Goal: Task Accomplishment & Management: Manage account settings

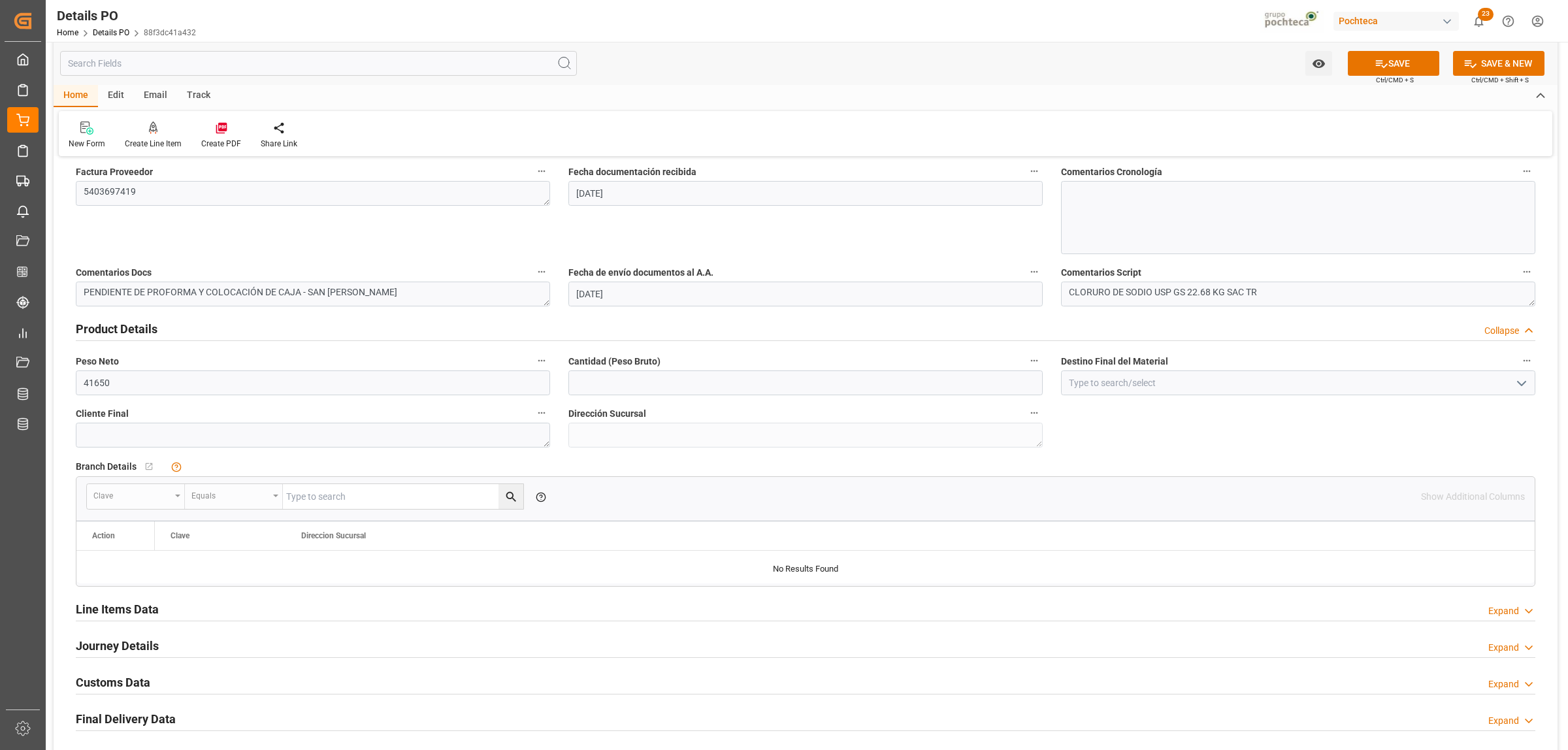
scroll to position [735, 0]
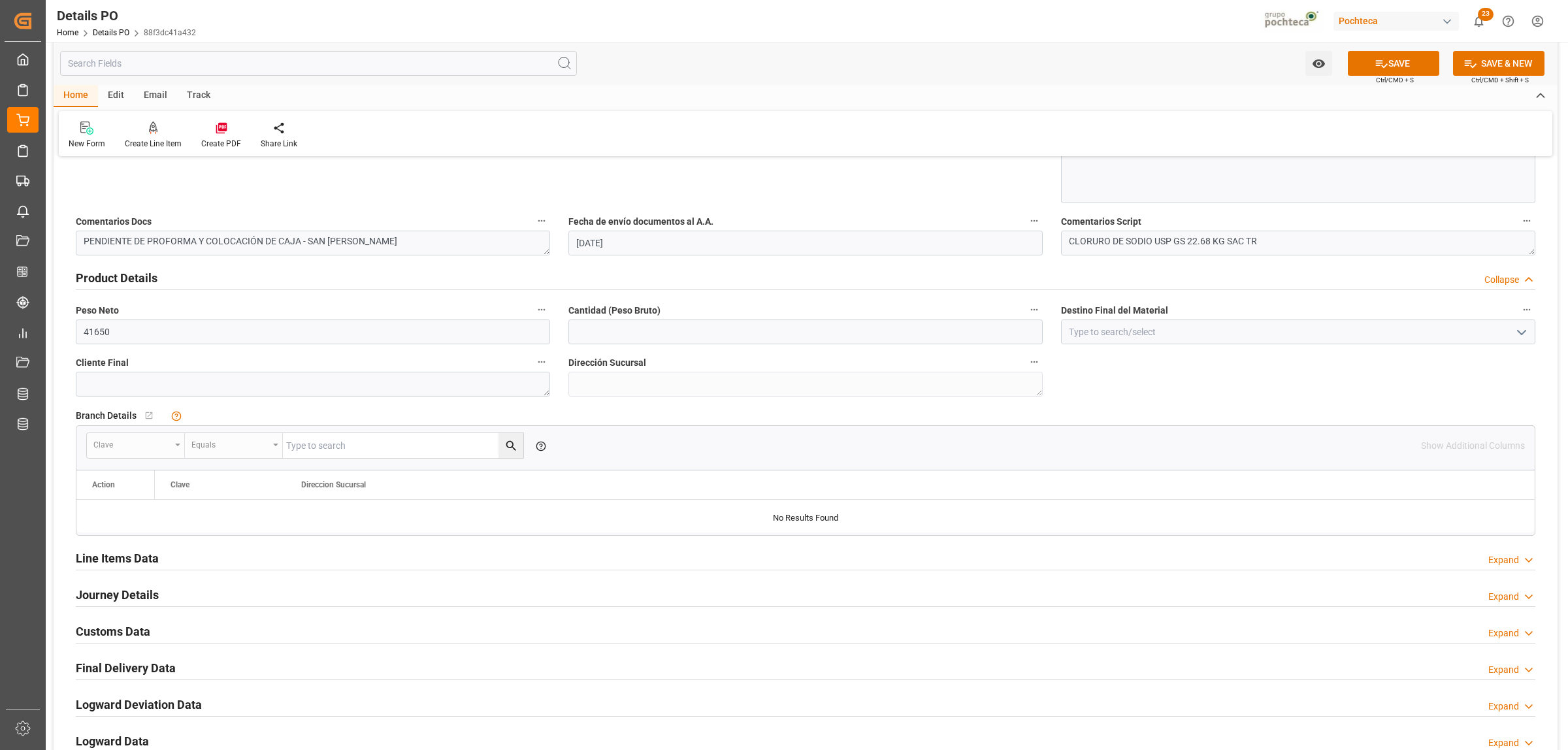
click at [133, 595] on h2 "Journey Details" at bounding box center [117, 595] width 83 height 18
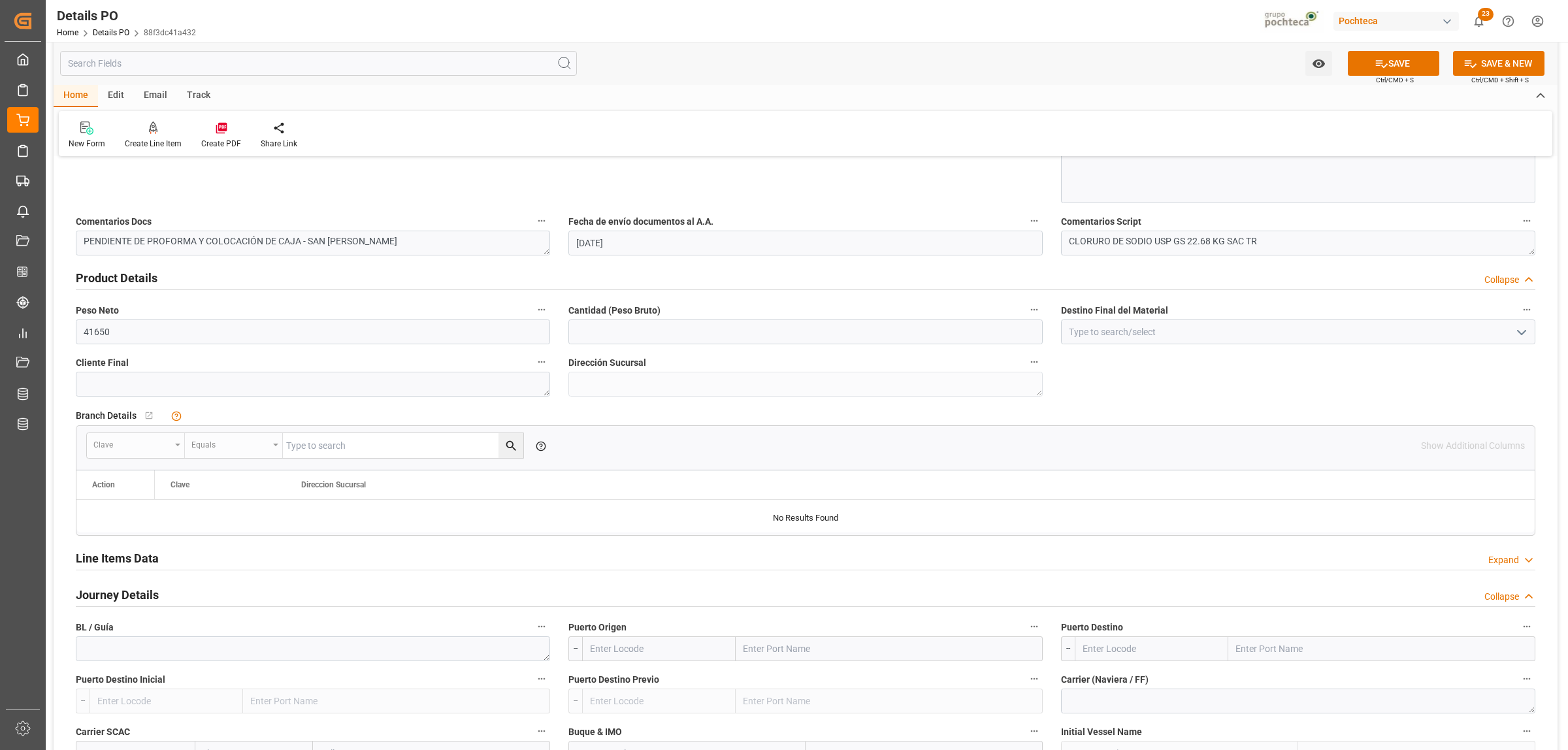
scroll to position [816, 0]
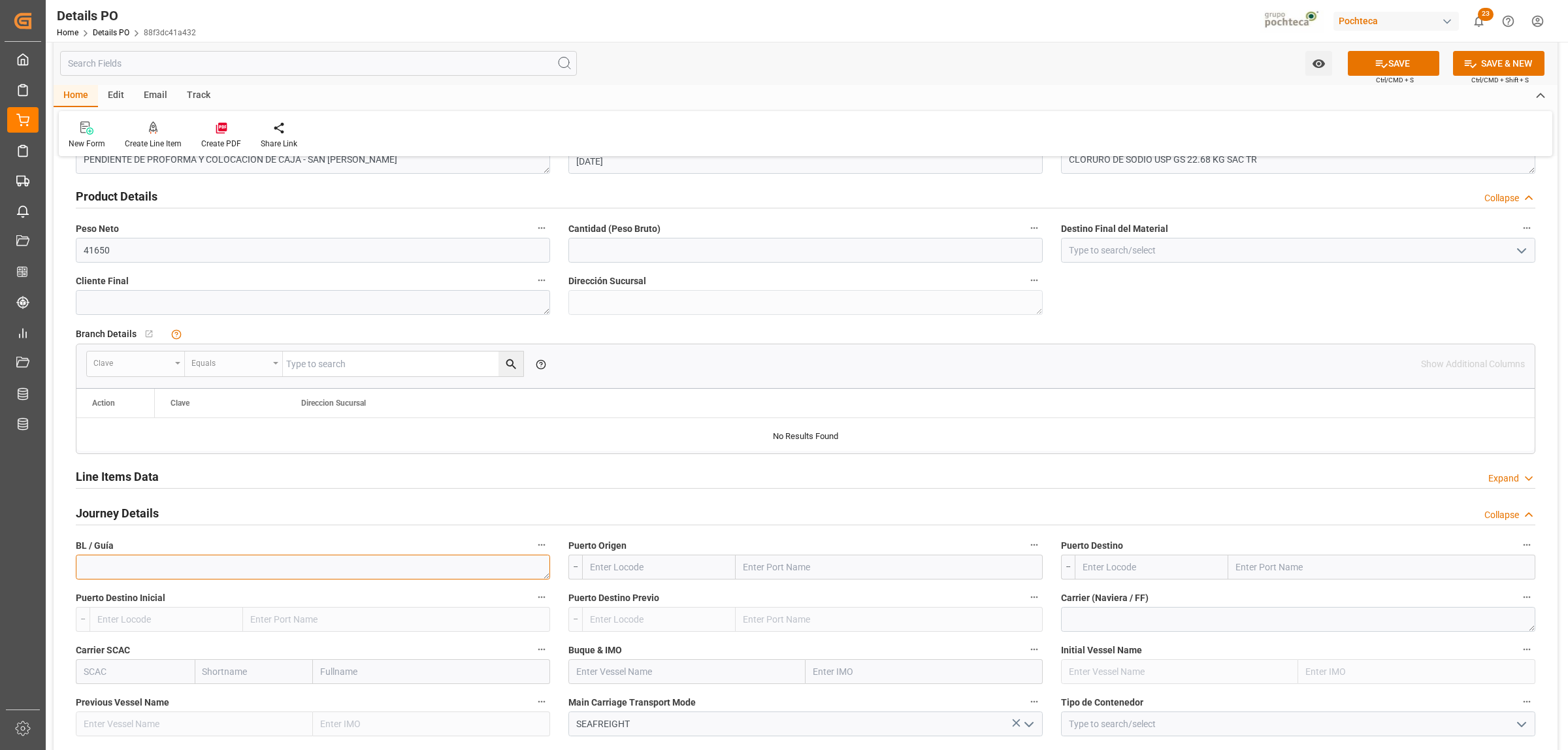
click at [257, 573] on textarea at bounding box center [313, 567] width 475 height 25
paste textarea "912214680"
type textarea "912214680"
click at [821, 570] on input "text" at bounding box center [889, 567] width 307 height 25
type input "LAREDO"
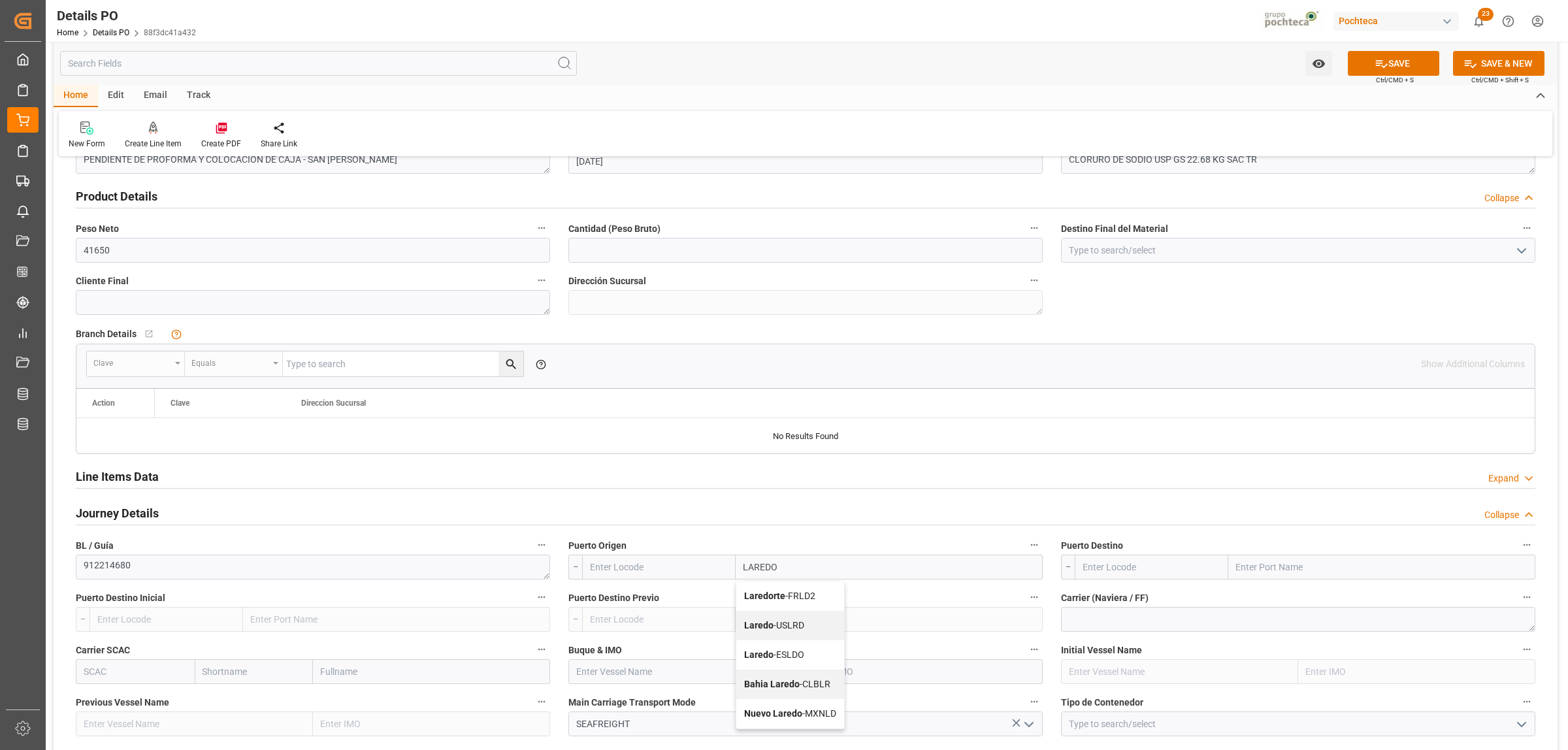
click at [752, 631] on b "Laredo" at bounding box center [758, 625] width 30 height 10
type input "USLRD"
type input "Laredo"
click at [1240, 570] on input "text" at bounding box center [1381, 567] width 307 height 25
type input "NUEVO LAREDO"
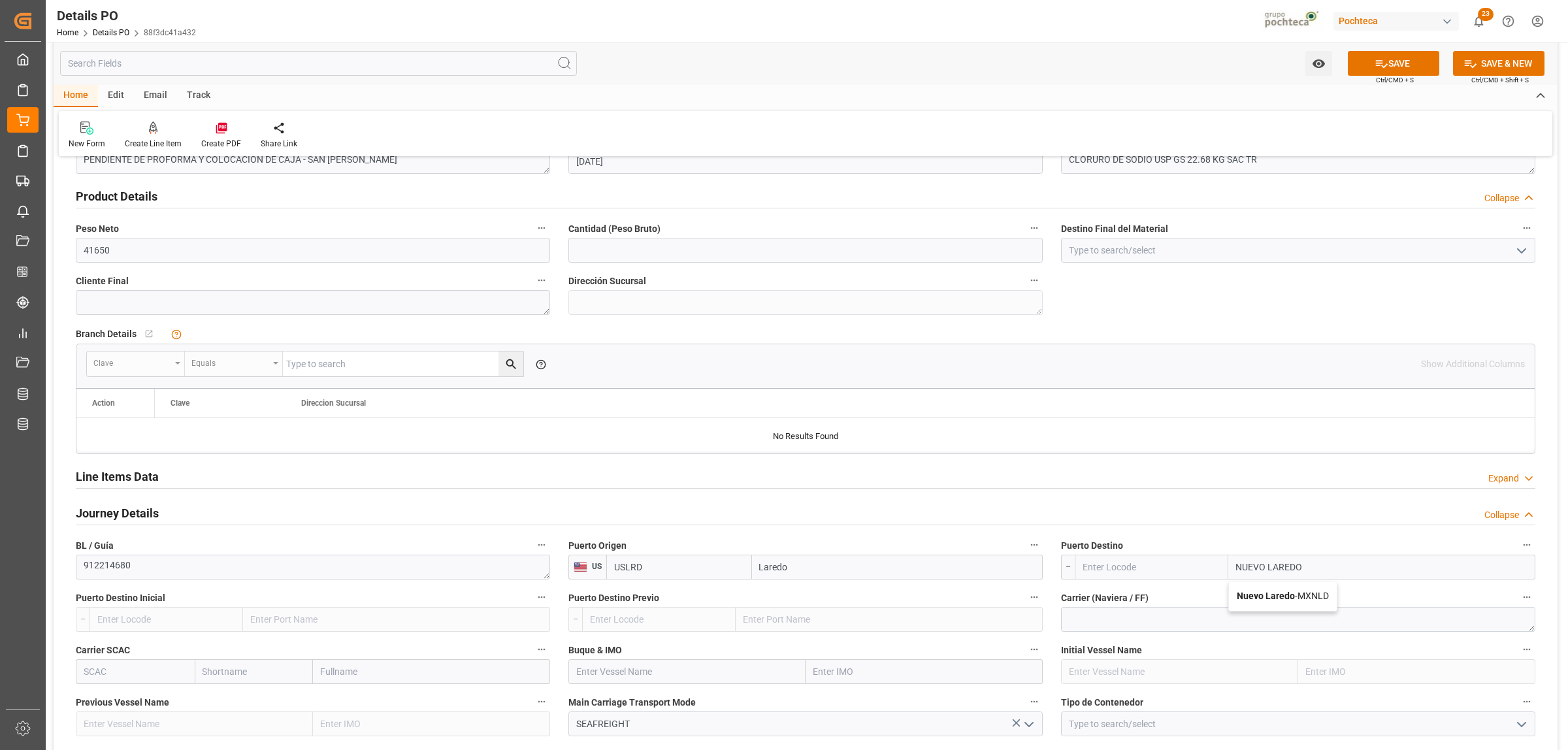
click at [1264, 592] on b "Nuevo Laredo" at bounding box center [1265, 595] width 58 height 10
type input "MXNLD"
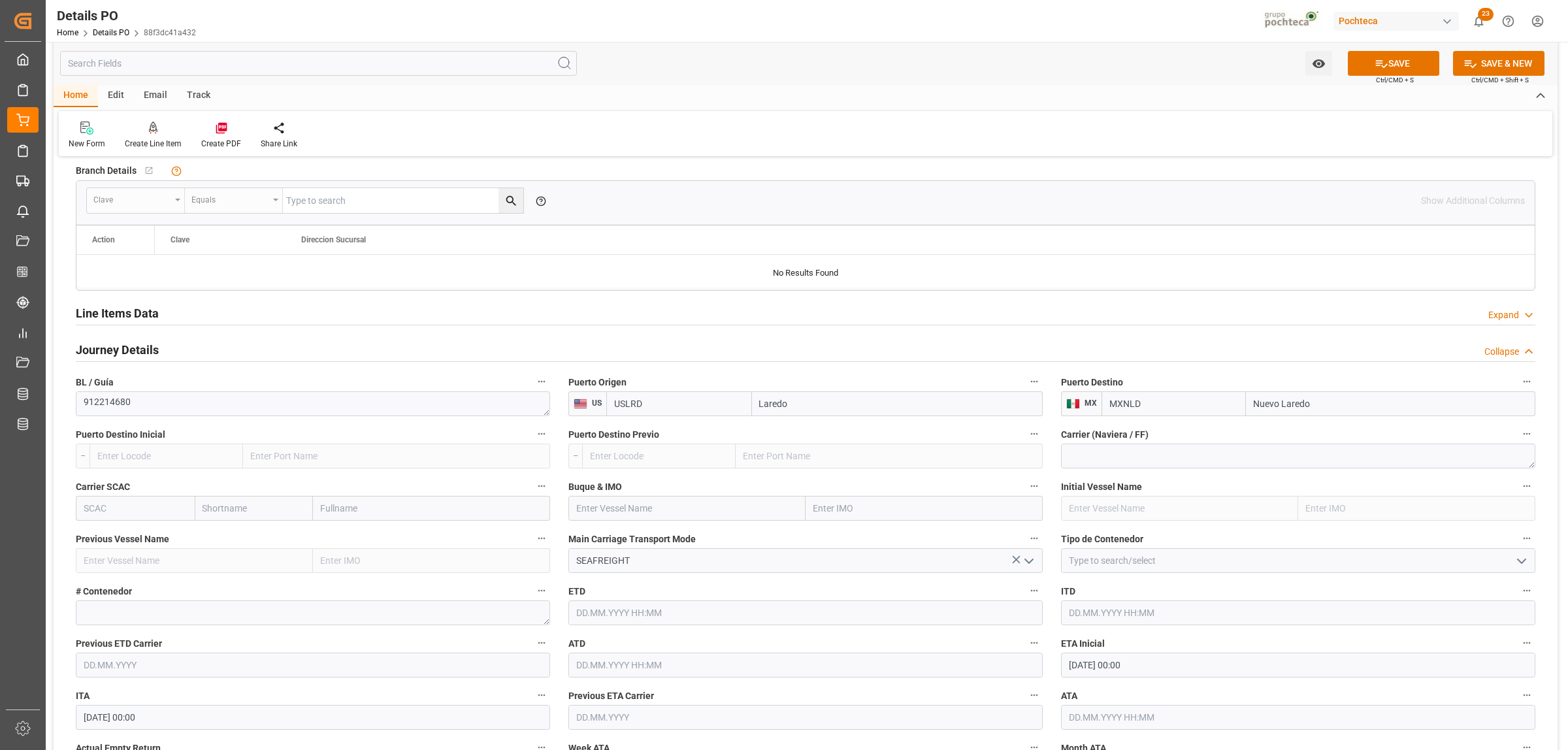
scroll to position [1061, 0]
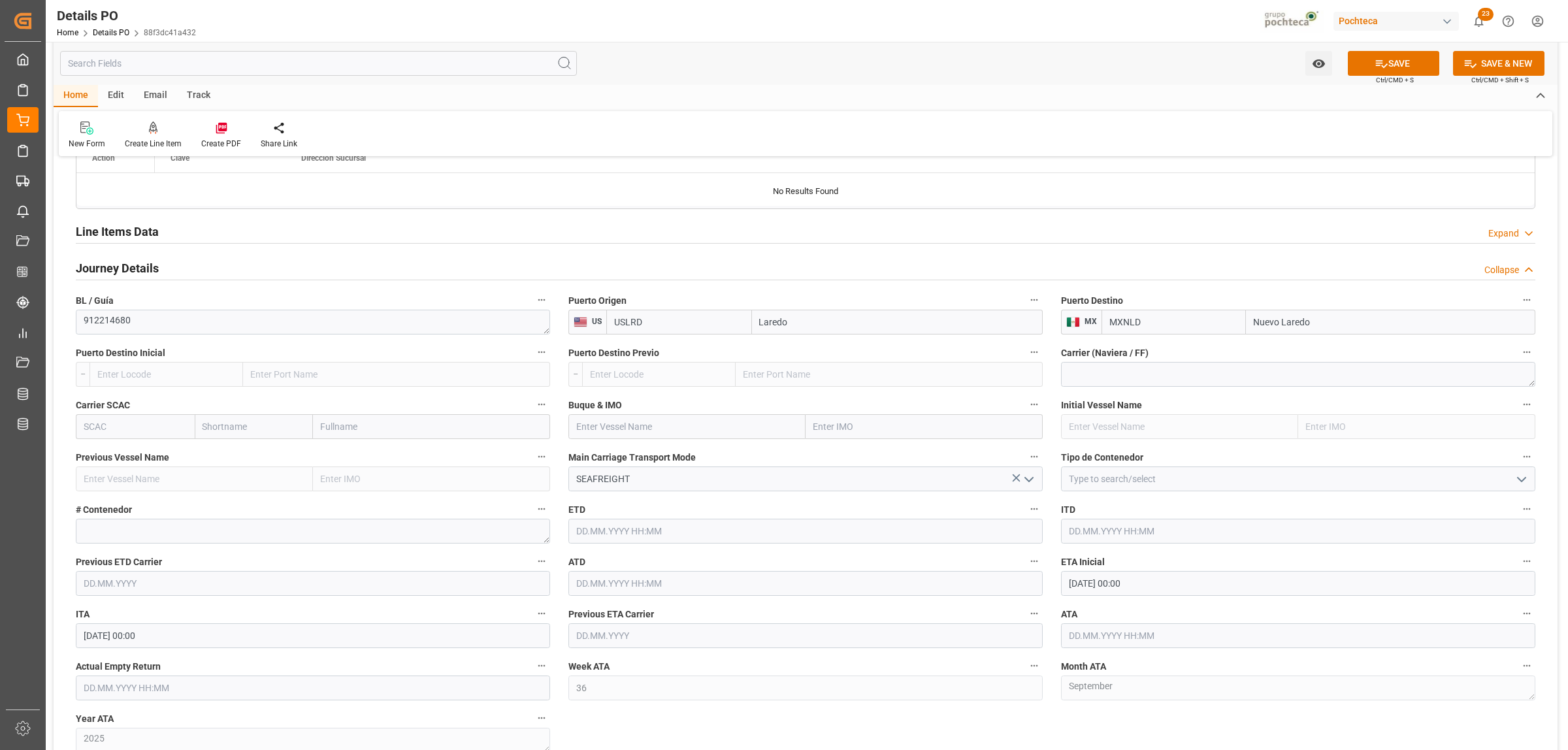
type input "Nuevo Laredo"
click at [1517, 488] on icon "open menu" at bounding box center [1522, 479] width 16 height 16
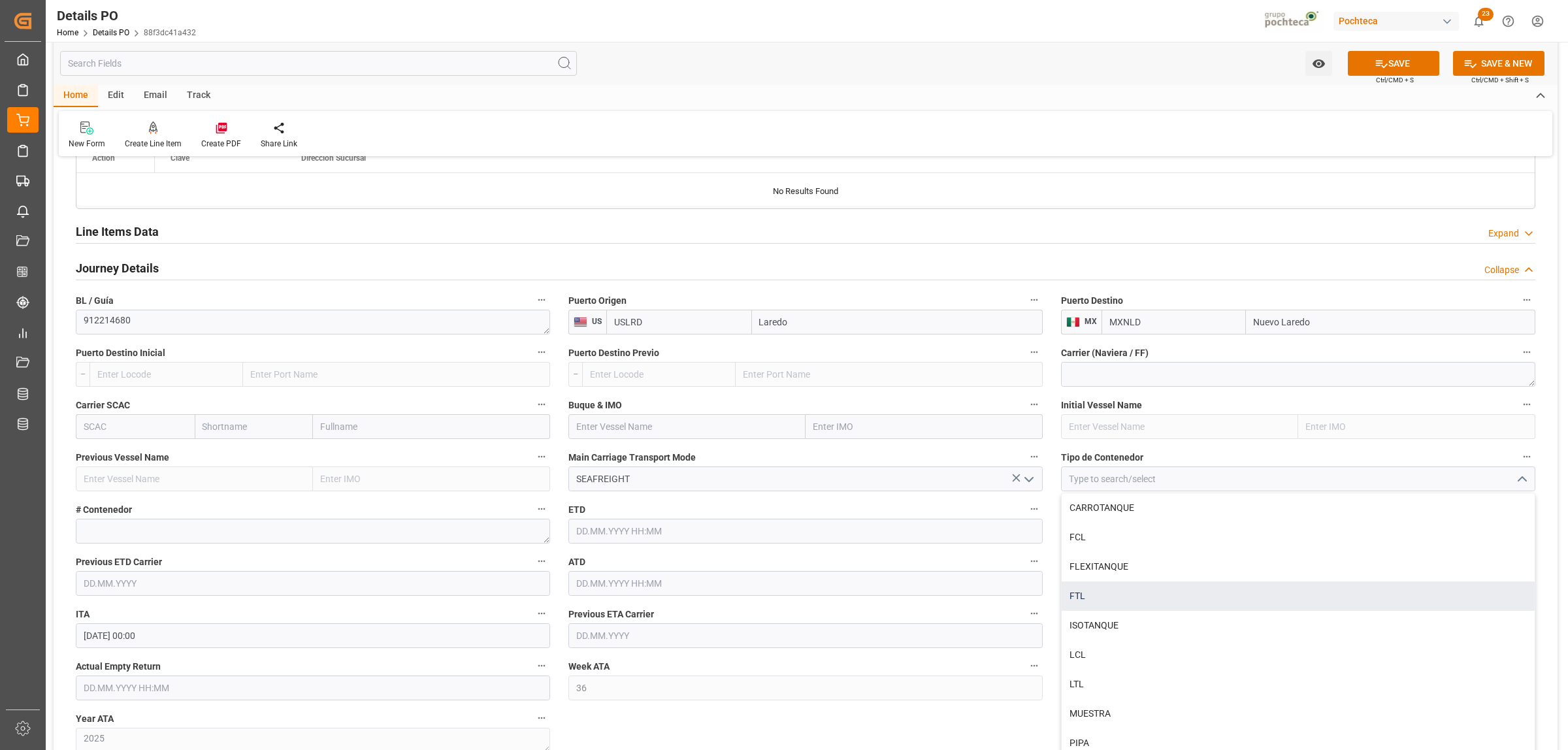
click at [1081, 606] on div "FTL" at bounding box center [1298, 596] width 473 height 30
type input "FTL"
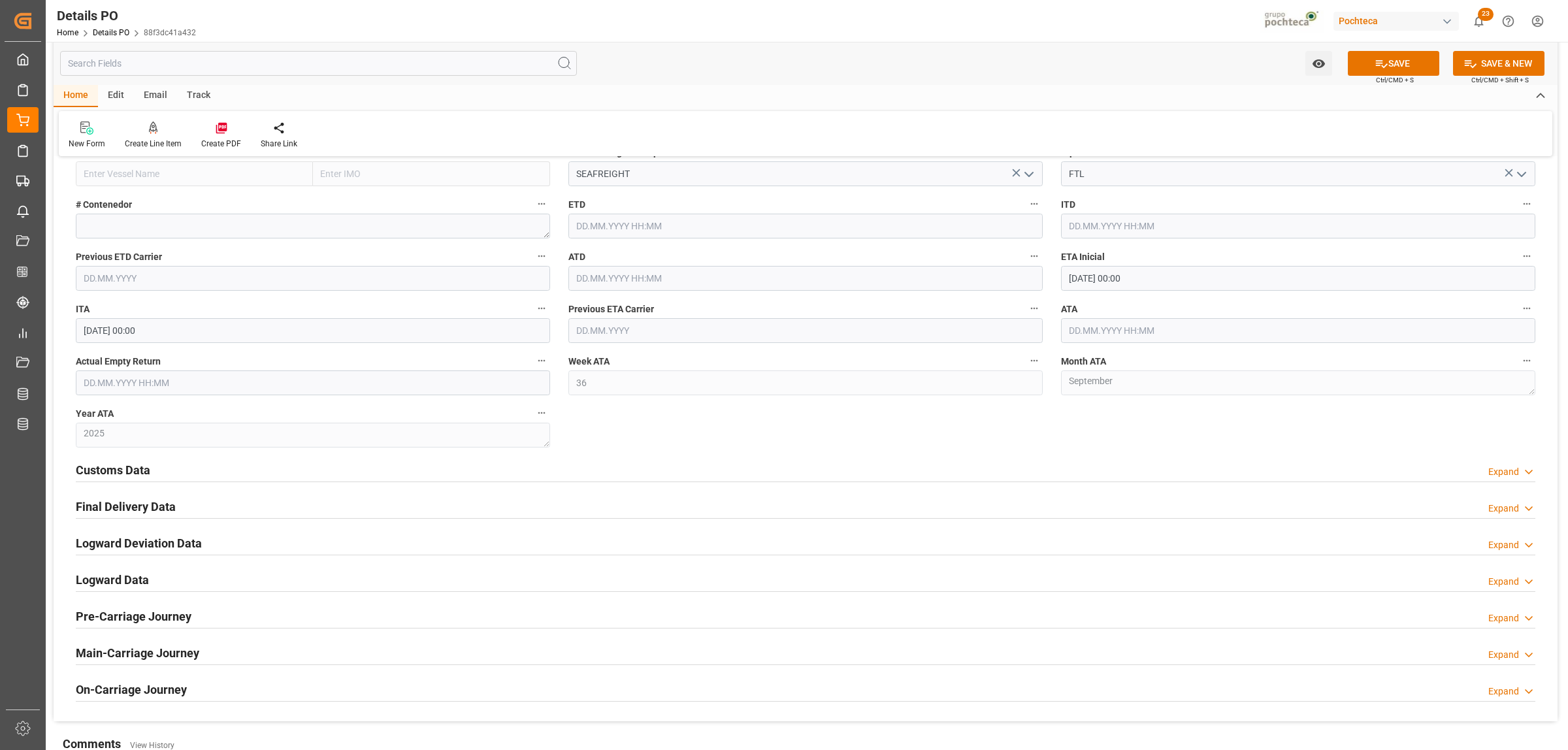
scroll to position [1388, 0]
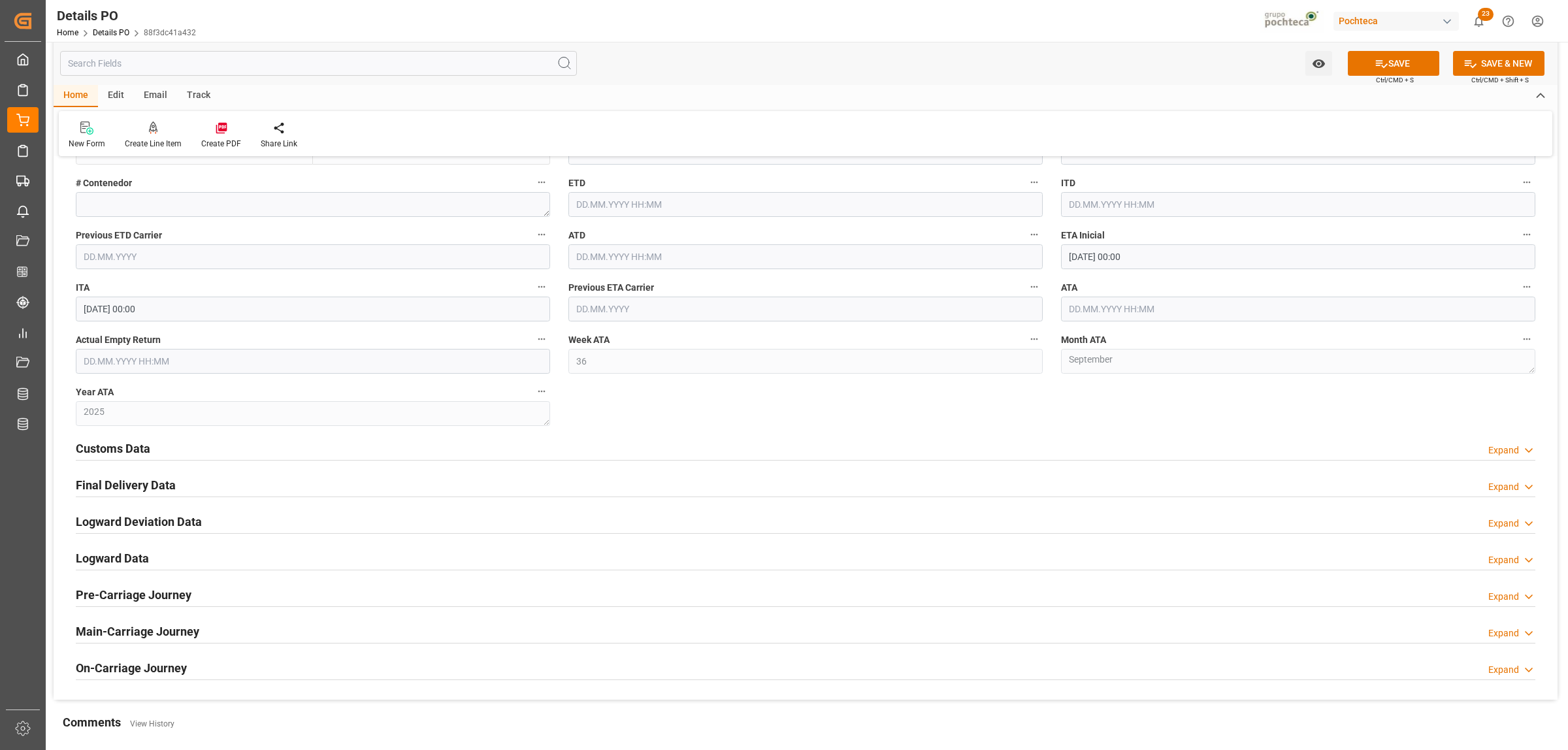
click at [93, 452] on h2 "Customs Data" at bounding box center [113, 449] width 75 height 18
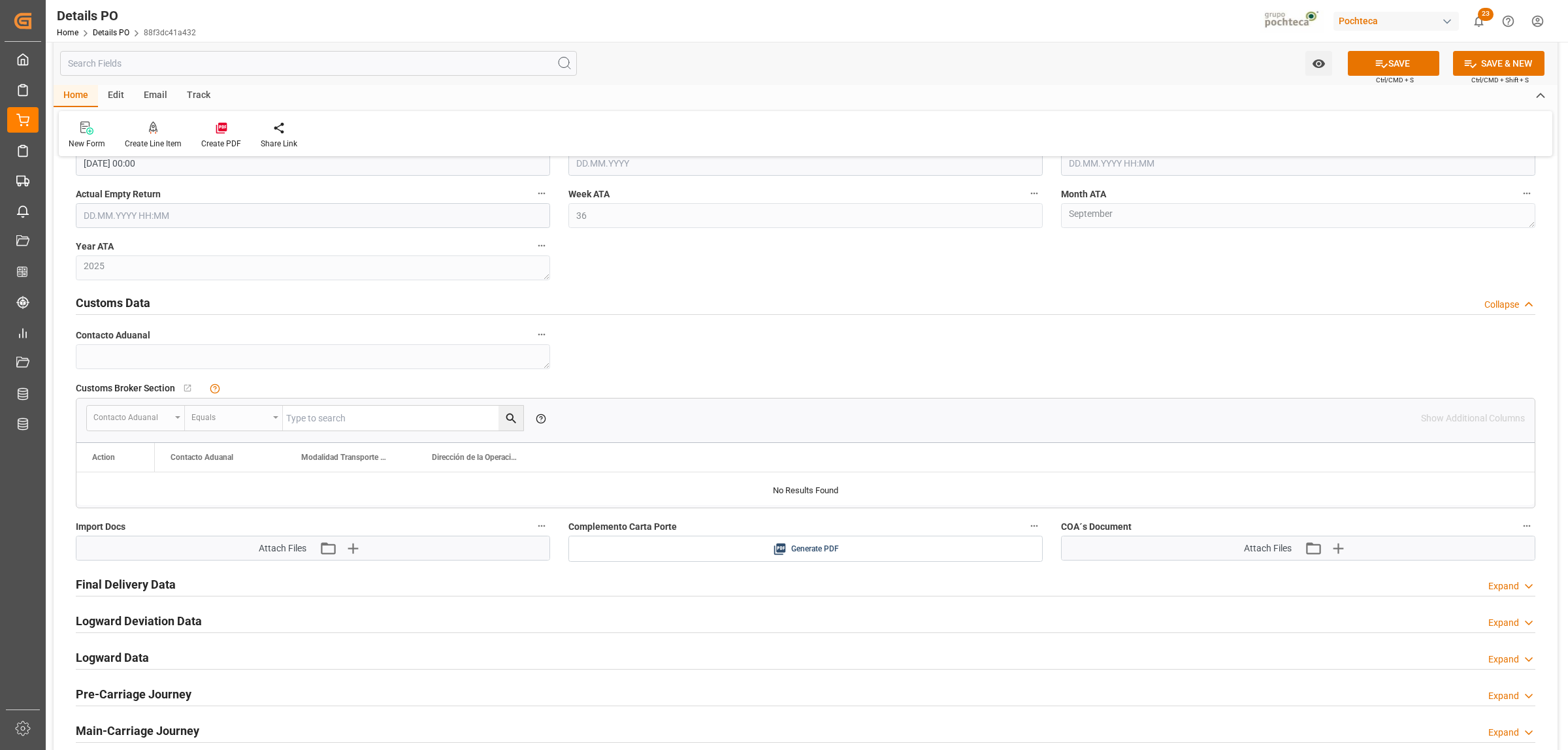
scroll to position [1551, 0]
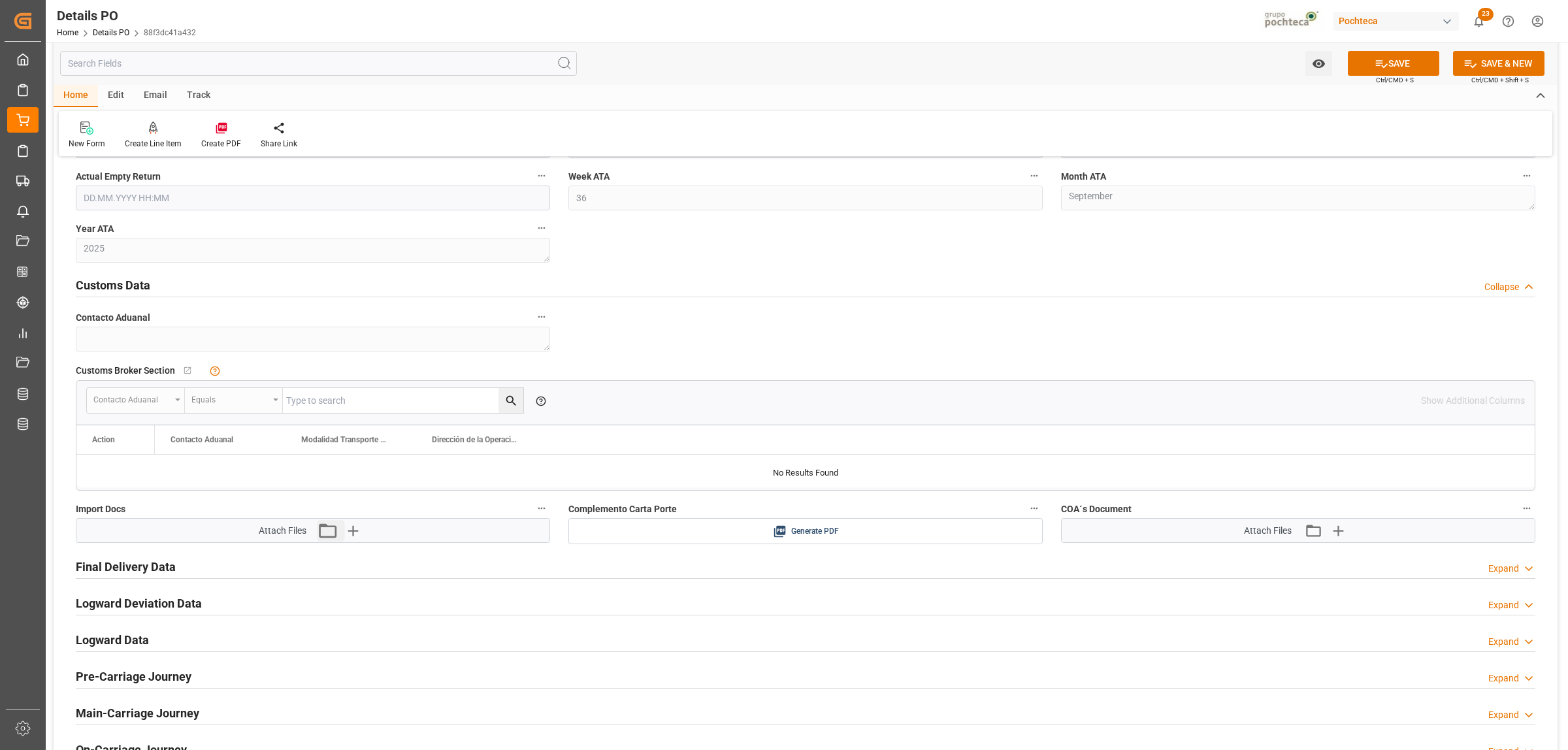
click at [341, 528] on button "Attach existing file" at bounding box center [332, 530] width 28 height 21
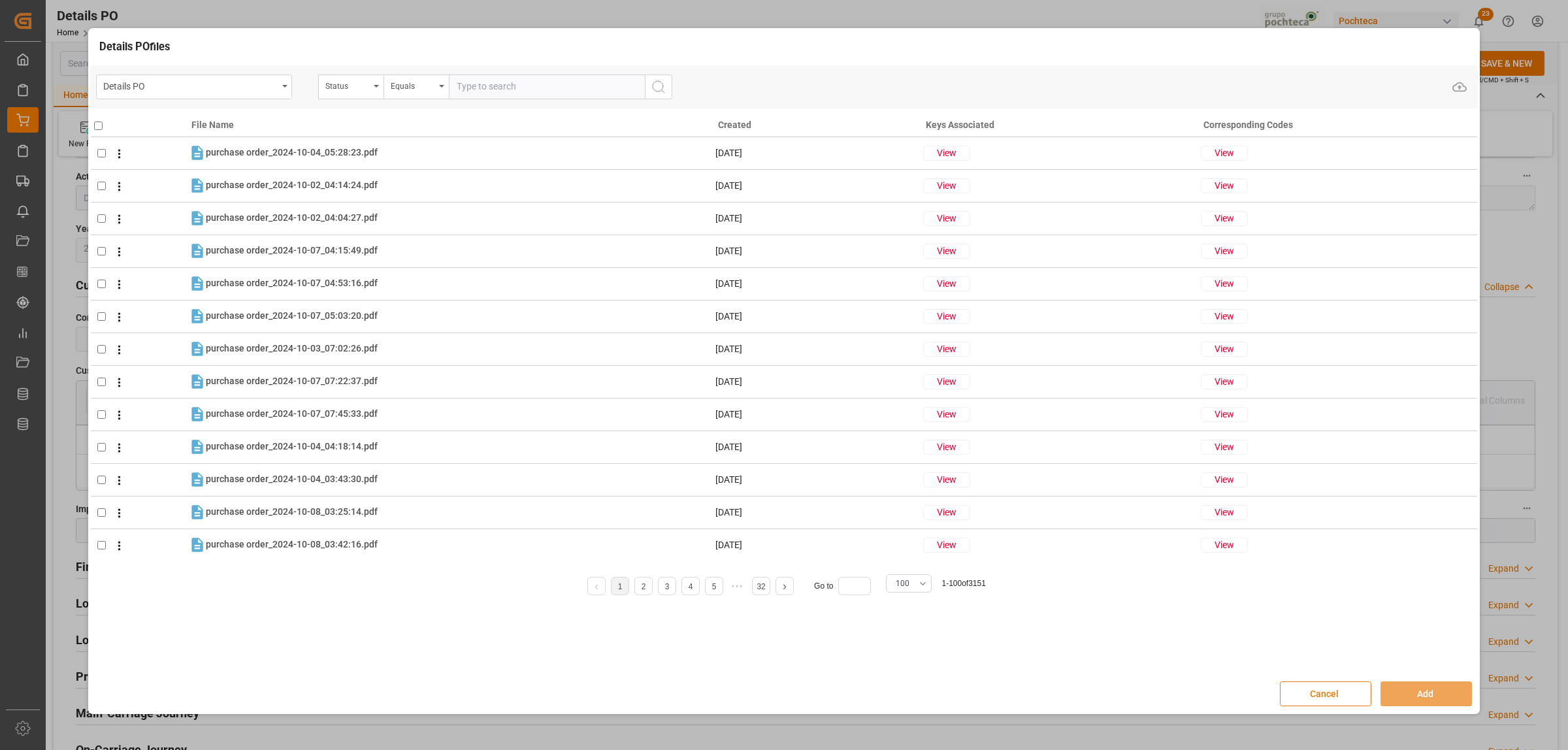
click at [1317, 694] on button "Cancel" at bounding box center [1326, 694] width 91 height 25
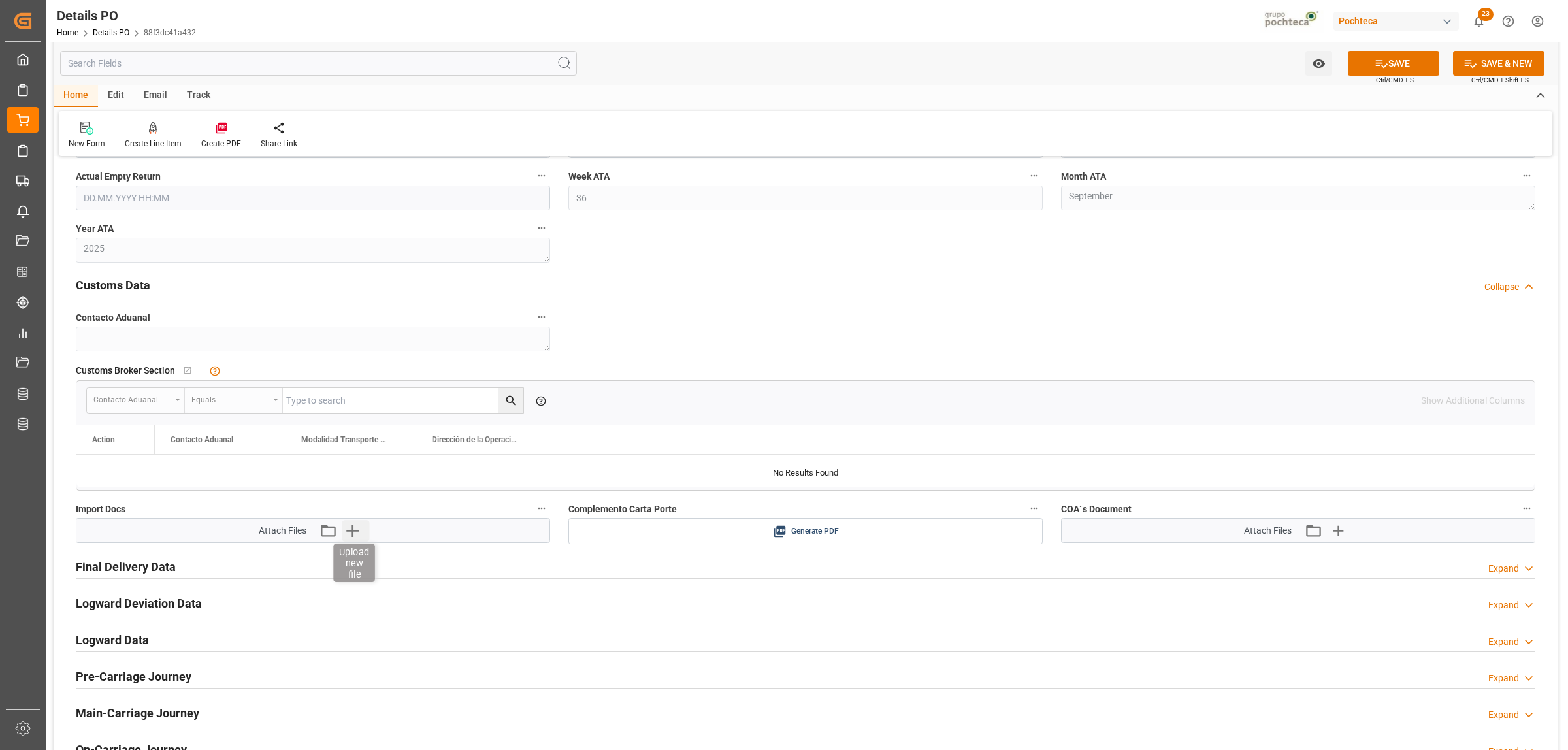
click at [347, 533] on icon "button" at bounding box center [352, 531] width 12 height 12
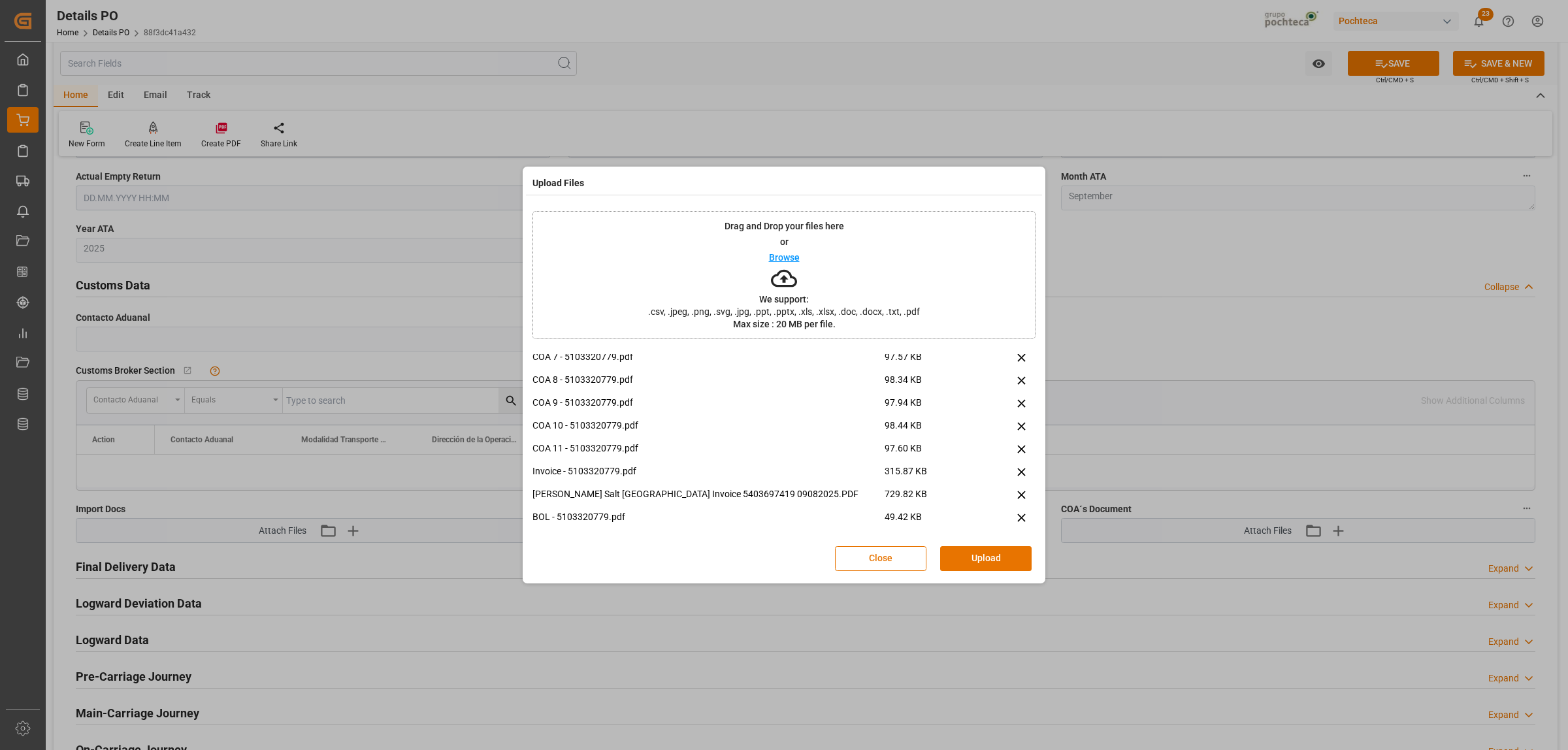
scroll to position [146, 0]
click at [1015, 469] on icon at bounding box center [1022, 468] width 14 height 14
click at [986, 552] on button "Upload" at bounding box center [986, 559] width 91 height 25
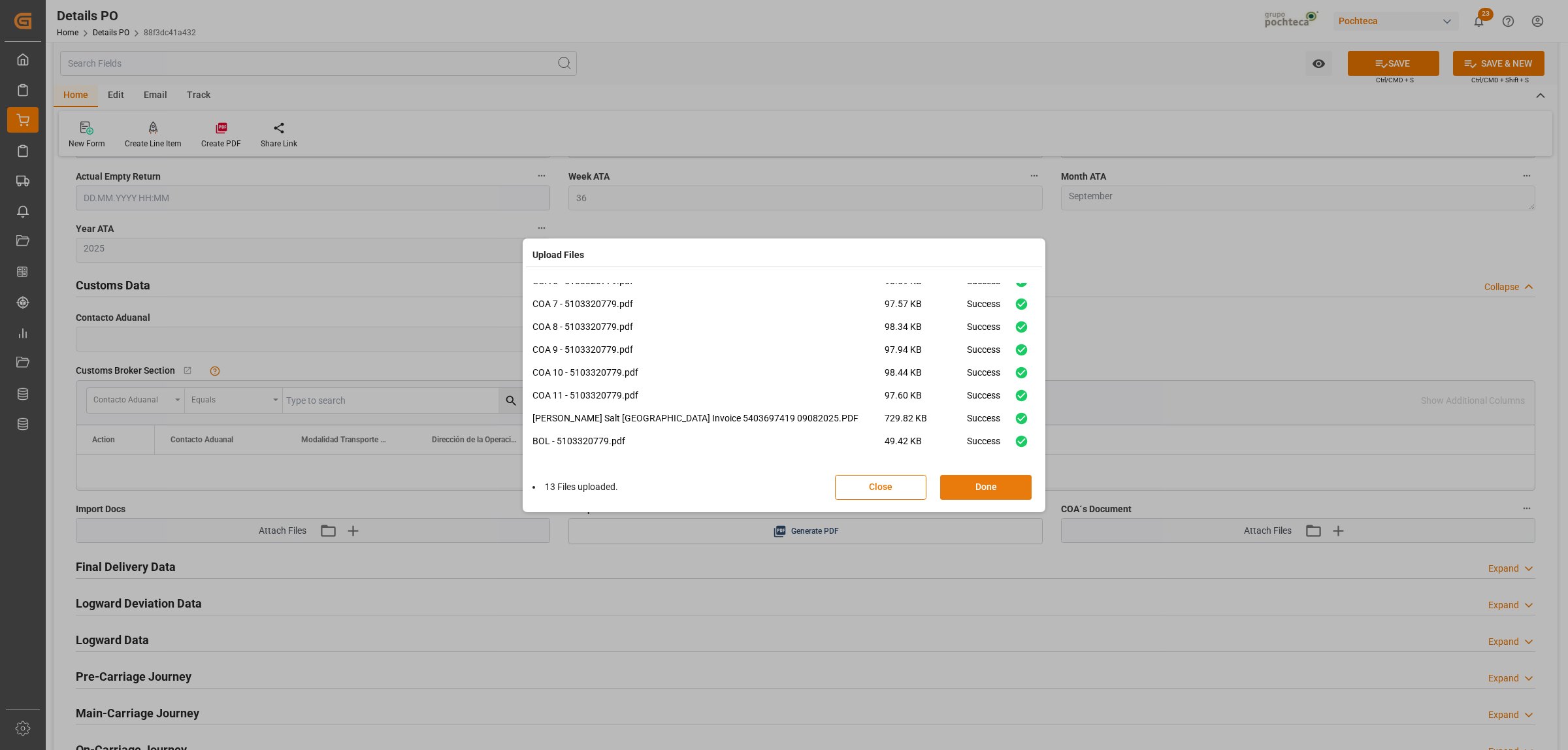
click at [977, 484] on button "Done" at bounding box center [986, 488] width 91 height 25
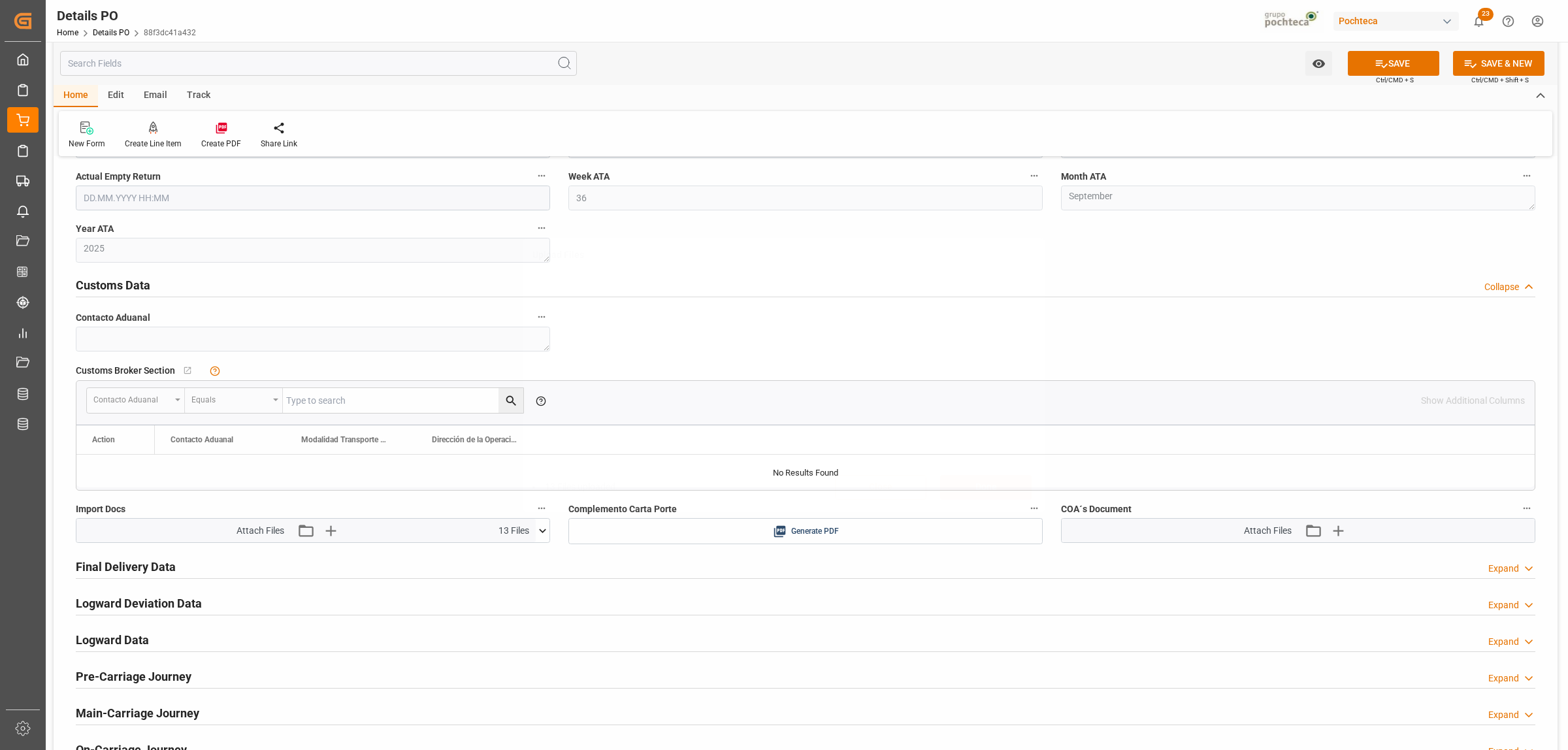
scroll to position [0, 0]
click at [1339, 527] on icon "button" at bounding box center [1338, 530] width 21 height 21
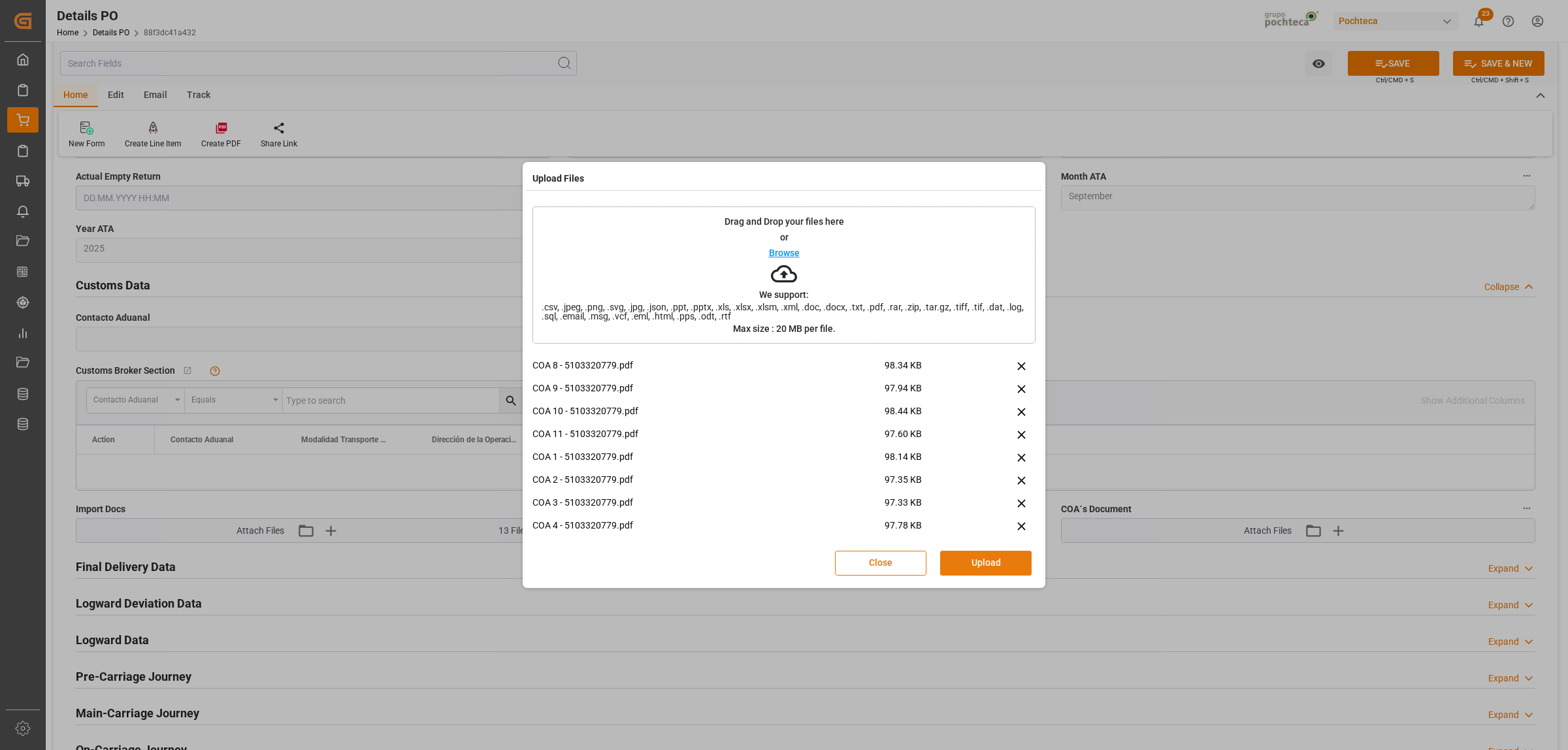
click at [968, 566] on button "Upload" at bounding box center [986, 563] width 91 height 25
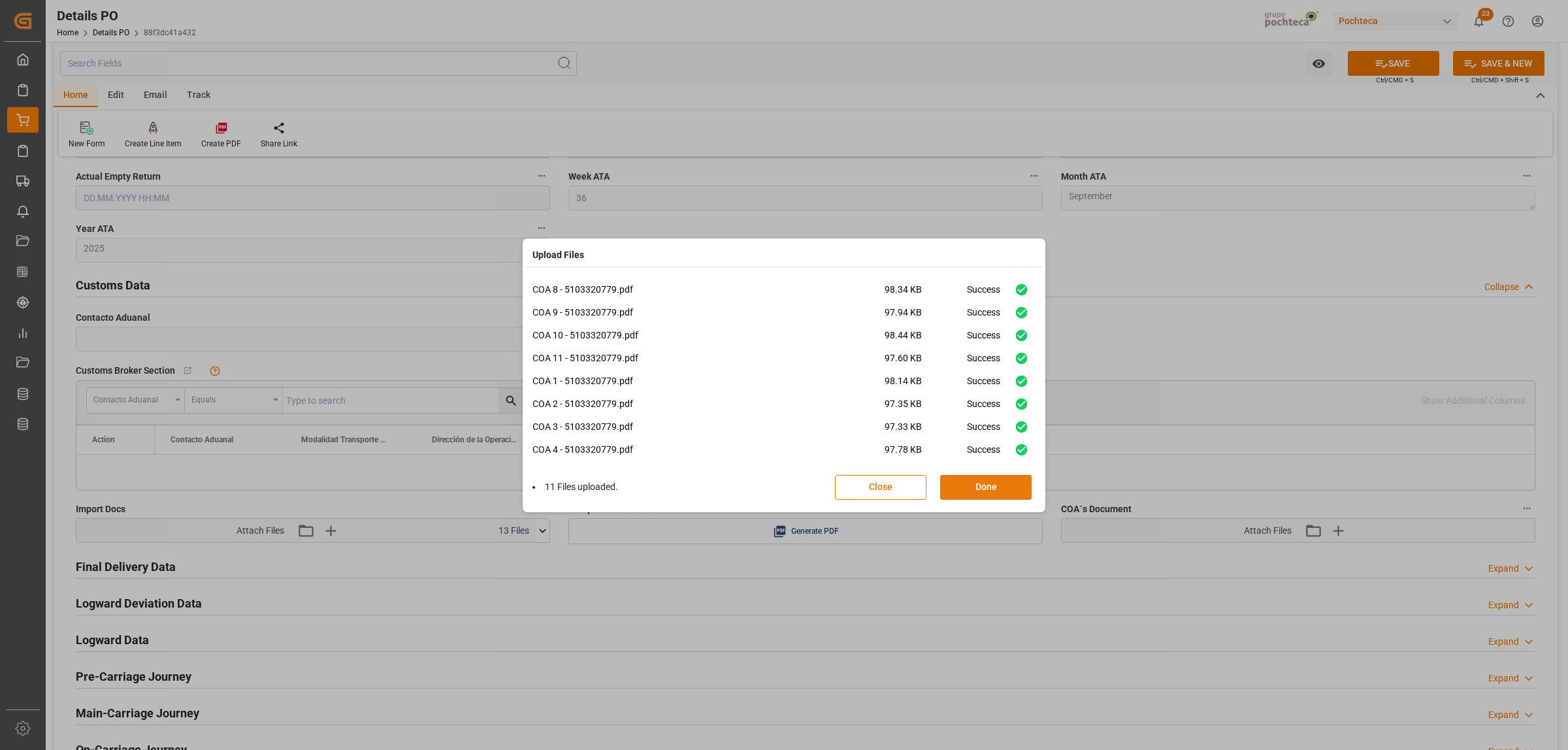
click at [983, 481] on button "Done" at bounding box center [986, 488] width 91 height 25
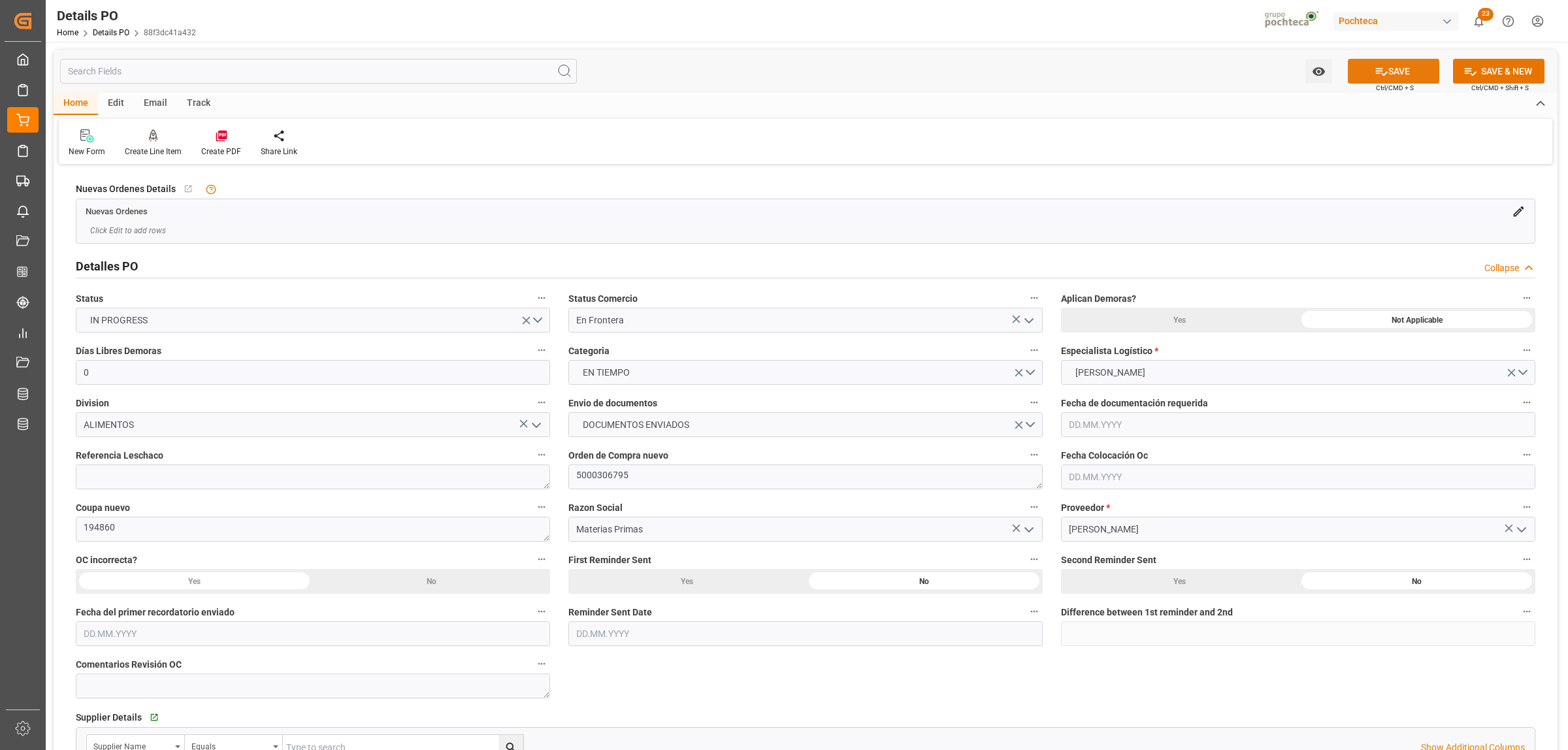
click at [1418, 70] on button "SAVE" at bounding box center [1393, 71] width 91 height 25
drag, startPoint x: 139, startPoint y: 530, endPoint x: 55, endPoint y: 523, distance: 84.3
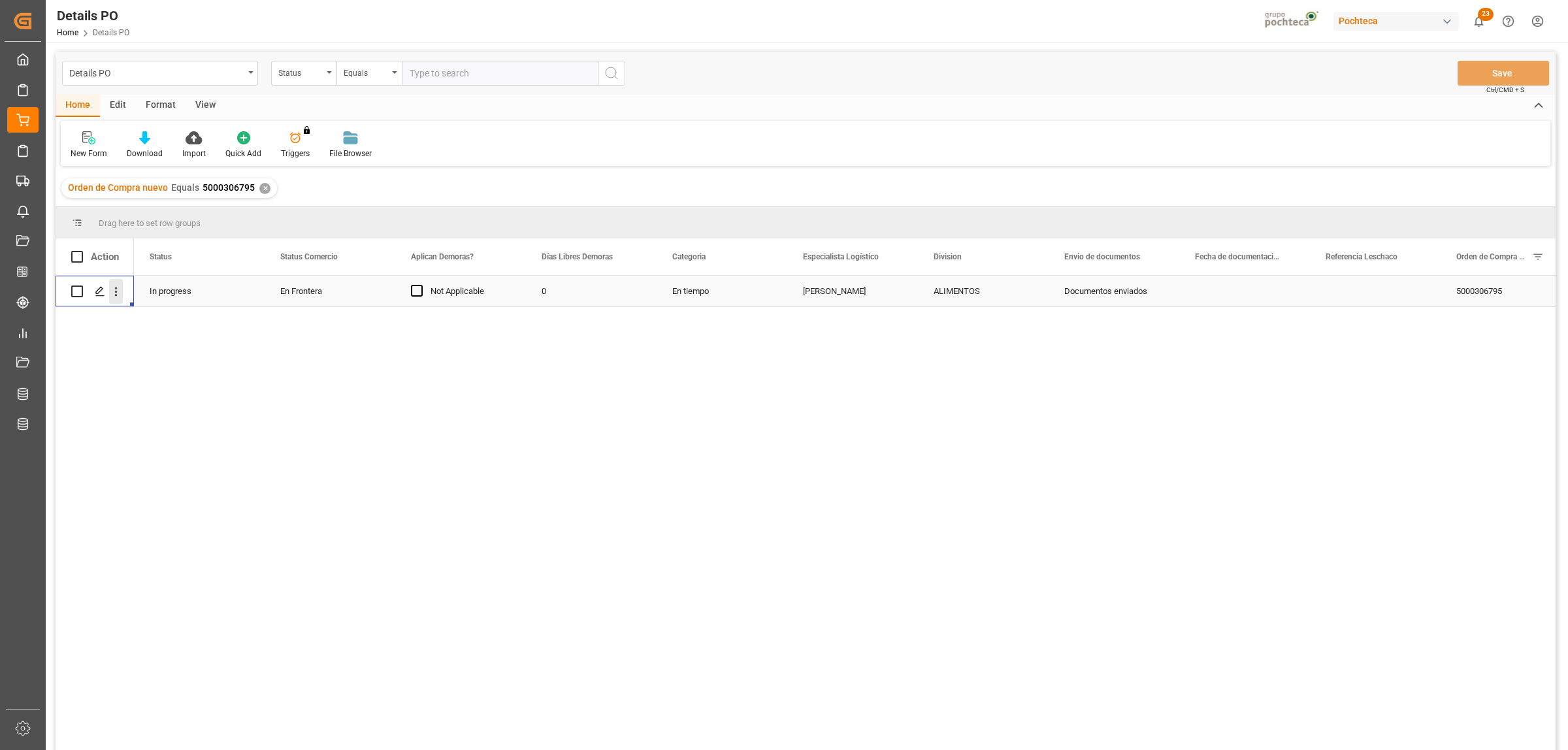
click at [115, 291] on icon "open menu" at bounding box center [116, 291] width 14 height 14
click at [187, 450] on span "Create and Link Child Object" at bounding box center [202, 452] width 119 height 14
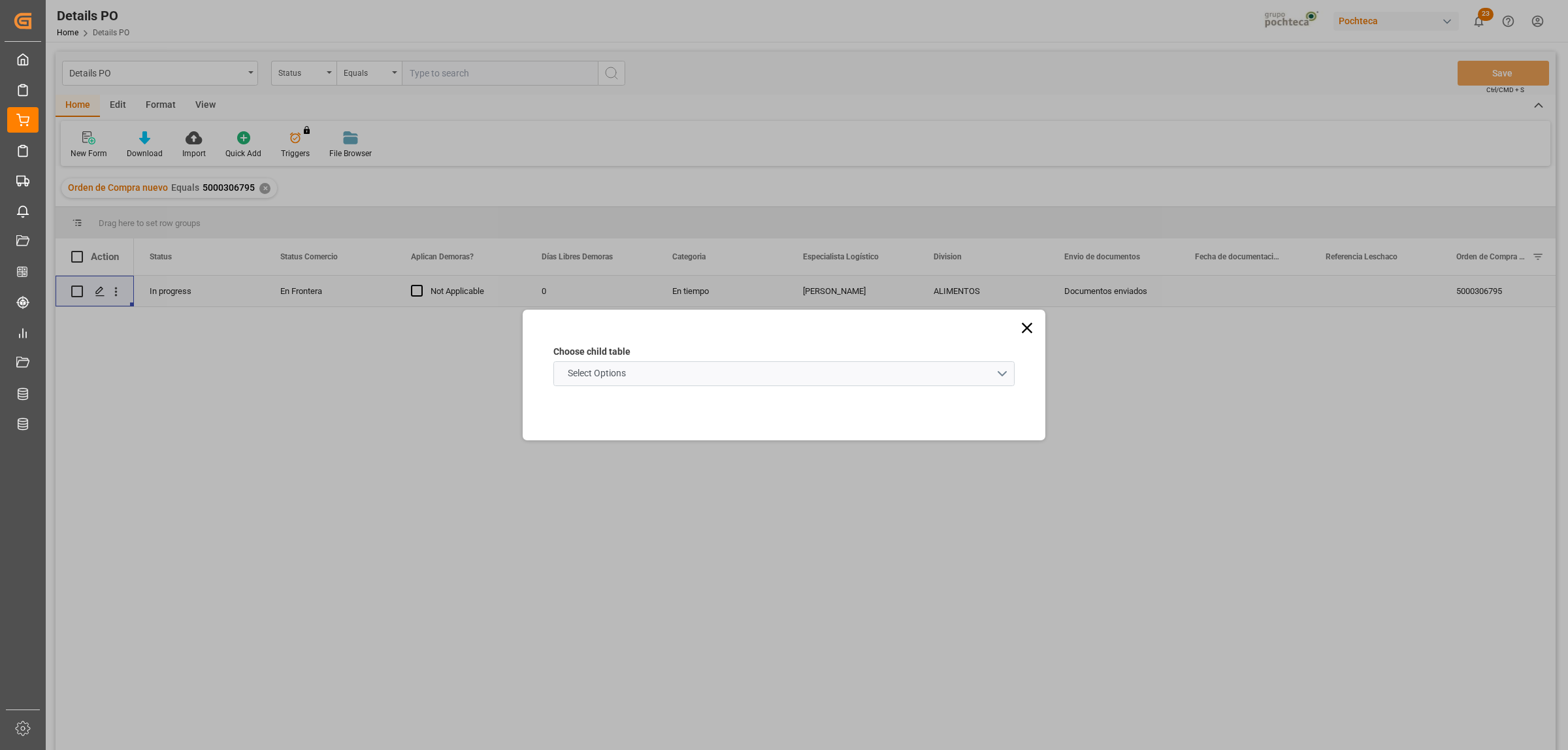
click at [1004, 372] on schema "Select Options" at bounding box center [784, 374] width 461 height 25
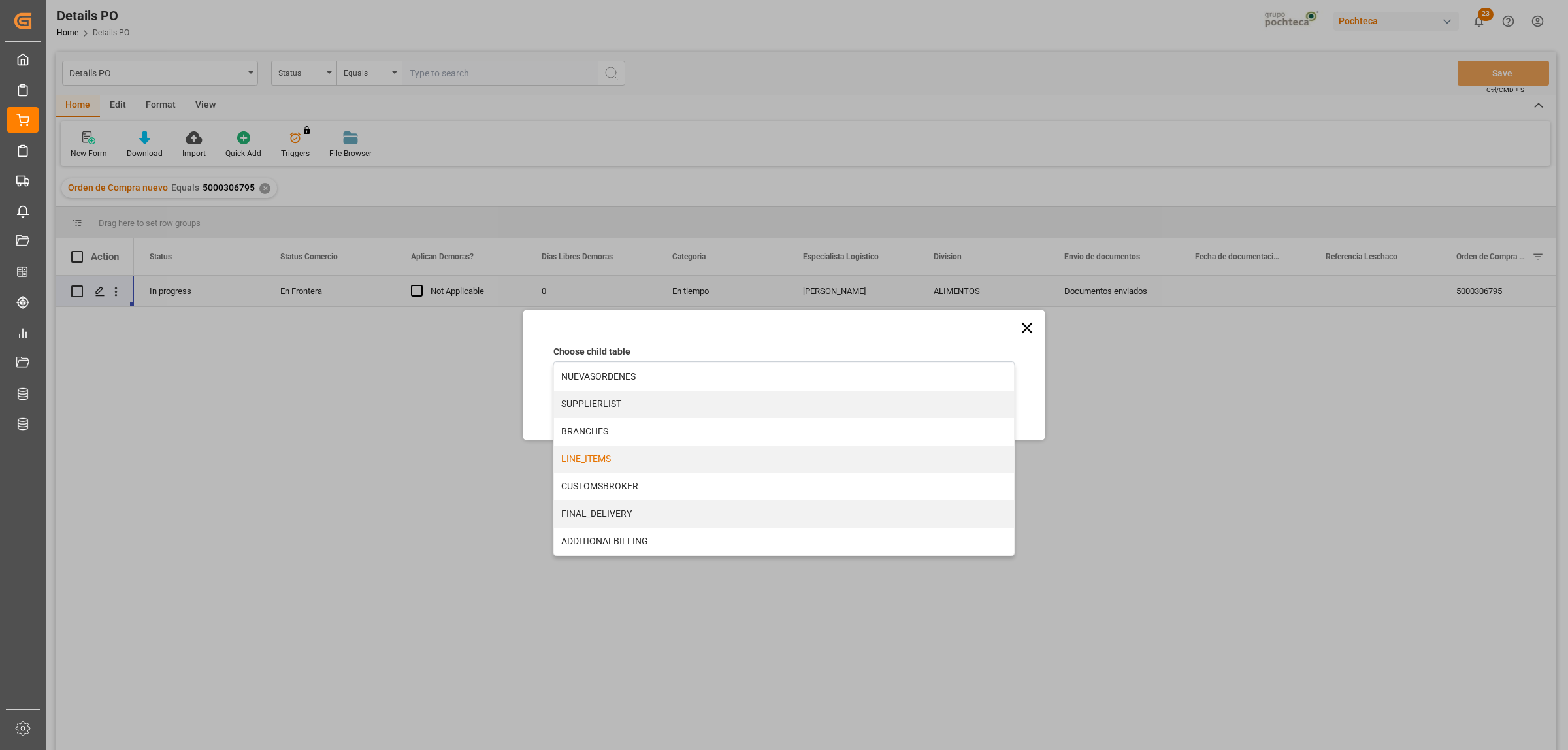
click at [563, 462] on div "LINE_ITEMS" at bounding box center [784, 459] width 460 height 28
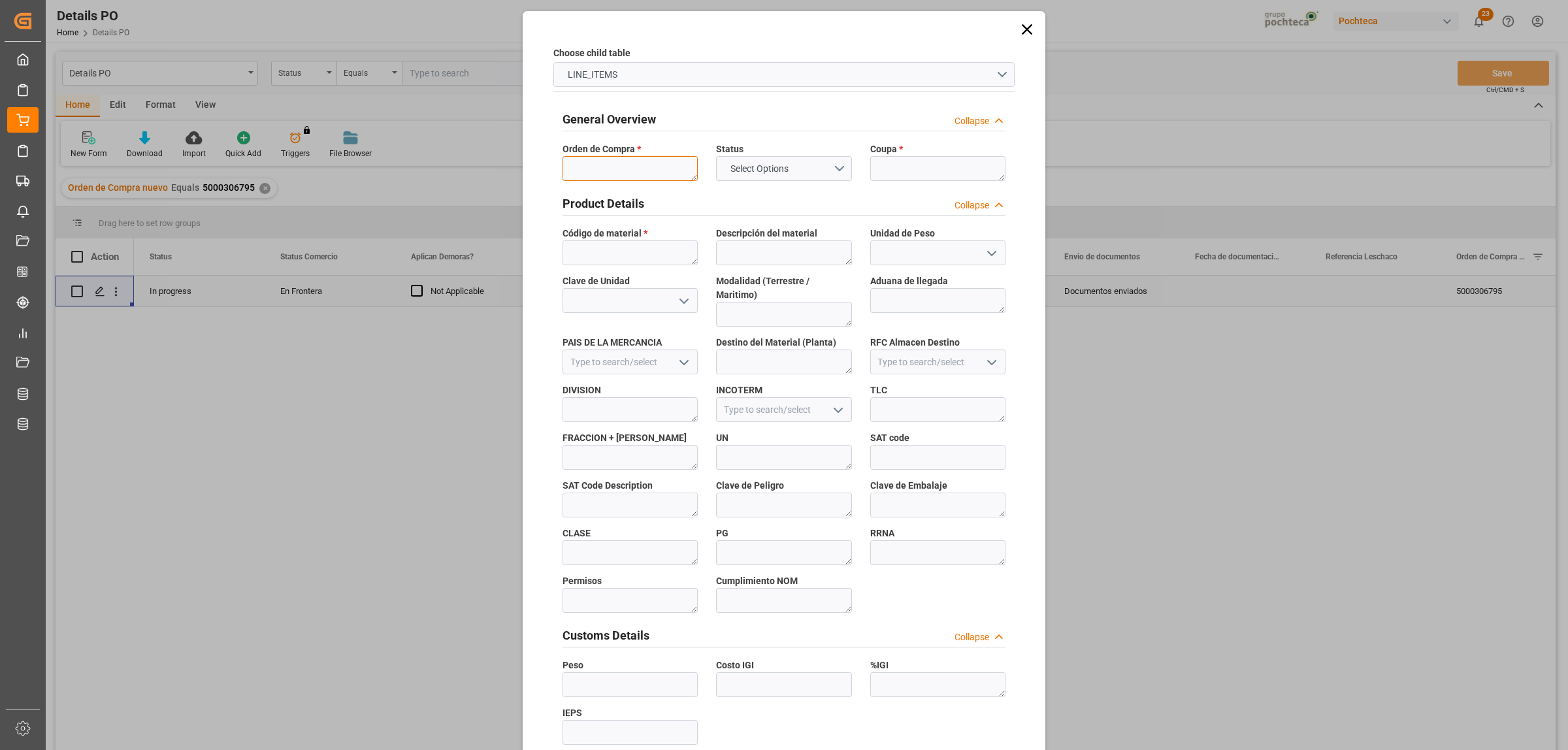
click at [667, 171] on textarea at bounding box center [630, 169] width 135 height 25
paste textarea "5000306795"
type textarea "5000306795"
click at [916, 175] on textarea at bounding box center [938, 169] width 135 height 25
paste textarea "194860"
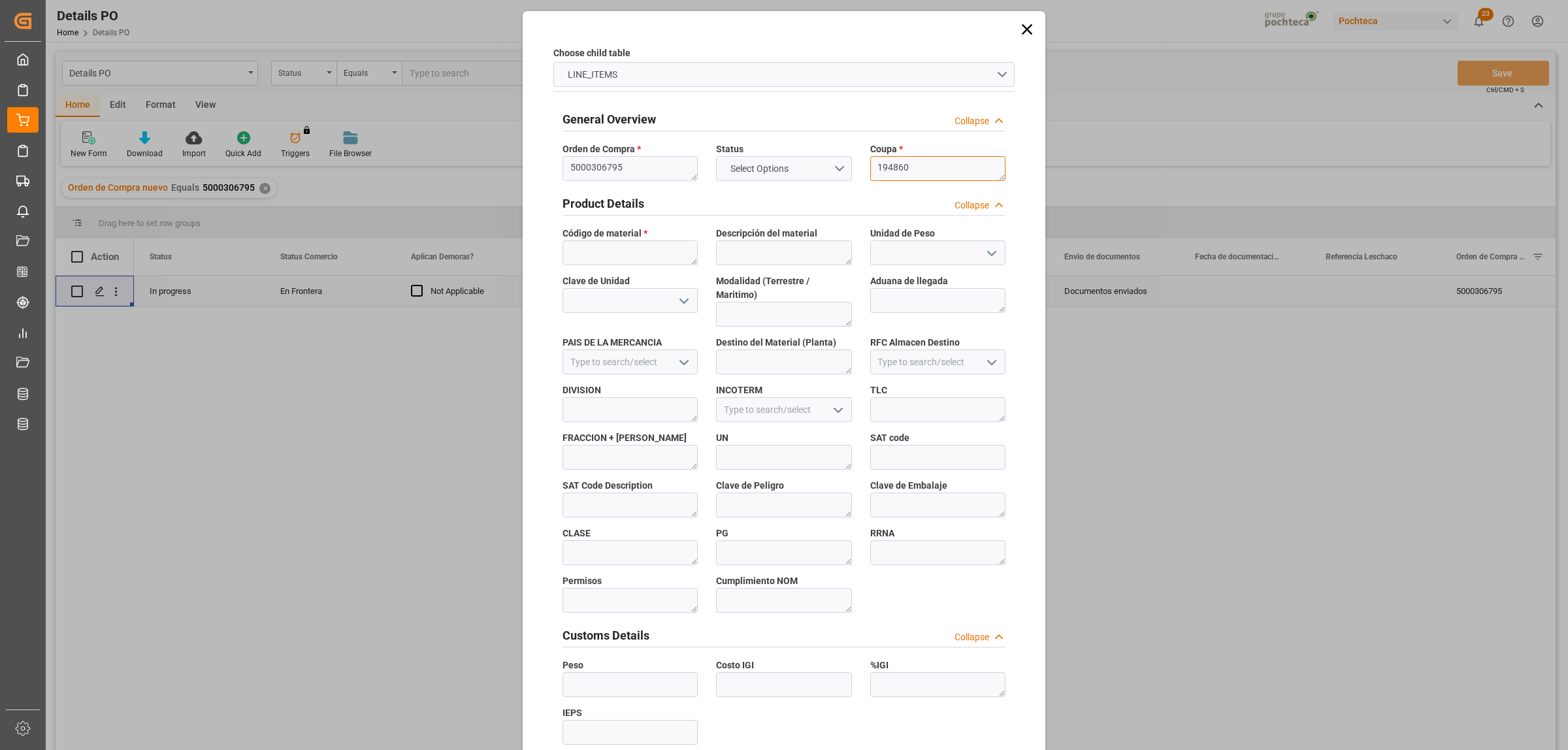
type textarea "194860"
click at [599, 253] on textarea at bounding box center [630, 253] width 135 height 25
paste textarea "66723"
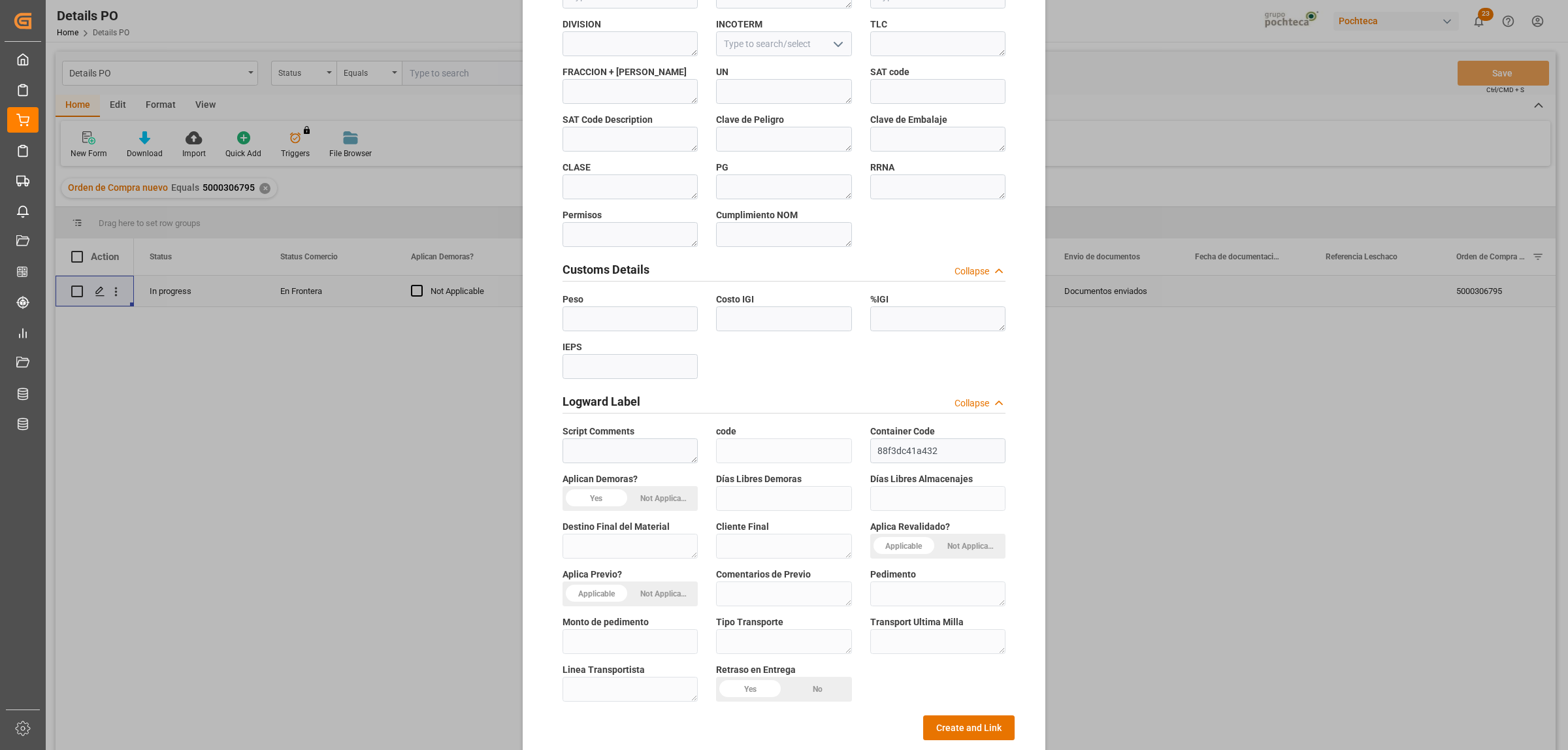
scroll to position [383, 0]
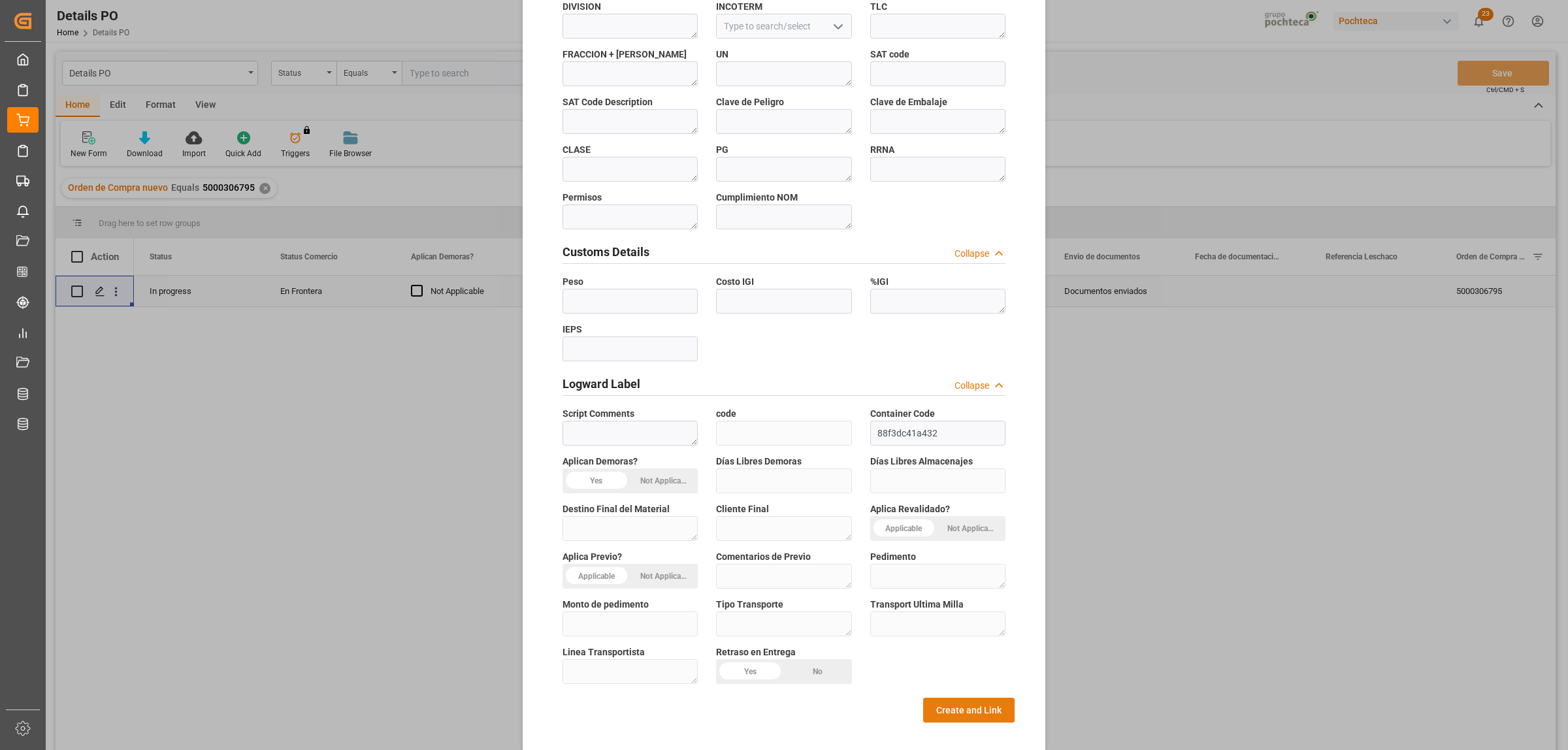
type textarea "66723"
click at [966, 700] on button "Create and Link" at bounding box center [968, 710] width 91 height 25
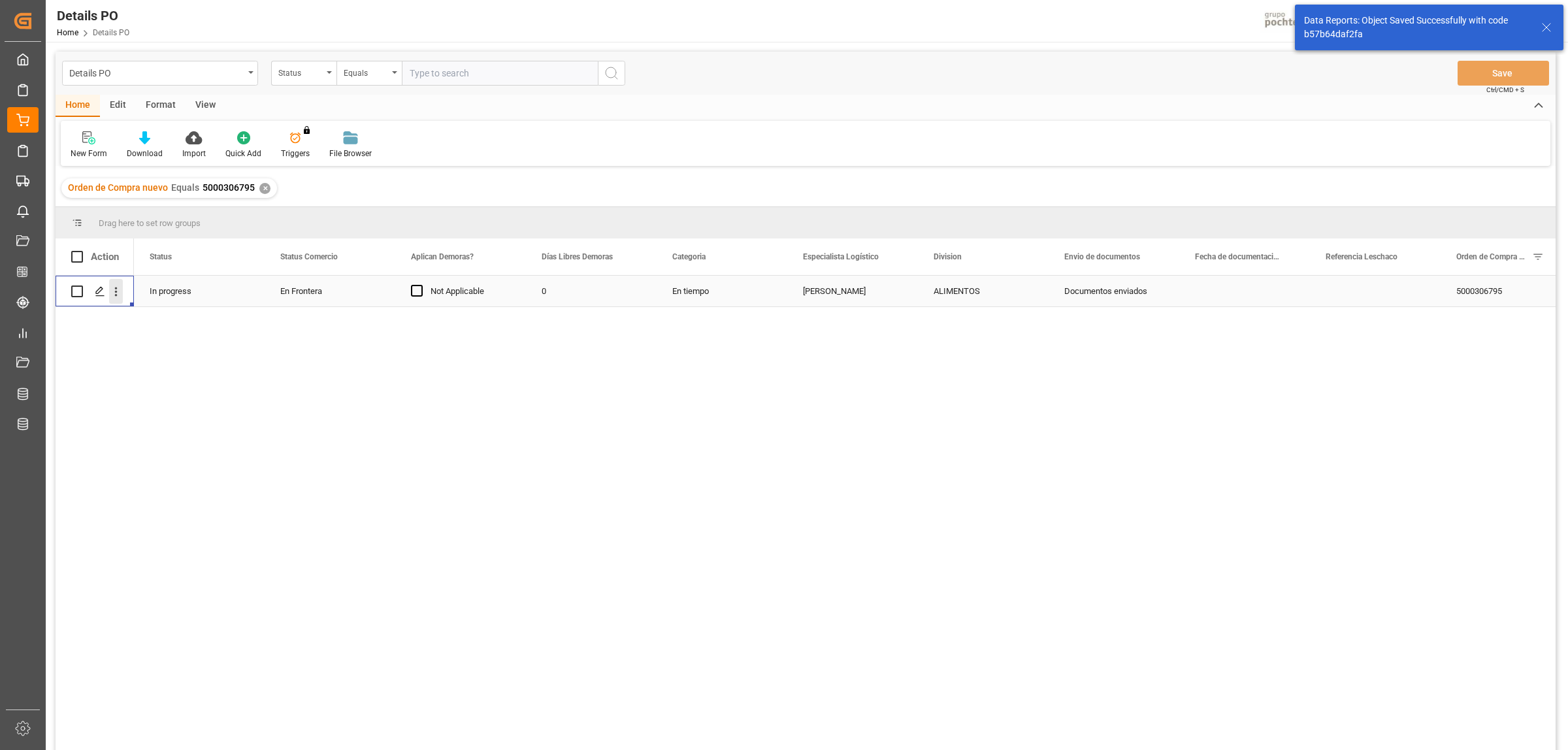
click at [115, 293] on icon "open menu" at bounding box center [116, 291] width 14 height 14
click at [102, 291] on icon "Press SPACE to select this row." at bounding box center [99, 291] width 10 height 10
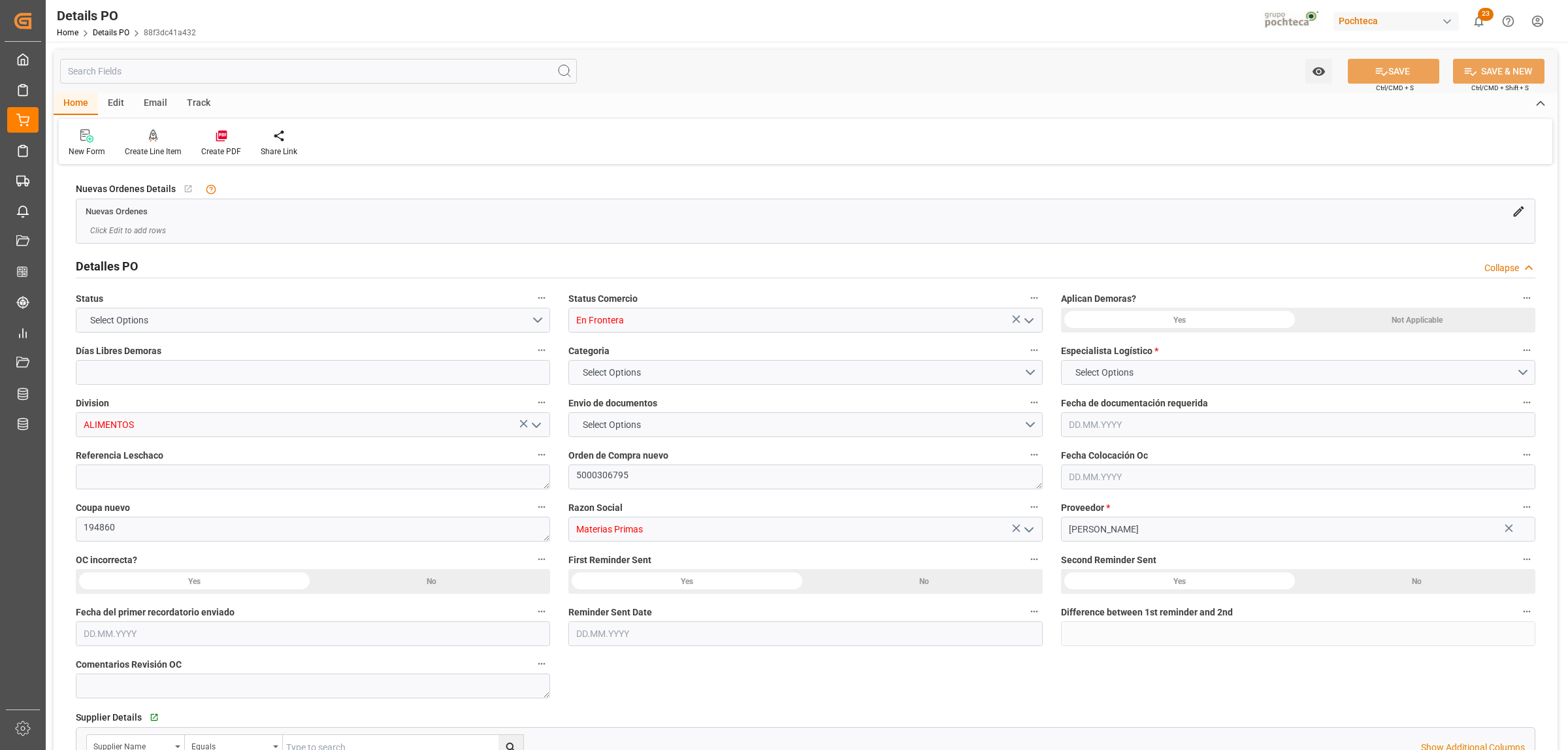
type input "0"
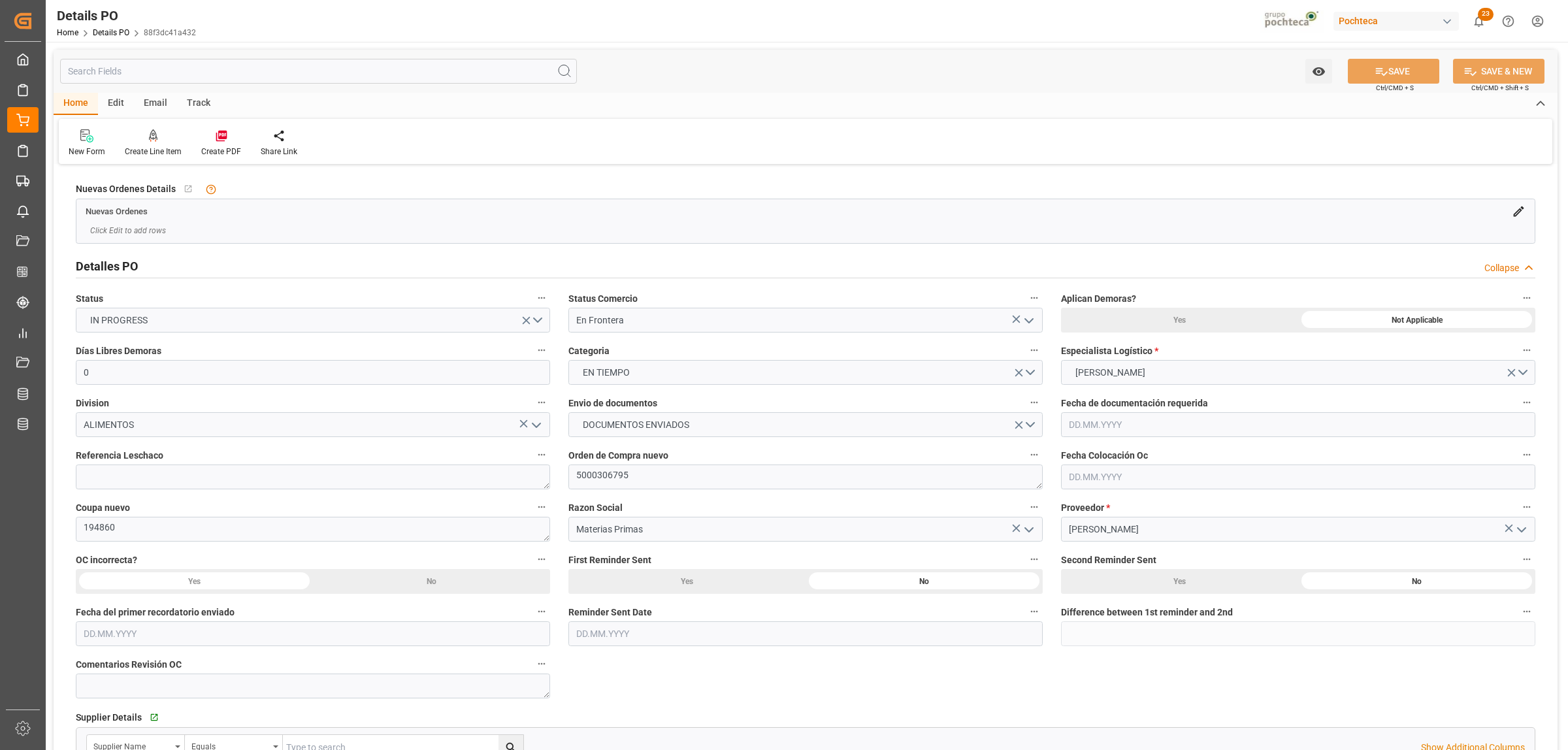
type input "10.09.2025"
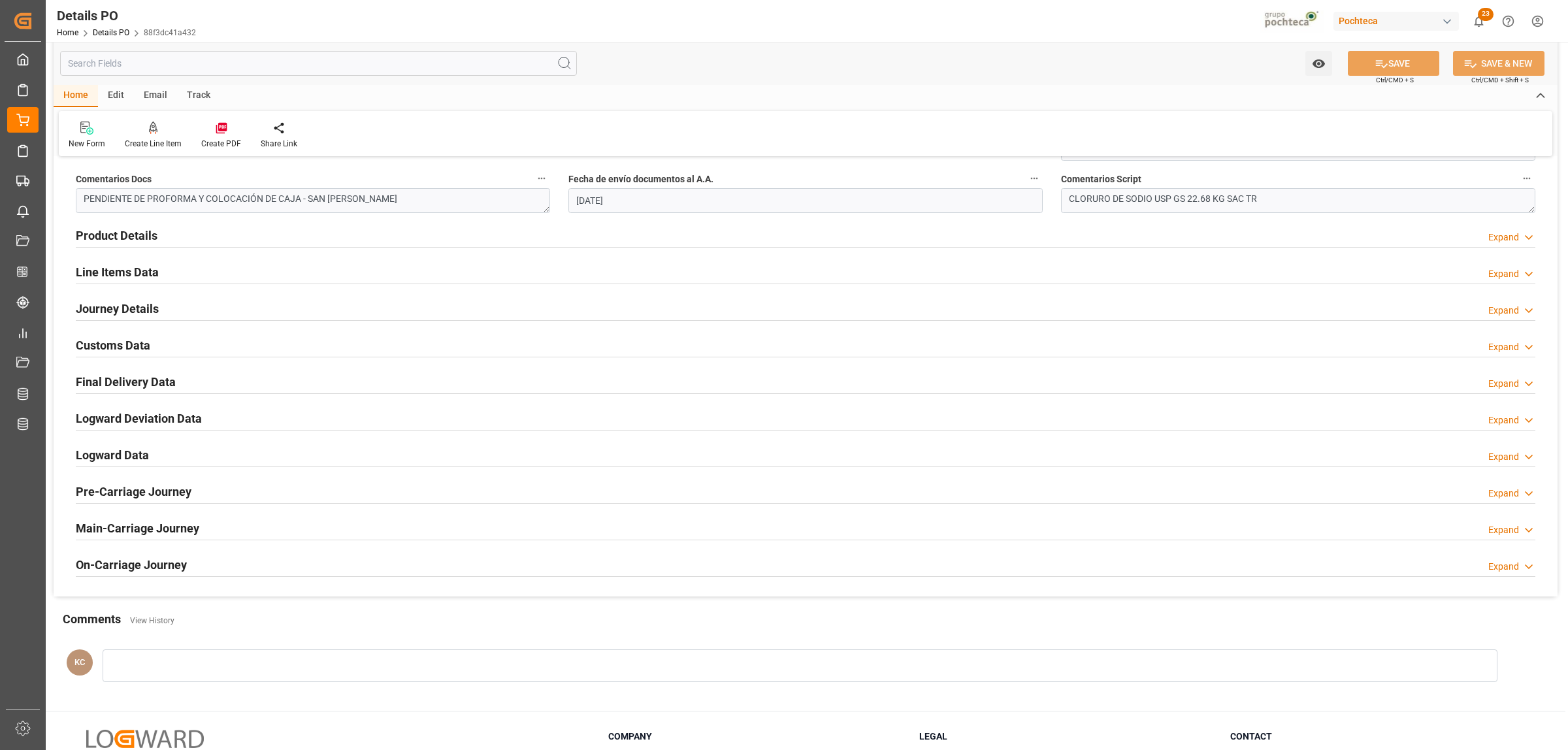
scroll to position [816, 0]
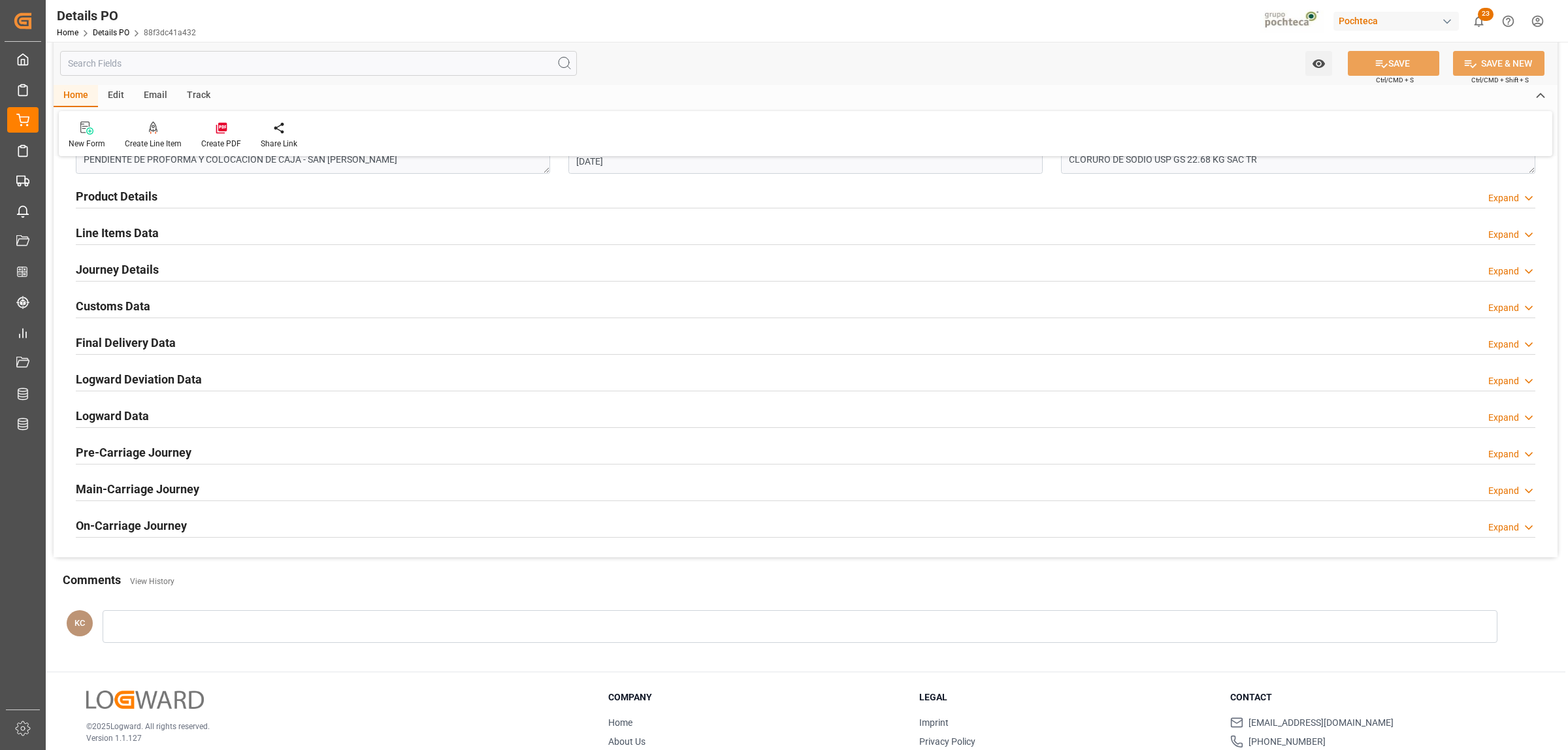
click at [108, 305] on h2 "Customs Data" at bounding box center [113, 306] width 75 height 18
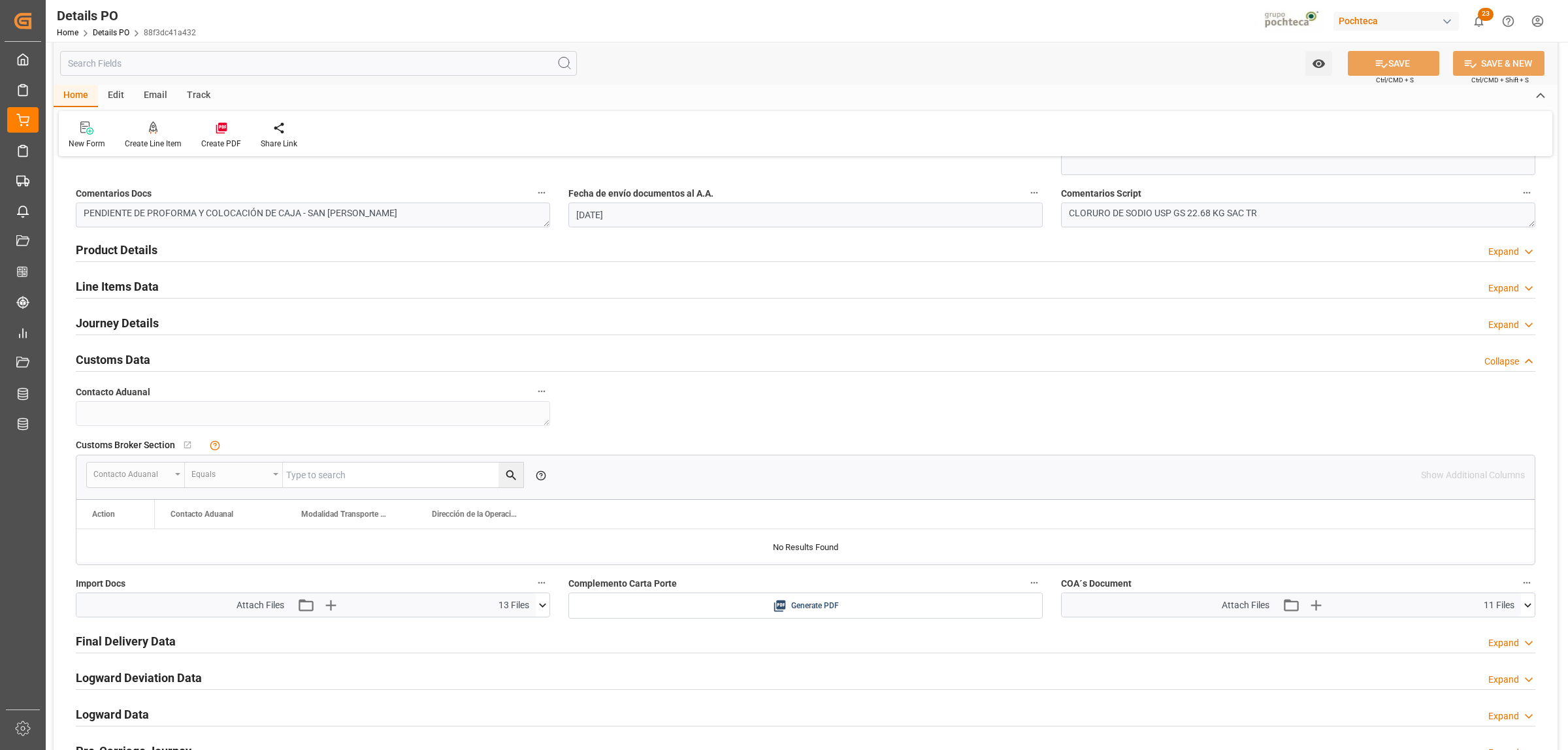
scroll to position [735, 0]
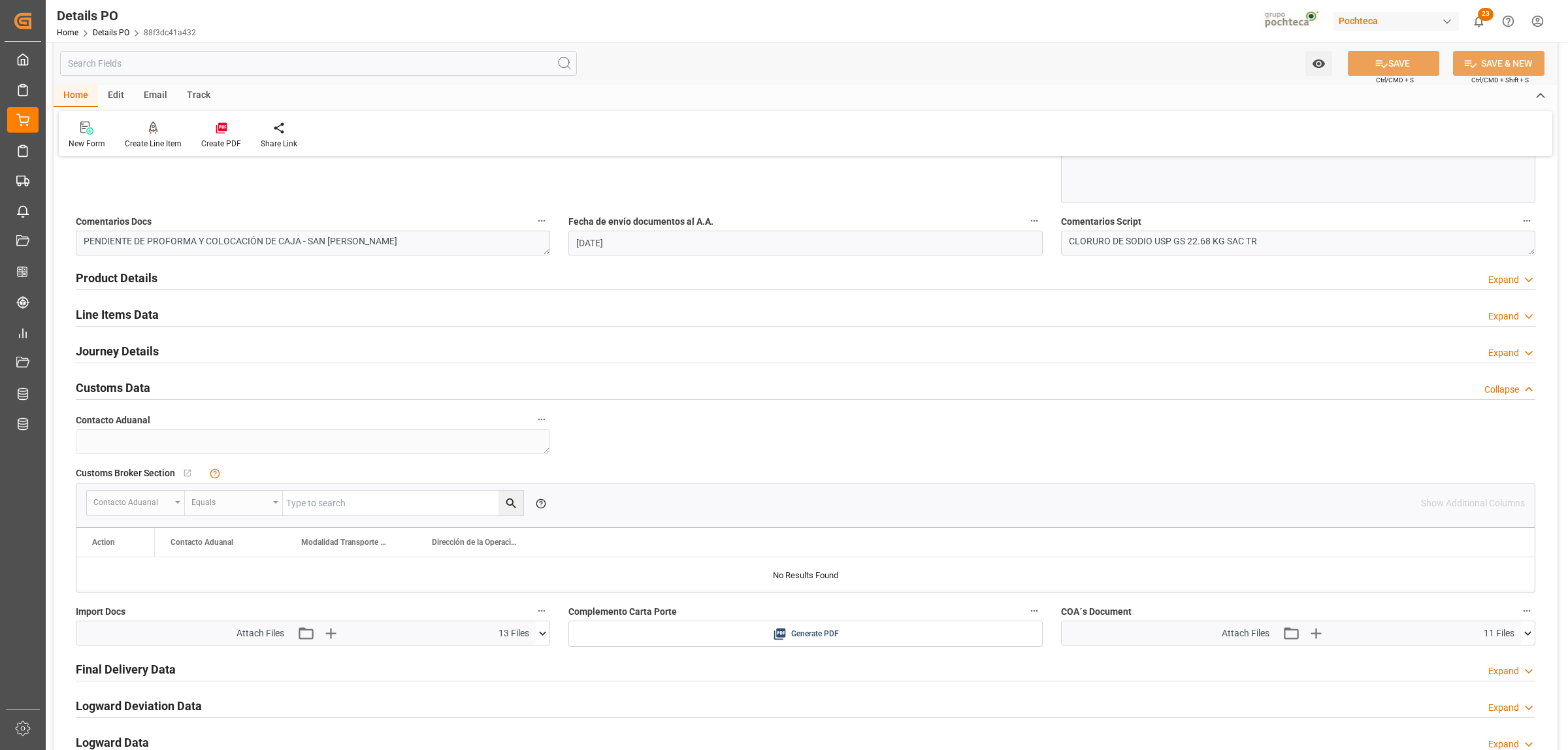
click at [97, 351] on h2 "Journey Details" at bounding box center [117, 352] width 83 height 18
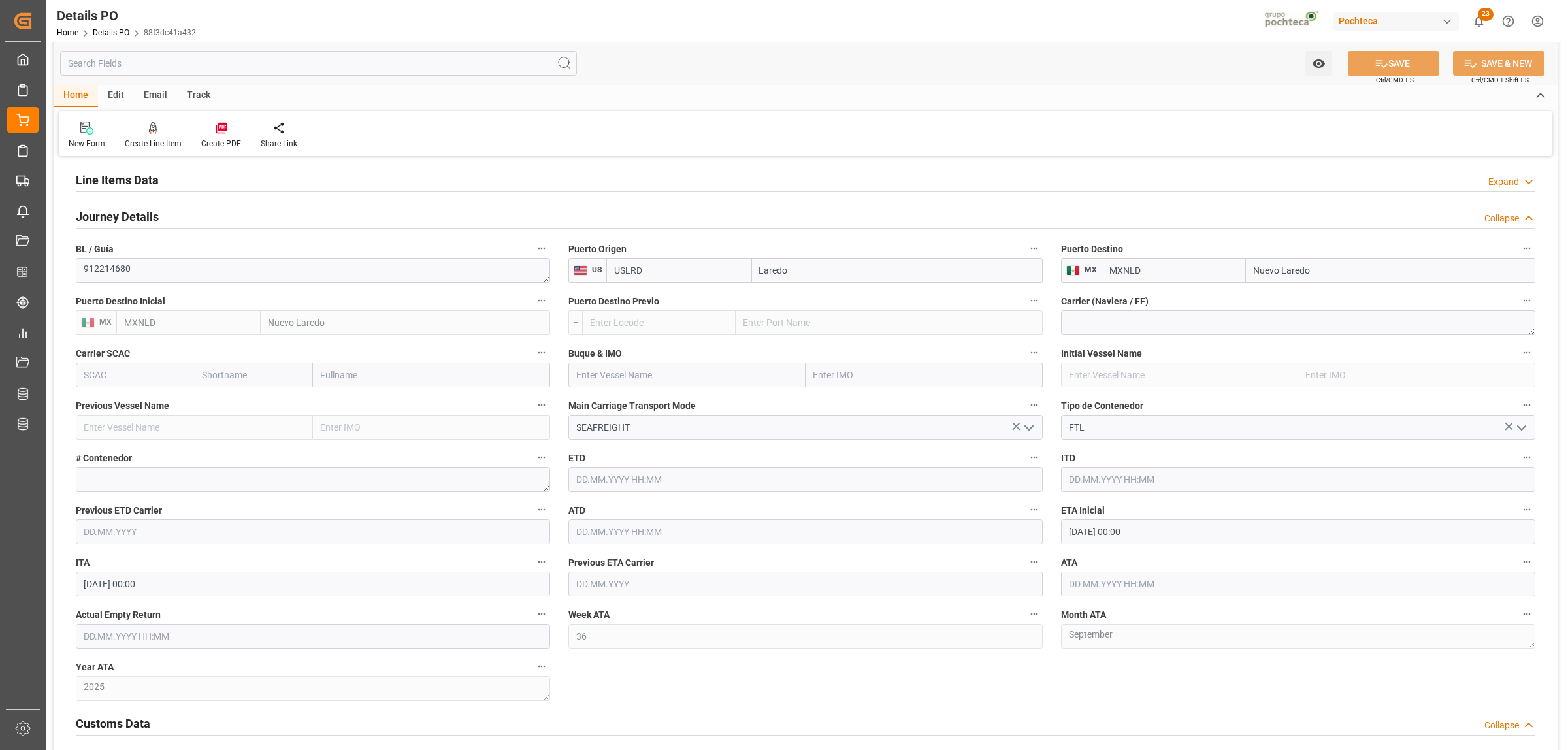
scroll to position [898, 0]
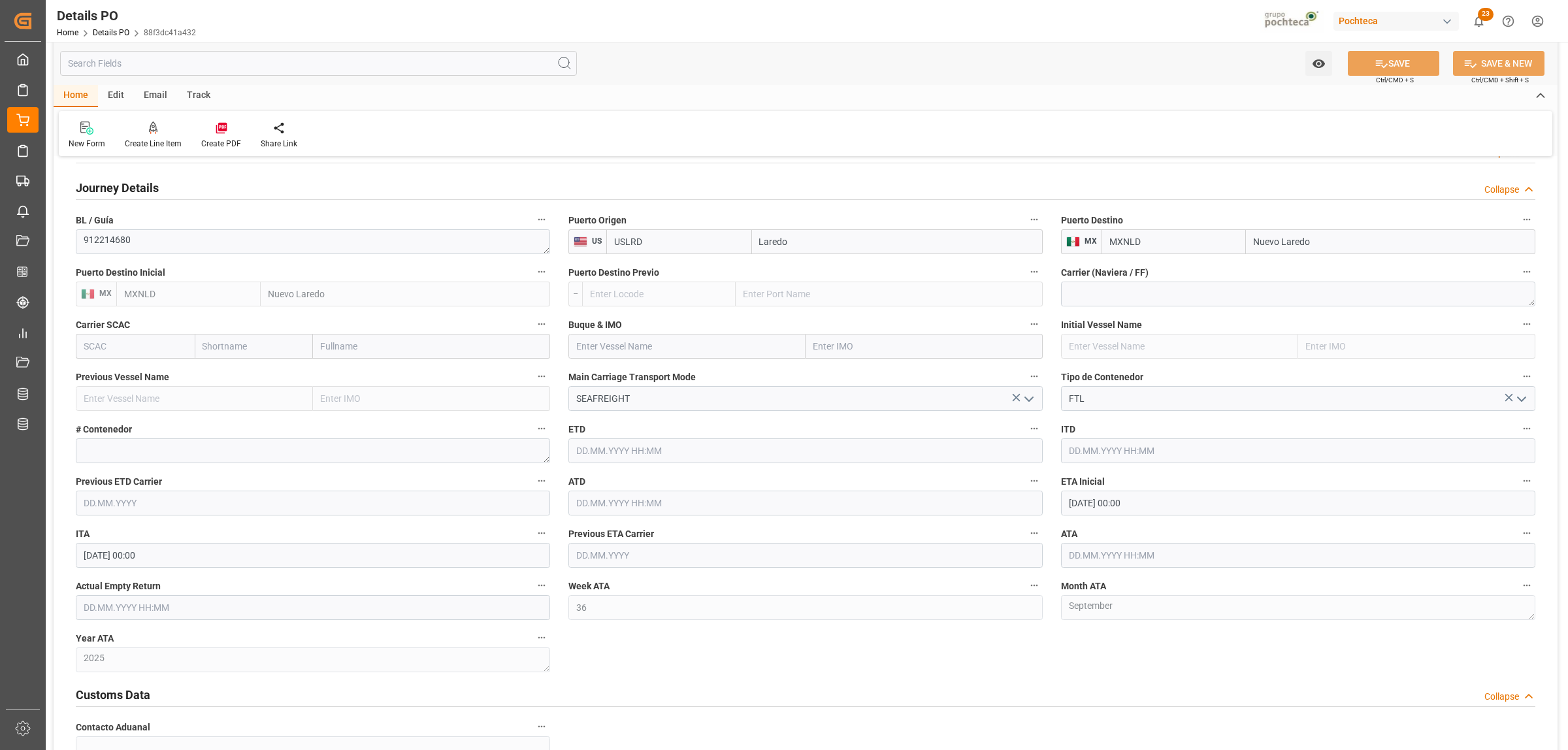
click at [1085, 503] on input "01.09.2025 00:00" at bounding box center [1298, 503] width 475 height 25
click at [1176, 584] on div "5" at bounding box center [1180, 584] width 17 height 16
type input "05.09.2025 00:00"
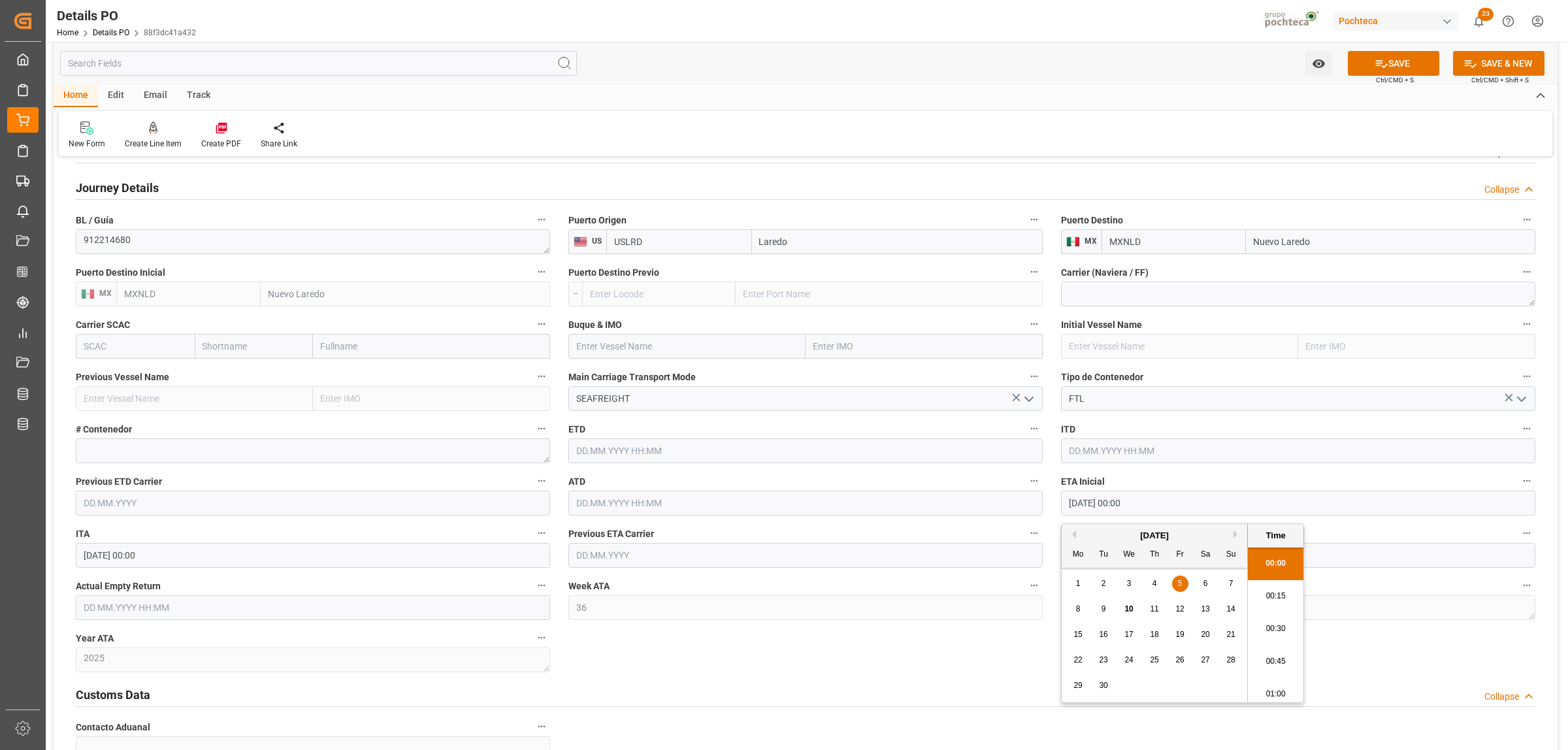
click at [1007, 681] on div "Customs Data Collapse" at bounding box center [805, 695] width 1478 height 37
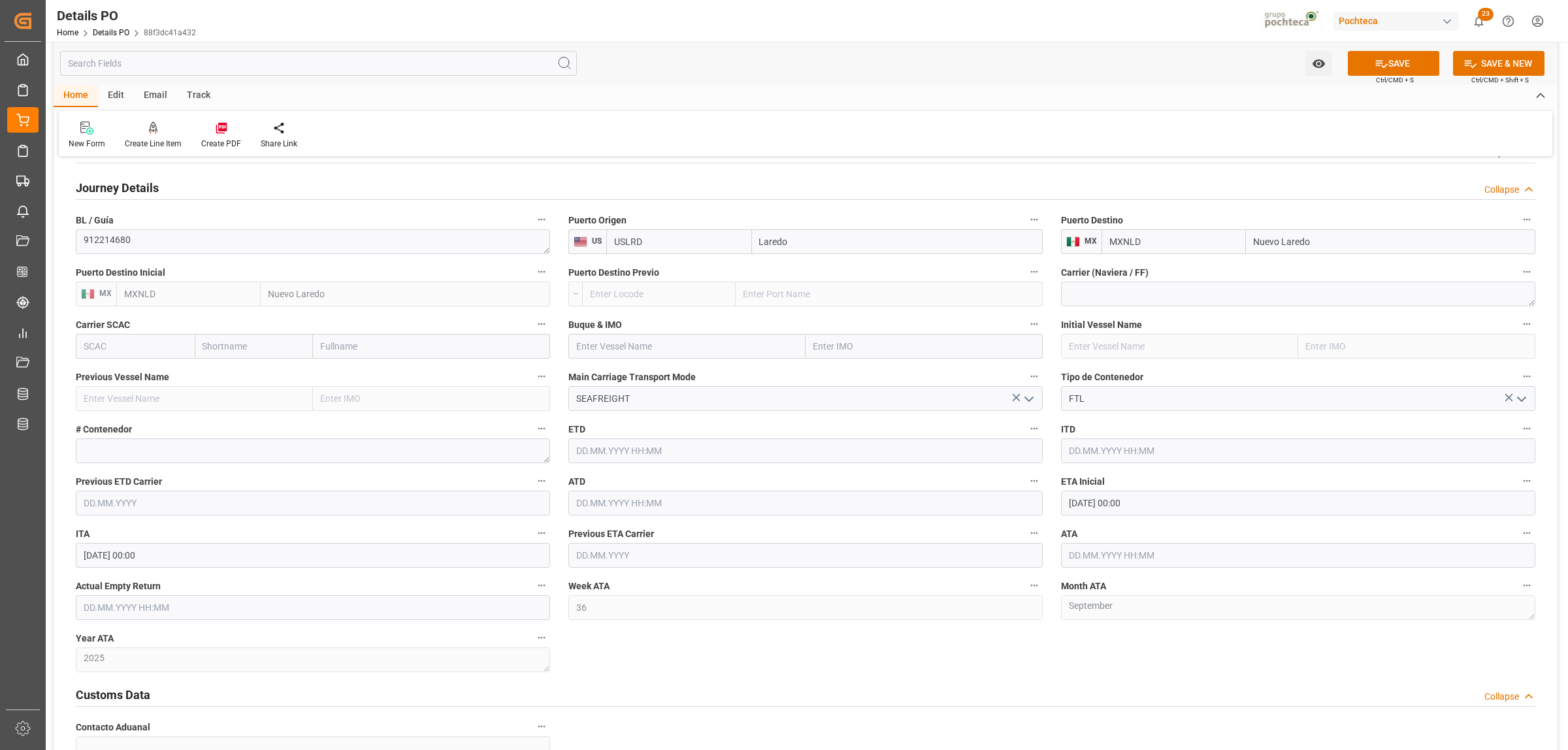
click at [1093, 559] on input "text" at bounding box center [1298, 555] width 475 height 25
click at [1183, 412] on div "5" at bounding box center [1180, 414] width 17 height 16
type input "05.09.2025 00:00"
click at [1189, 671] on div "Nuevas Ordenes Details   No child Object linked Nuevas Ordenes Click Edit to ad…" at bounding box center [805, 231] width 1504 height 1921
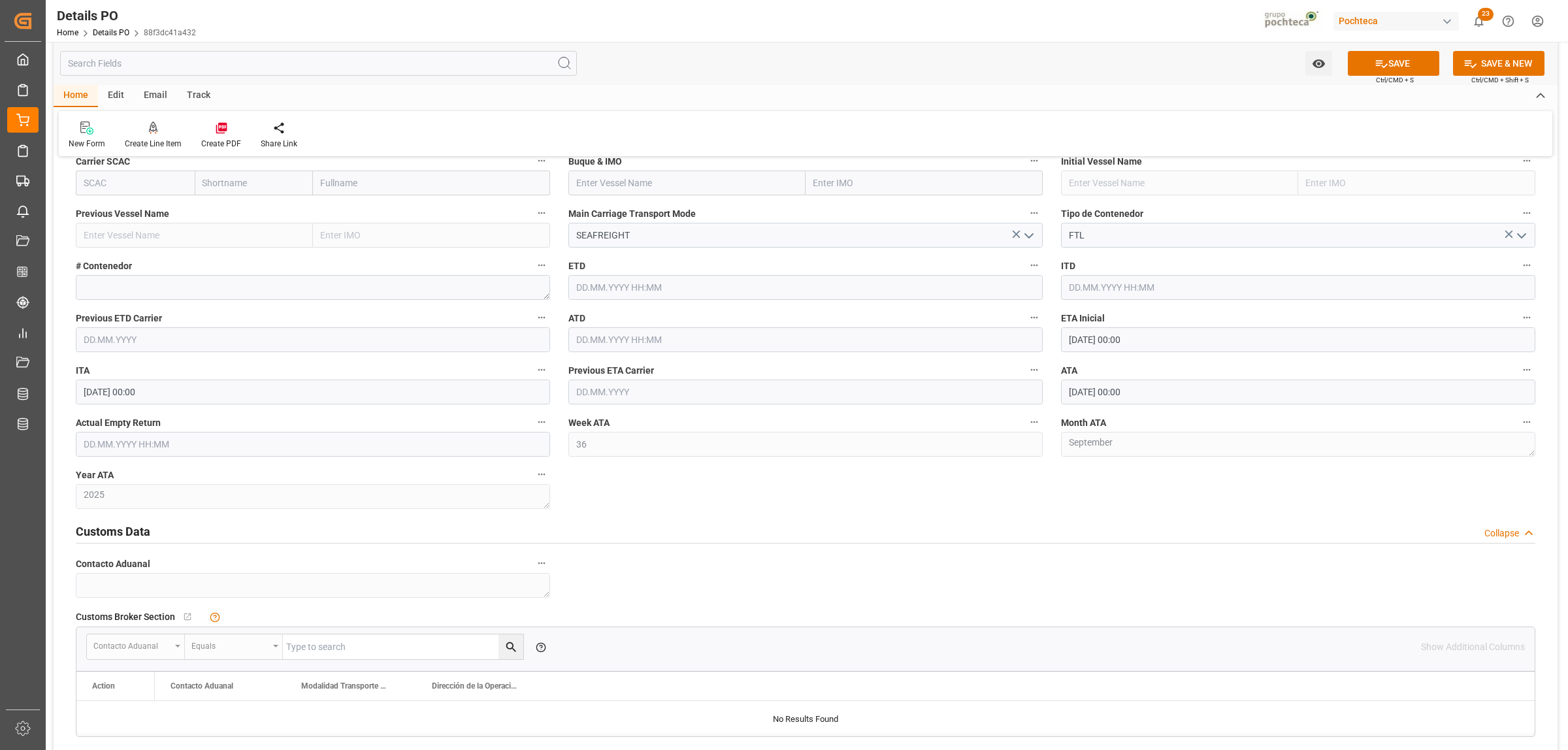
scroll to position [898, 0]
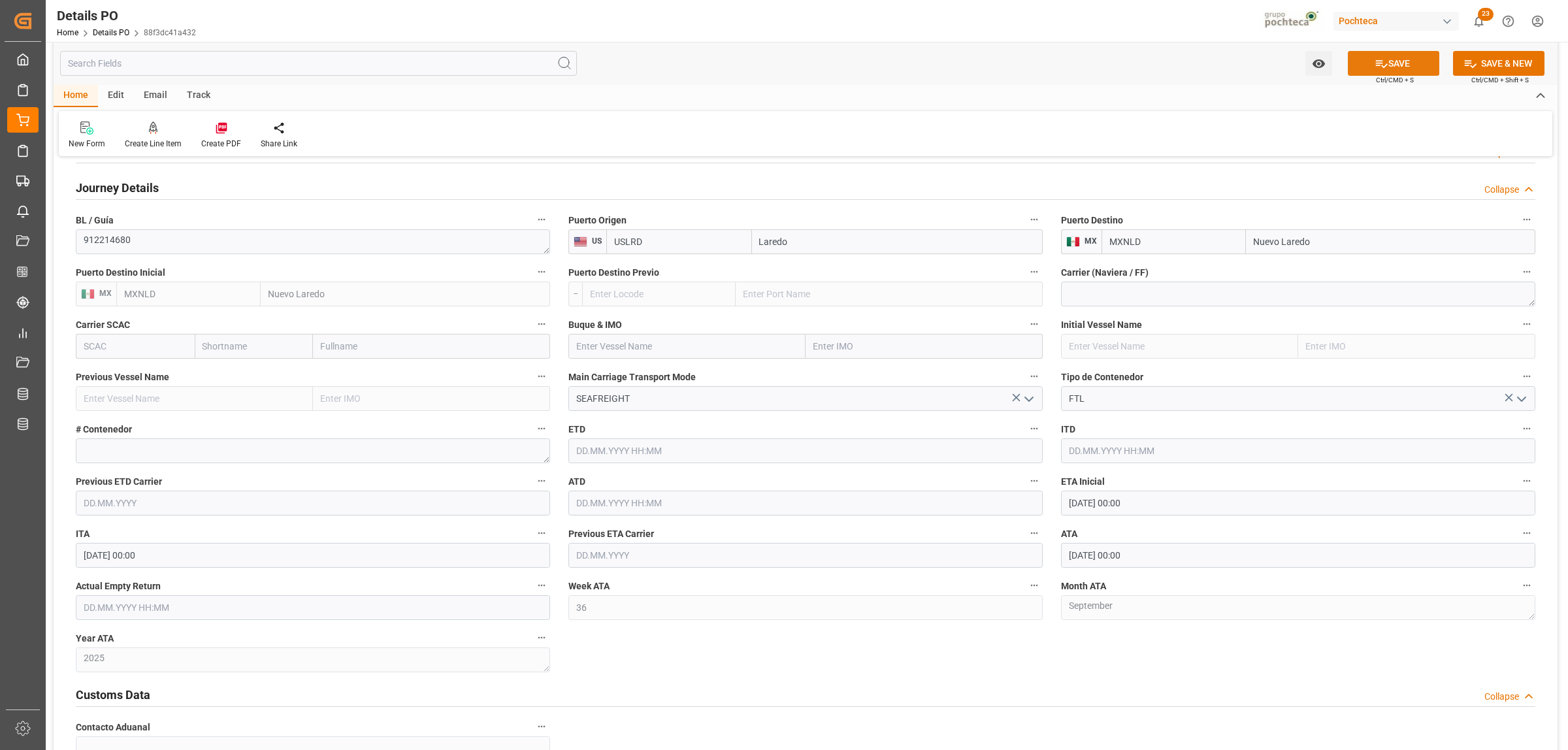
click at [1384, 66] on icon at bounding box center [1381, 64] width 14 height 14
click at [1029, 404] on icon "open menu" at bounding box center [1029, 399] width 16 height 16
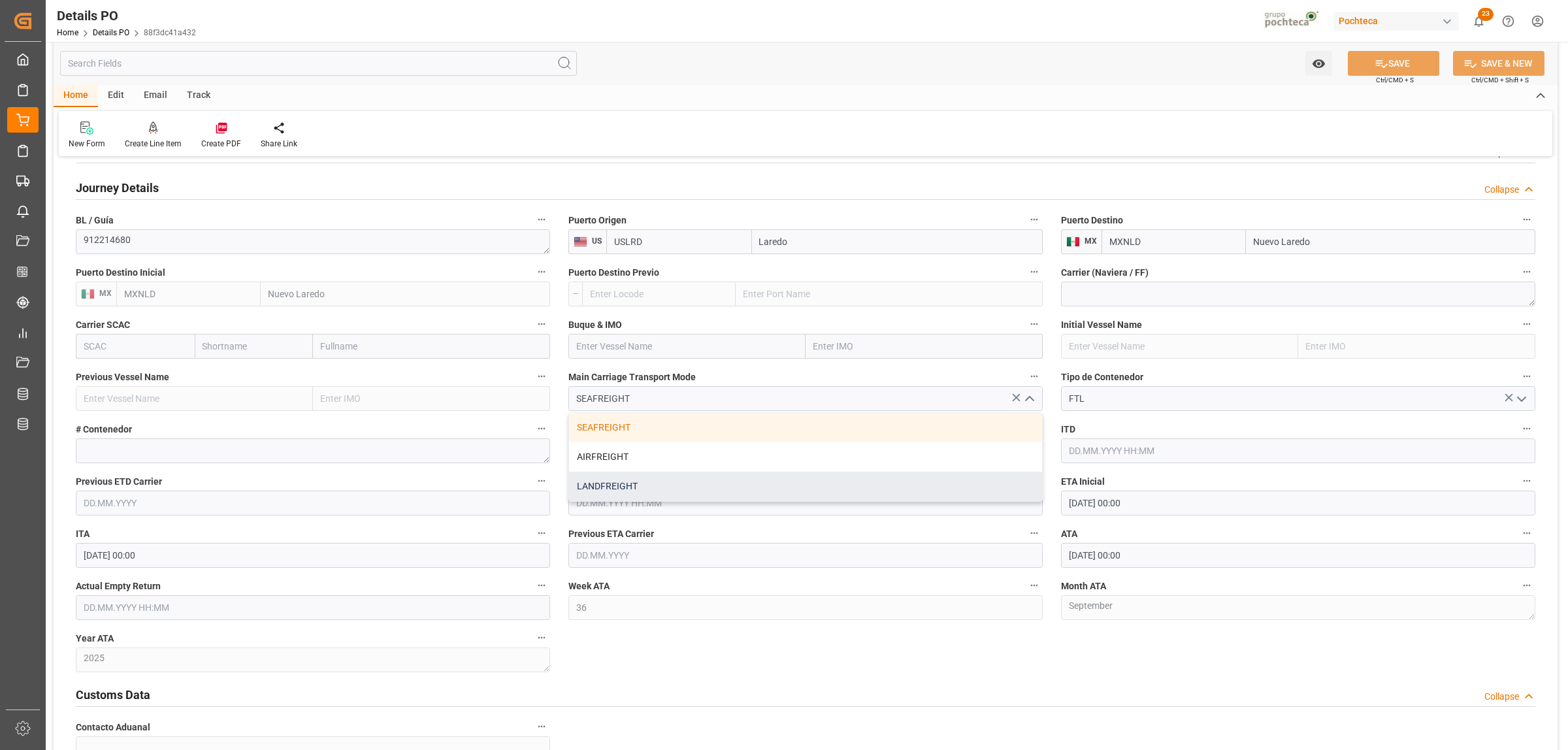
click at [652, 490] on div "LANDFREIGHT" at bounding box center [805, 486] width 473 height 30
type input "LANDFREIGHT"
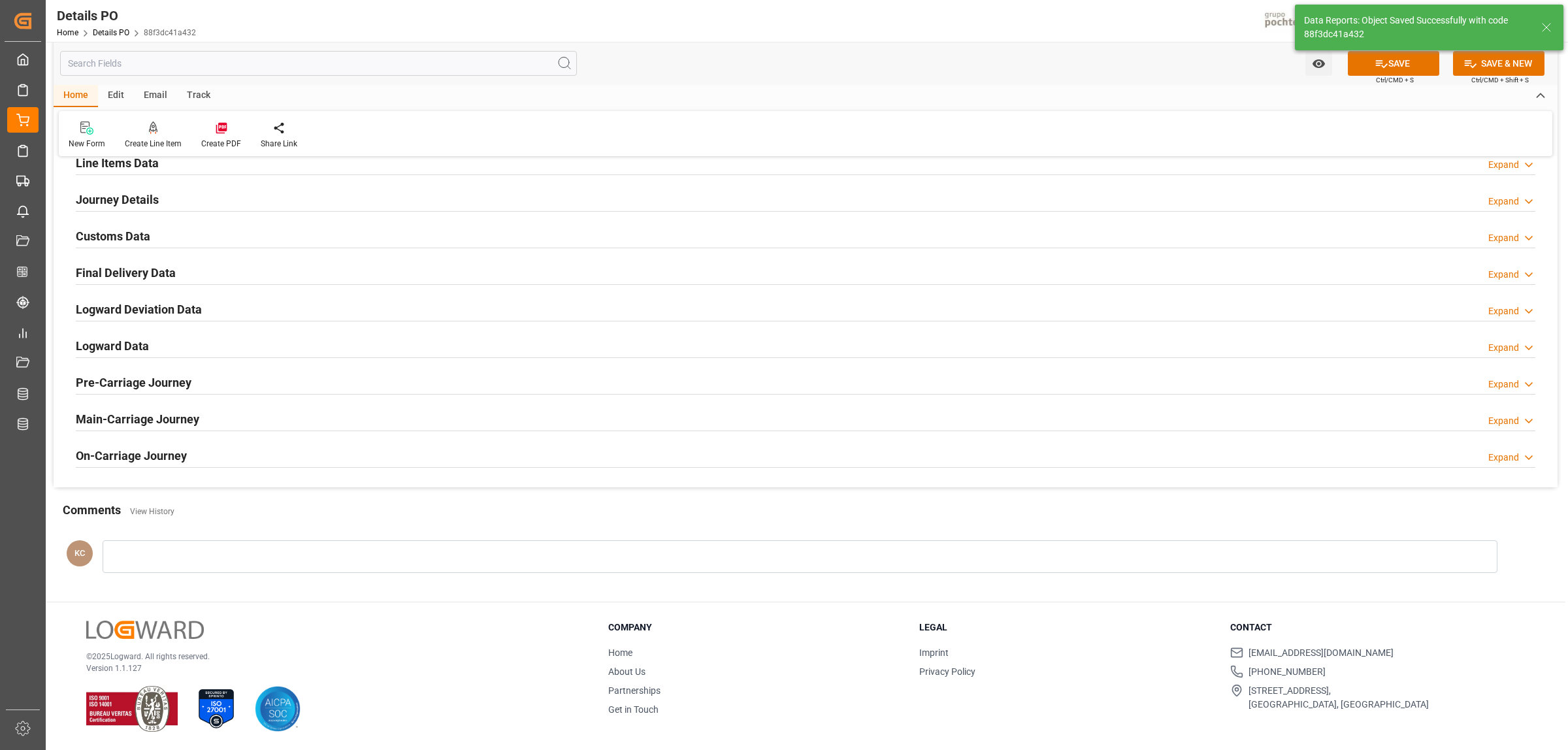
scroll to position [888, 0]
click at [1390, 66] on button "SAVE" at bounding box center [1393, 64] width 91 height 25
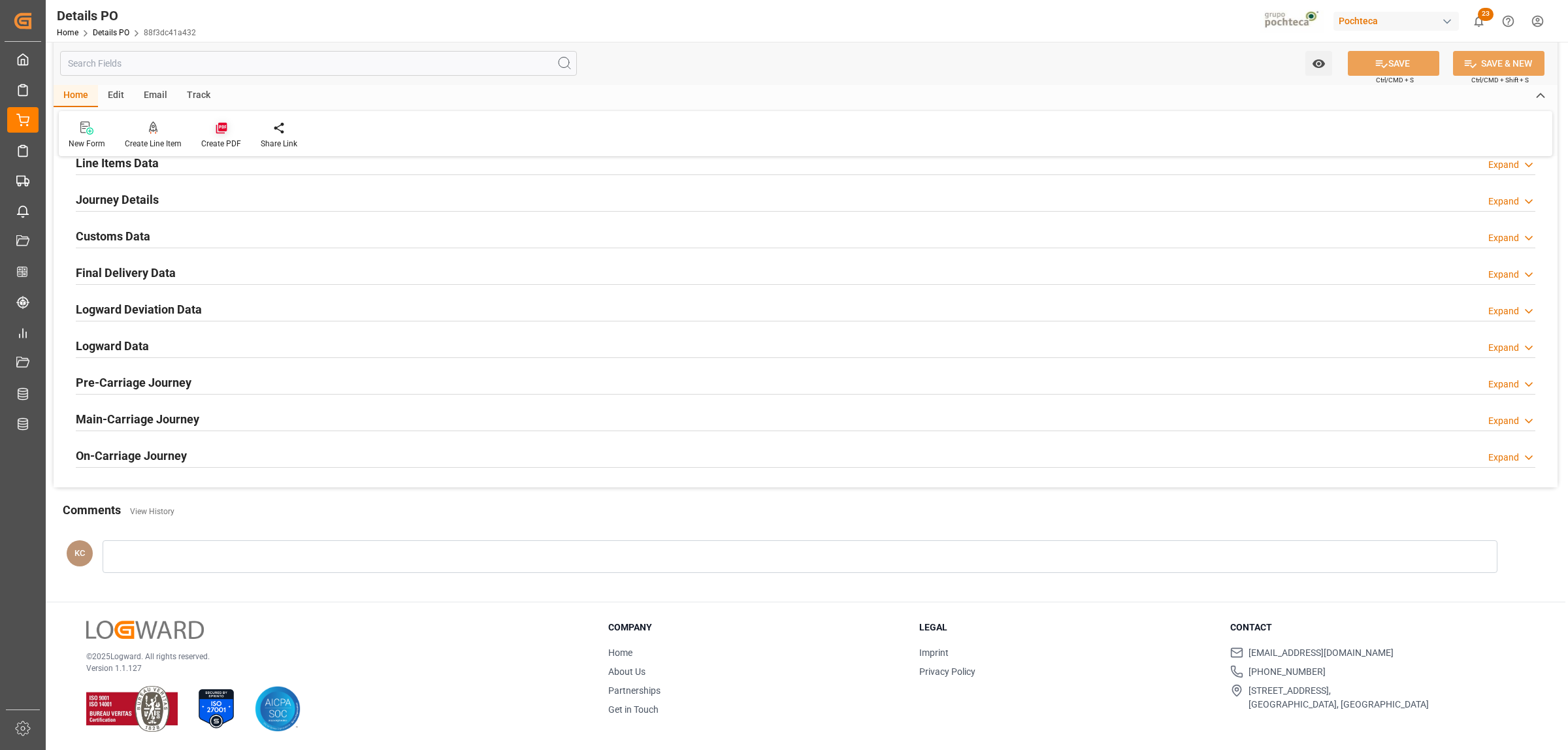
click at [224, 128] on icon at bounding box center [221, 128] width 11 height 11
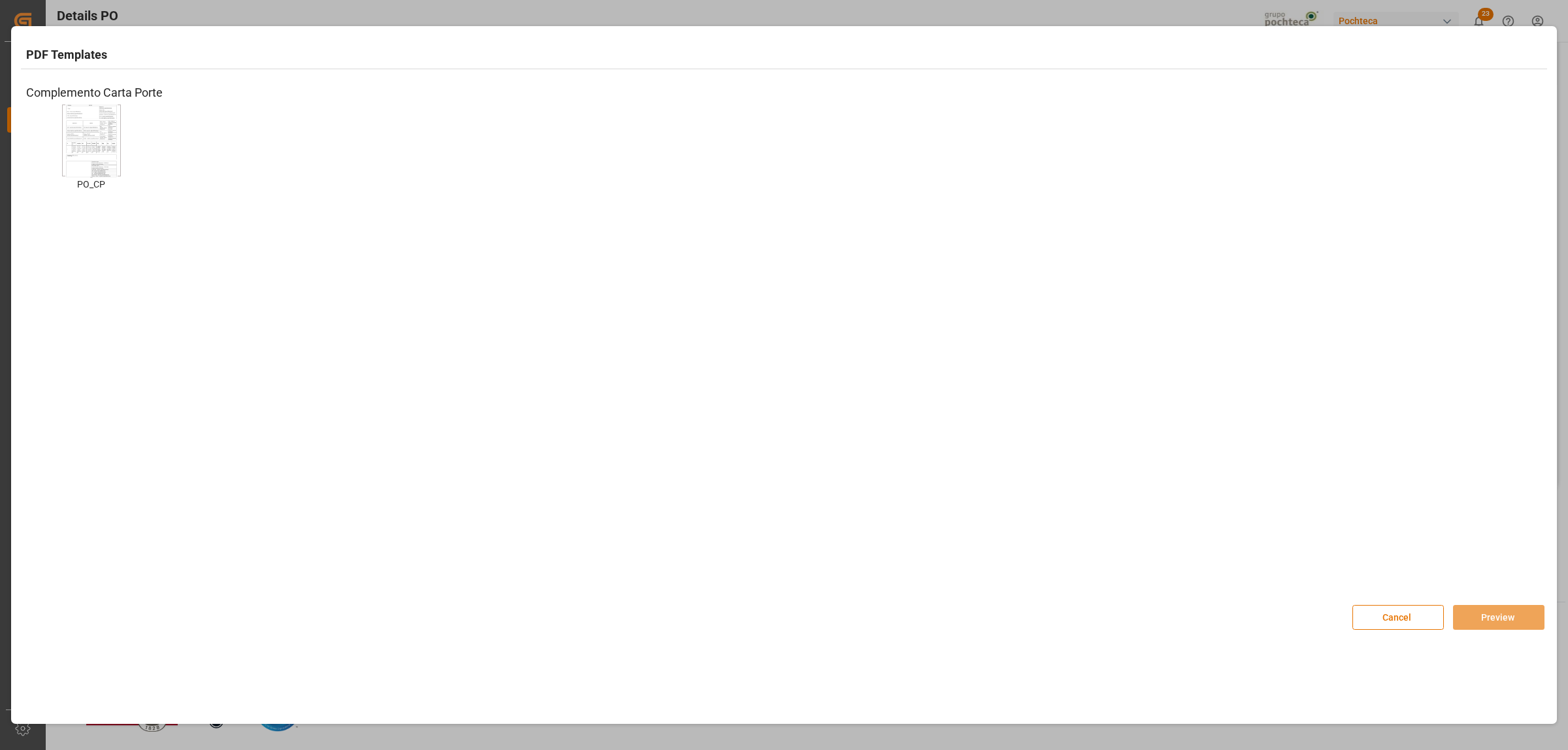
click at [108, 158] on img at bounding box center [92, 140] width 52 height 74
click at [1464, 609] on button "Preview" at bounding box center [1499, 617] width 91 height 25
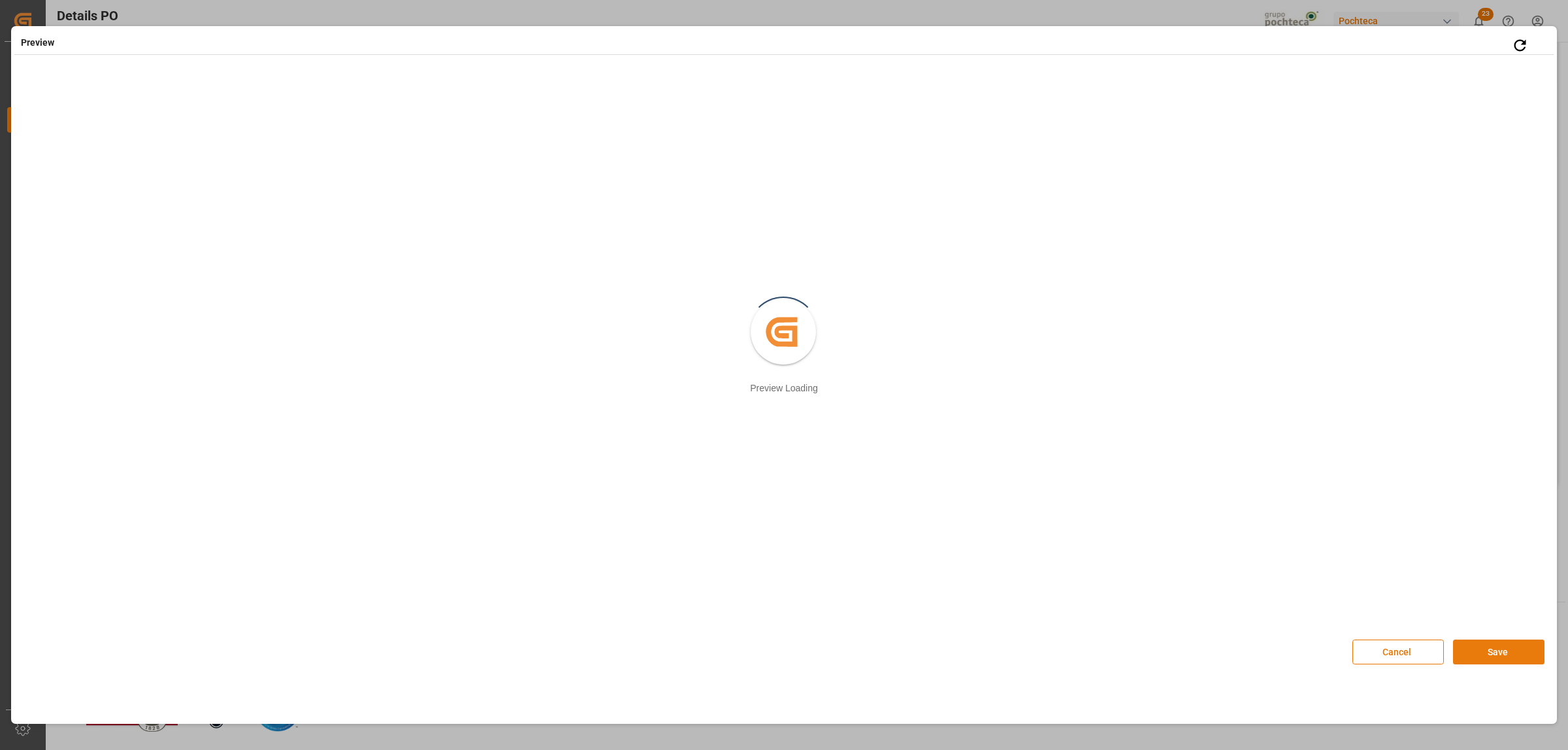
click at [1484, 651] on button "Save" at bounding box center [1499, 652] width 91 height 25
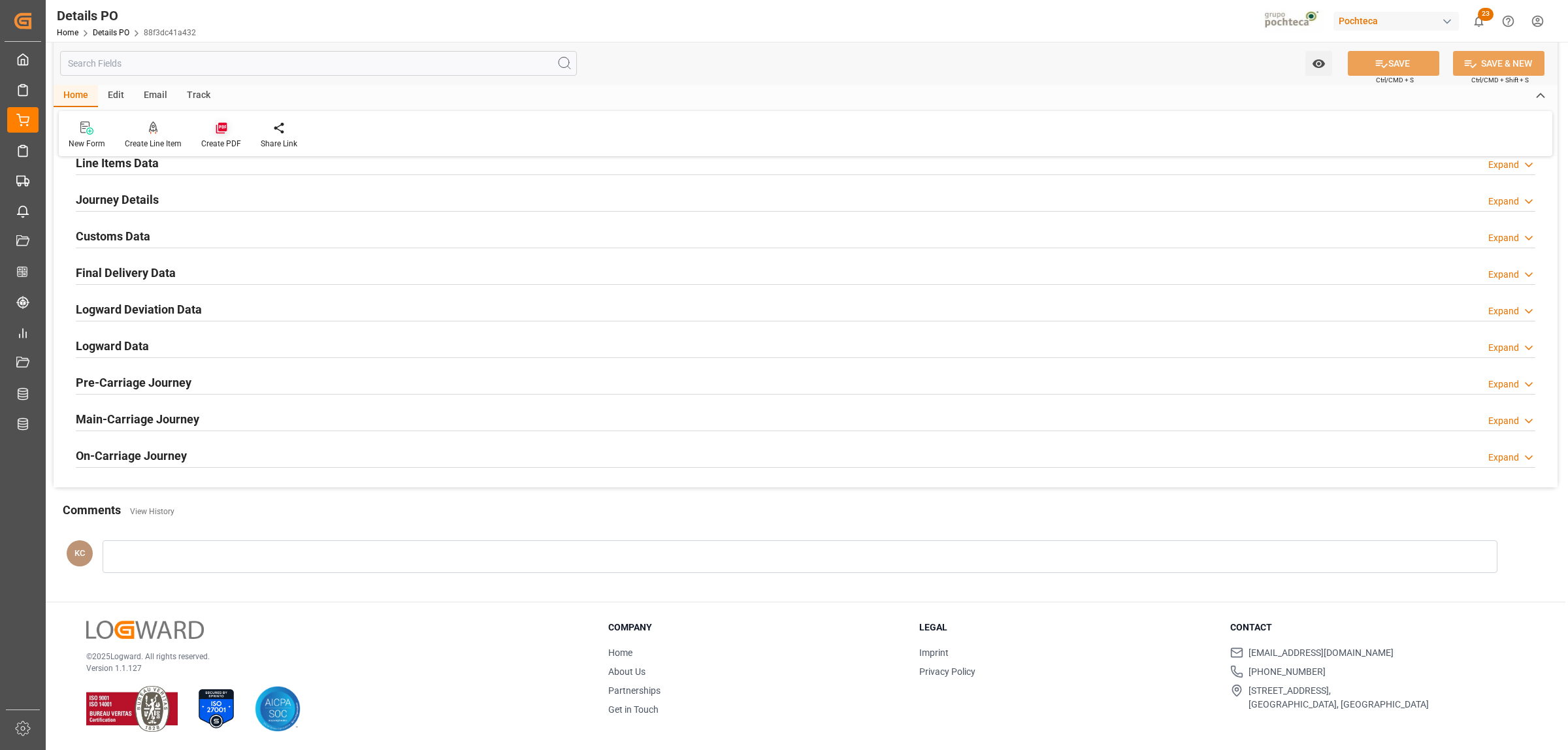
click at [220, 126] on icon at bounding box center [221, 128] width 11 height 11
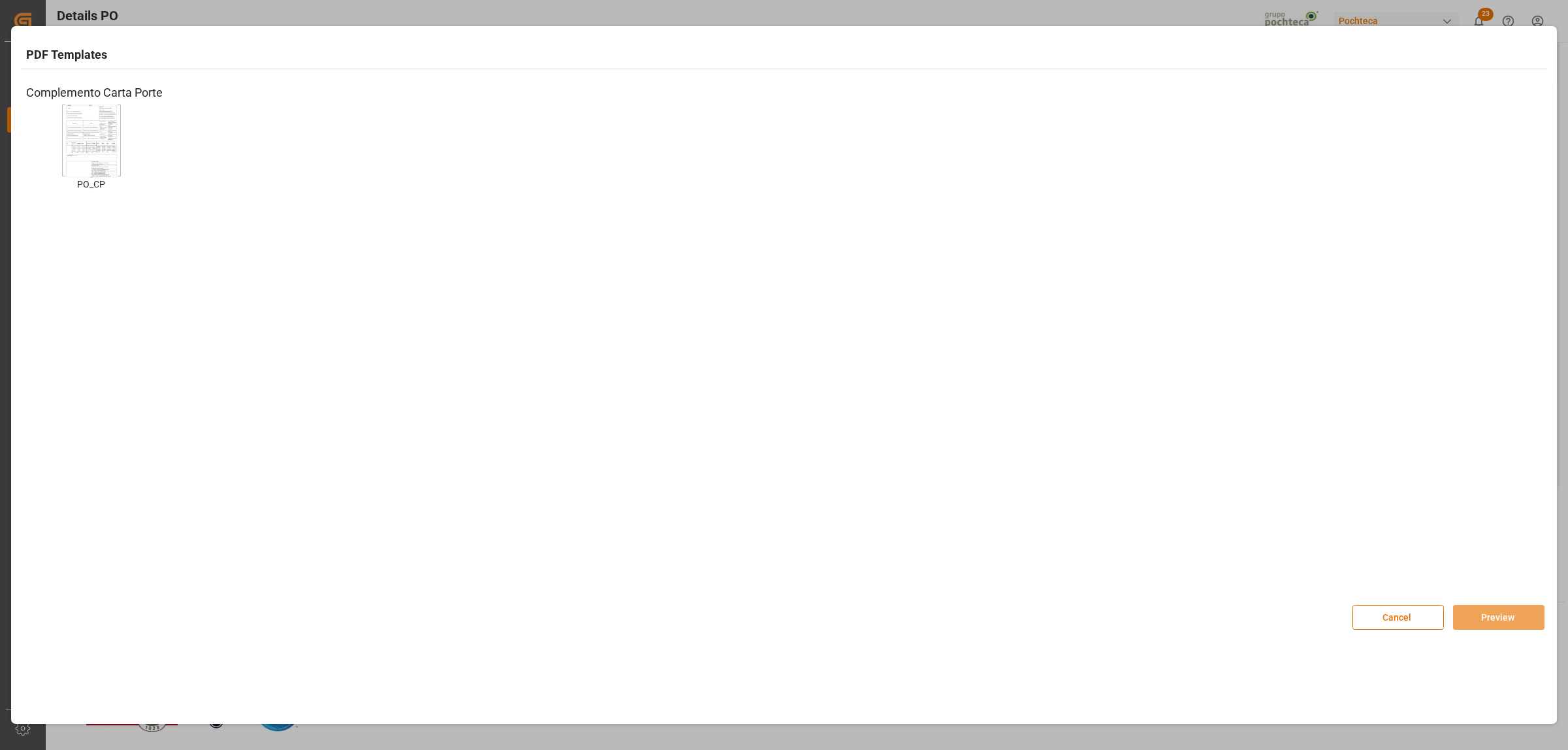
click at [93, 146] on img at bounding box center [92, 140] width 52 height 74
click at [1475, 615] on button "Preview" at bounding box center [1499, 617] width 91 height 25
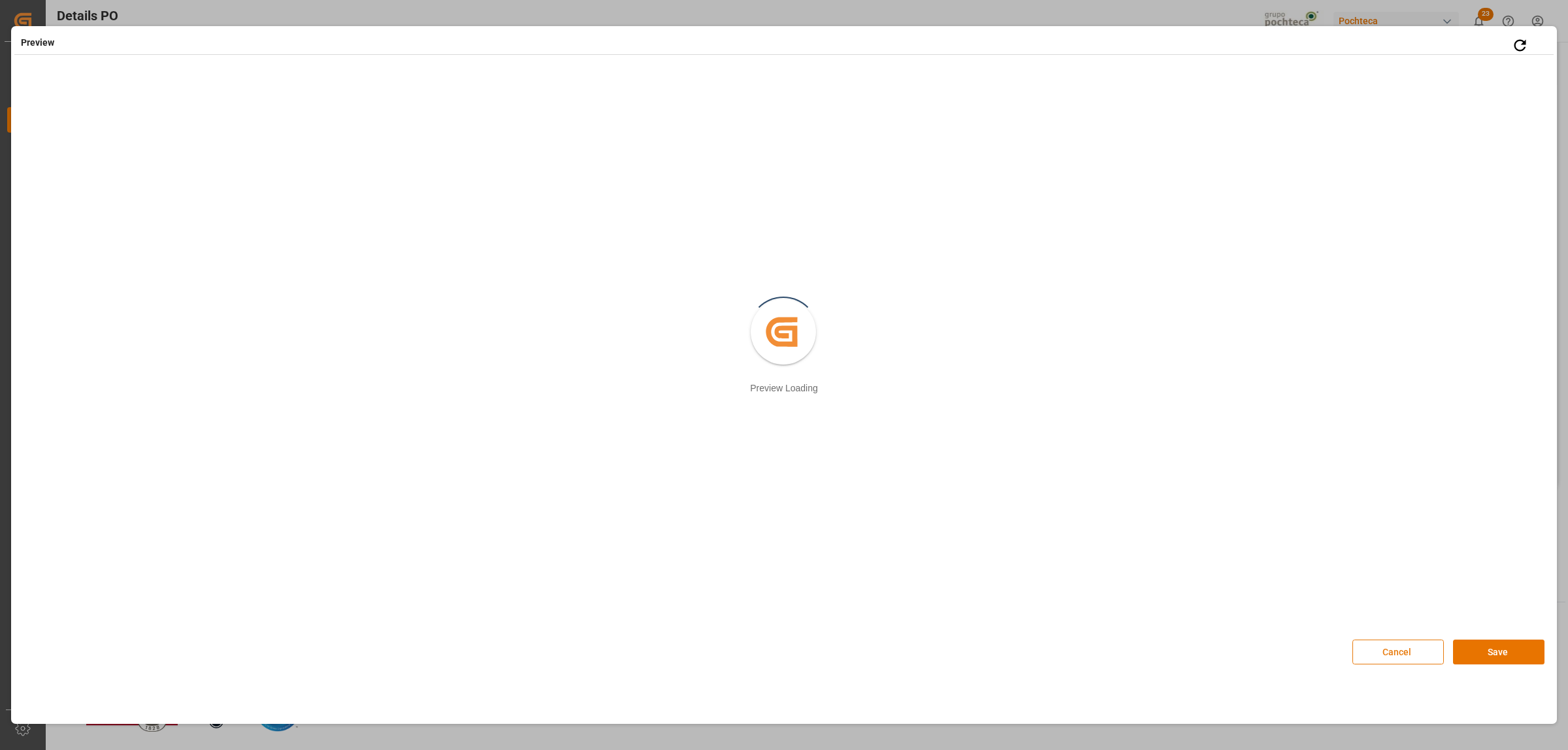
click at [1402, 650] on button "Cancel" at bounding box center [1398, 652] width 91 height 25
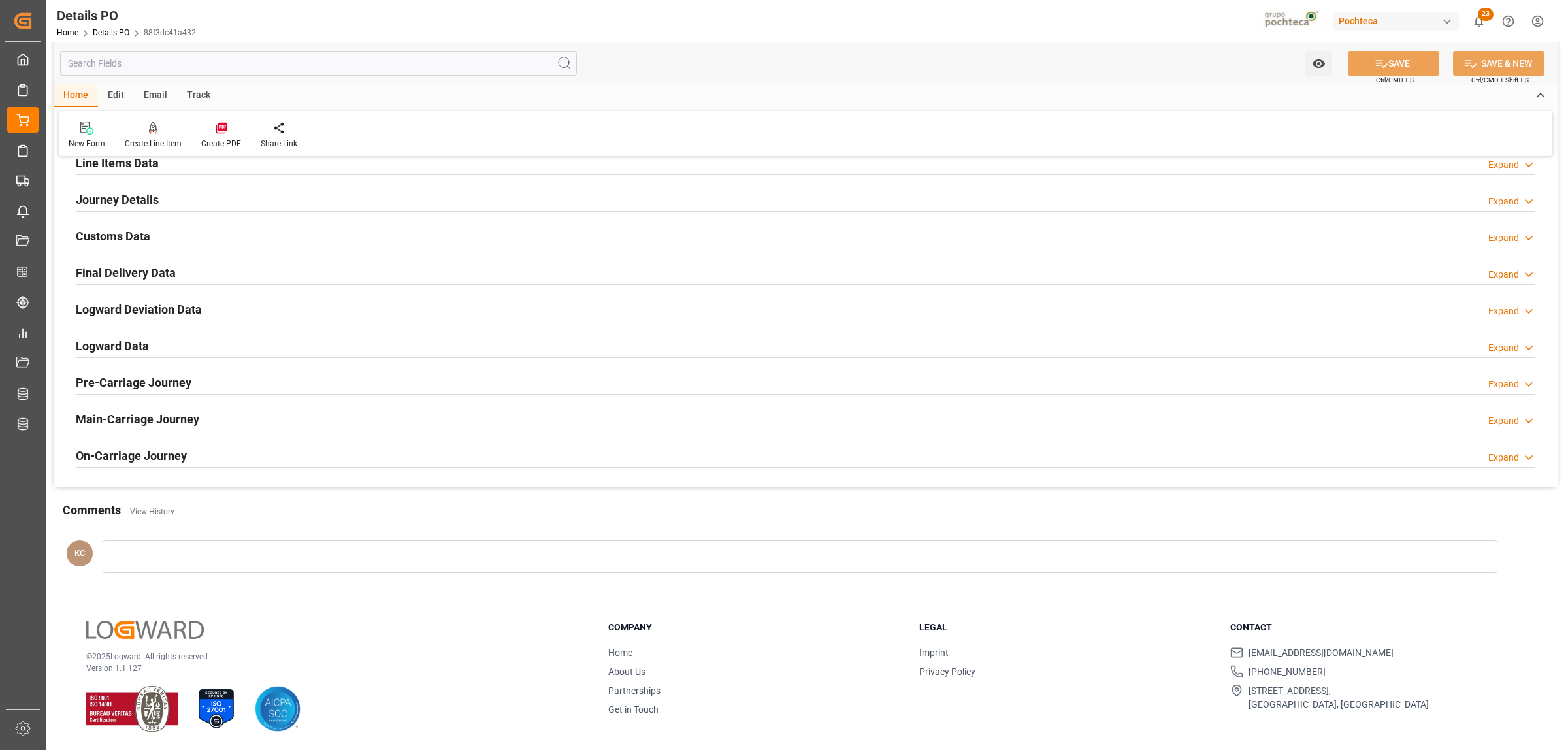
click at [80, 235] on h2 "Customs Data" at bounding box center [113, 236] width 75 height 18
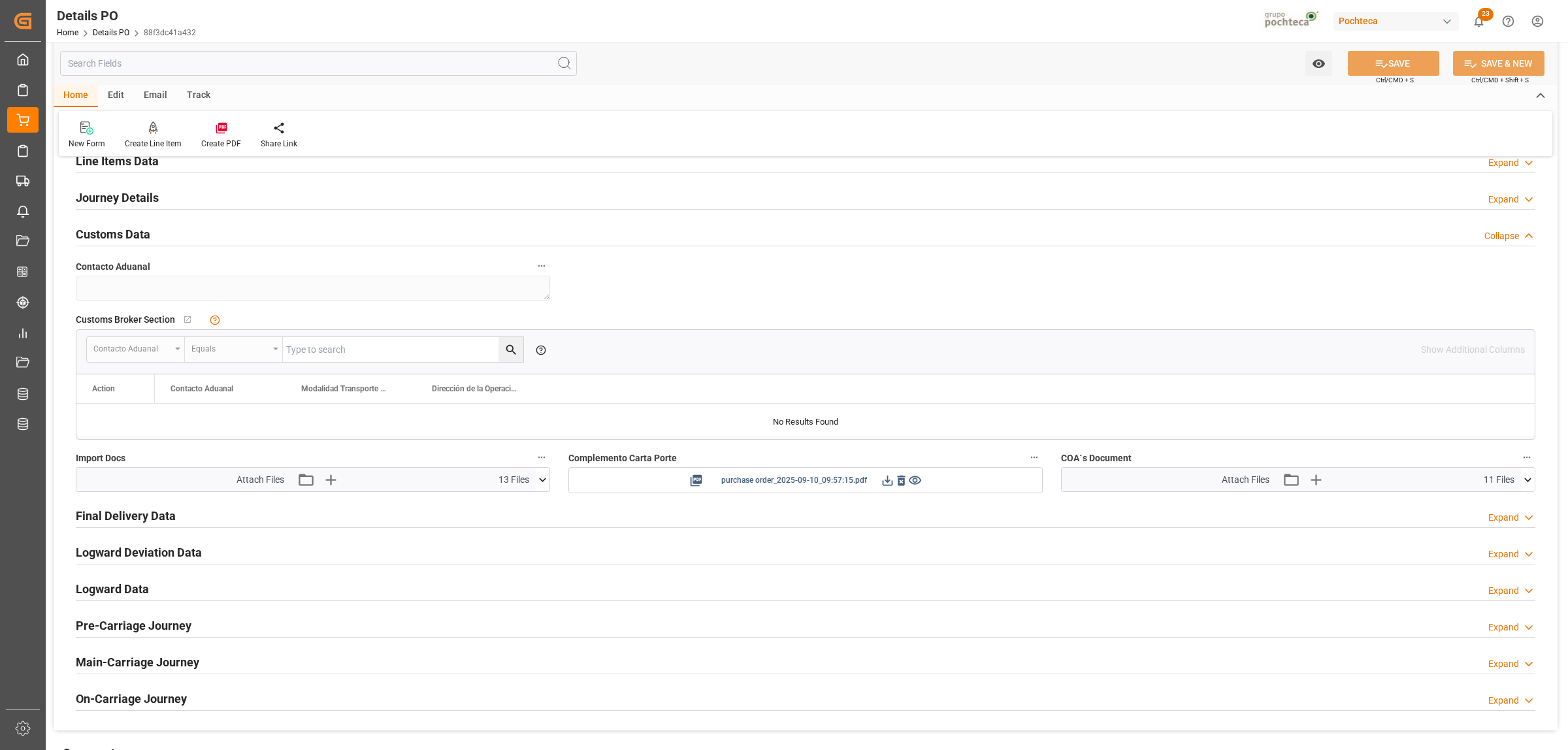
click at [887, 485] on icon at bounding box center [888, 481] width 14 height 14
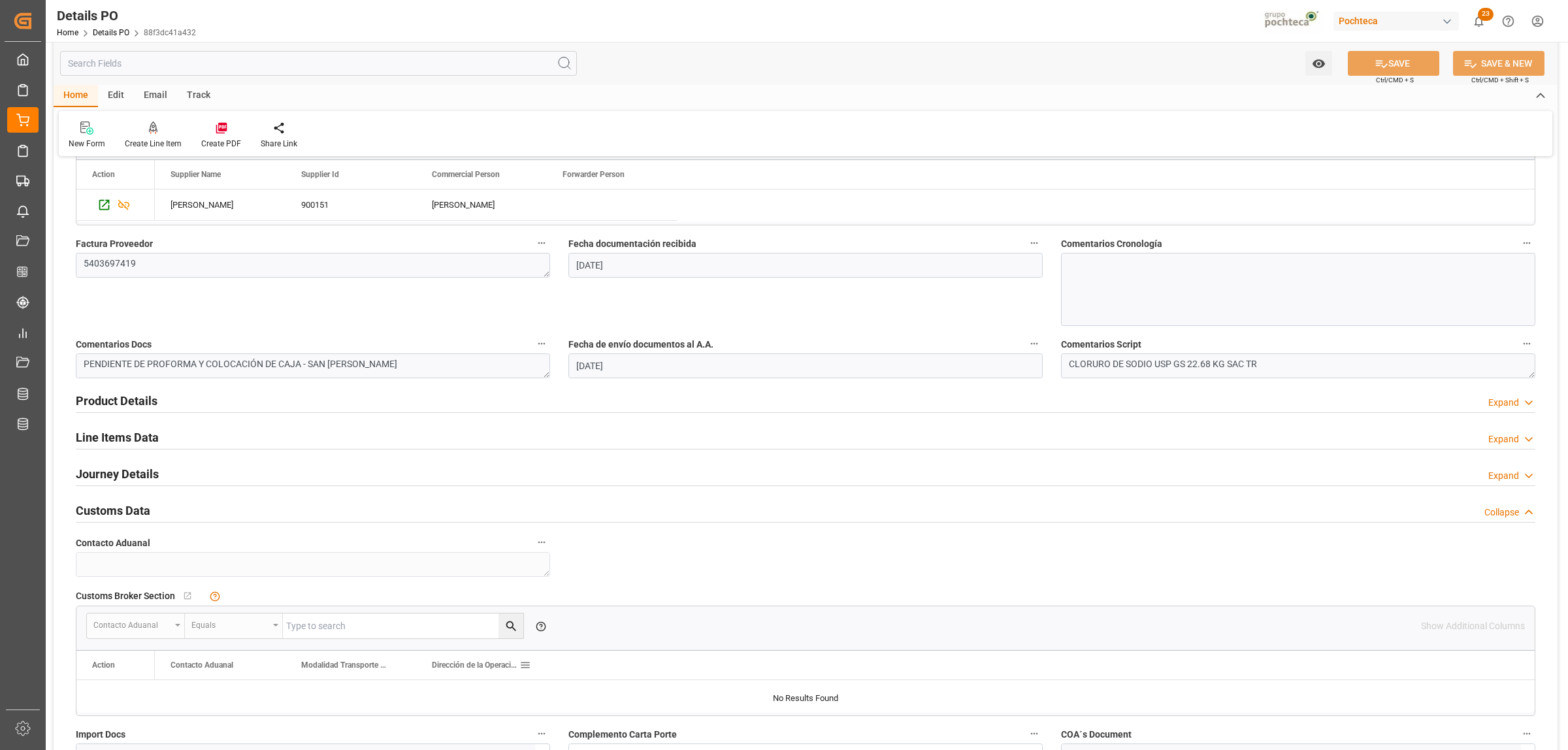
scroll to position [561, 0]
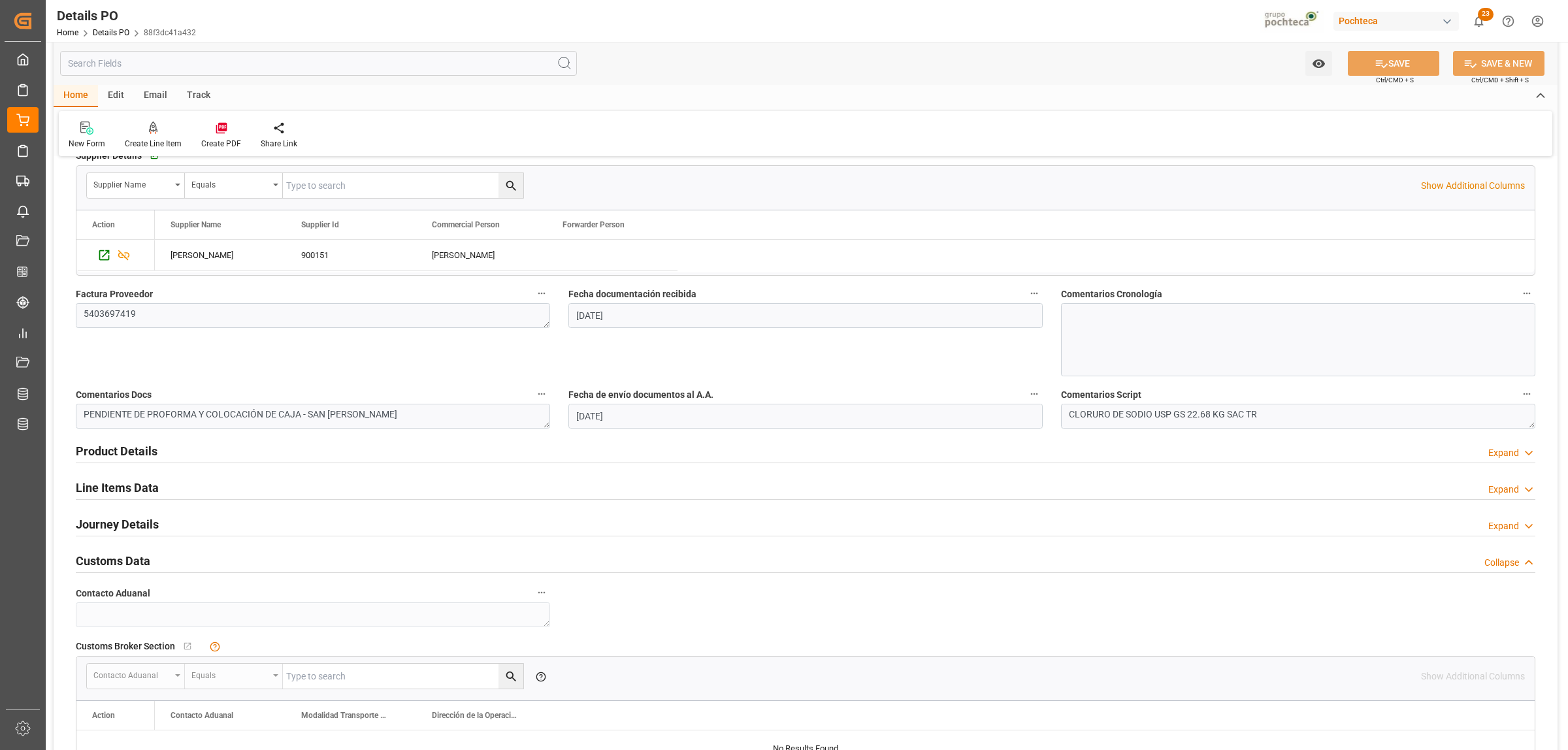
click at [115, 482] on h2 "Line Items Data" at bounding box center [117, 488] width 83 height 18
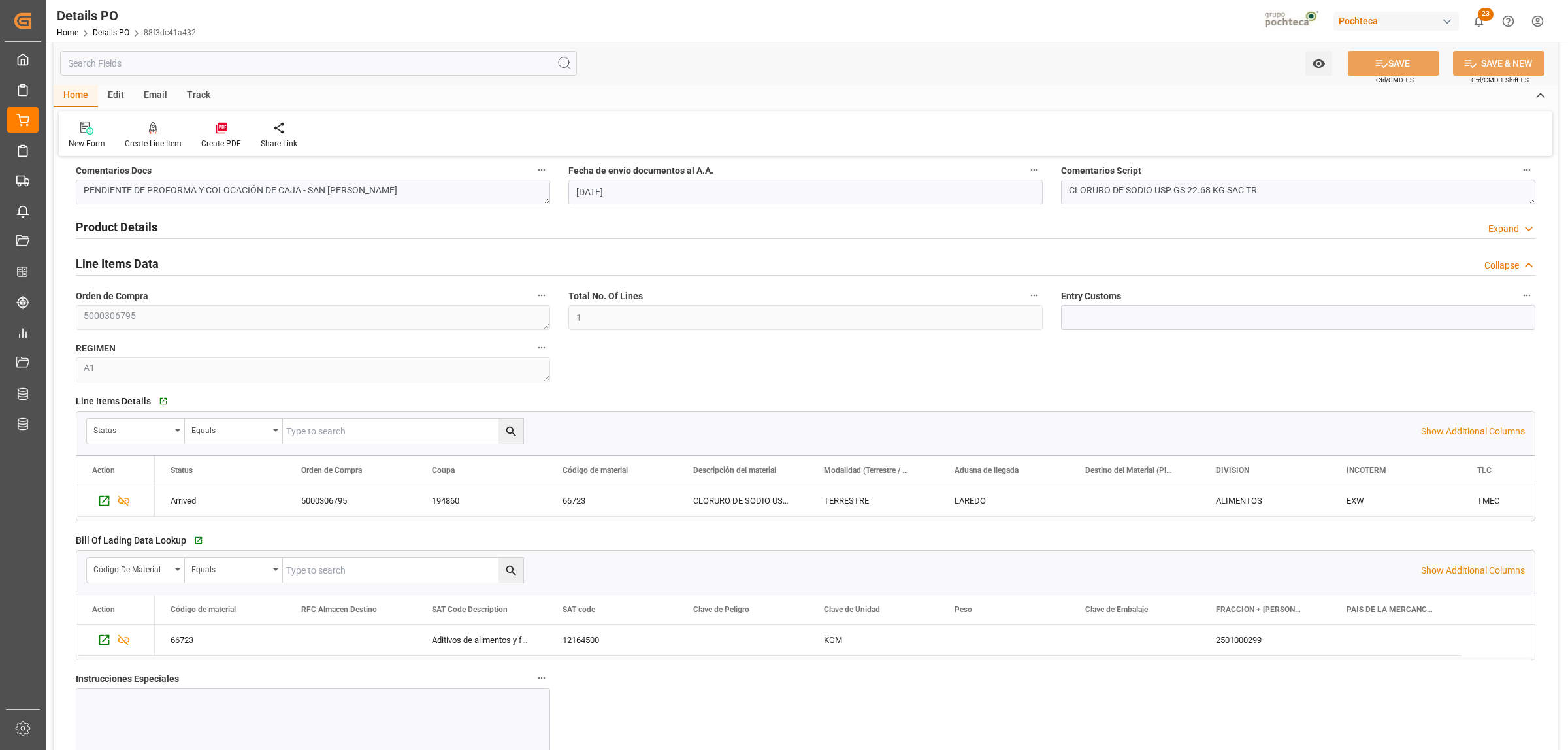
scroll to position [888, 0]
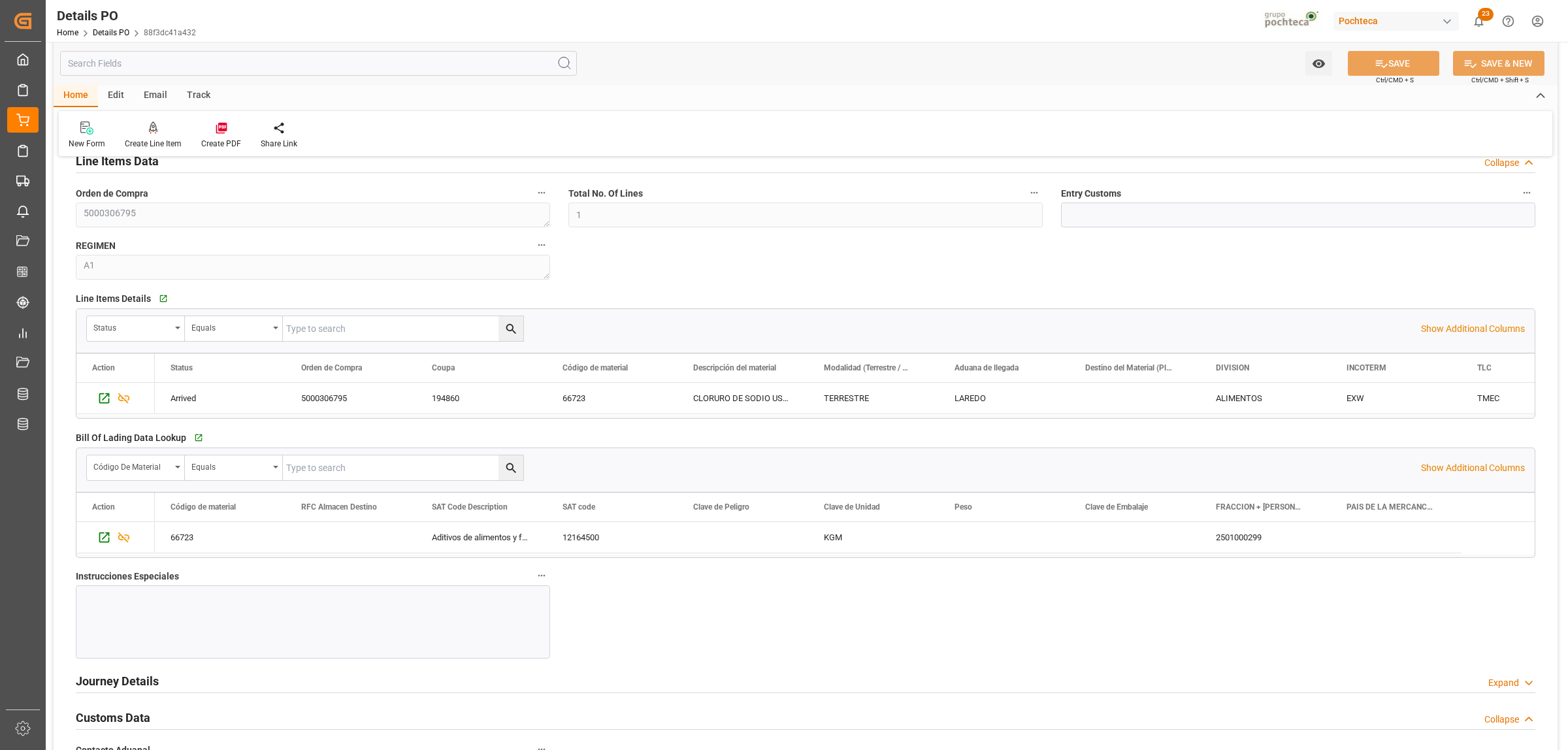
click at [175, 621] on div at bounding box center [313, 622] width 475 height 73
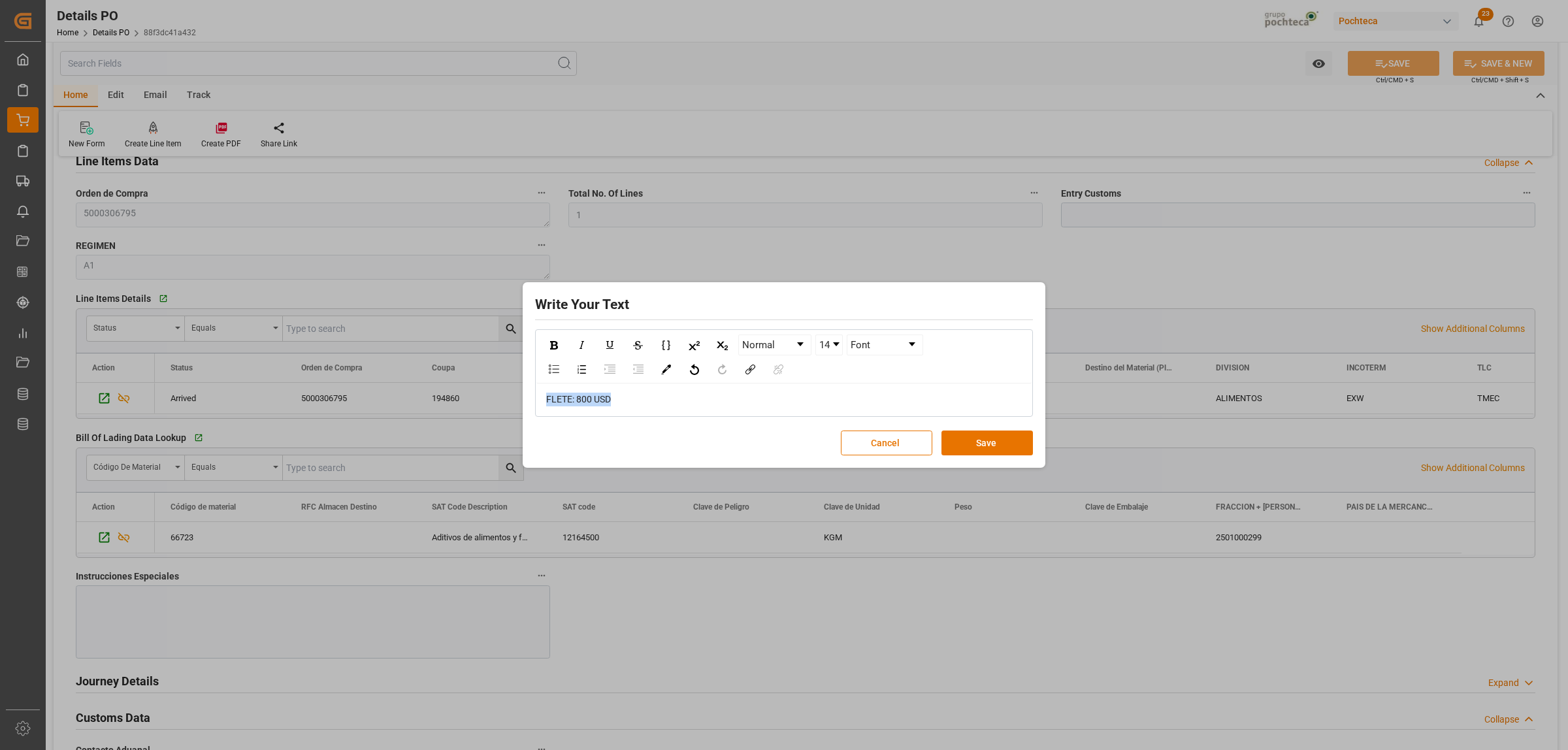
drag, startPoint x: 632, startPoint y: 403, endPoint x: 536, endPoint y: 405, distance: 96.0
click at [537, 405] on div "FLETE: 800 USD" at bounding box center [784, 399] width 495 height 32
click at [555, 349] on img "rdw-inline-control" at bounding box center [553, 345] width 8 height 8
click at [671, 367] on div "rdw-color-picker" at bounding box center [666, 369] width 23 height 19
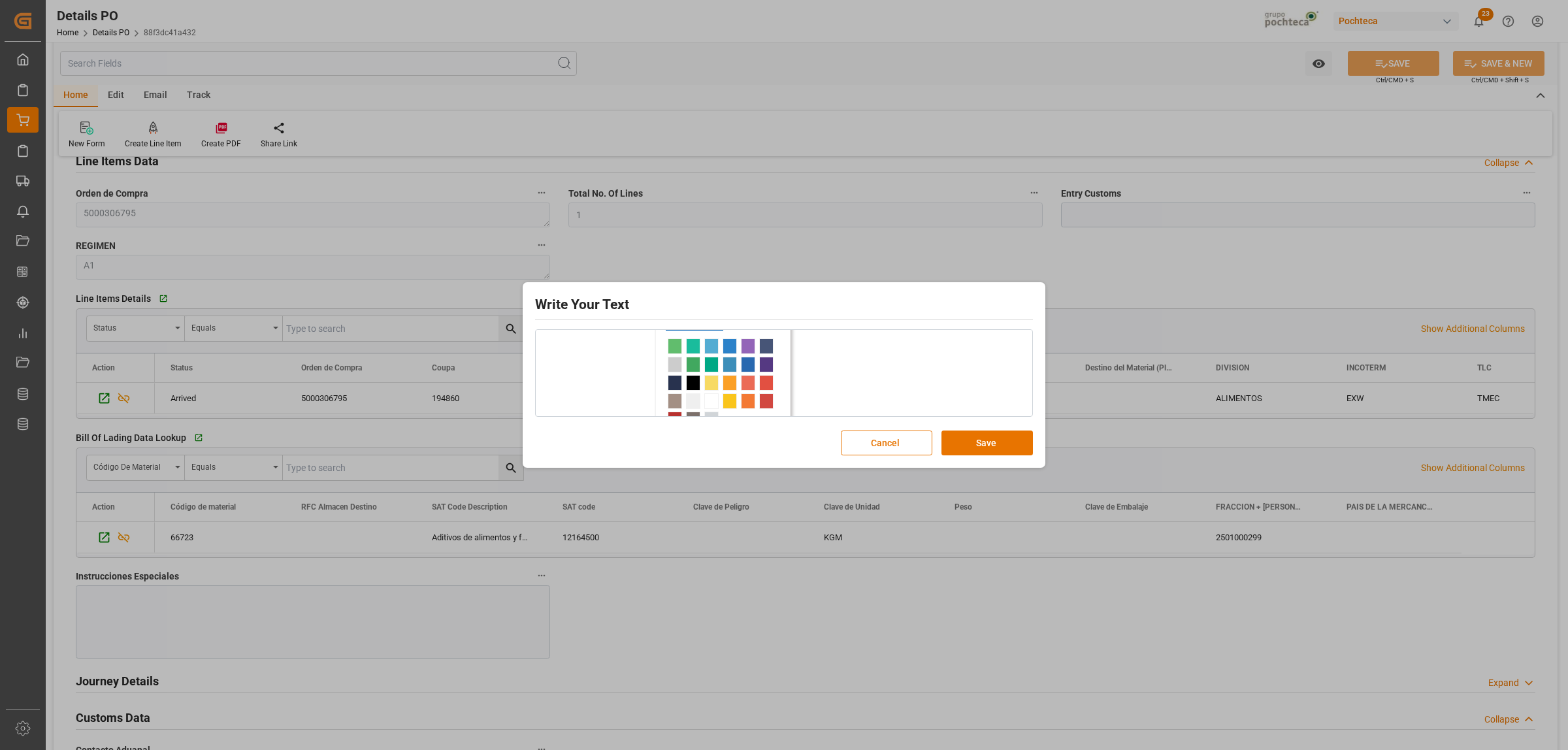
click at [688, 352] on span "rdw-color-picker" at bounding box center [693, 346] width 15 height 16
click at [843, 340] on div "14" at bounding box center [829, 345] width 28 height 21
click at [836, 346] on link "14" at bounding box center [829, 345] width 26 height 19
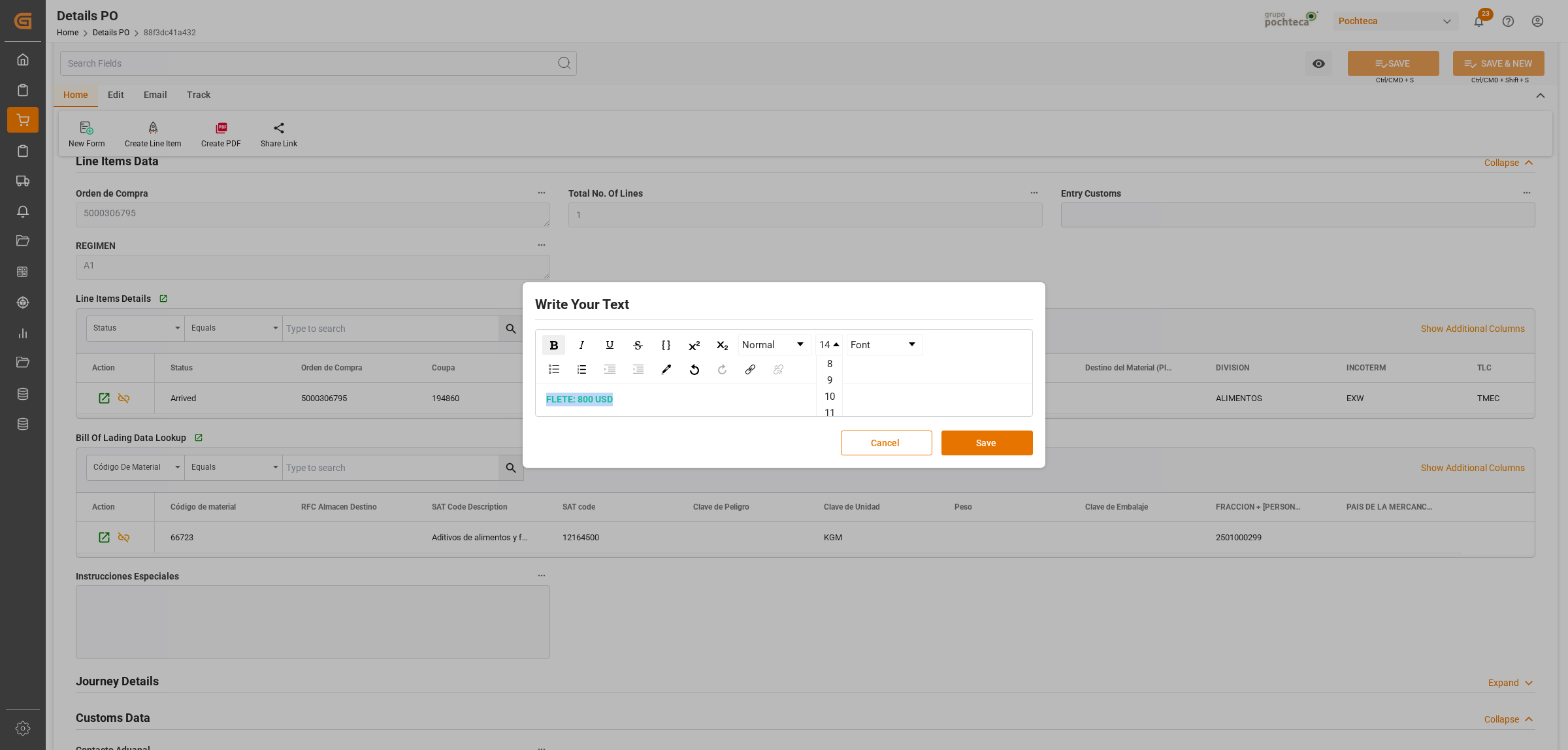
scroll to position [81, 0]
click at [828, 414] on li "24" at bounding box center [829, 412] width 26 height 17
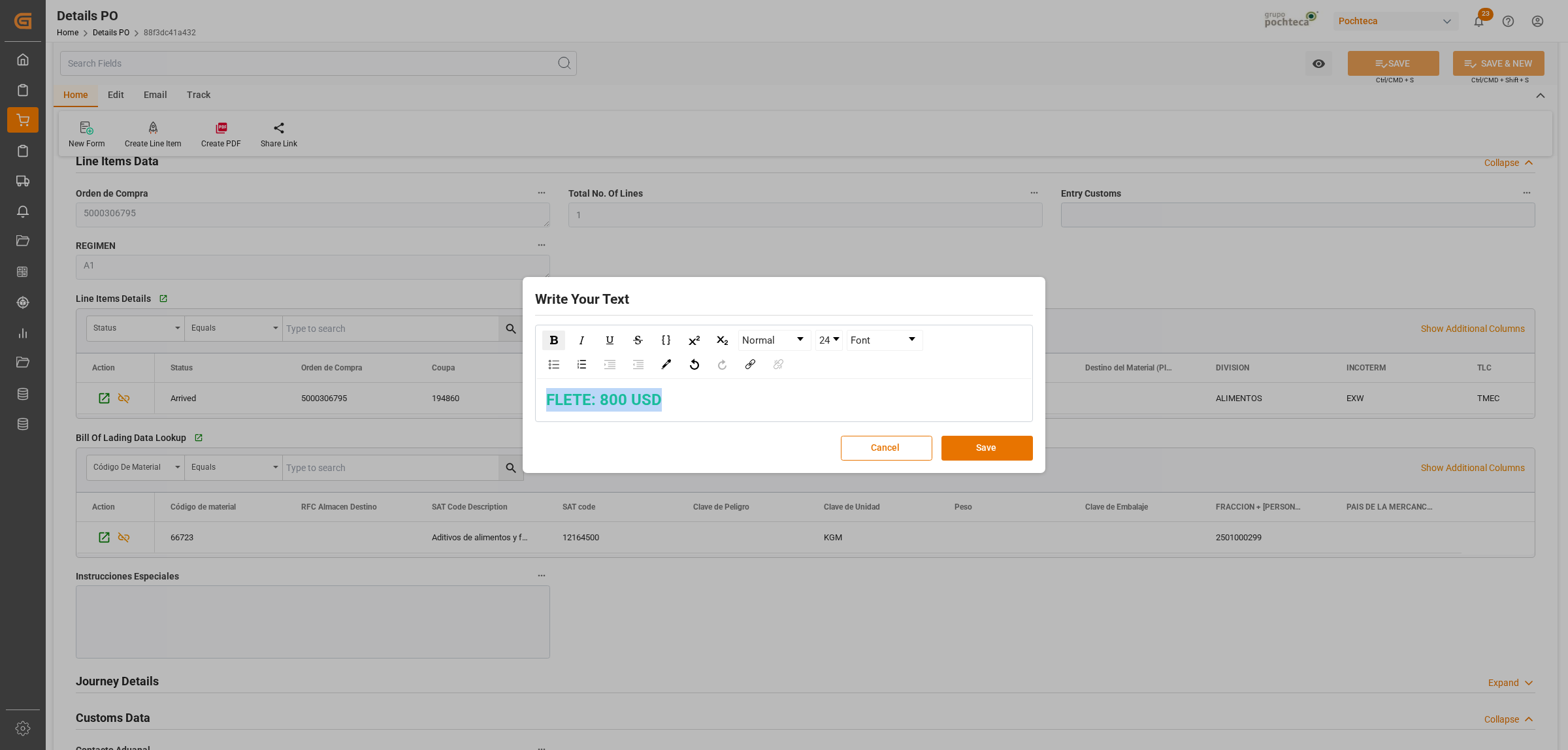
scroll to position [0, 0]
click at [982, 448] on button "Save" at bounding box center [987, 448] width 91 height 25
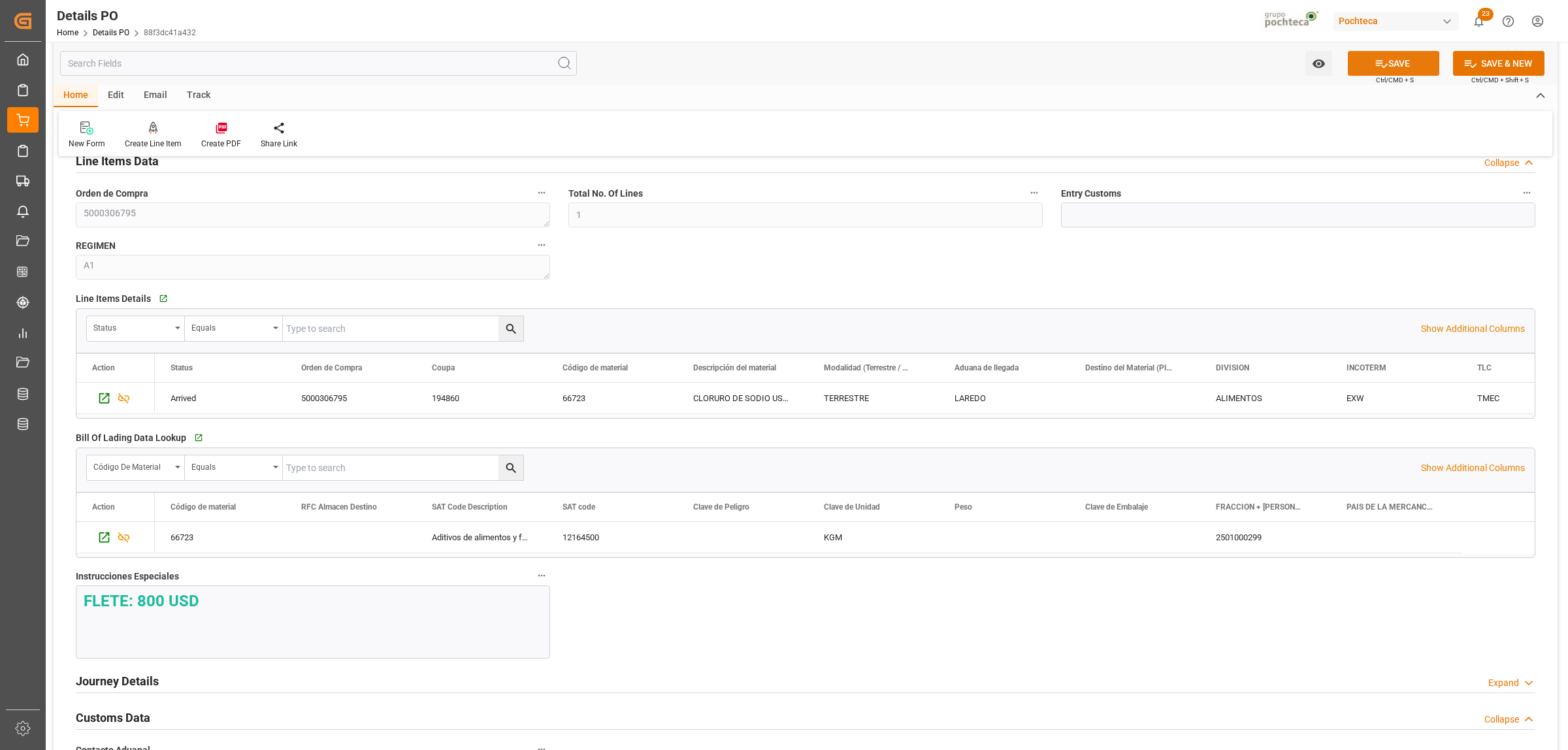
click at [1408, 73] on button "SAVE" at bounding box center [1393, 64] width 91 height 25
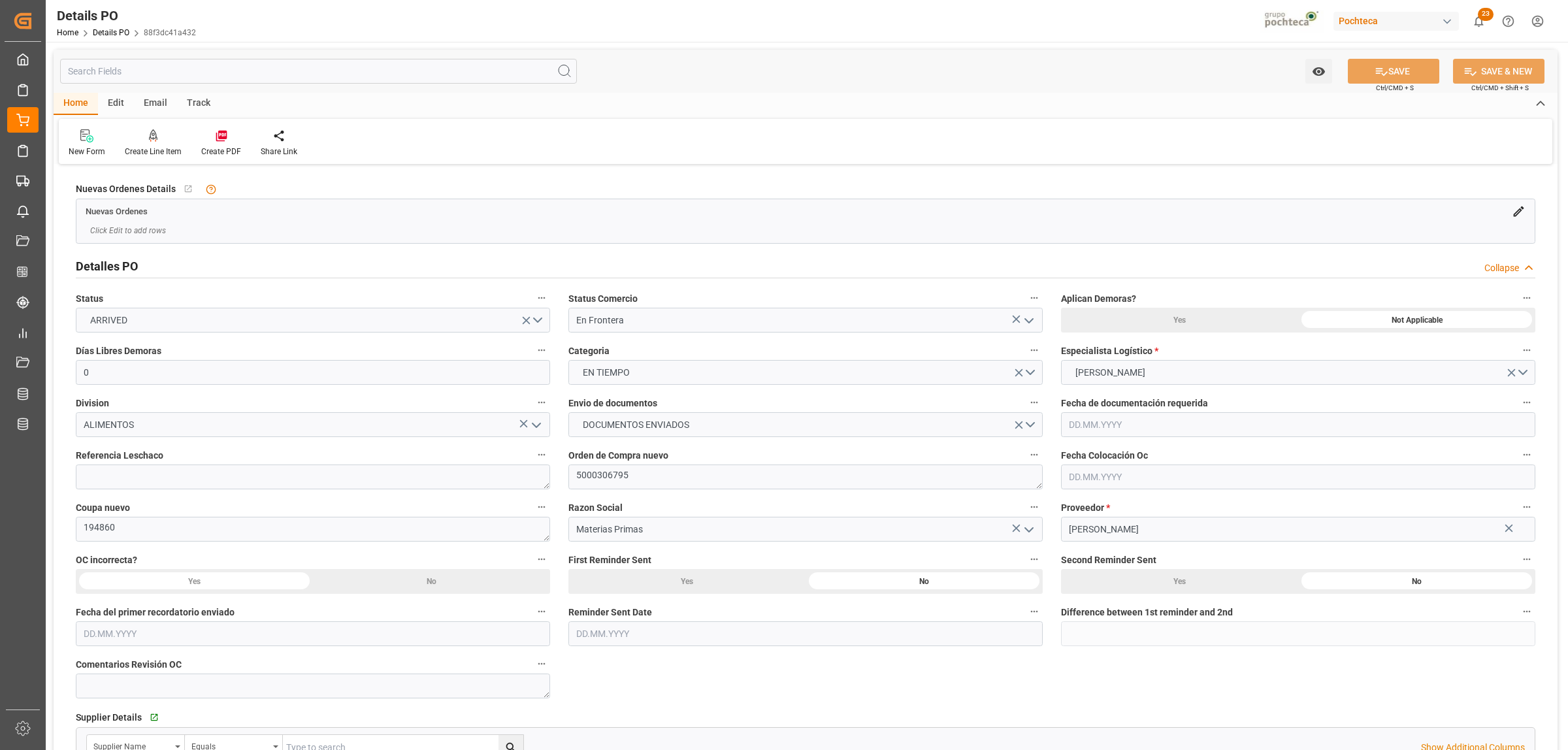
type input "0"
type input "[DATE]"
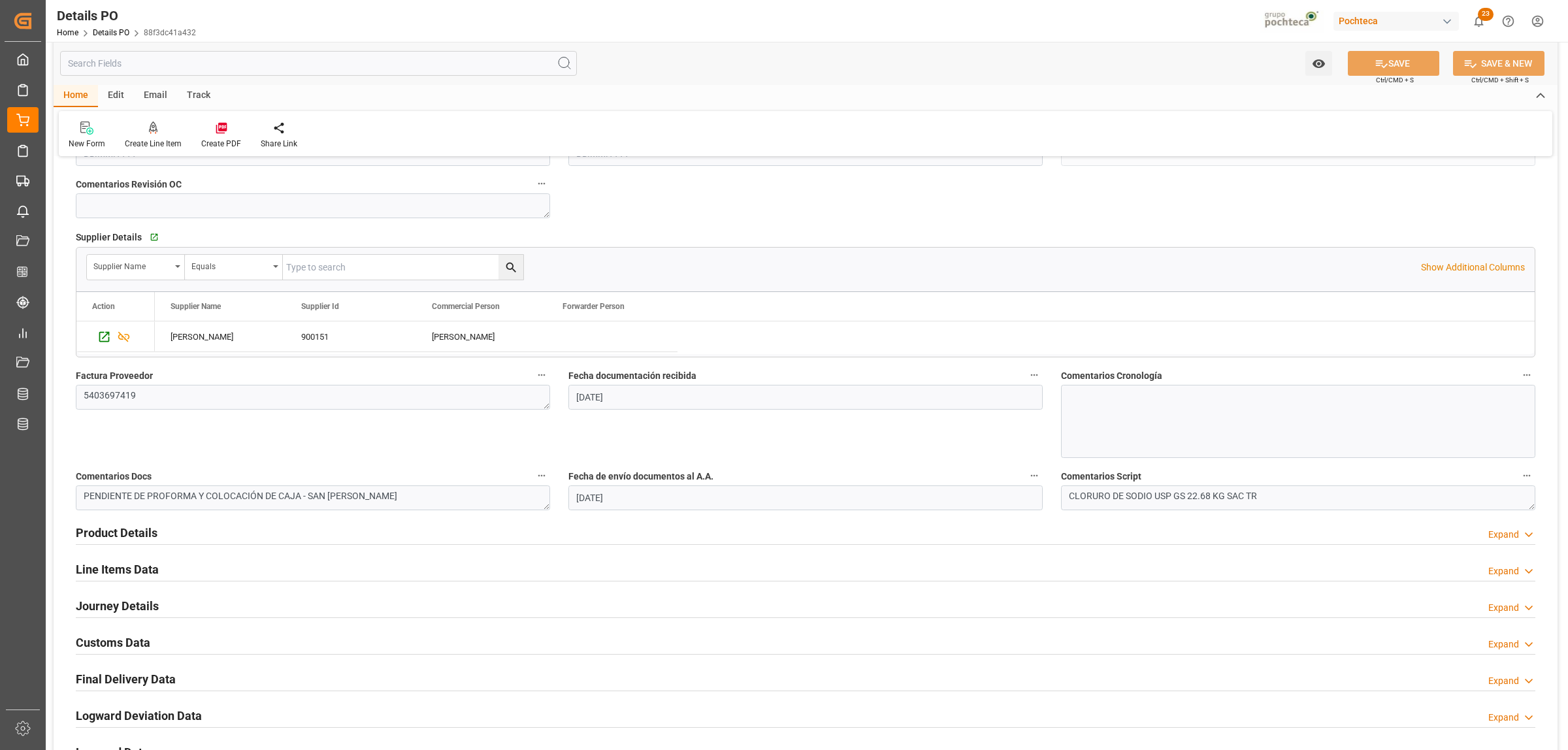
scroll to position [572, 0]
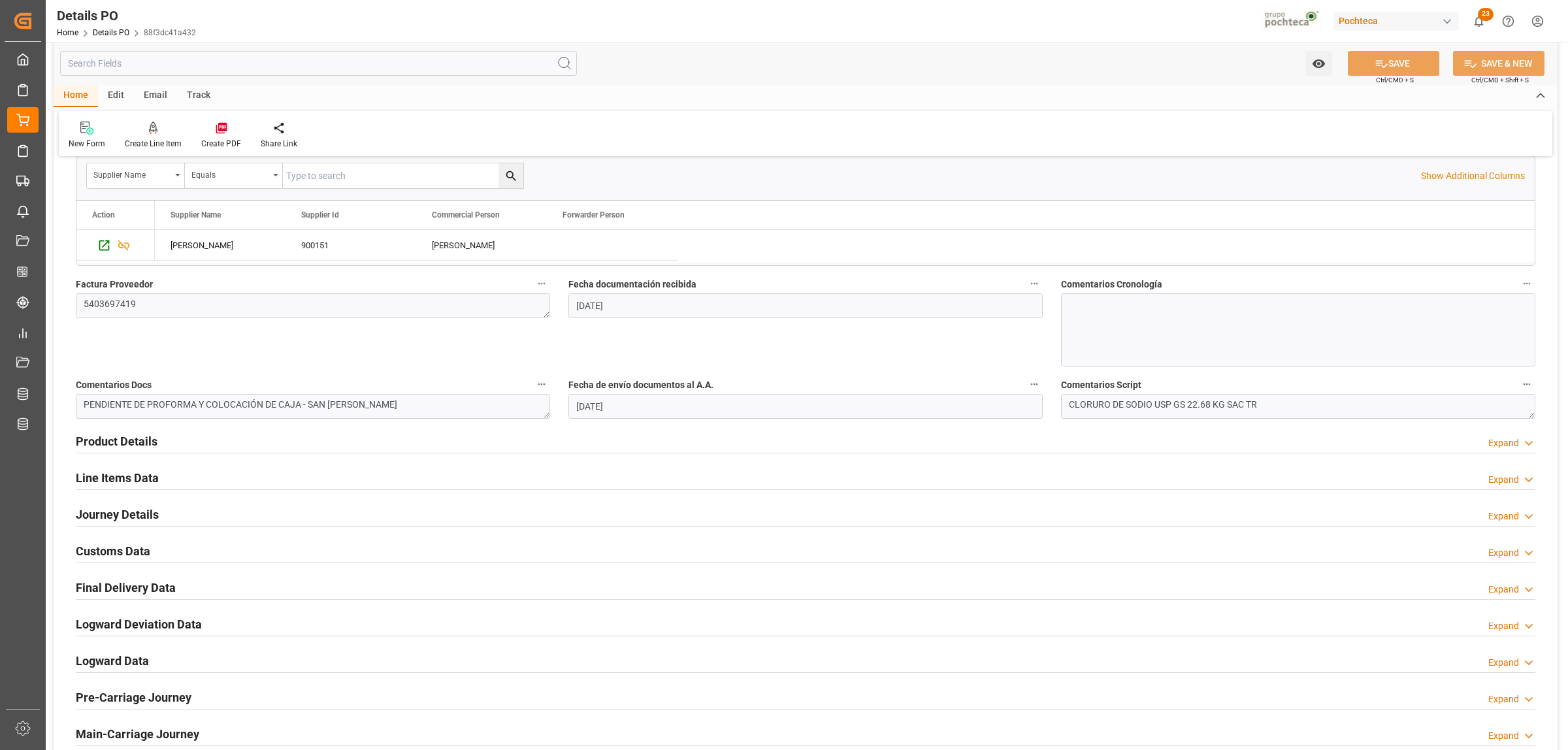
click at [119, 477] on h2 "Line Items Data" at bounding box center [117, 478] width 83 height 18
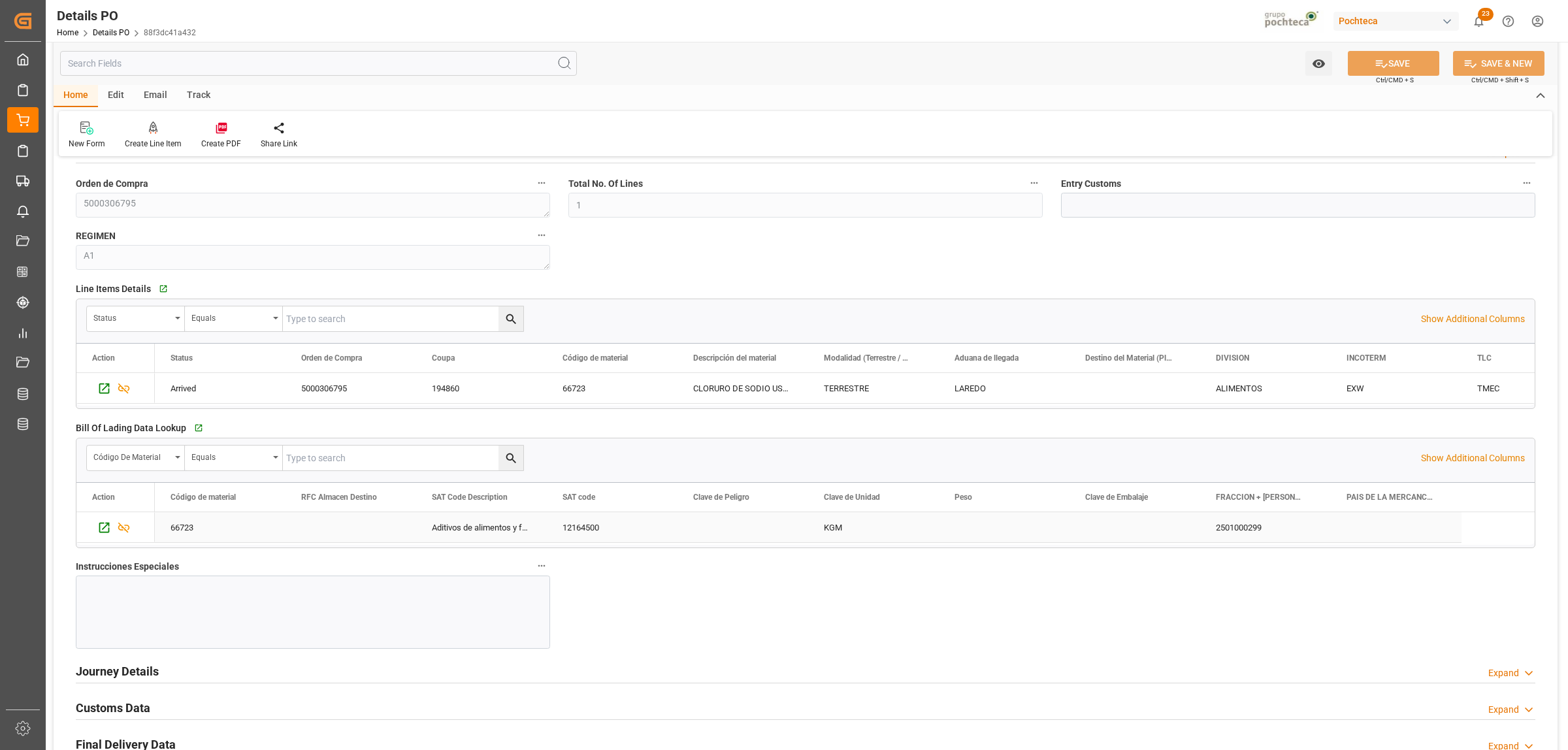
scroll to position [980, 0]
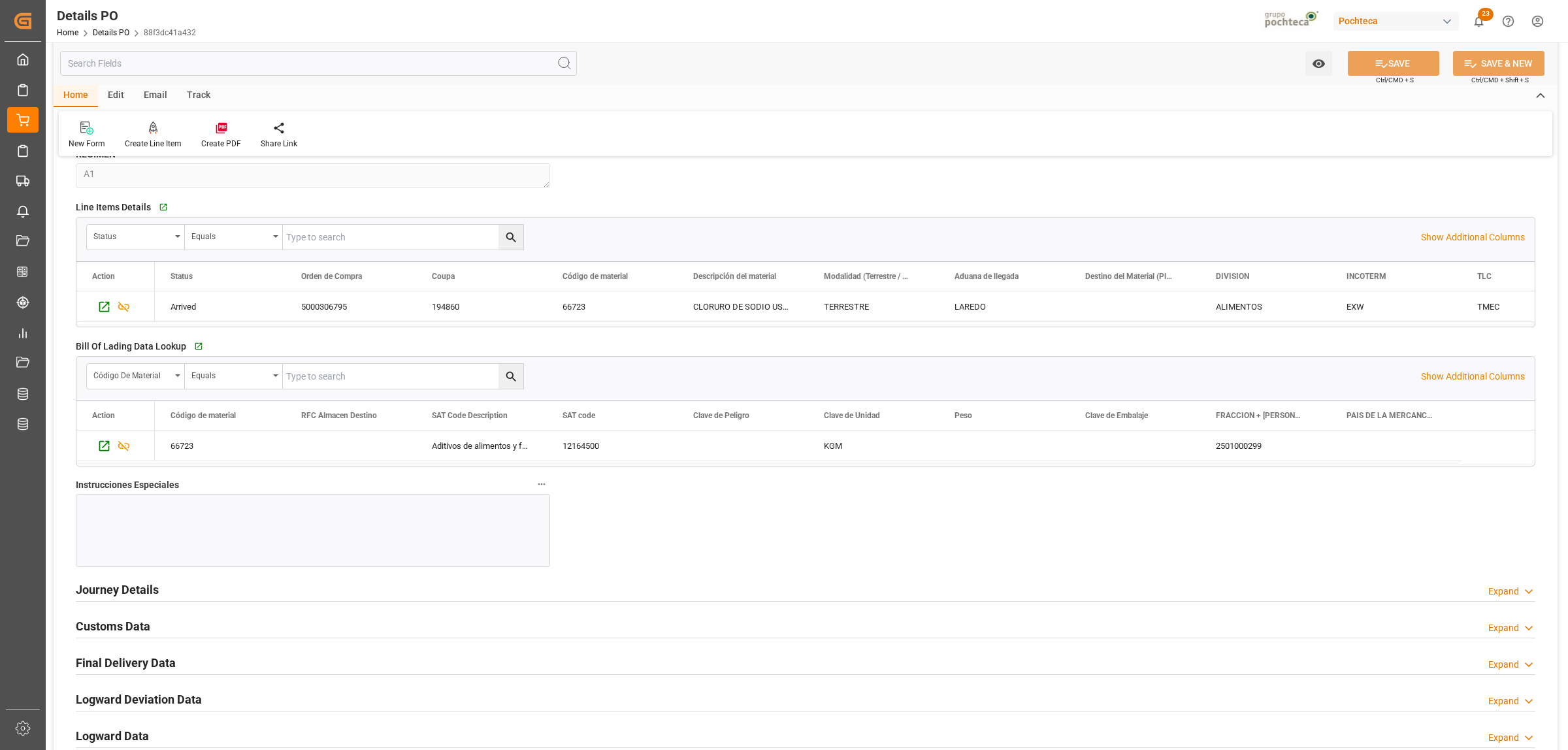
click at [126, 520] on div at bounding box center [313, 530] width 475 height 73
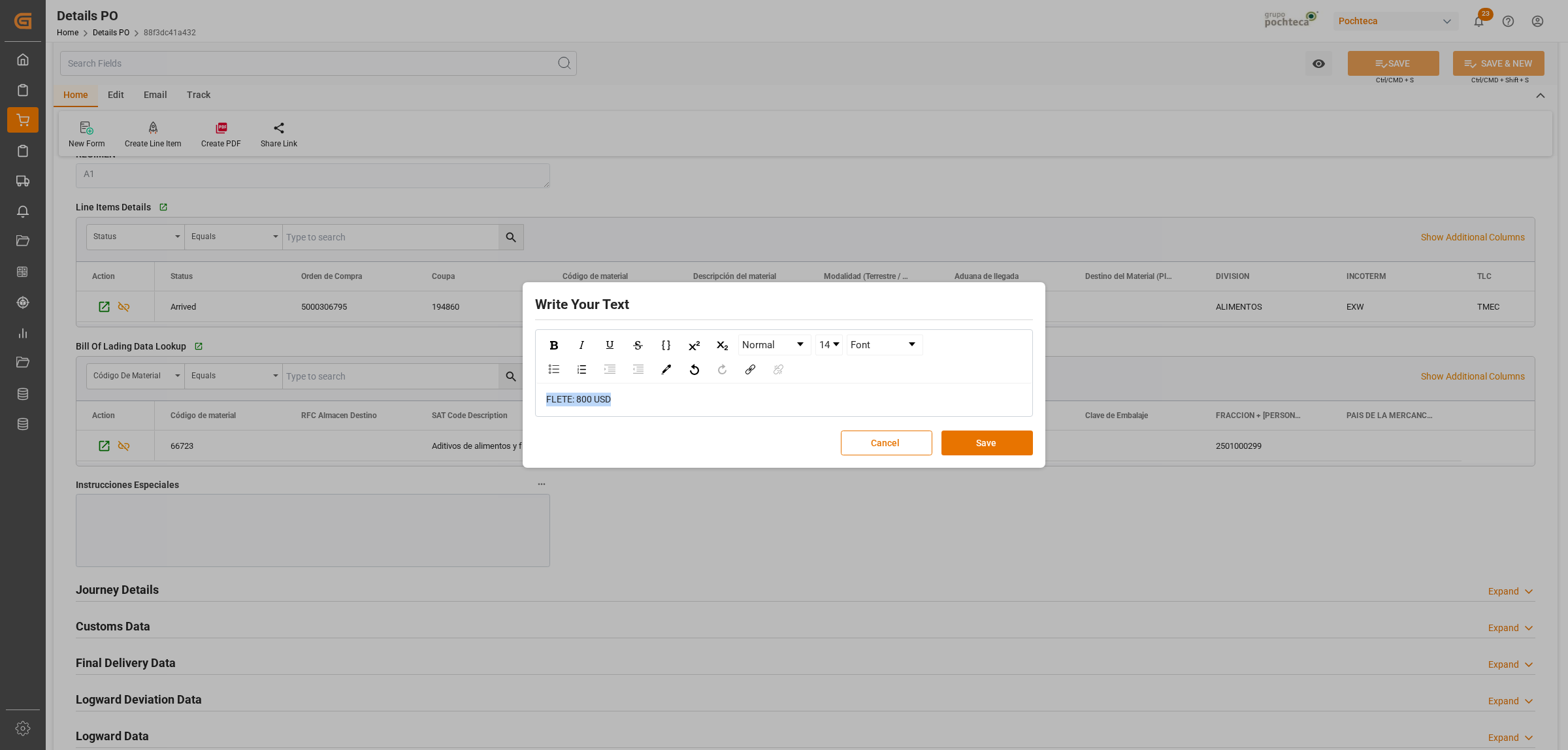
drag, startPoint x: 625, startPoint y: 399, endPoint x: 539, endPoint y: 409, distance: 86.6
click at [539, 409] on div "FLETE: 800 USD" at bounding box center [784, 399] width 495 height 32
click at [555, 342] on img "rdw-inline-control" at bounding box center [553, 345] width 8 height 8
click at [668, 366] on img "rdw-color-picker" at bounding box center [666, 369] width 10 height 10
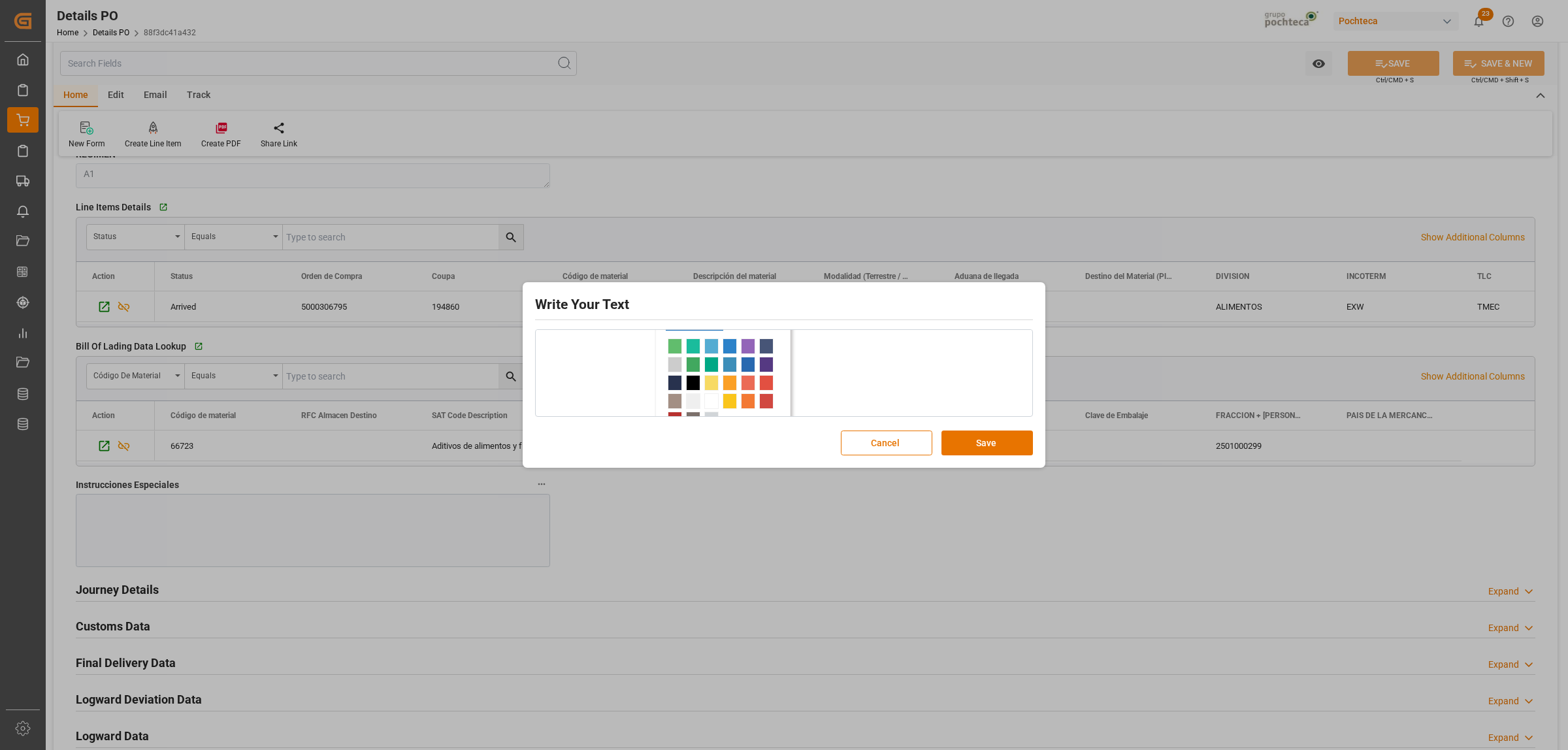
click at [694, 346] on span "rdw-color-picker" at bounding box center [693, 346] width 15 height 16
click at [836, 344] on div "rdw-dropdown" at bounding box center [836, 345] width 6 height 4
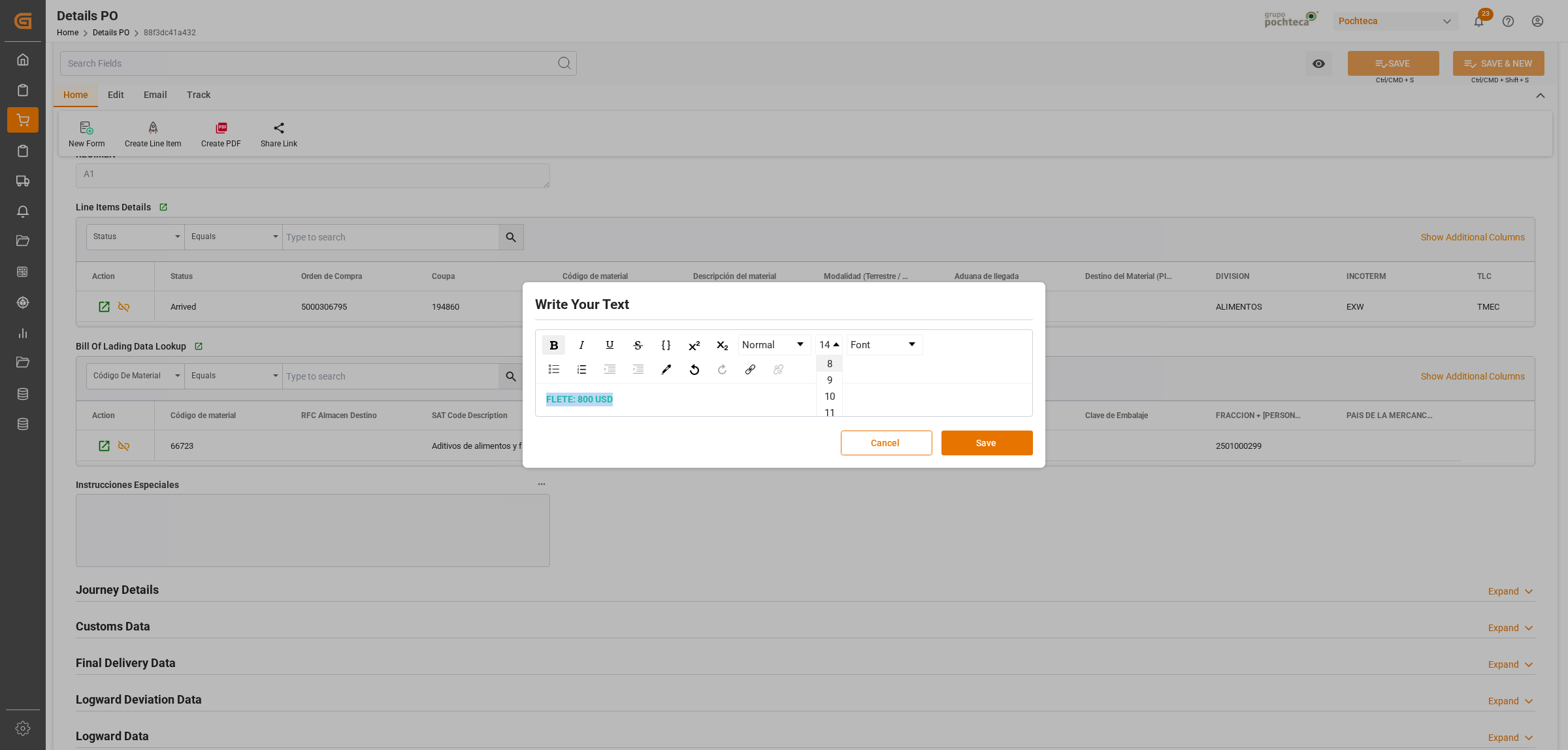
scroll to position [81, 0]
click at [826, 408] on li "24" at bounding box center [829, 412] width 26 height 17
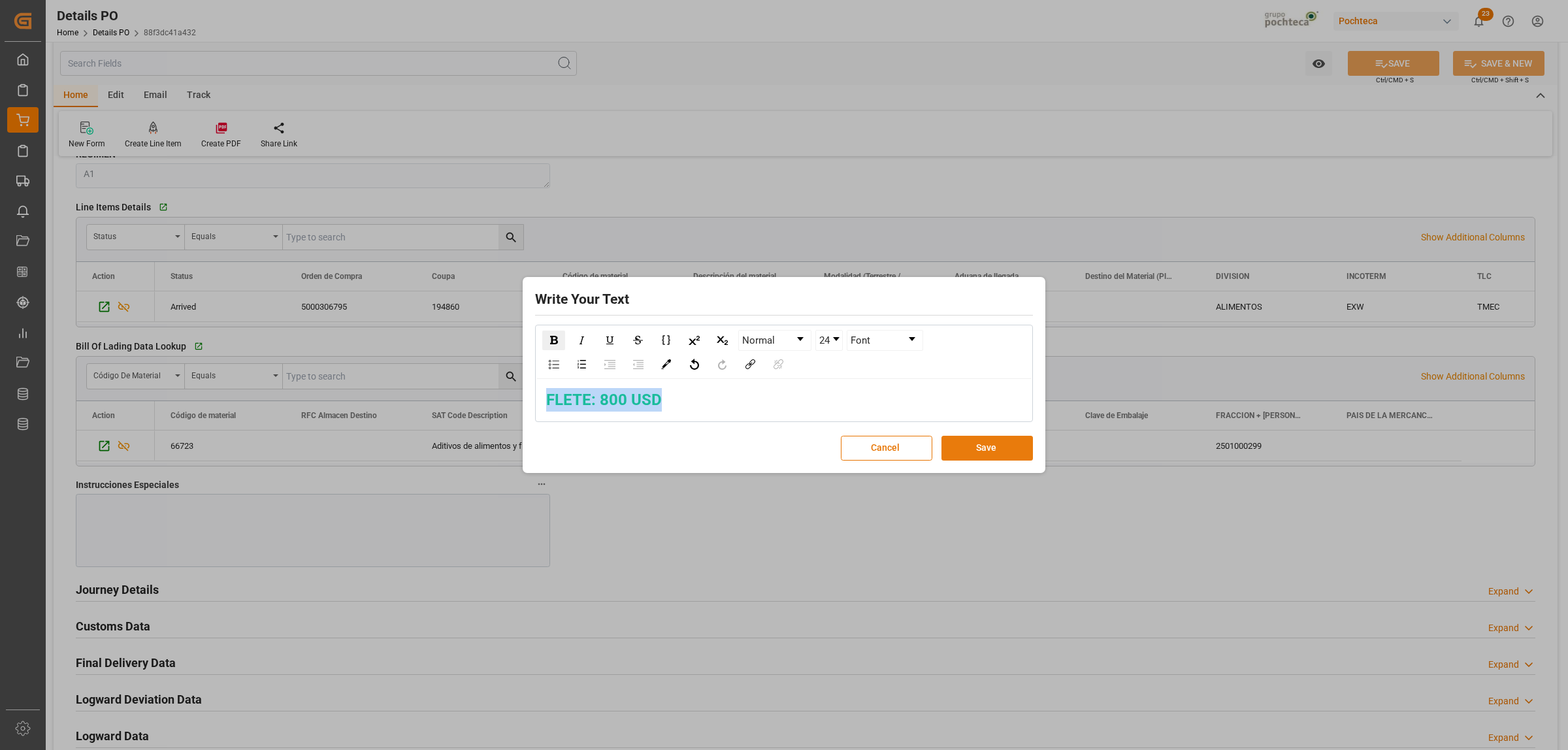
click at [974, 448] on button "Save" at bounding box center [987, 448] width 91 height 25
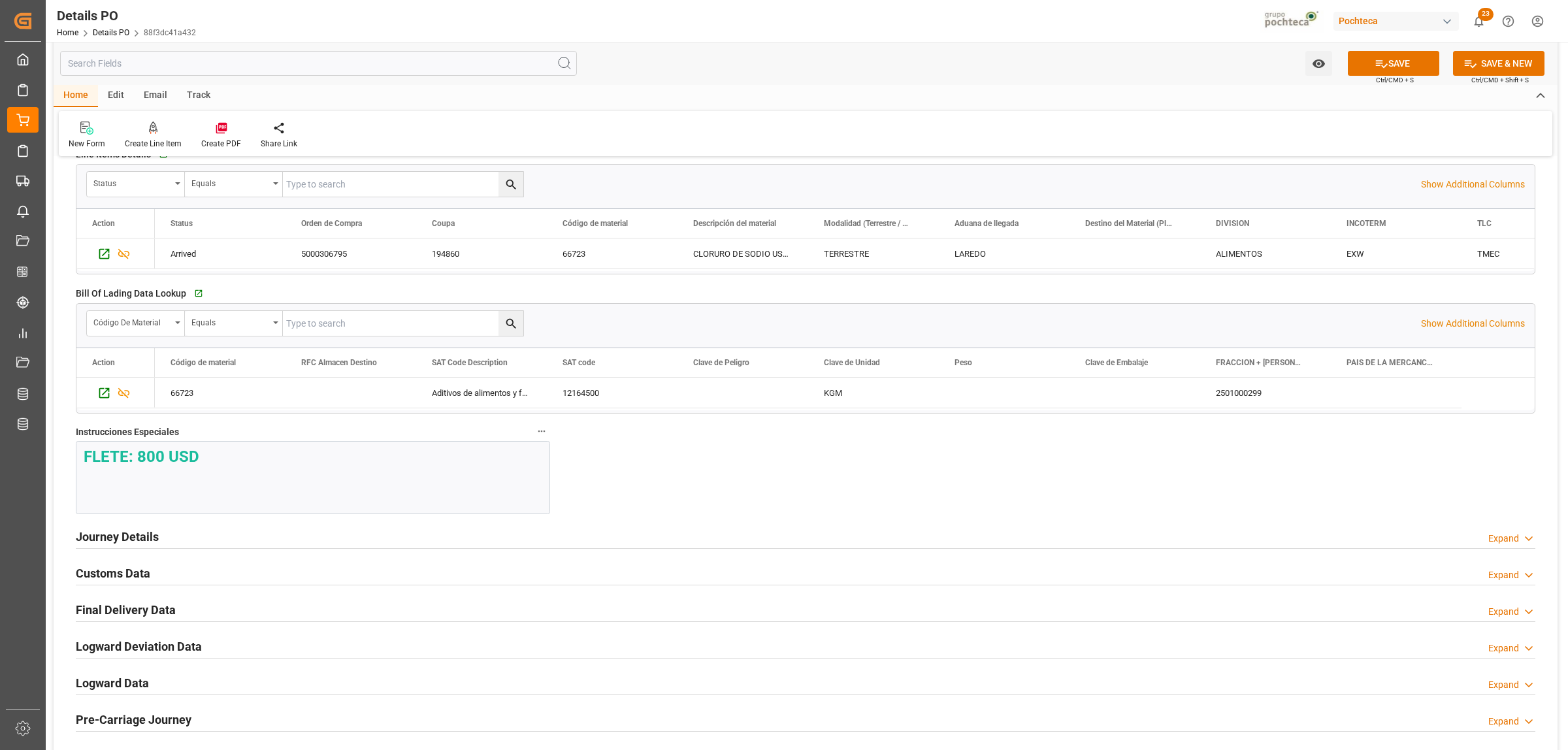
scroll to position [1061, 0]
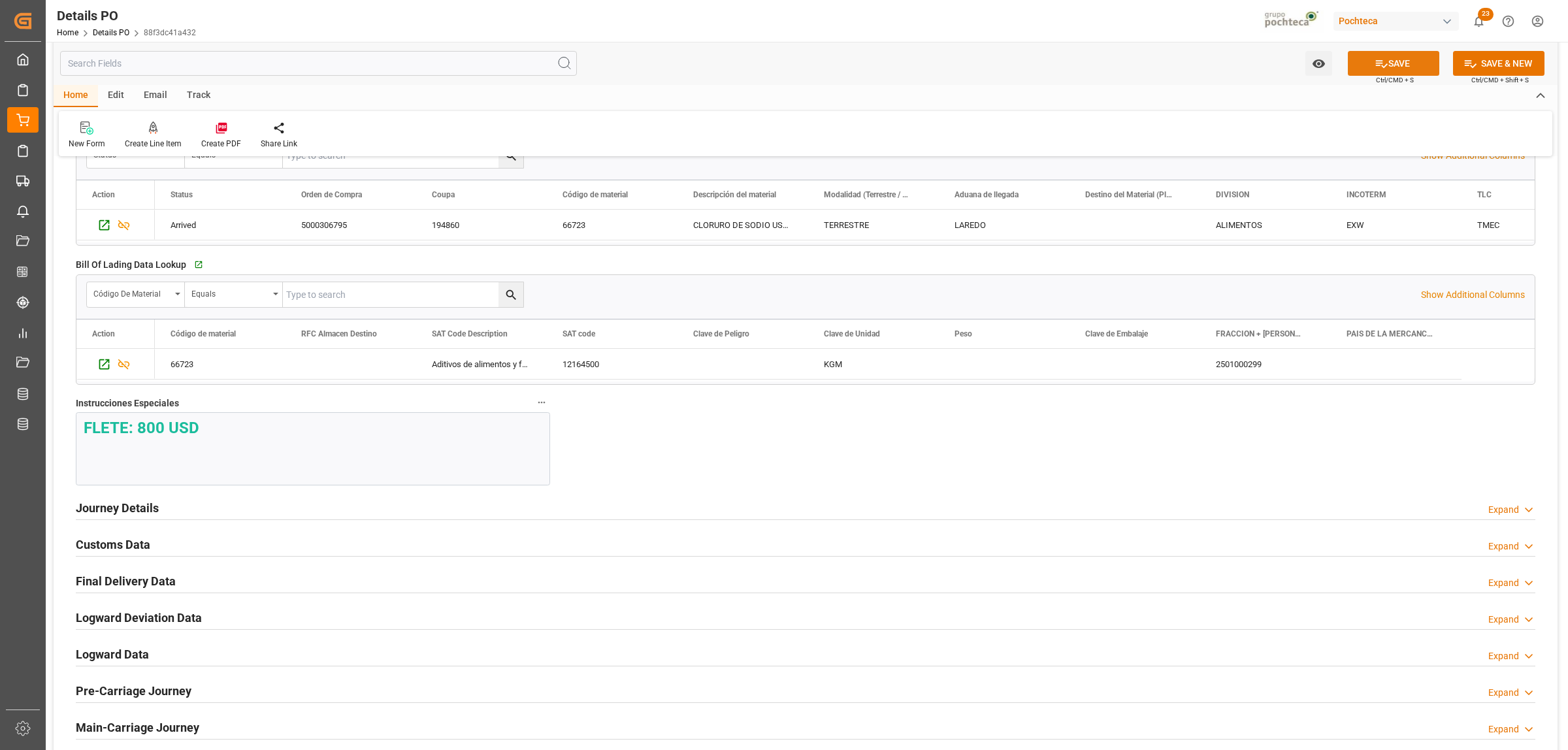
click at [1386, 66] on button "SAVE" at bounding box center [1393, 64] width 91 height 25
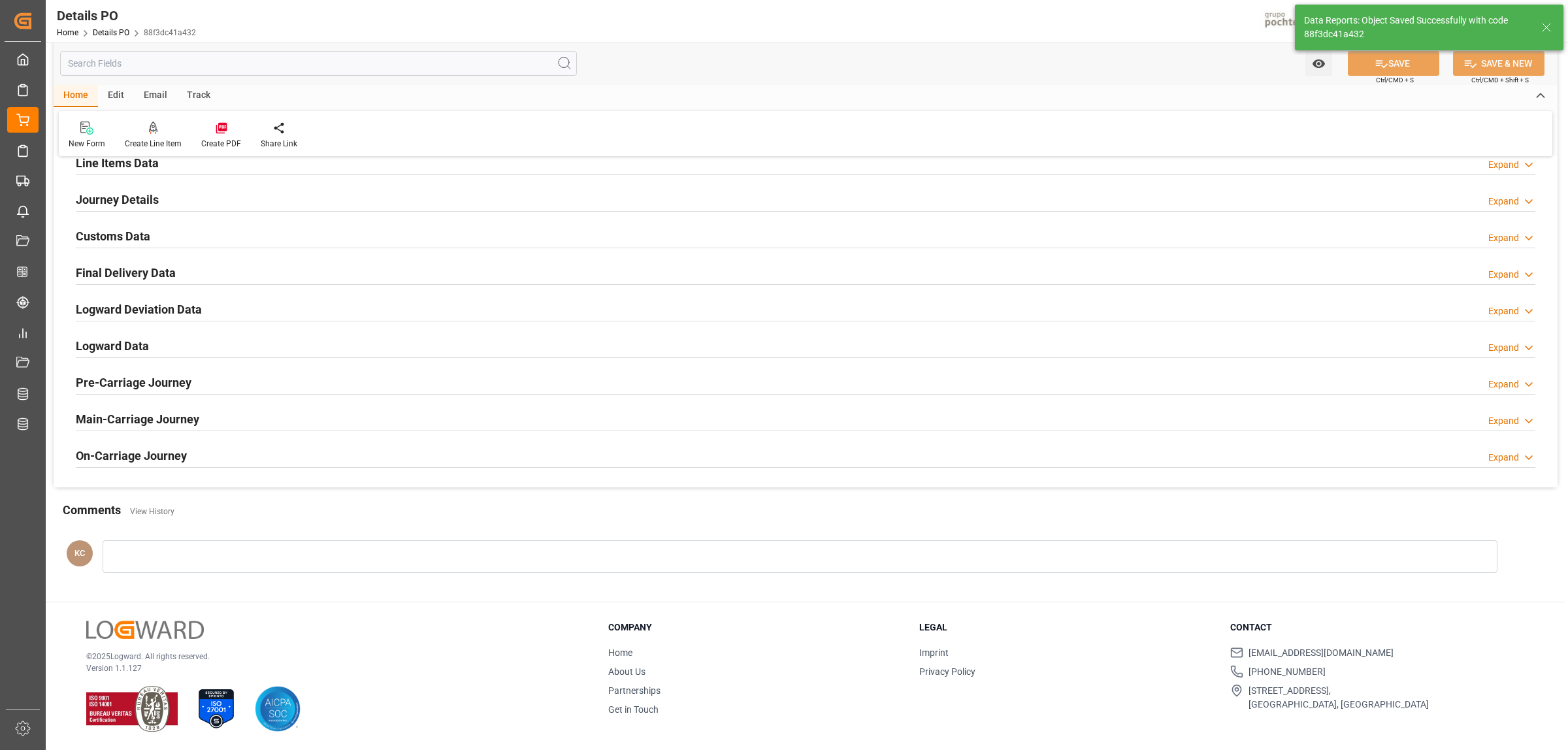
scroll to position [576, 0]
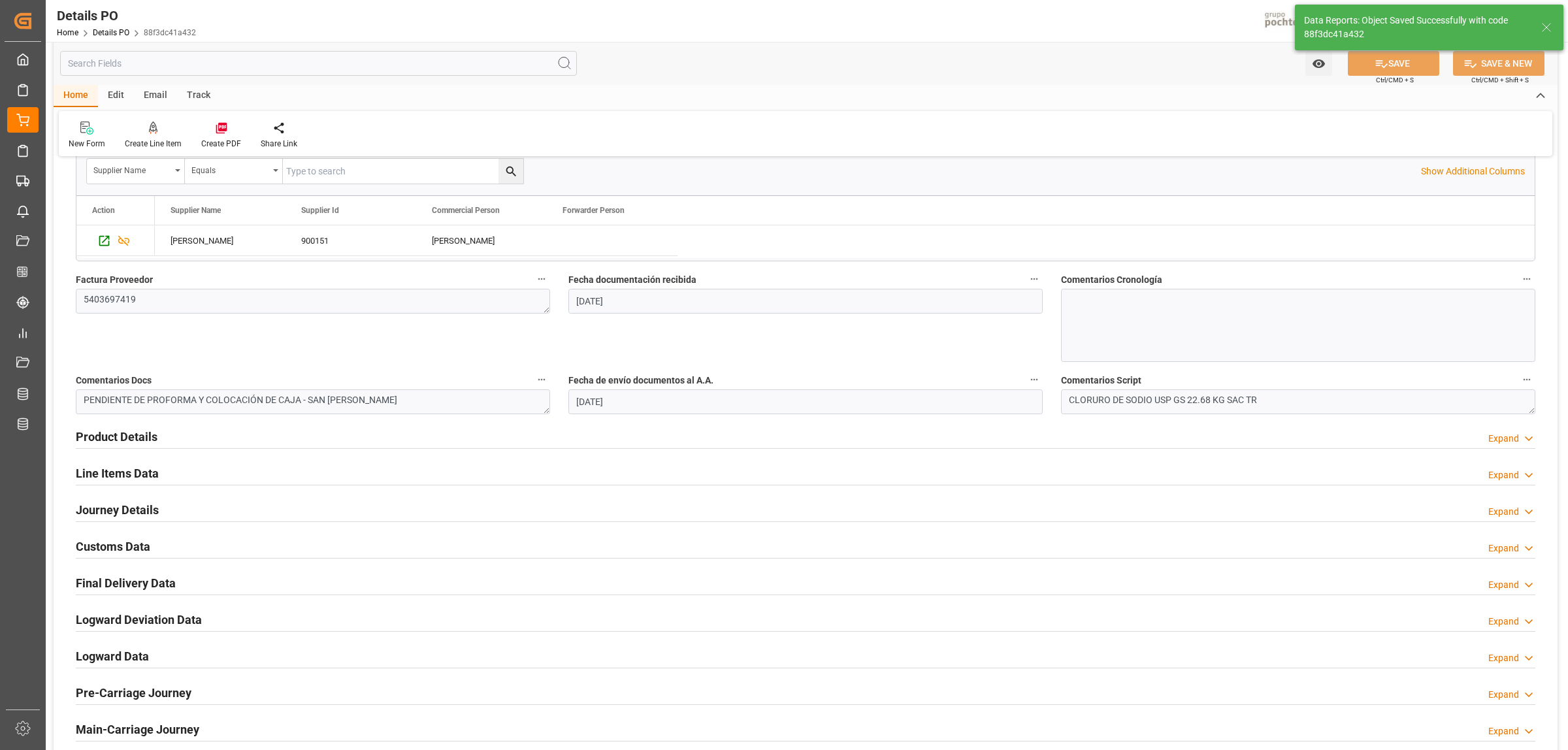
click at [118, 471] on h2 "Line Items Data" at bounding box center [117, 473] width 83 height 18
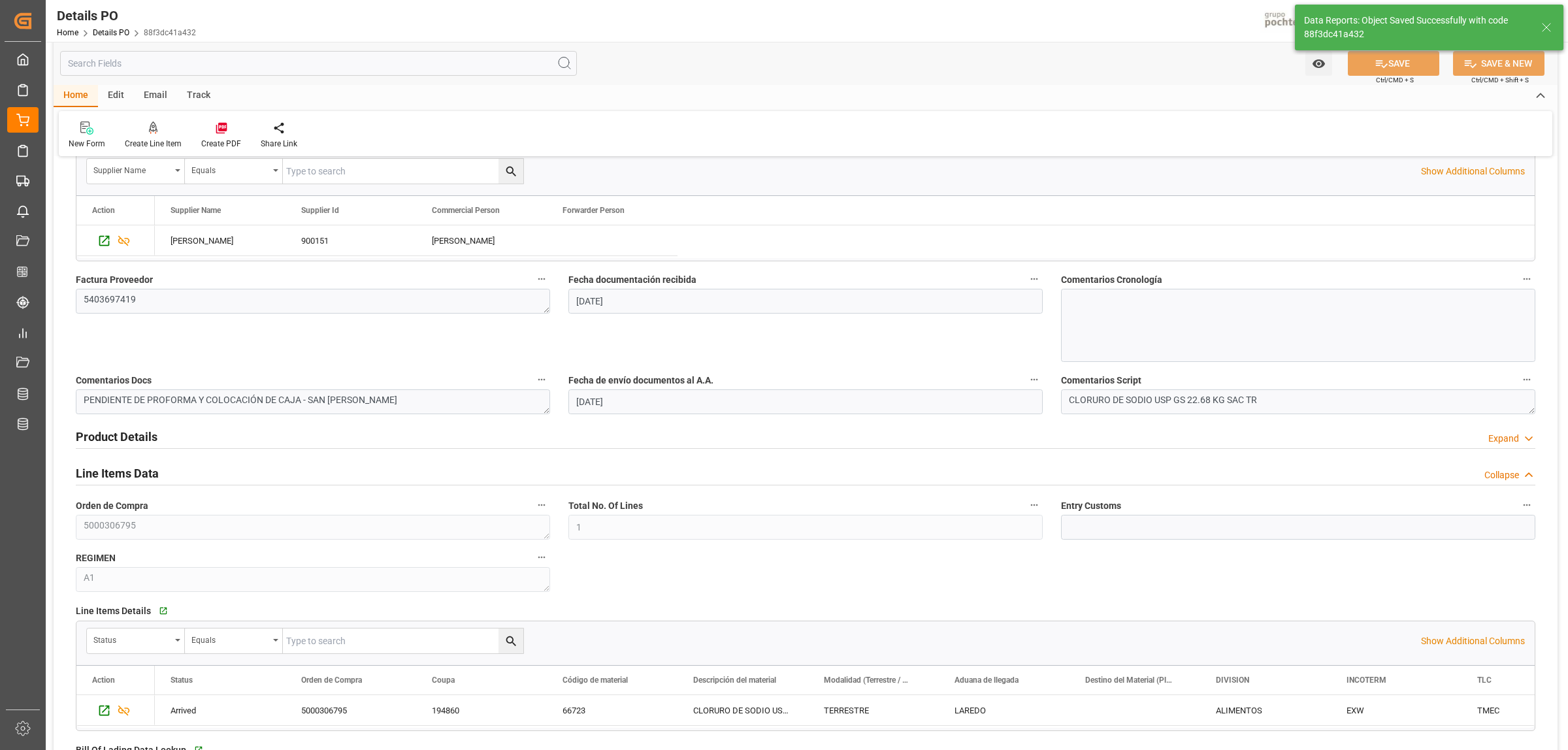
scroll to position [1061, 0]
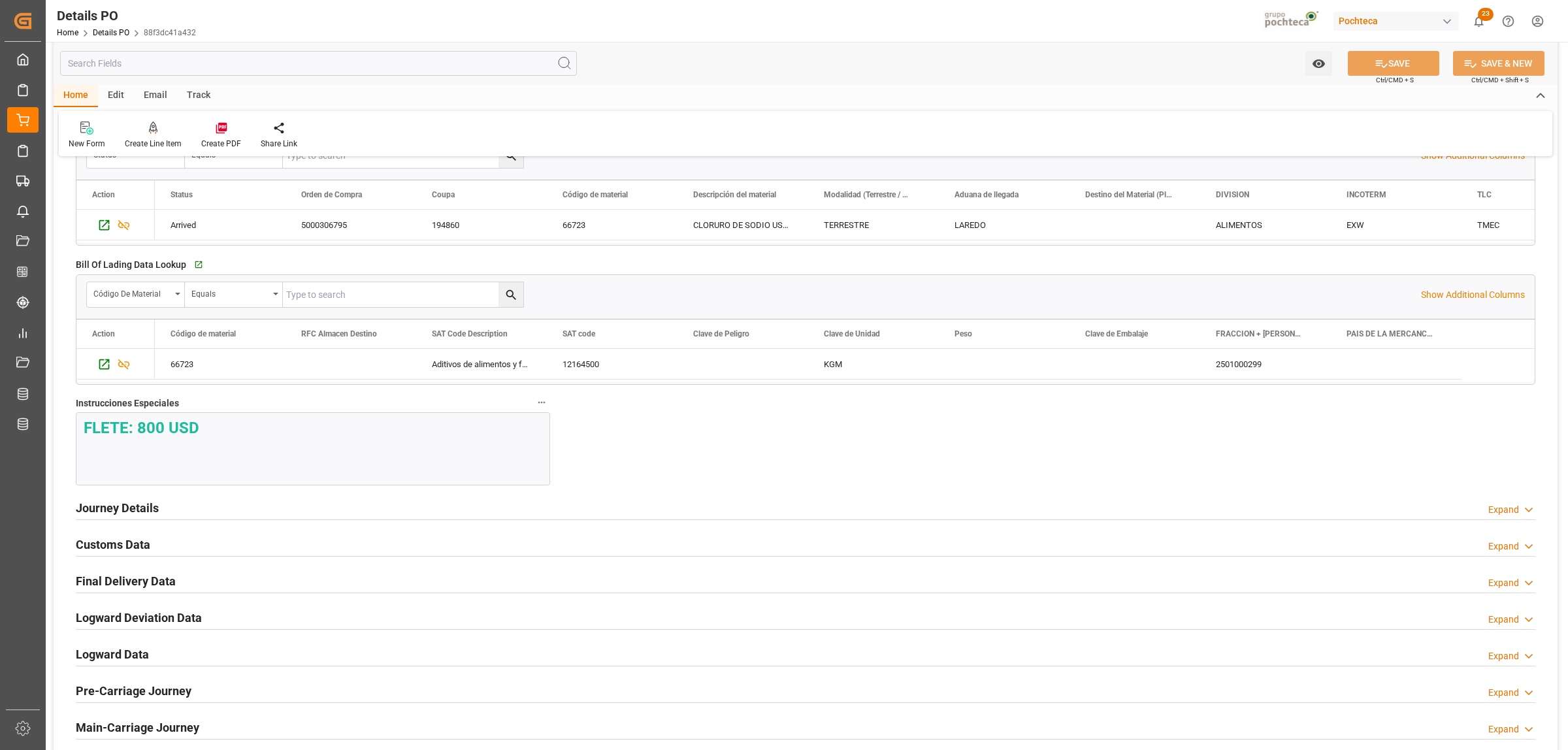
click at [116, 552] on h2 "Customs Data" at bounding box center [113, 545] width 75 height 18
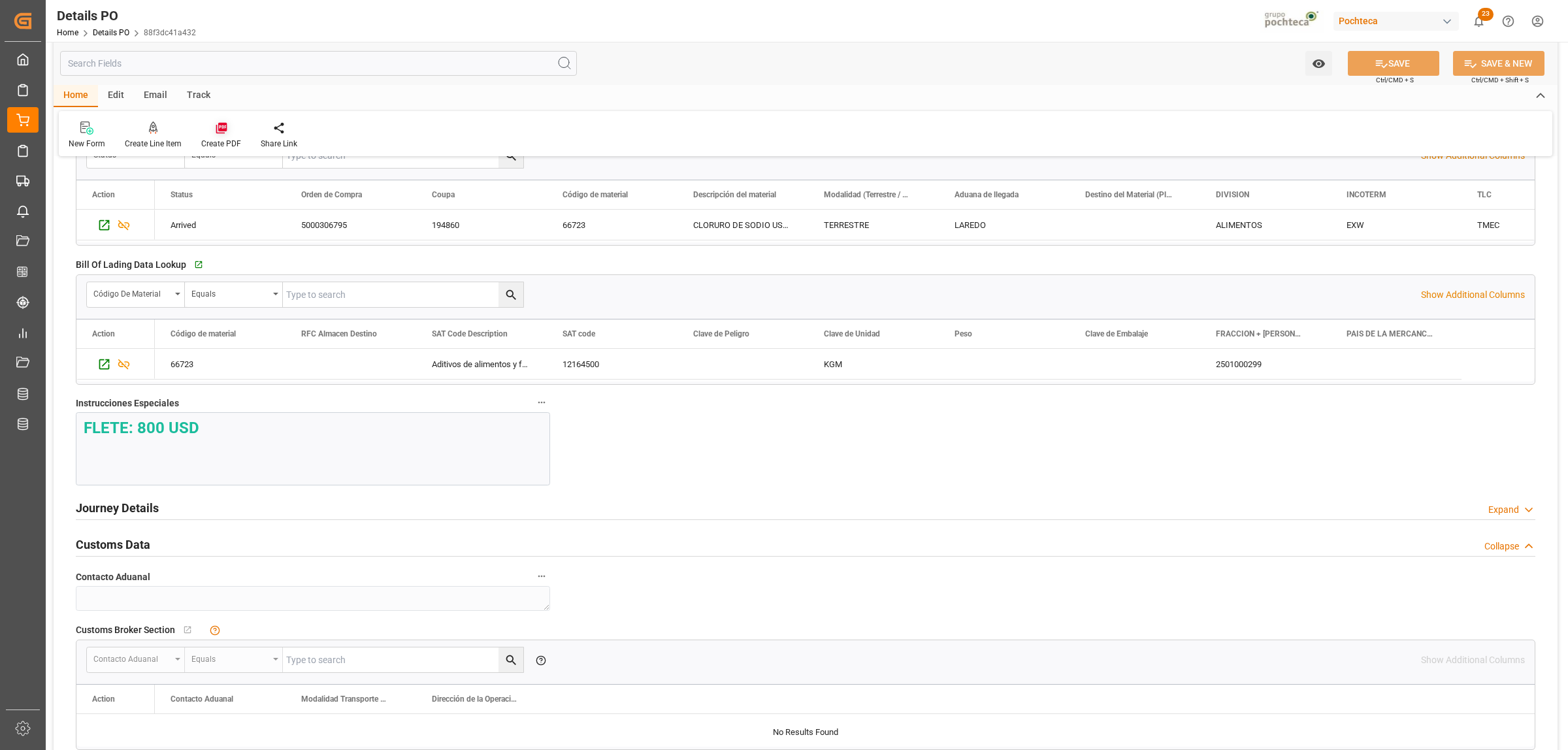
click at [222, 131] on icon at bounding box center [221, 128] width 13 height 13
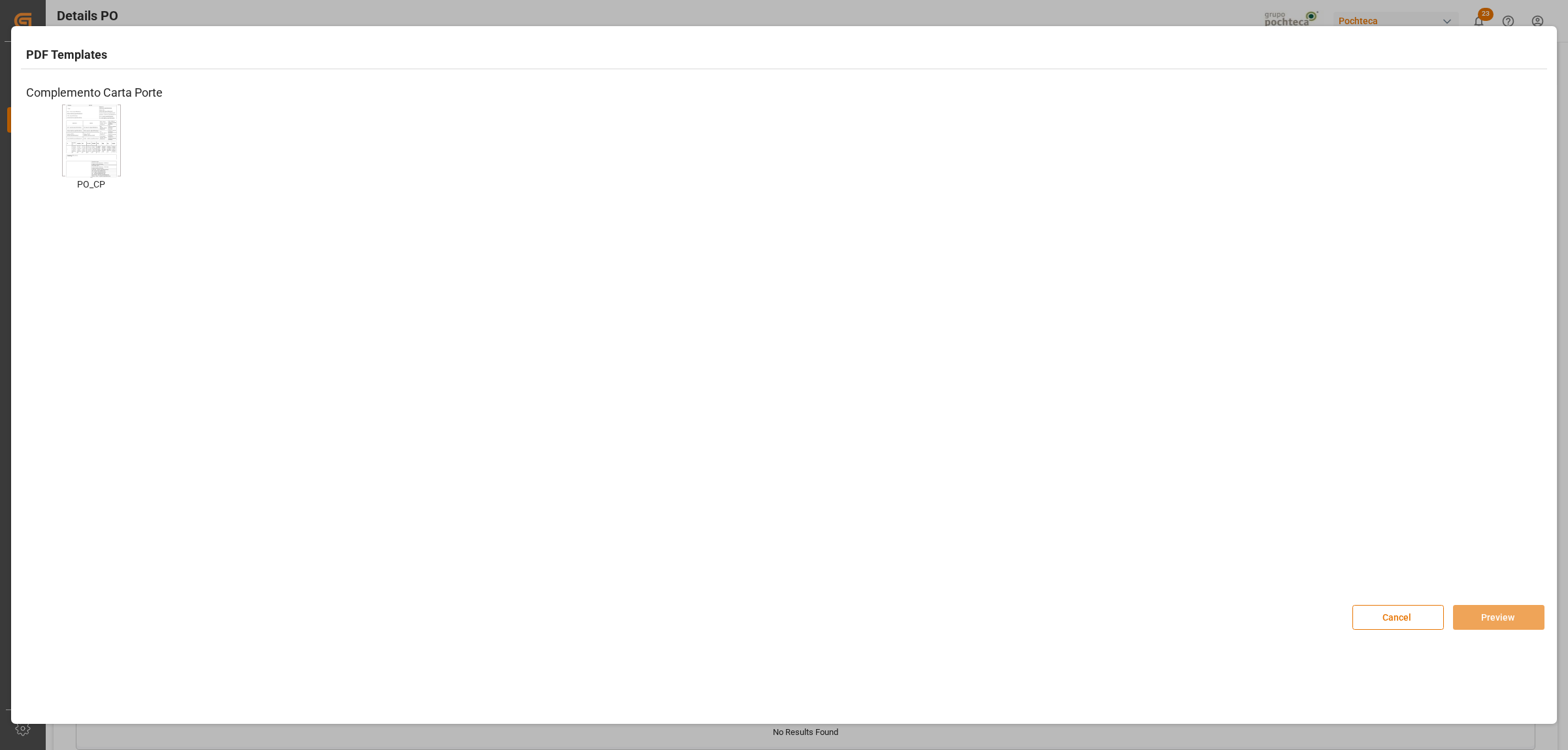
click at [113, 142] on img at bounding box center [92, 140] width 52 height 74
click at [1495, 627] on button "Preview" at bounding box center [1499, 617] width 91 height 25
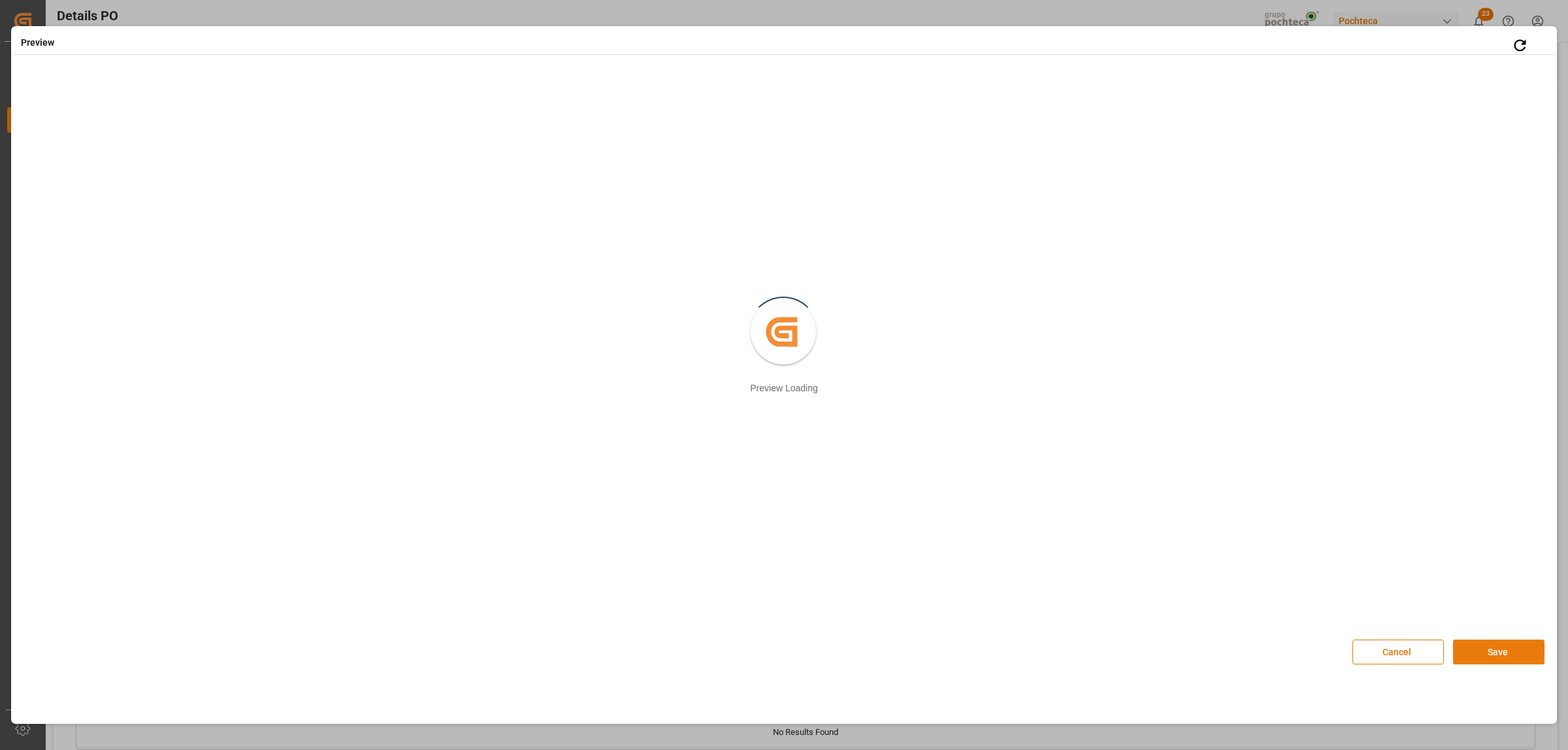
click at [1478, 647] on button "Save" at bounding box center [1499, 652] width 91 height 25
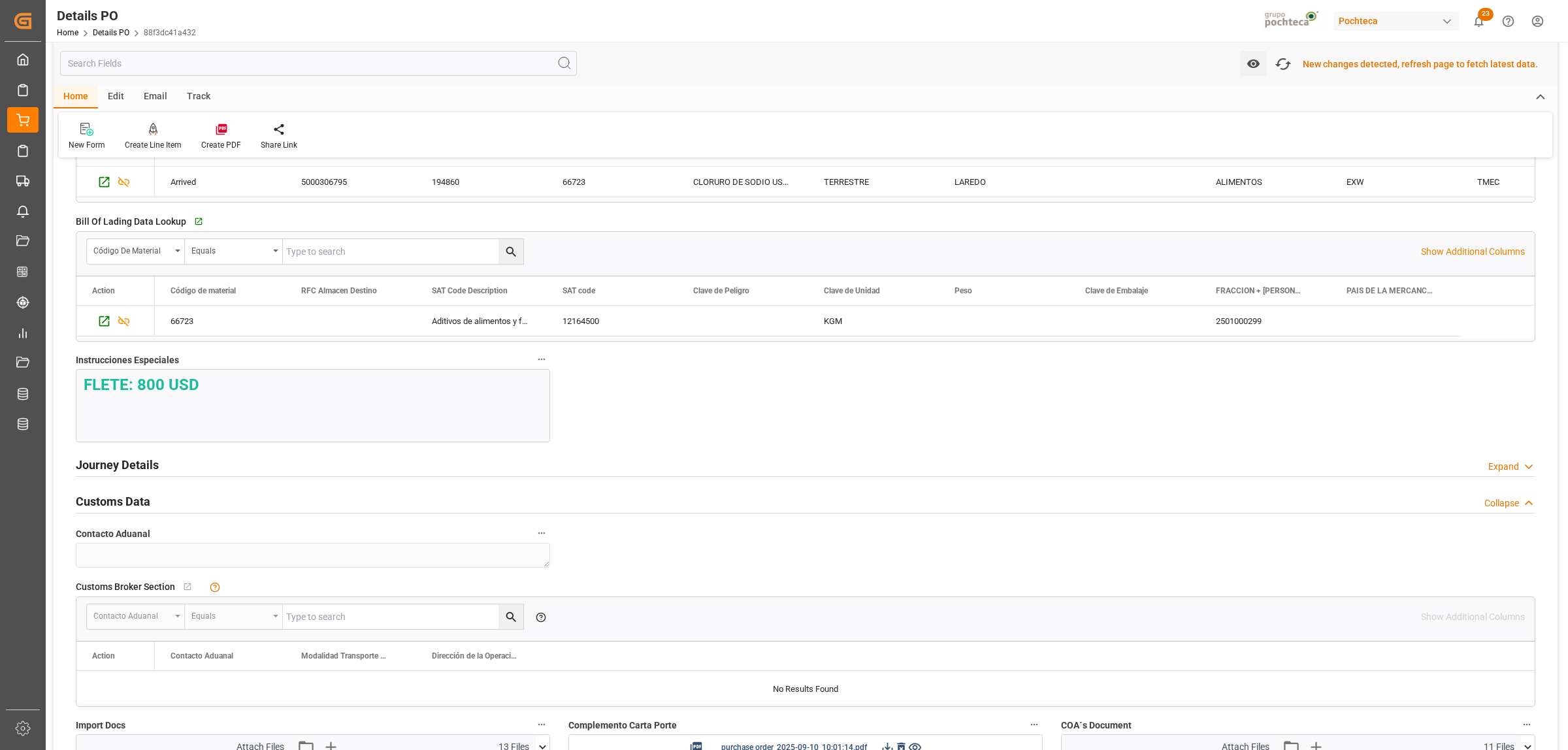
scroll to position [1620, 0]
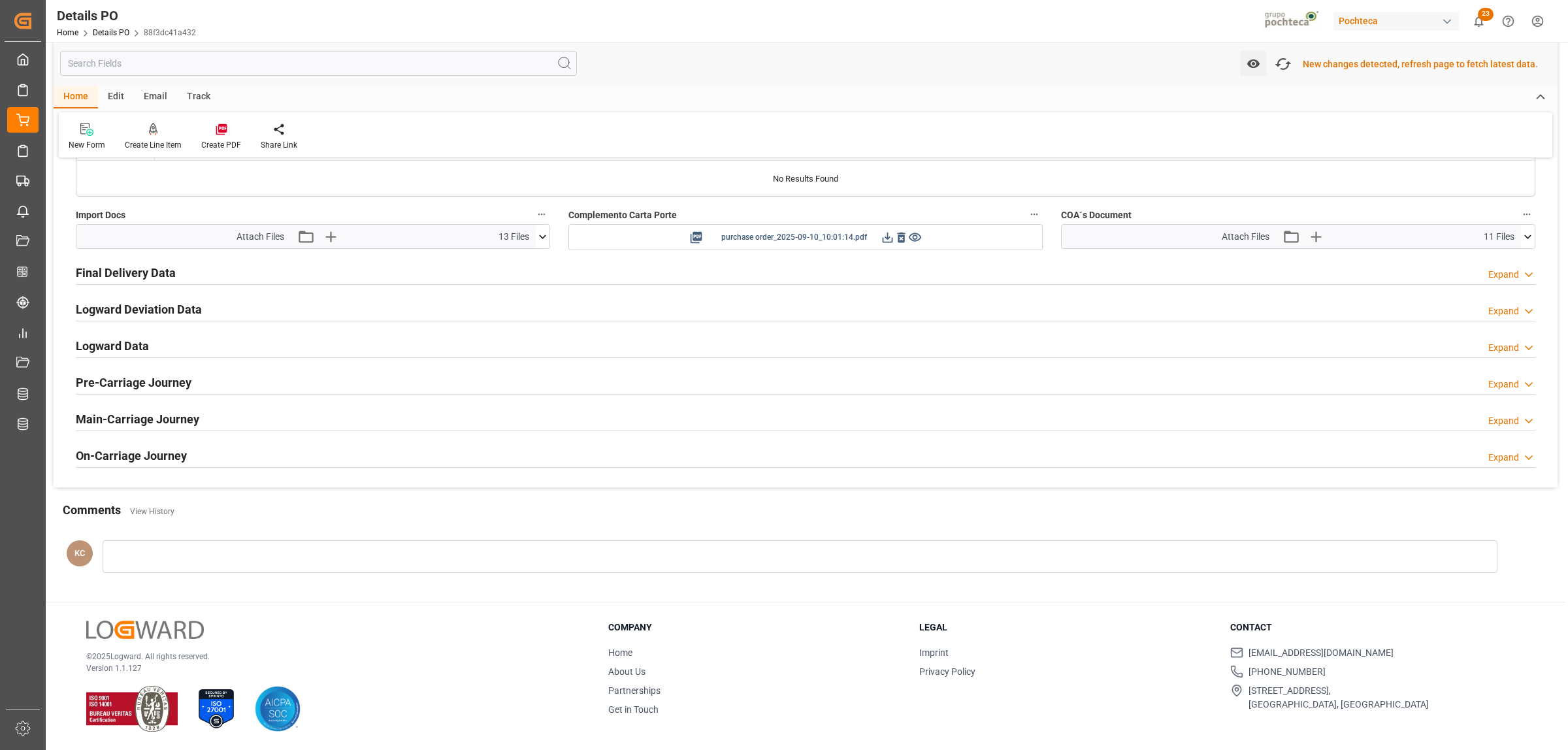
click at [882, 239] on icon at bounding box center [888, 238] width 14 height 14
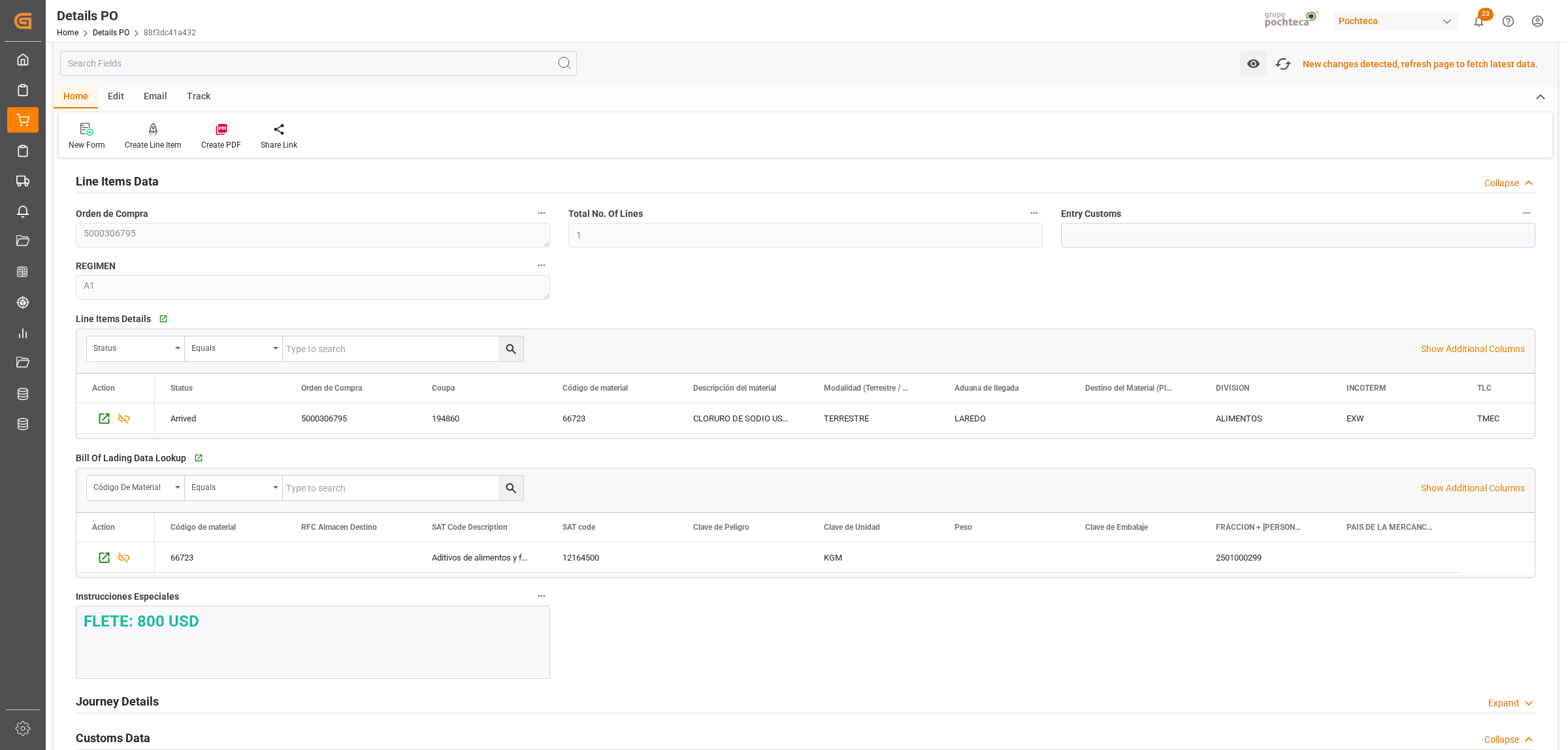
scroll to position [803, 0]
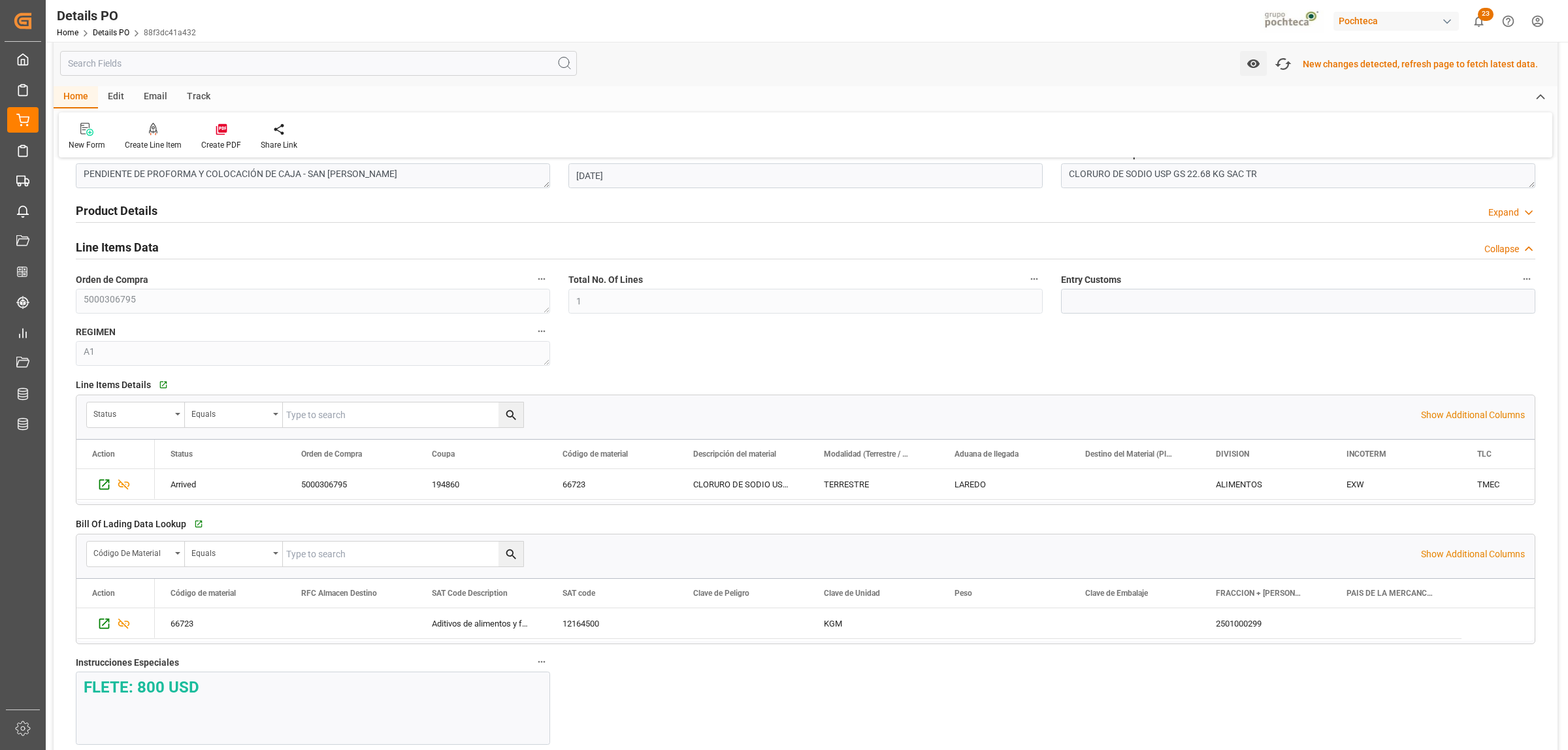
click at [135, 248] on h2 "Line Items Data" at bounding box center [117, 247] width 83 height 18
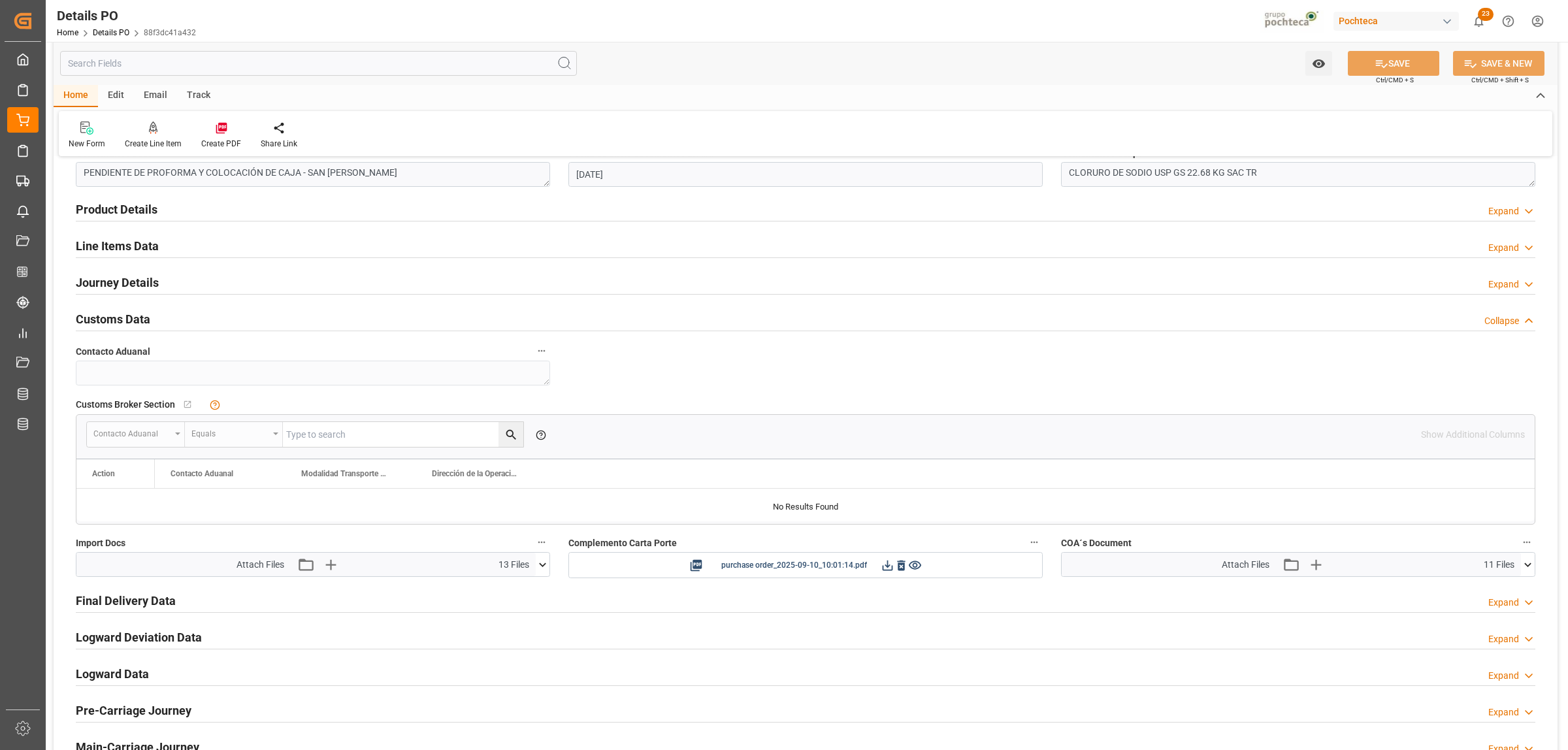
scroll to position [802, 0]
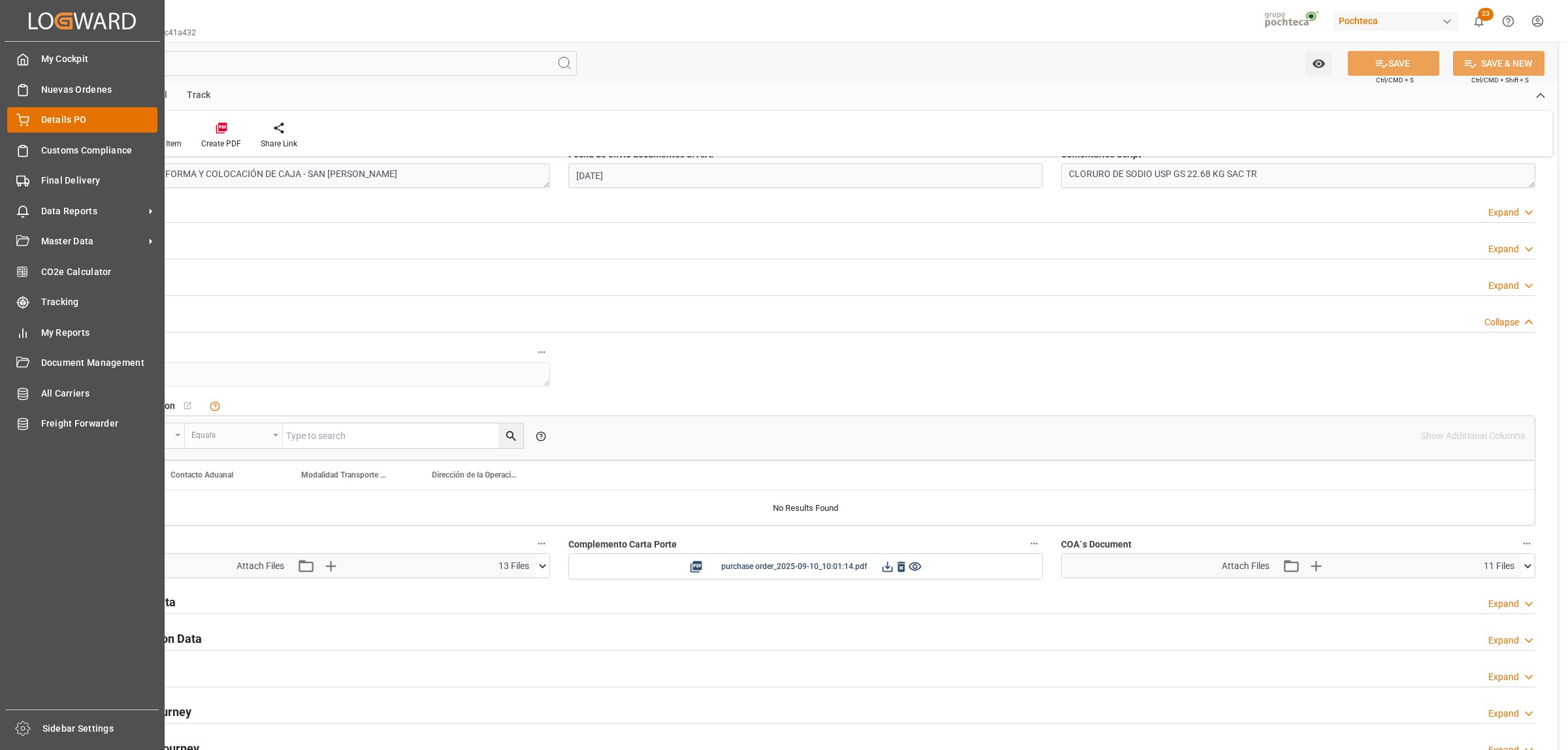
click at [41, 123] on div "Details PO Details PO" at bounding box center [82, 119] width 151 height 26
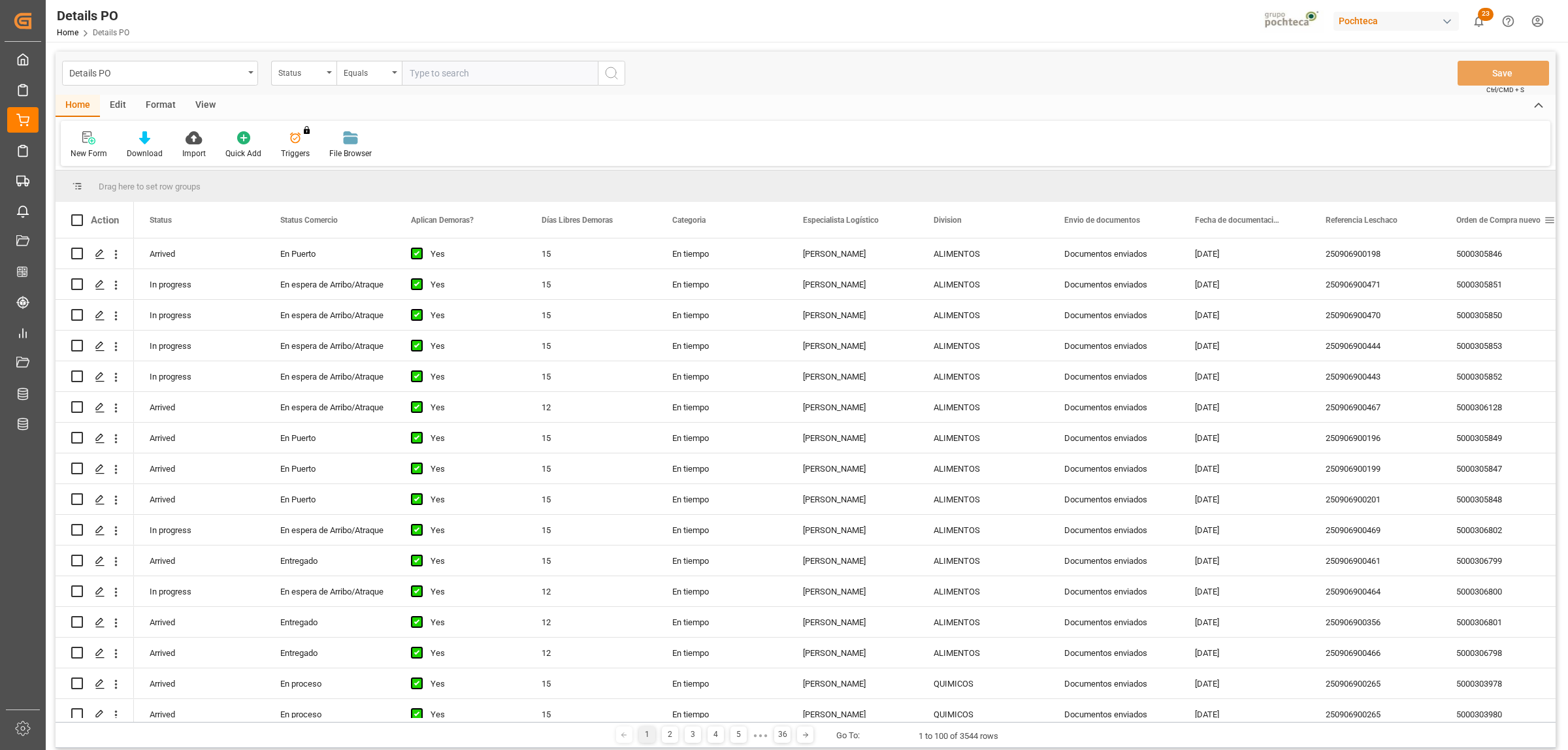
click at [1547, 224] on span at bounding box center [1549, 220] width 12 height 12
click at [1507, 224] on span "filter" at bounding box center [1506, 222] width 12 height 12
type input "5000307005"
click at [1497, 331] on button "Apply" at bounding box center [1500, 331] width 24 height 13
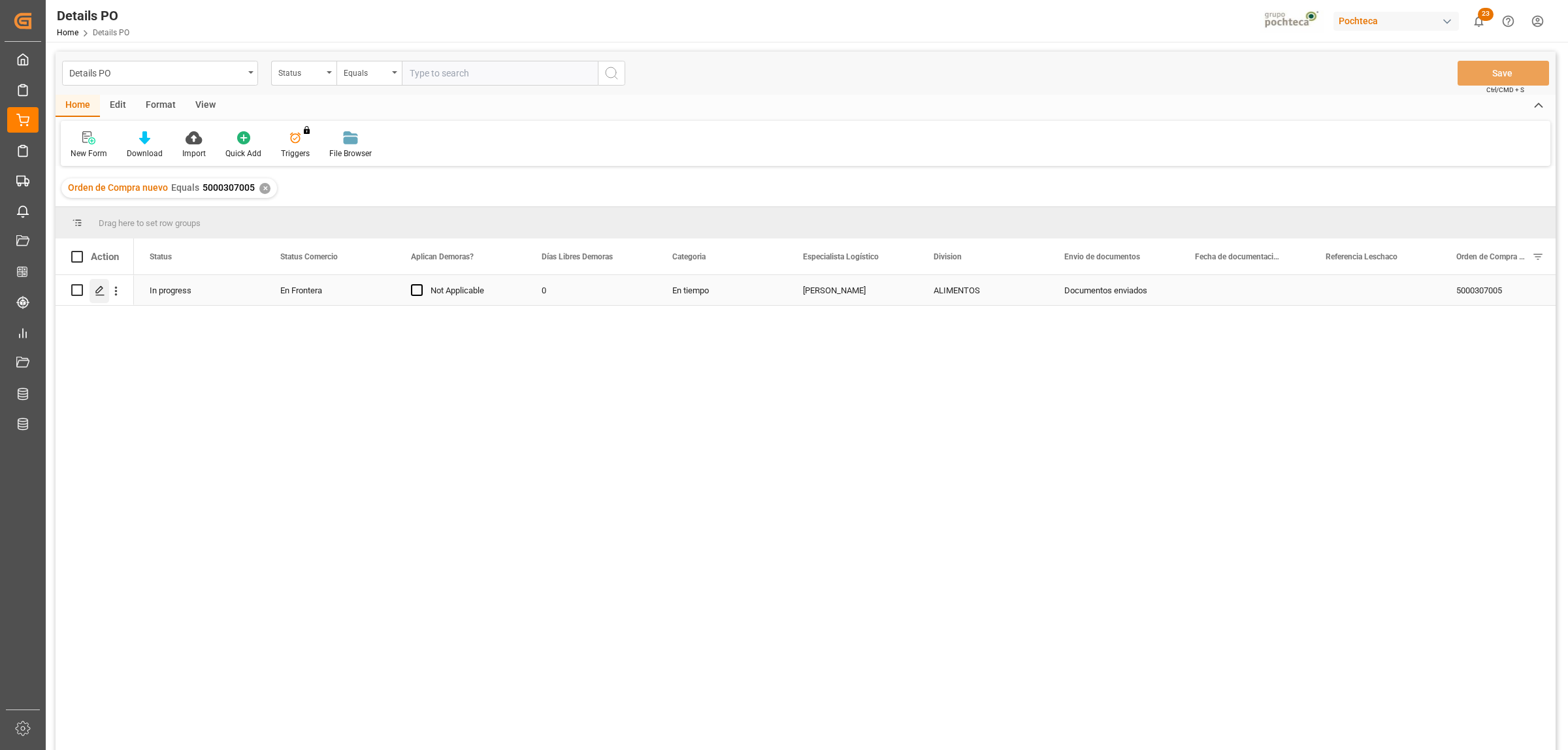
click at [102, 289] on icon "Press SPACE to select this row." at bounding box center [99, 290] width 10 height 10
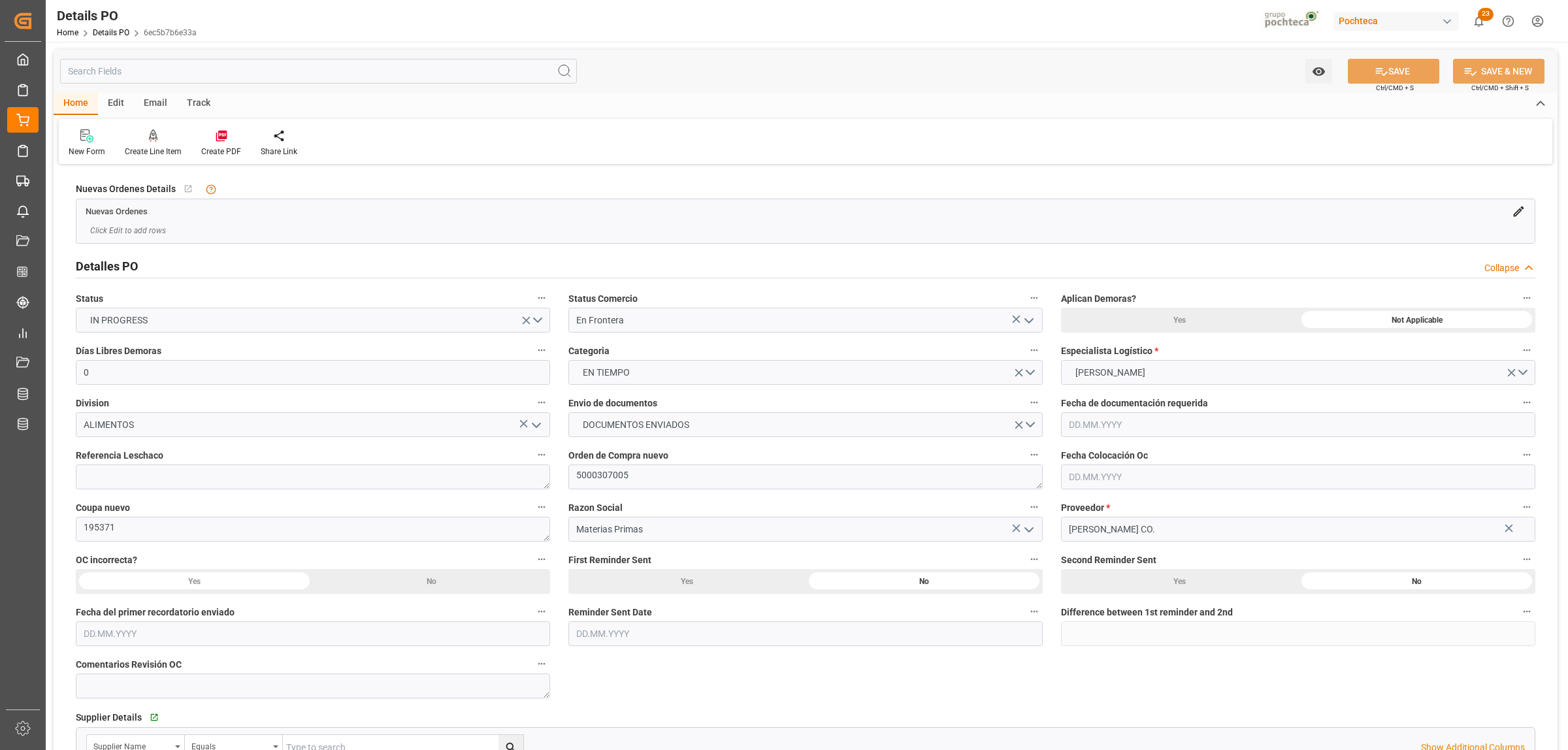
type input "0"
type input "08.09.2025"
click at [1033, 325] on icon "open menu" at bounding box center [1029, 320] width 16 height 16
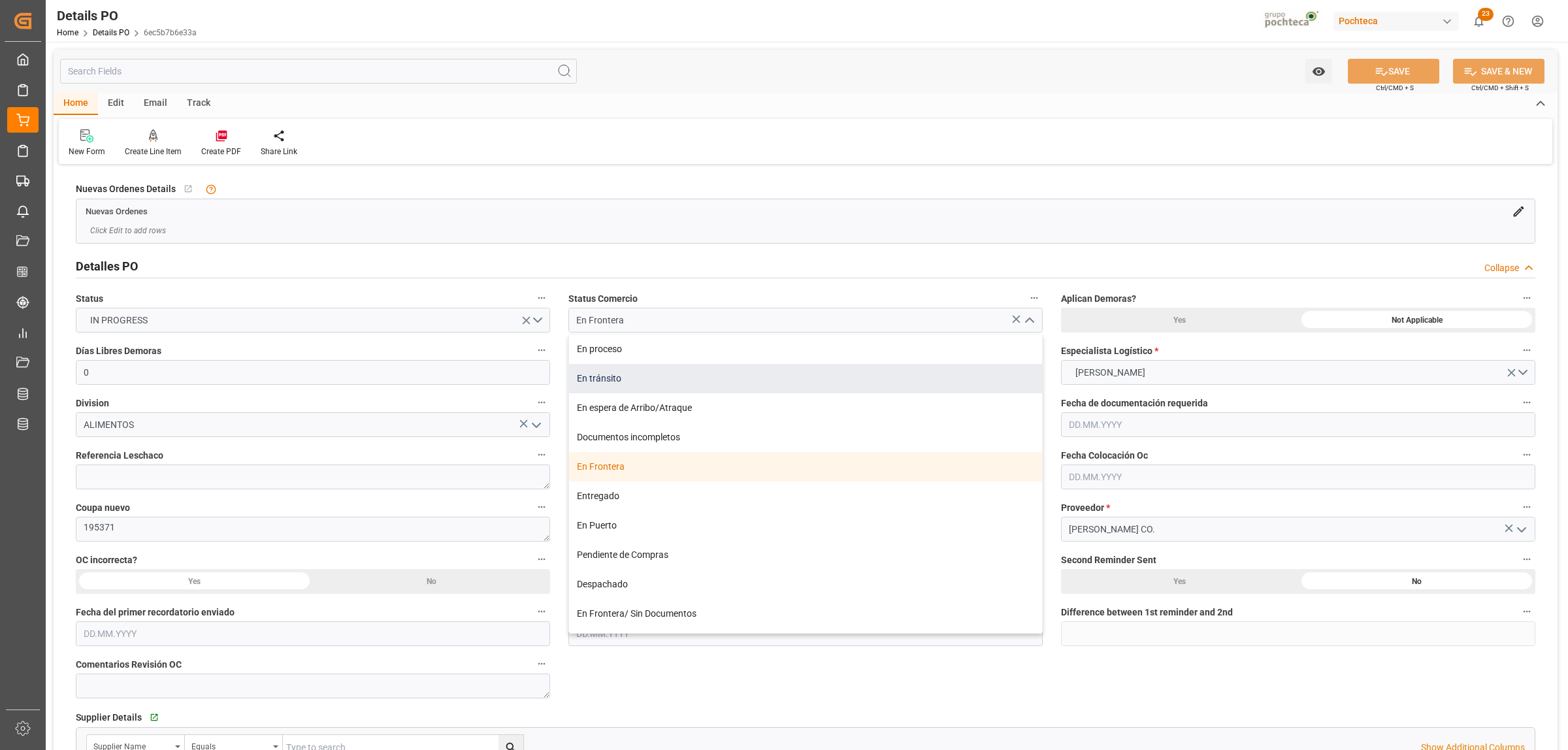
click at [608, 383] on div "En tránsito" at bounding box center [805, 378] width 473 height 30
type input "En tránsito"
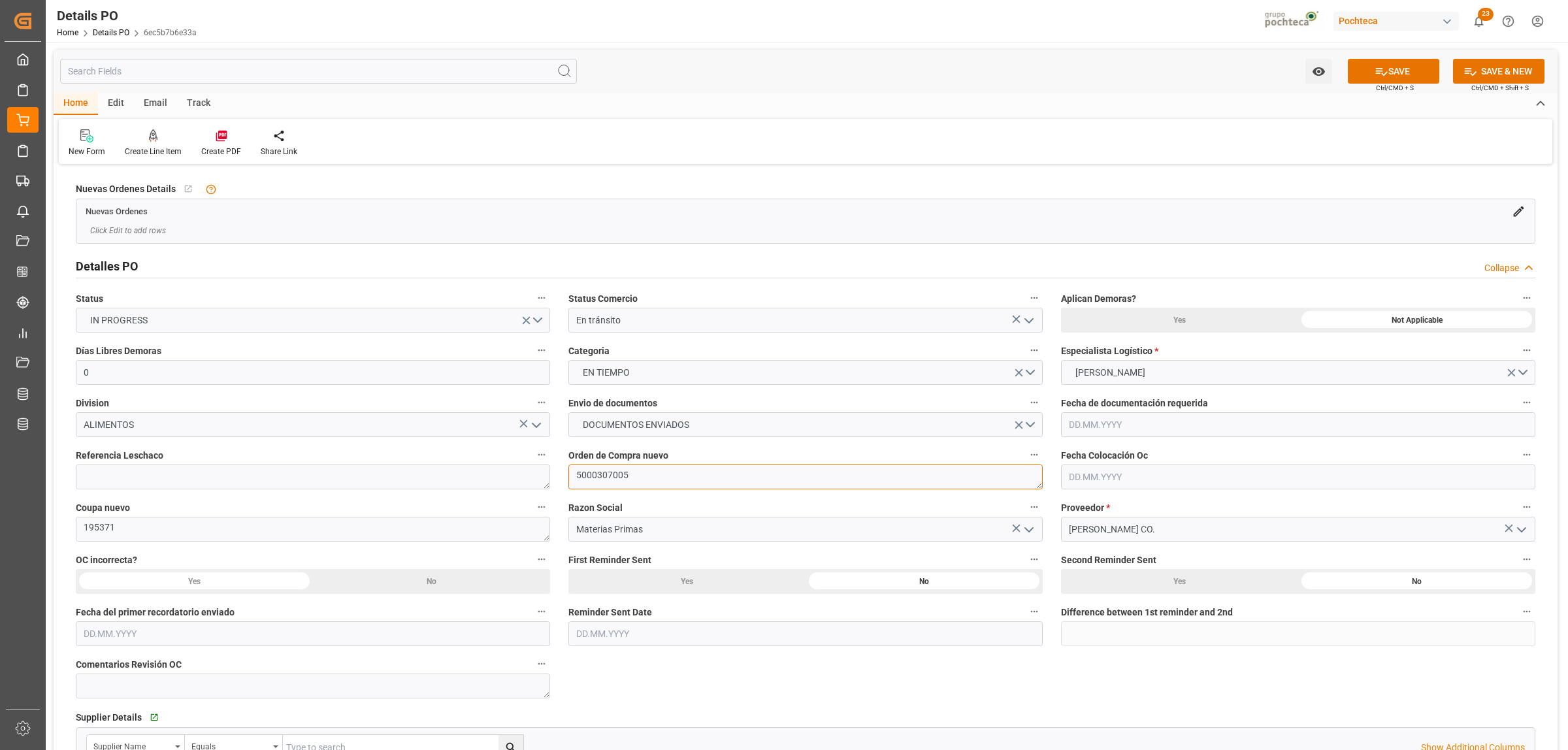
drag, startPoint x: 638, startPoint y: 479, endPoint x: 549, endPoint y: 478, distance: 89.0
click at [146, 470] on textarea at bounding box center [313, 477] width 475 height 25
paste textarea "250906990140"
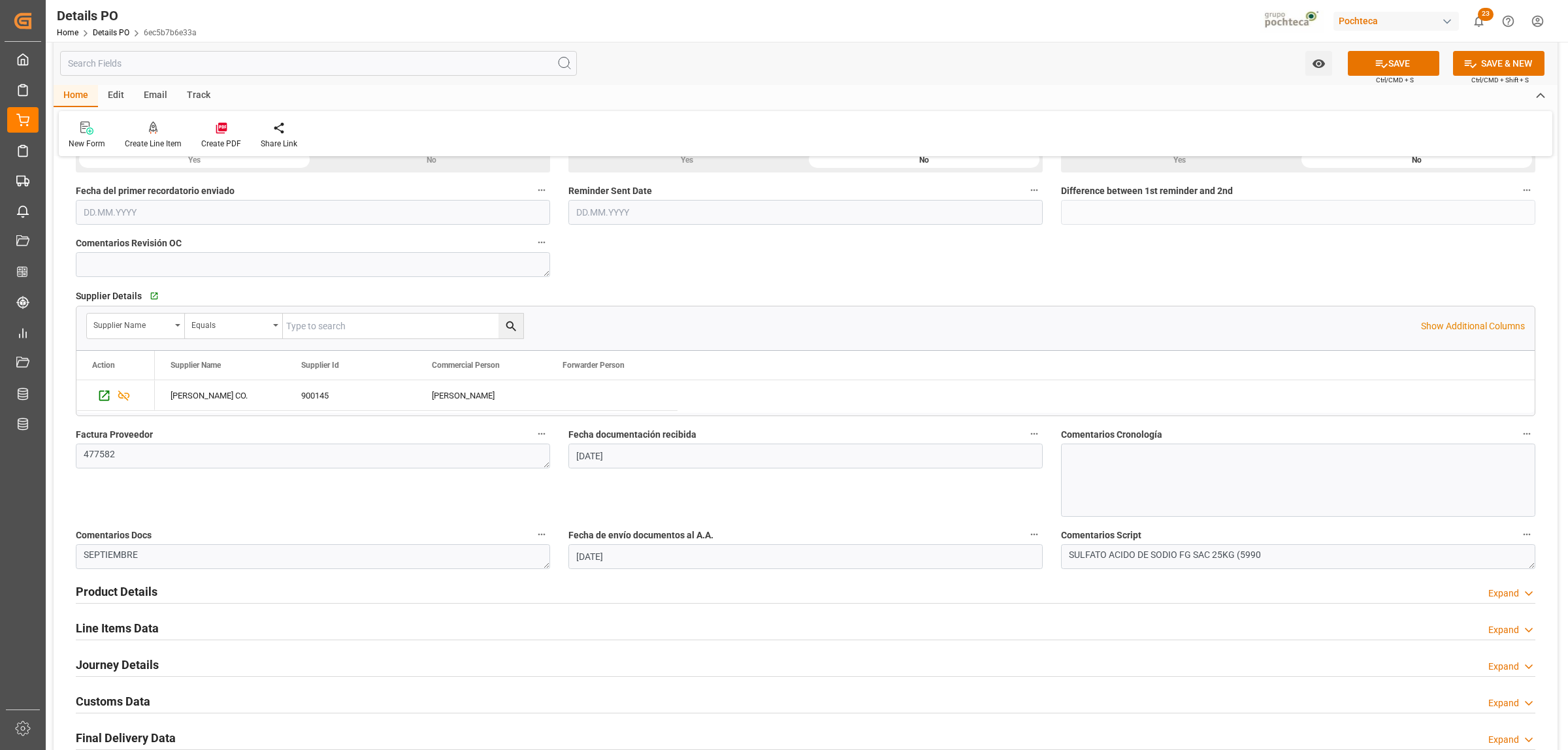
scroll to position [653, 0]
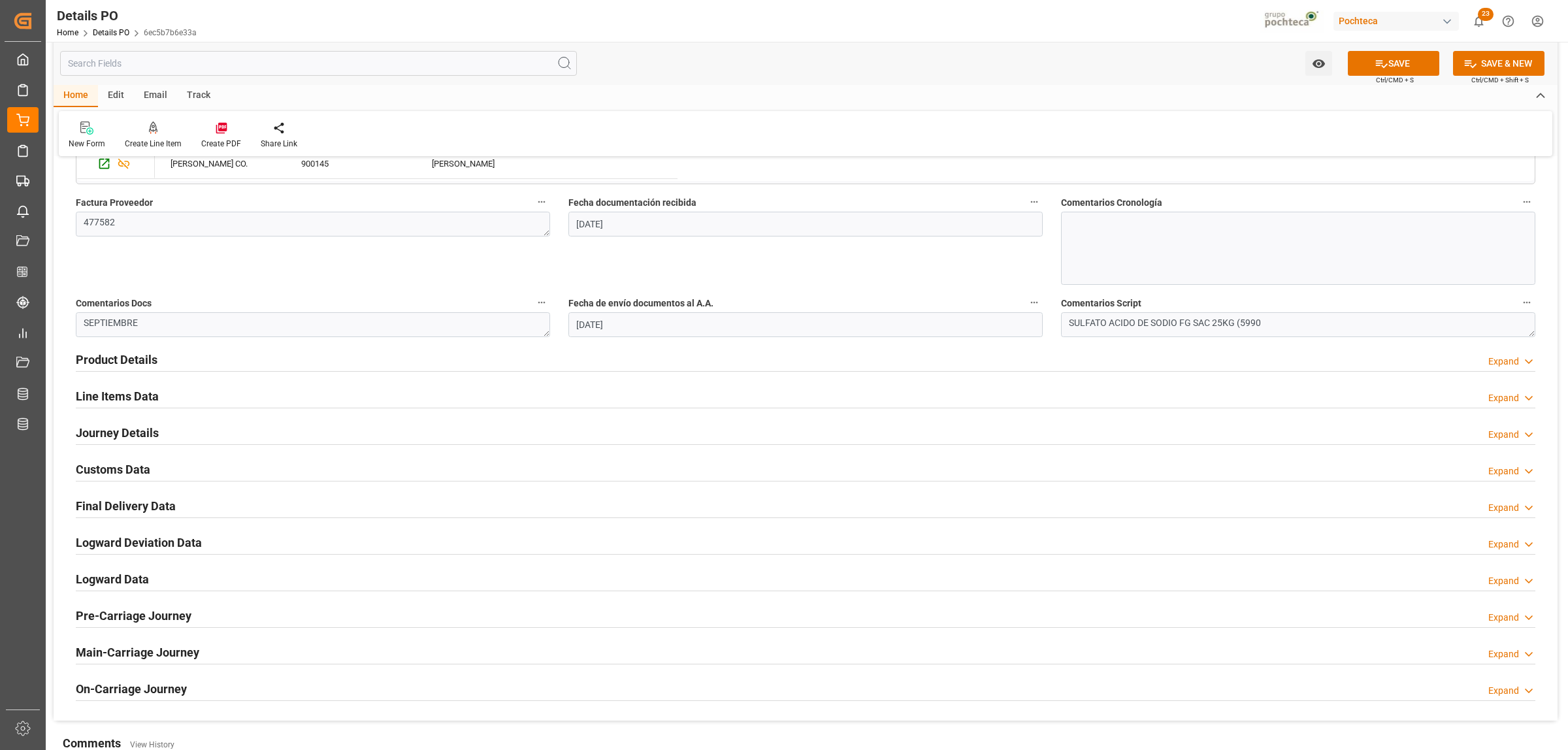
type textarea "250906990140"
click at [92, 403] on h2 "Line Items Data" at bounding box center [117, 396] width 83 height 18
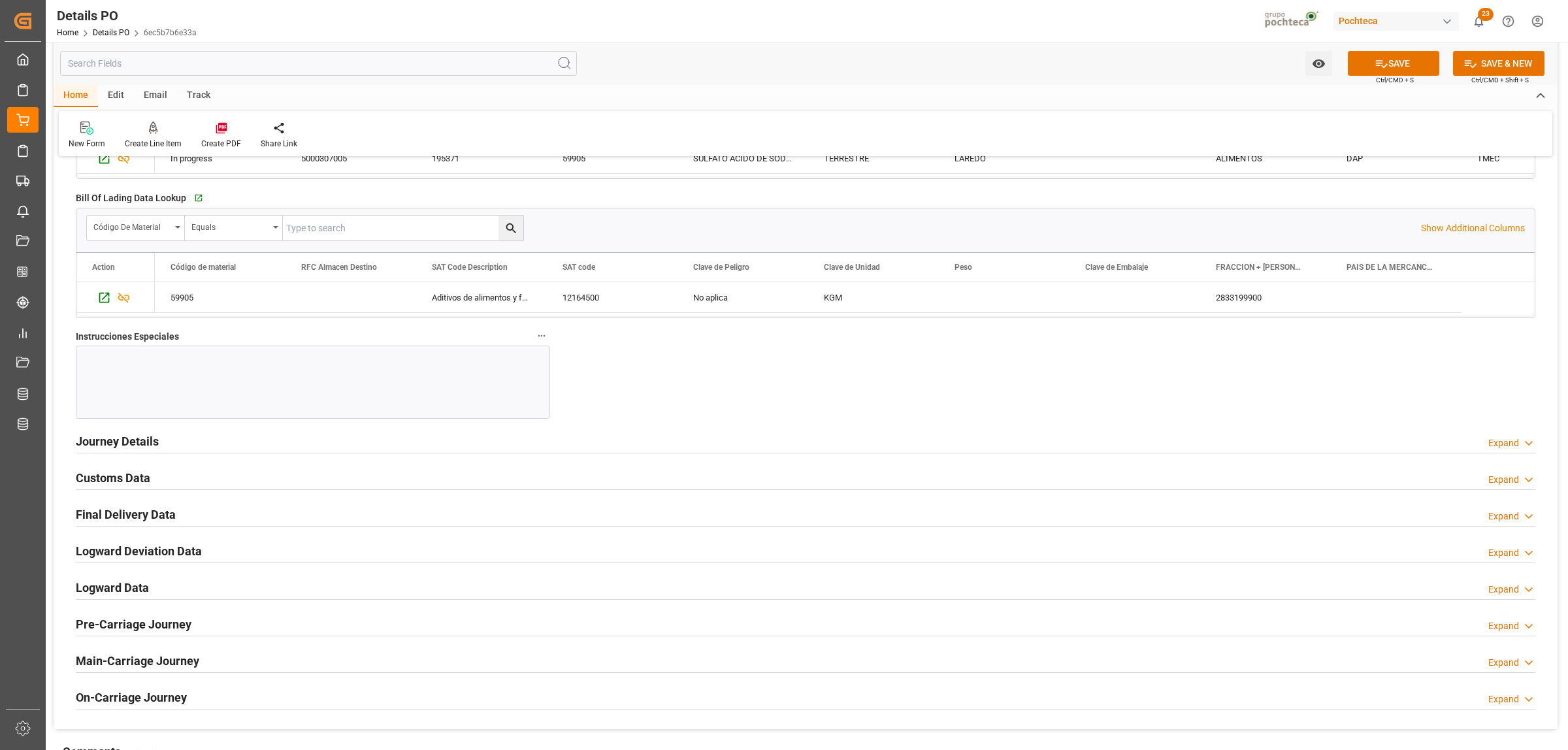
scroll to position [1143, 0]
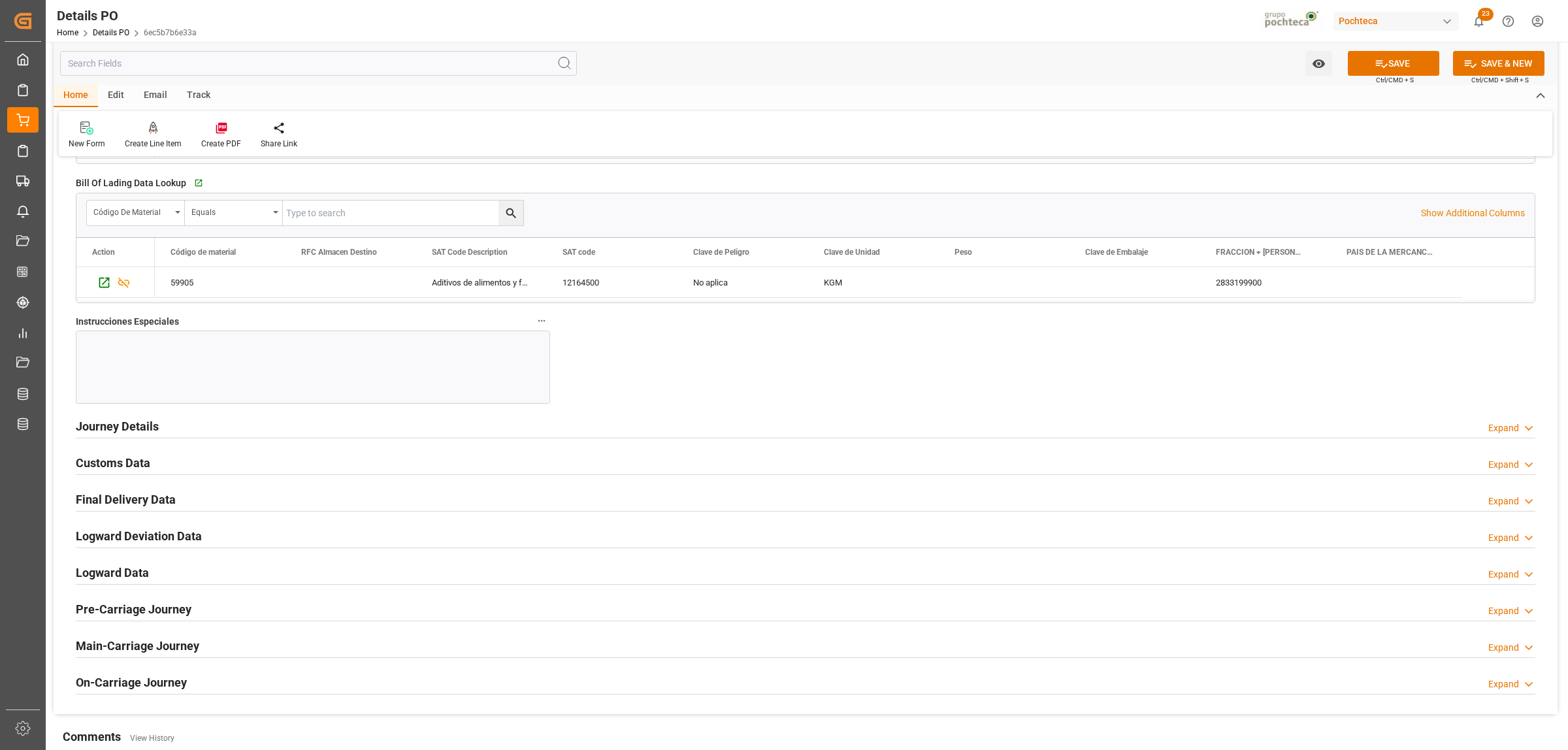
click at [115, 428] on h2 "Journey Details" at bounding box center [117, 426] width 83 height 18
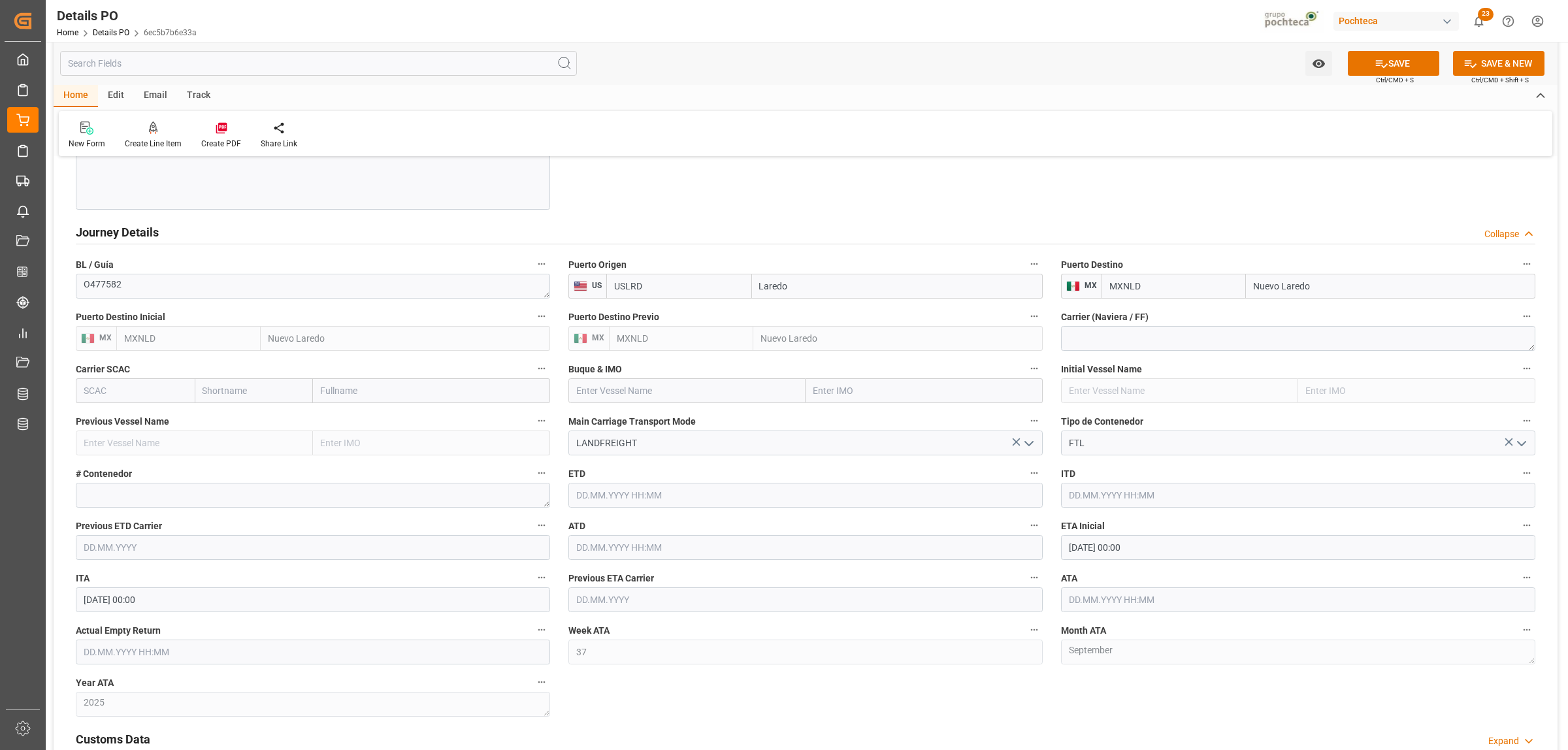
scroll to position [1388, 0]
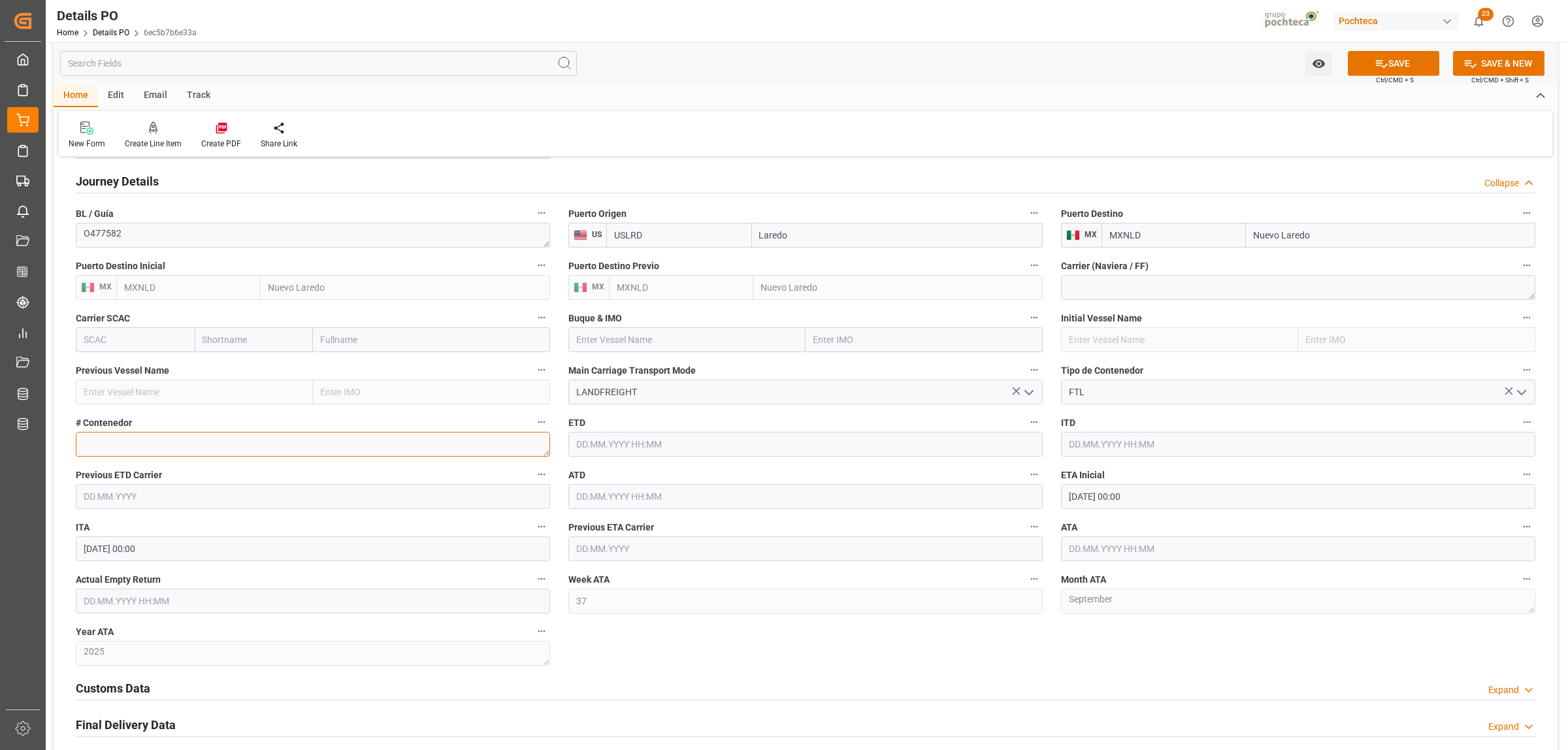
click at [119, 452] on textarea at bounding box center [313, 444] width 475 height 25
paste textarea "52526"
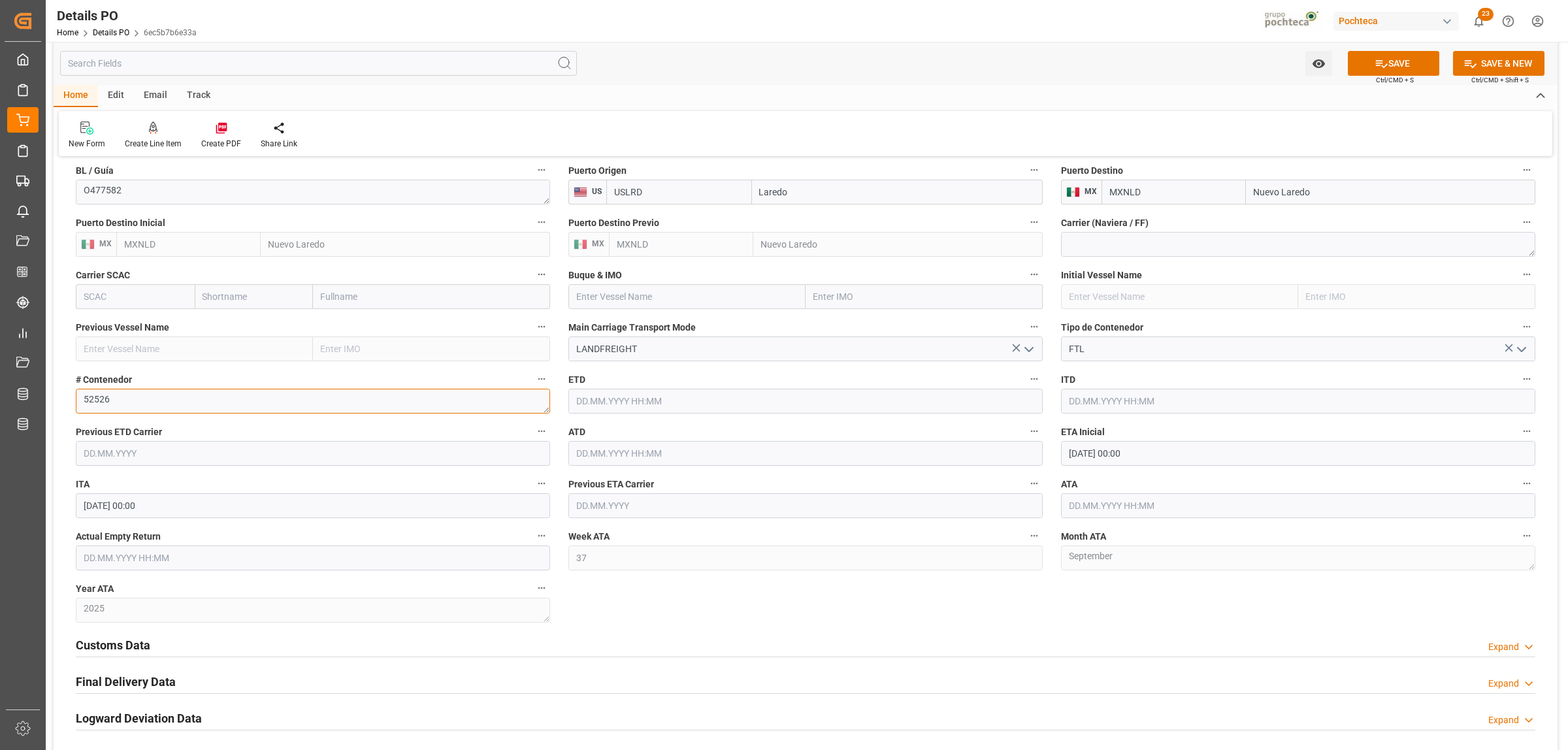
scroll to position [1470, 0]
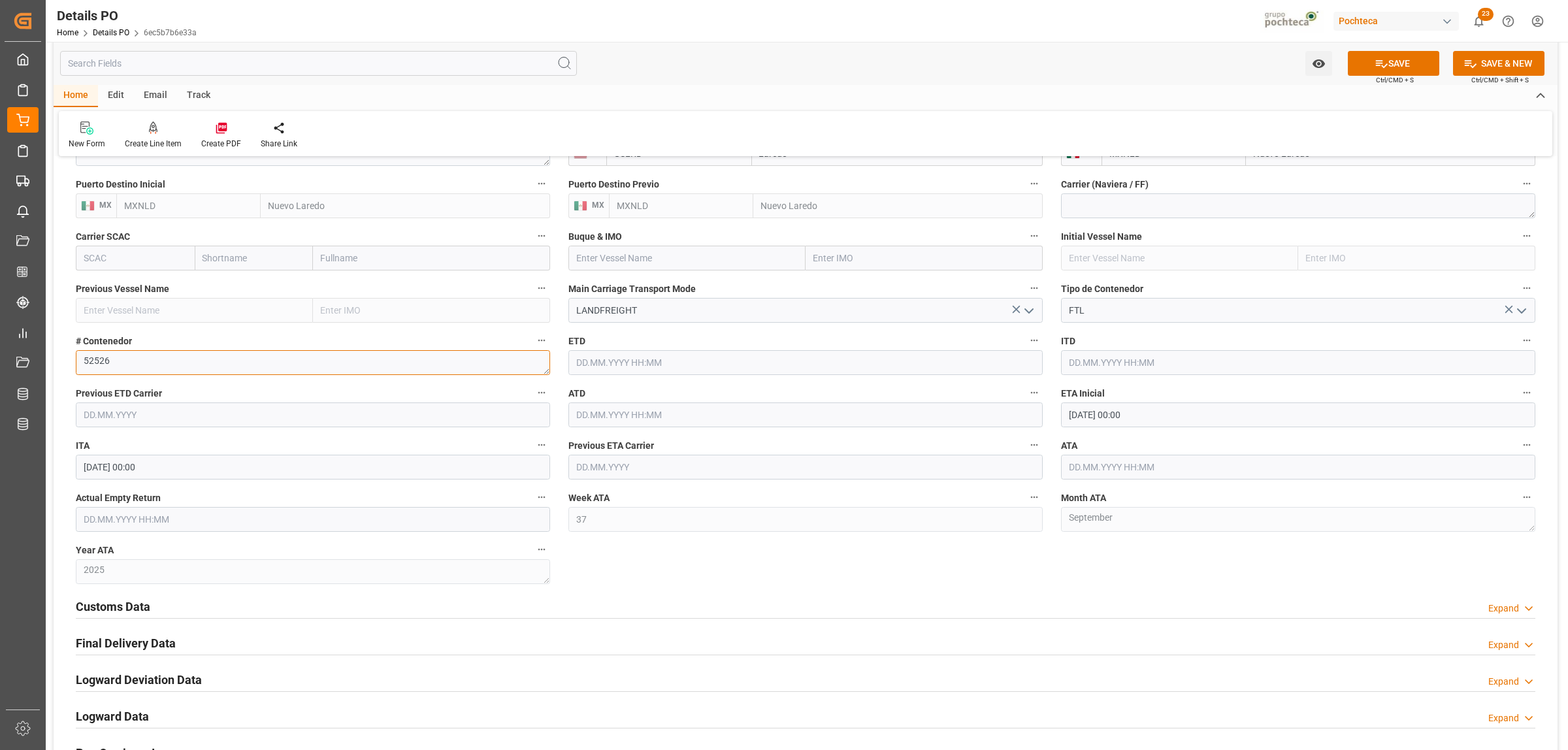
type textarea "52526"
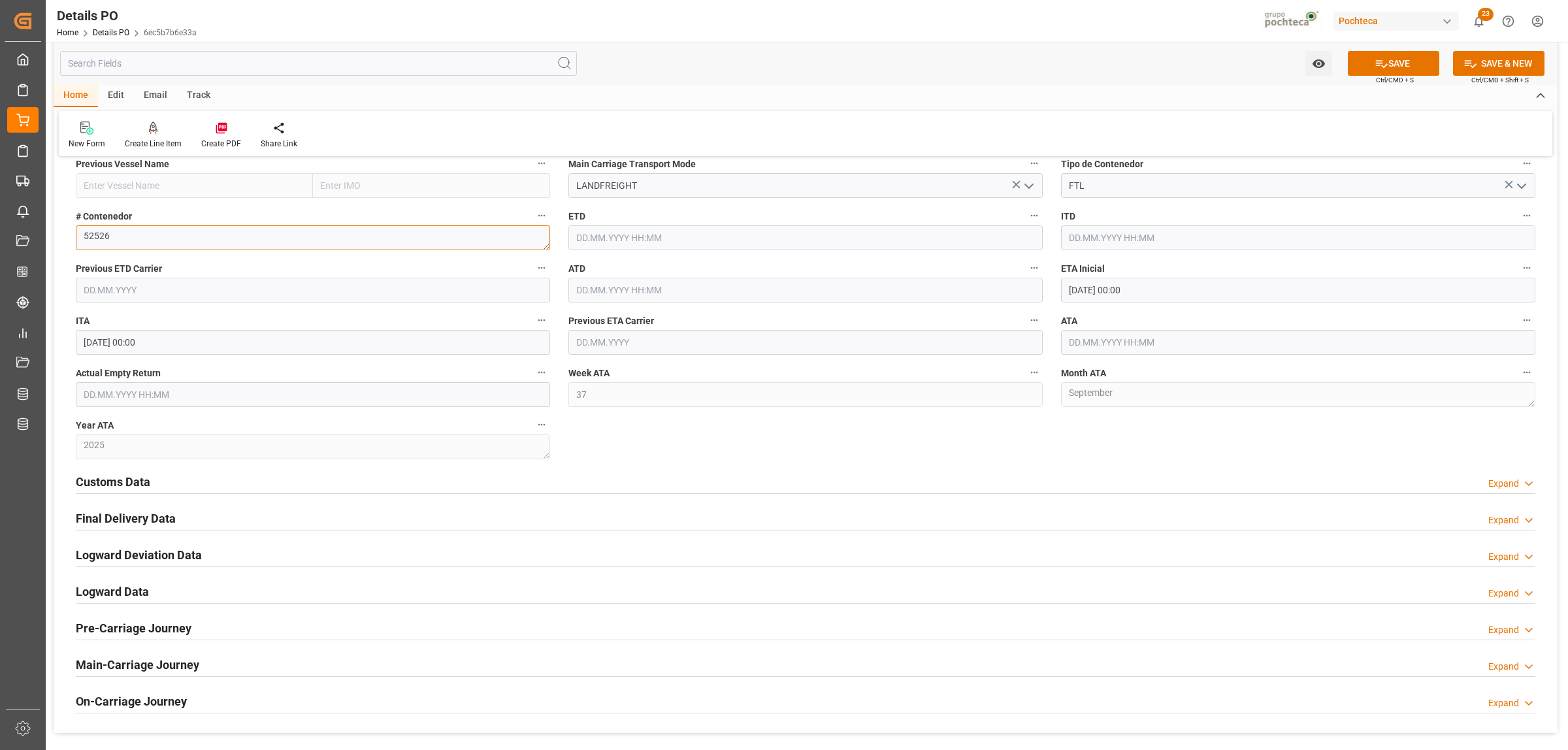
scroll to position [1633, 0]
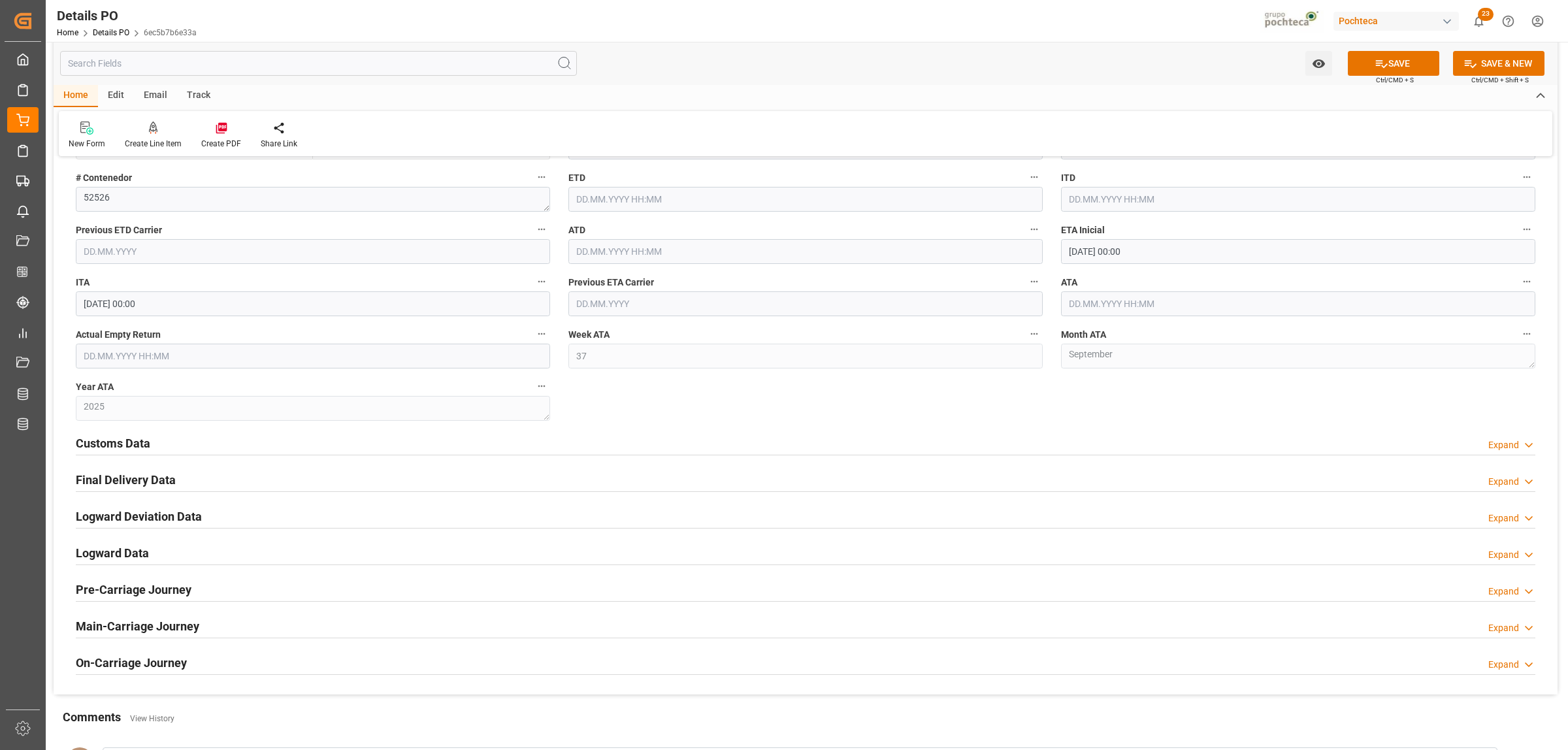
click at [125, 442] on h2 "Customs Data" at bounding box center [113, 443] width 75 height 18
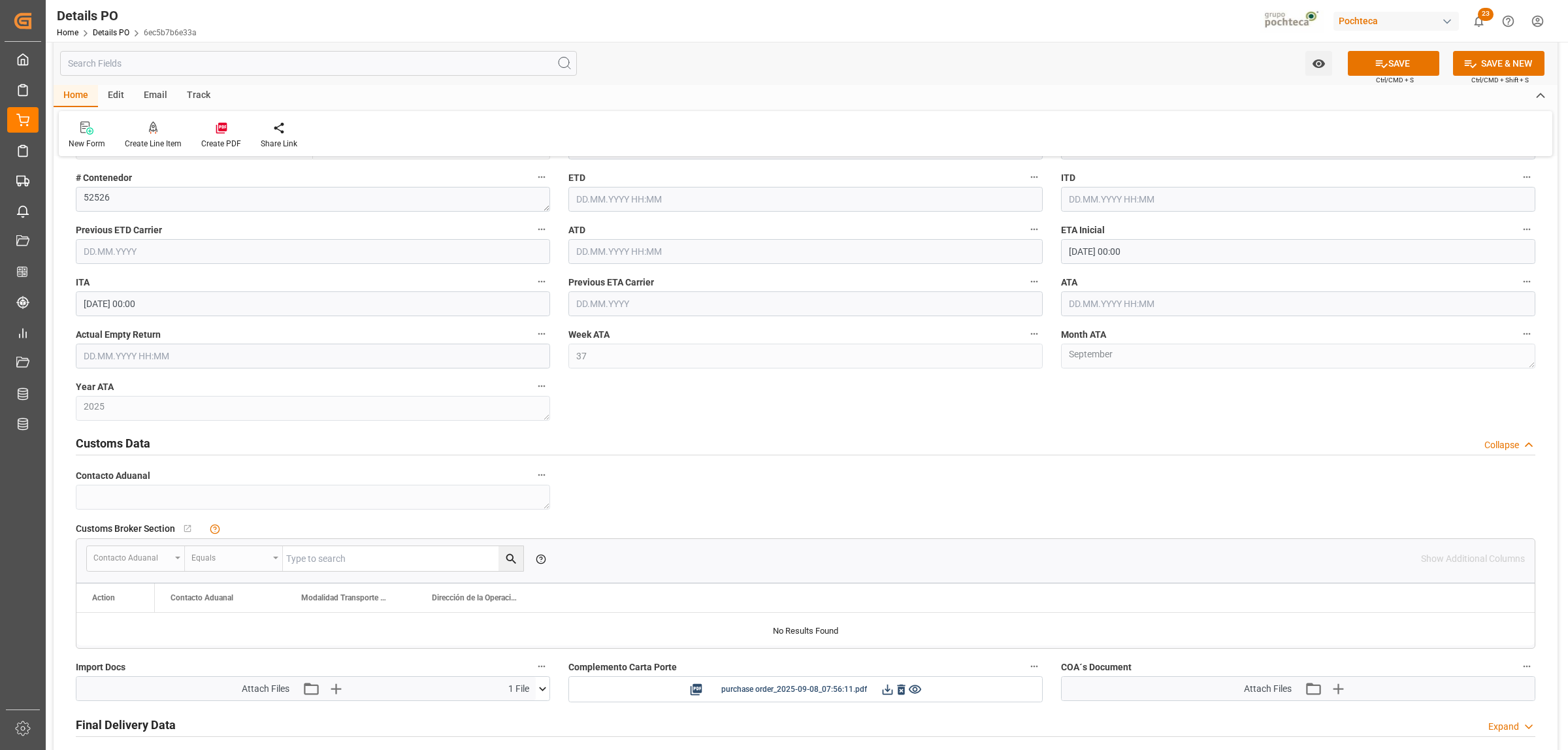
click at [213, 355] on input "text" at bounding box center [313, 356] width 475 height 25
click at [157, 342] on span "Actual Empty Return" at bounding box center [118, 335] width 85 height 14
click at [533, 343] on button "Actual Empty Return" at bounding box center [542, 334] width 17 height 17
click at [446, 348] on div at bounding box center [784, 375] width 1568 height 750
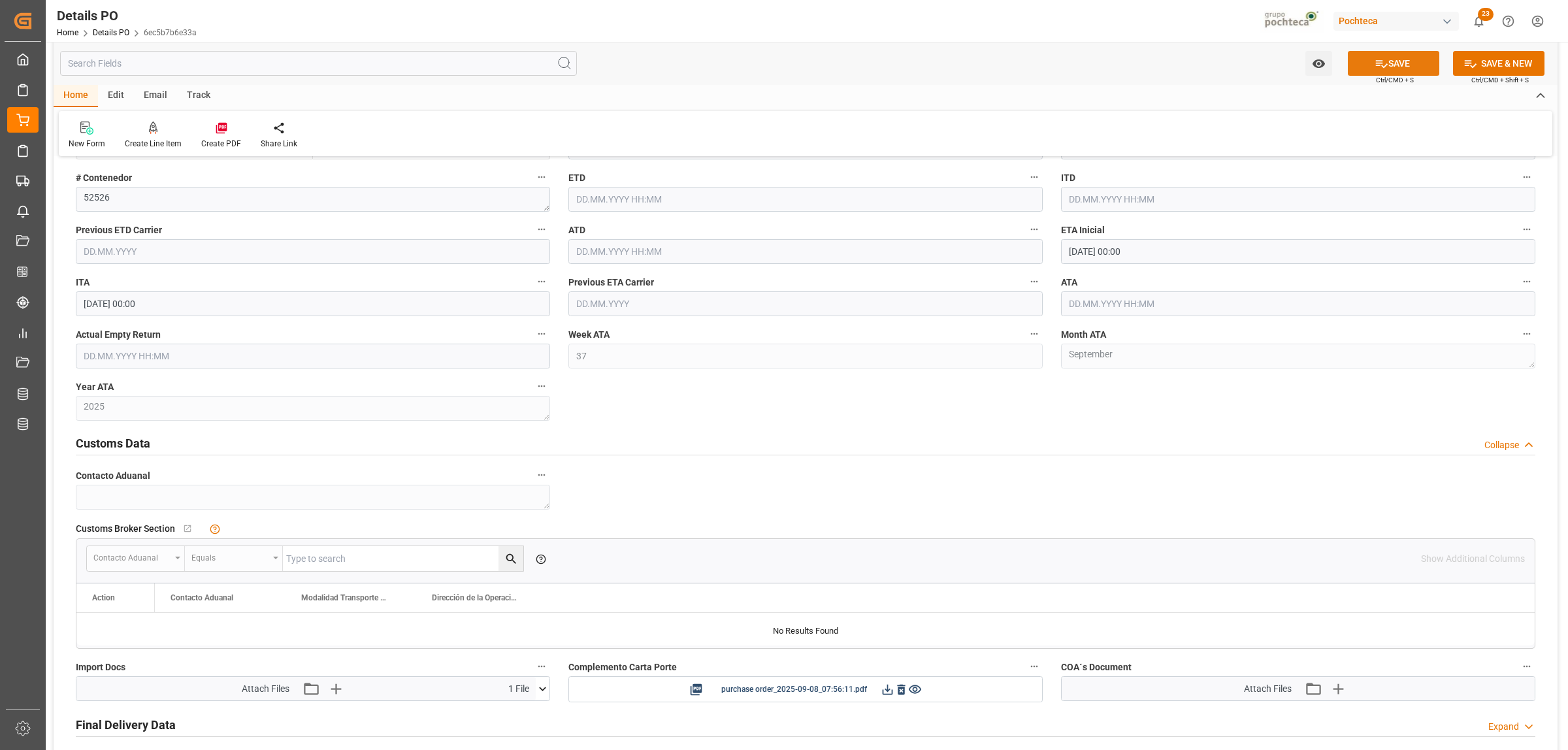
click at [1389, 63] on button "SAVE" at bounding box center [1393, 64] width 91 height 25
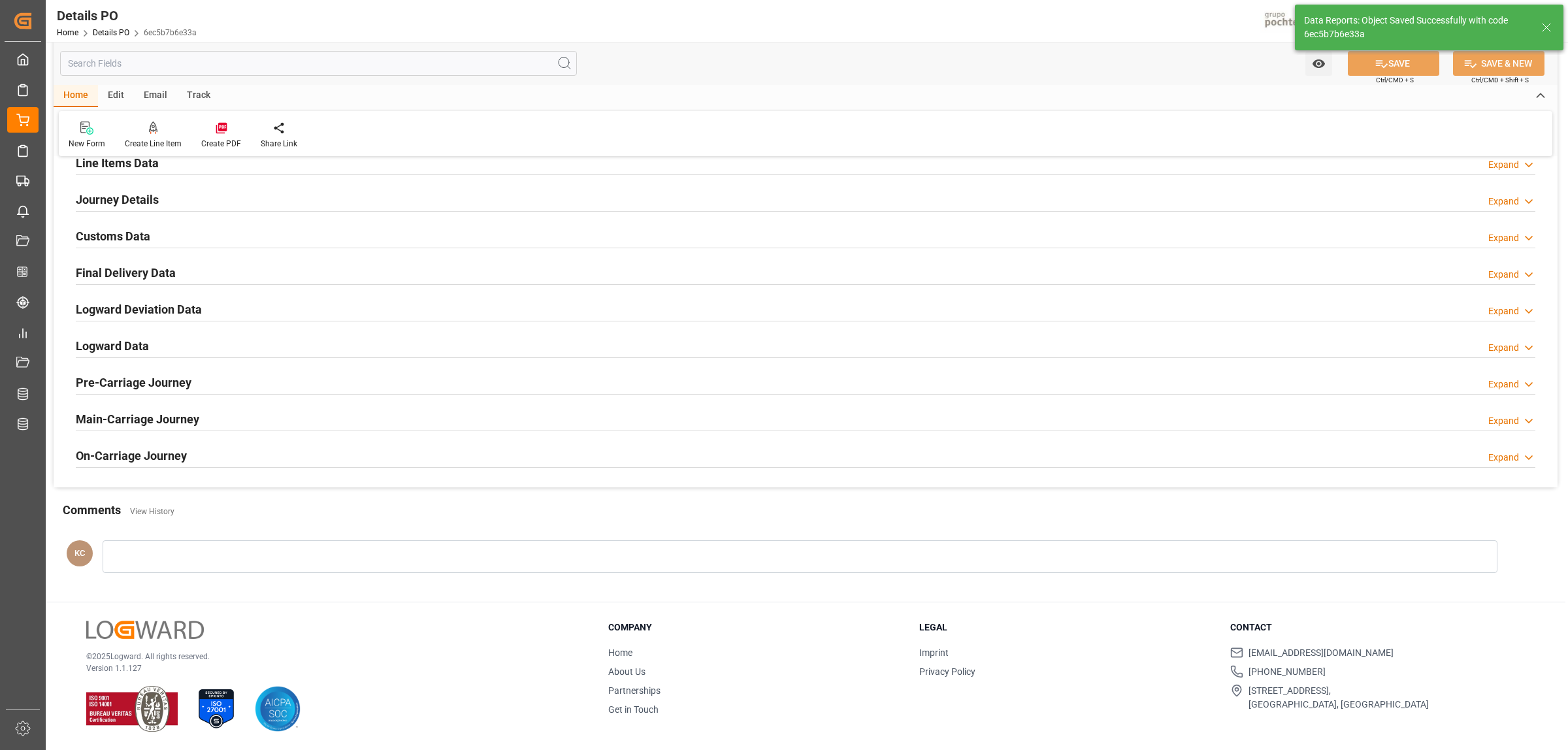
scroll to position [678, 0]
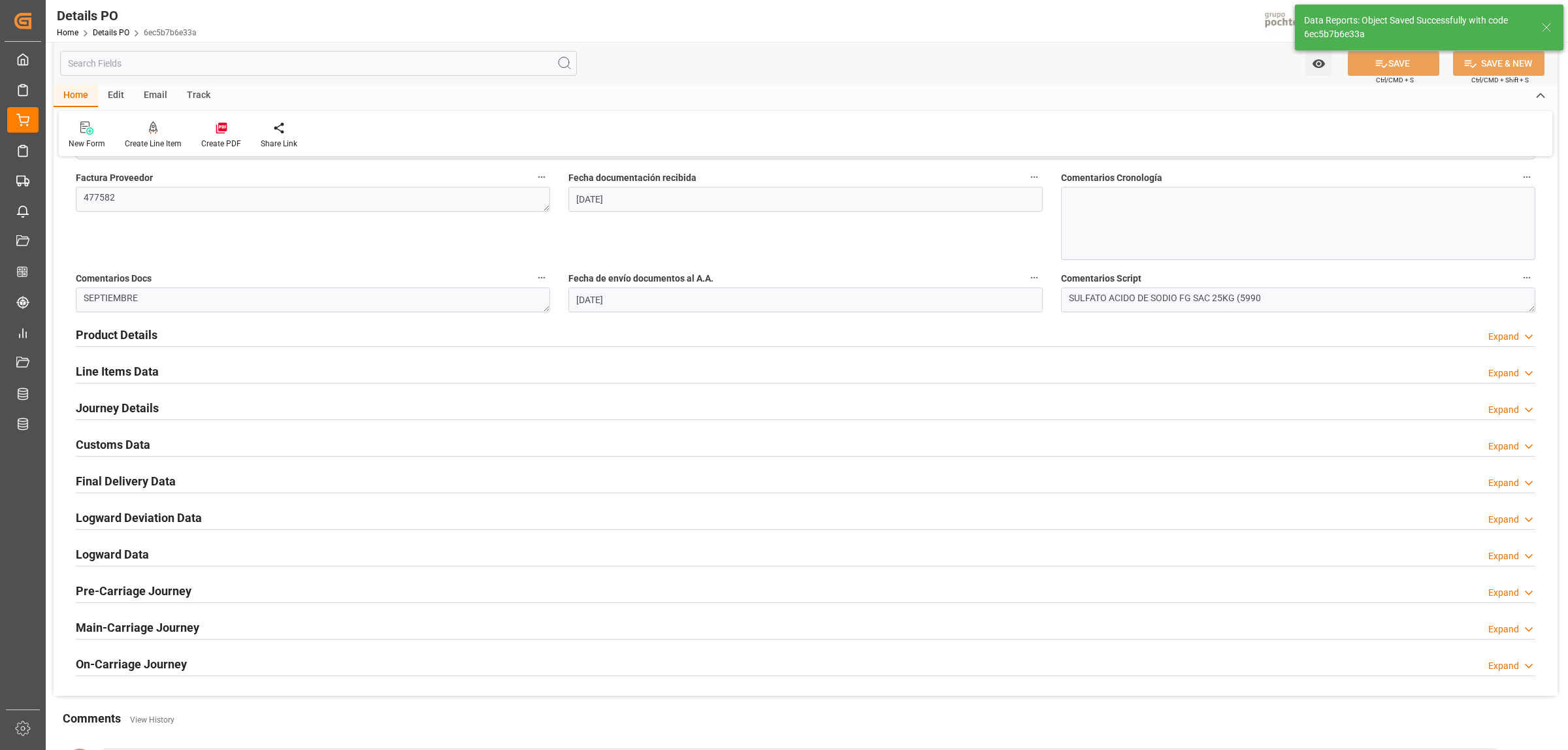
click at [159, 97] on div "Email" at bounding box center [155, 96] width 43 height 22
click at [208, 97] on div "Track" at bounding box center [198, 96] width 43 height 22
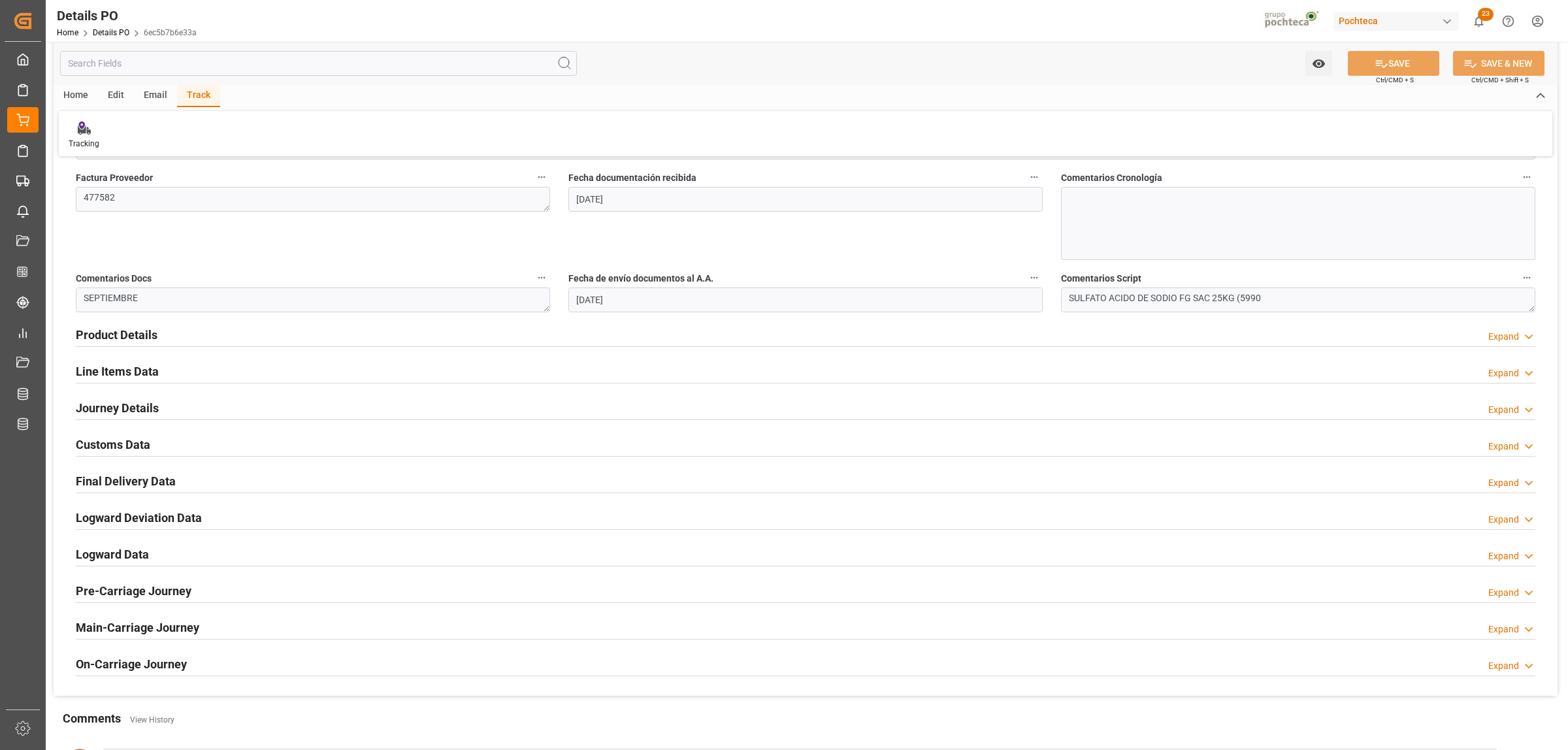
click at [119, 97] on div "Edit" at bounding box center [116, 96] width 36 height 22
click at [232, 126] on icon at bounding box center [234, 128] width 13 height 13
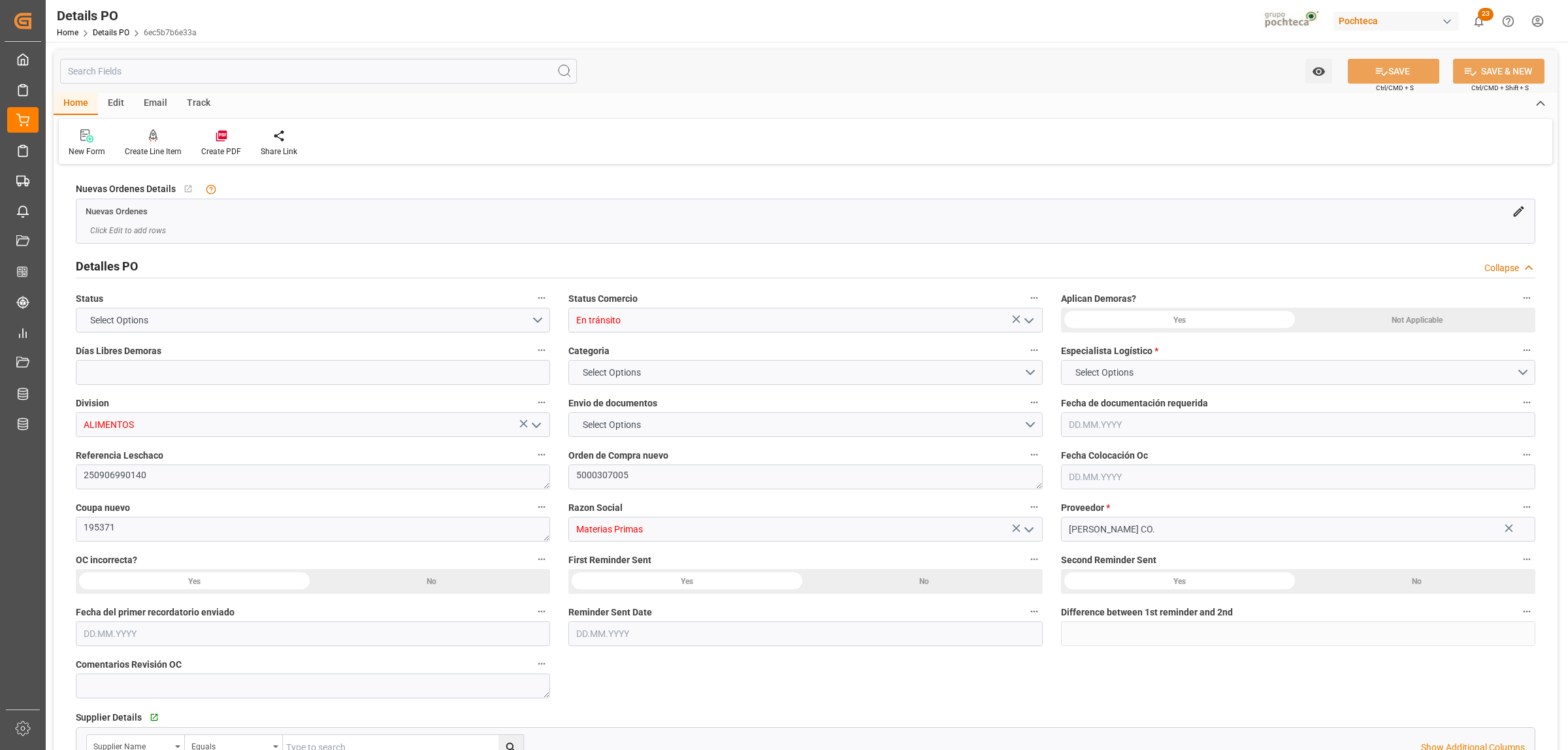
type input "0"
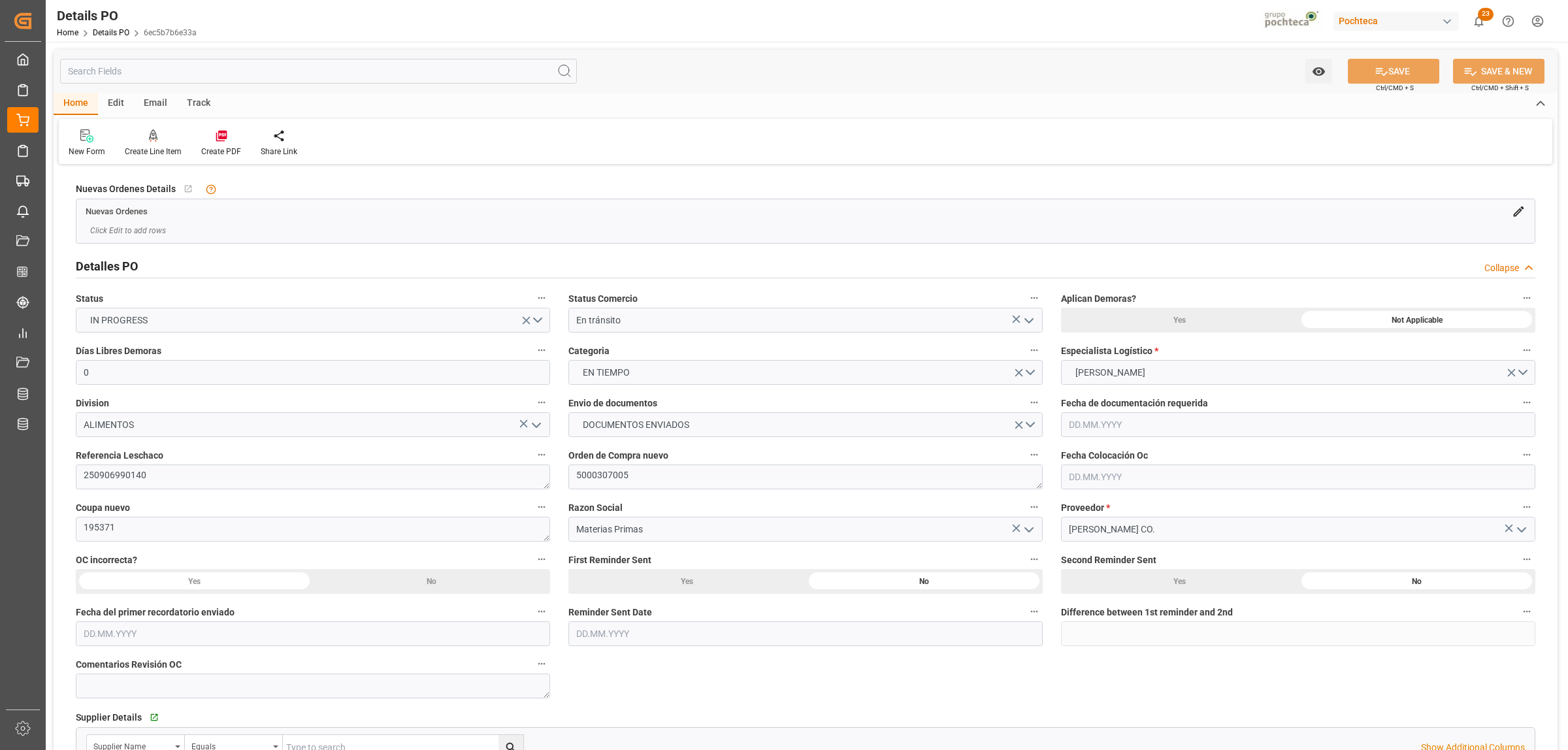
type input "[DATE]"
click at [108, 103] on div "Edit" at bounding box center [116, 104] width 36 height 22
click at [157, 98] on div "Email" at bounding box center [155, 104] width 43 height 22
click at [108, 97] on div "Edit" at bounding box center [116, 104] width 36 height 22
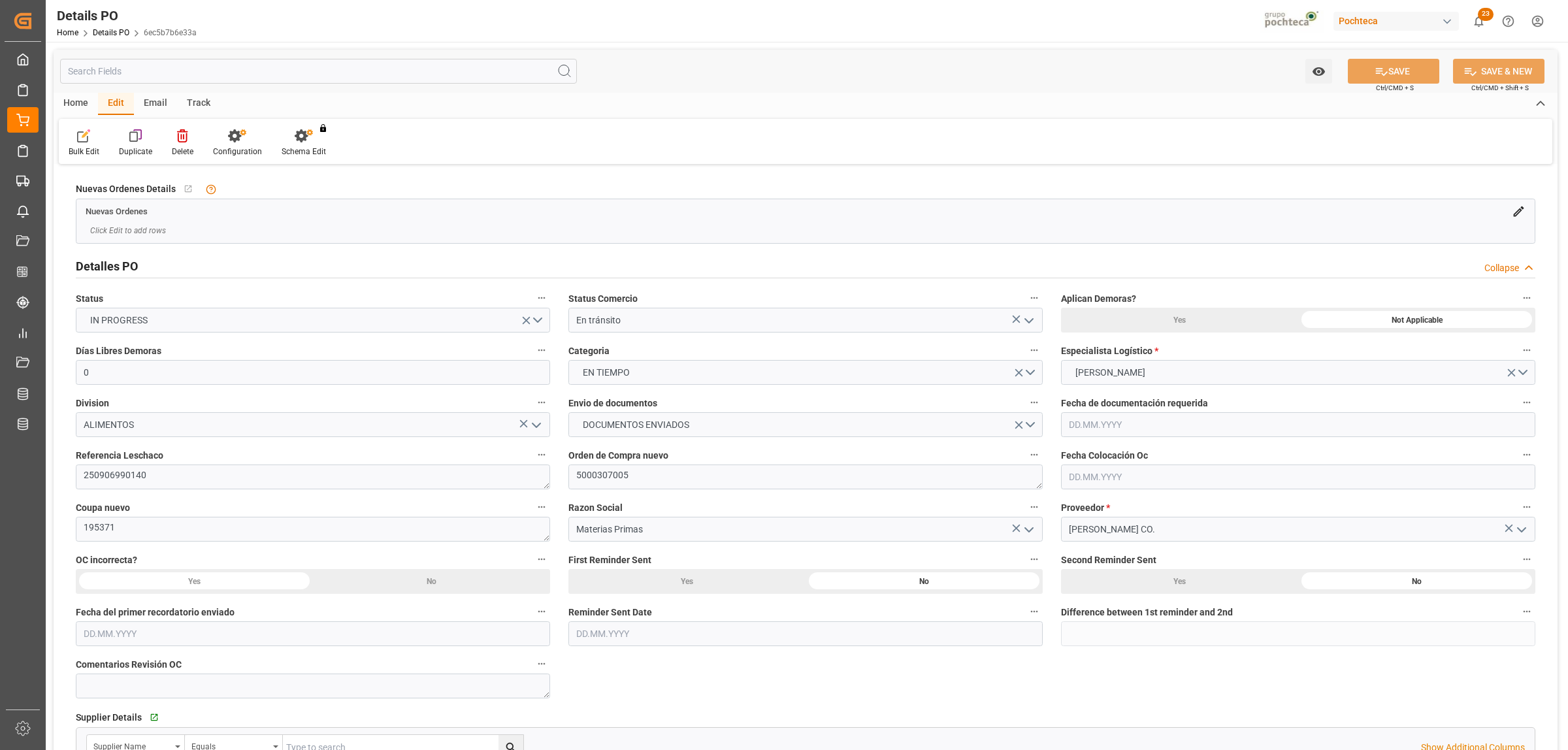
click at [72, 103] on div "Home" at bounding box center [76, 104] width 44 height 22
click at [115, 103] on div "Edit" at bounding box center [116, 104] width 36 height 22
click at [236, 131] on icon at bounding box center [234, 135] width 13 height 13
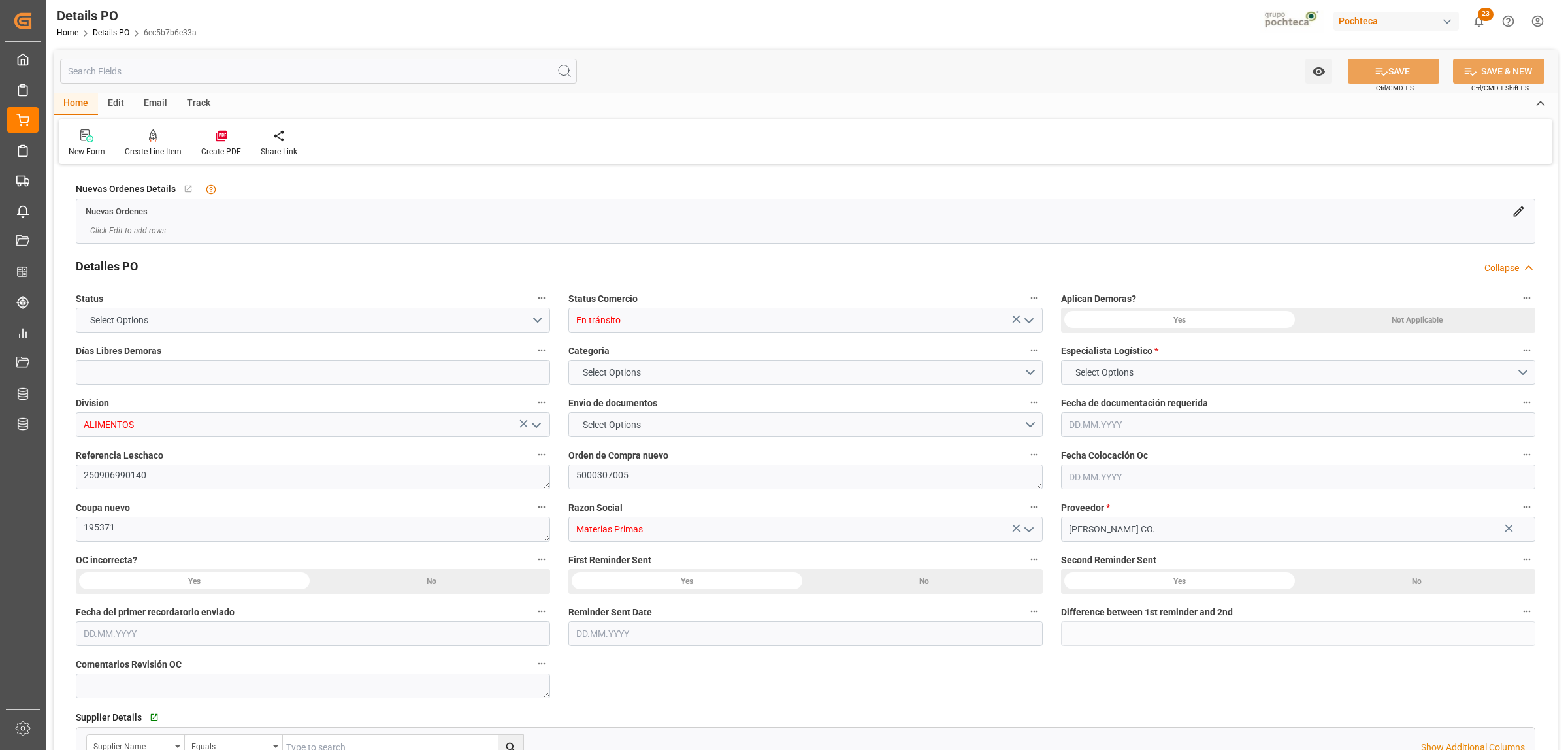
type input "0"
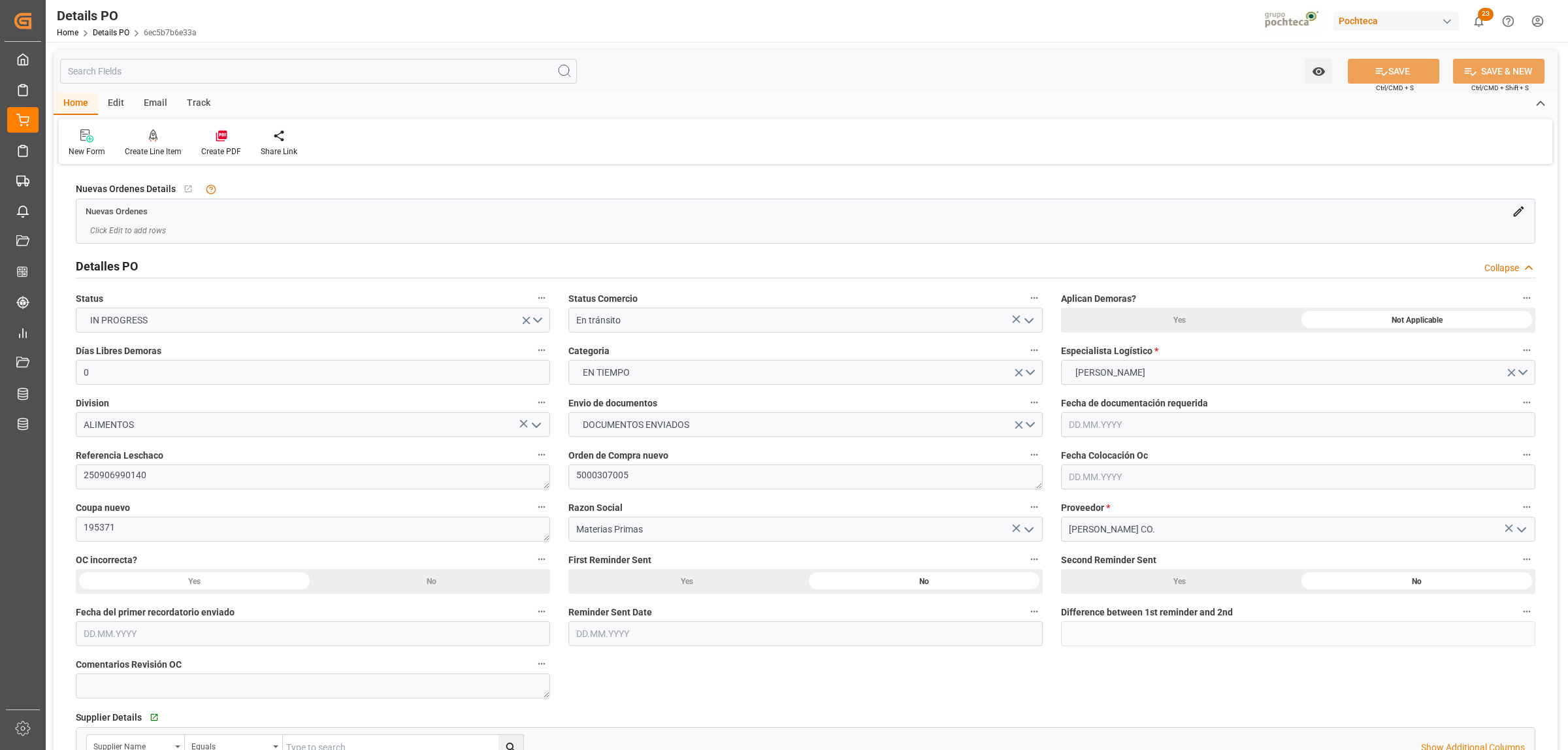
type input "[DATE]"
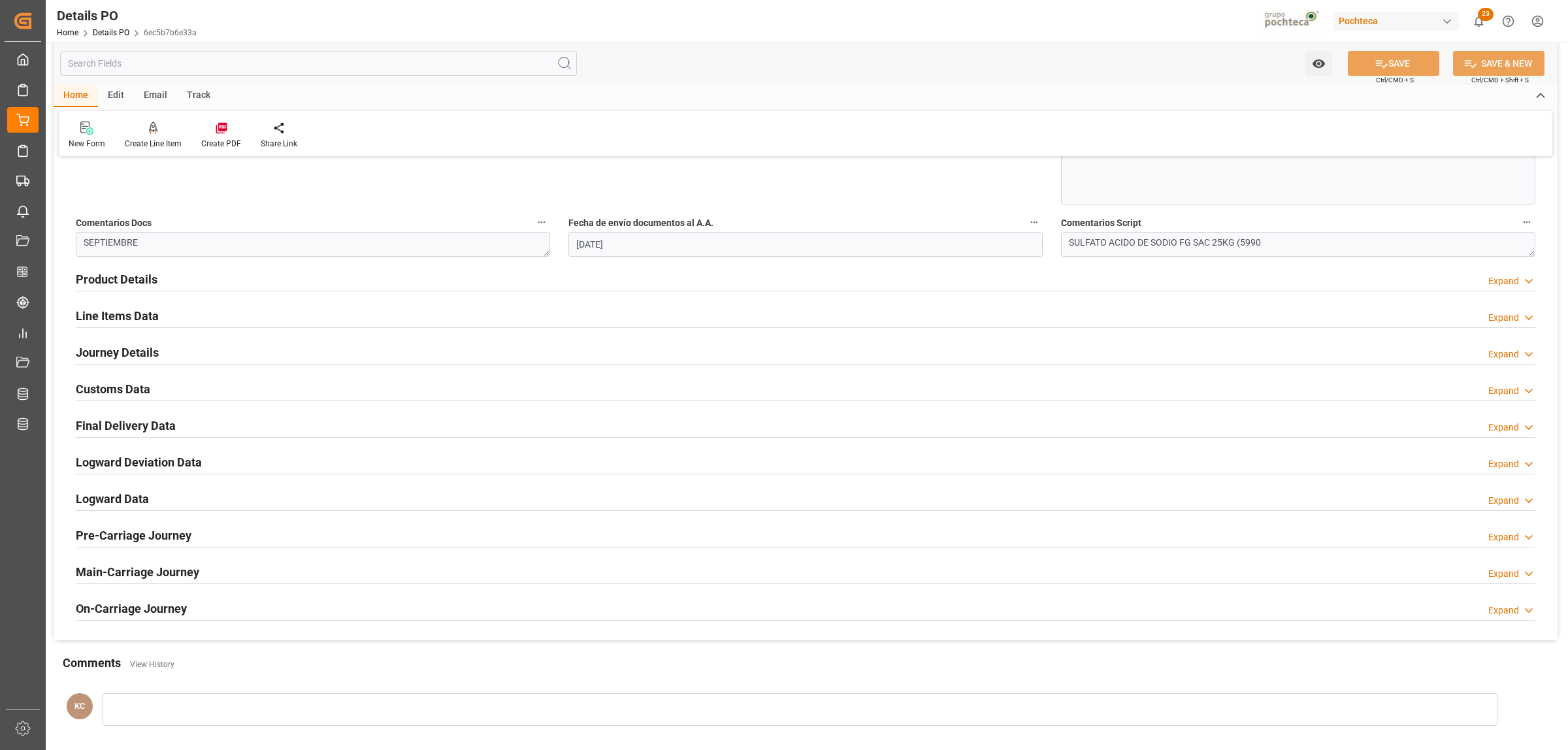
scroll to position [735, 0]
click at [122, 422] on h2 "Final Delivery Data" at bounding box center [126, 425] width 100 height 18
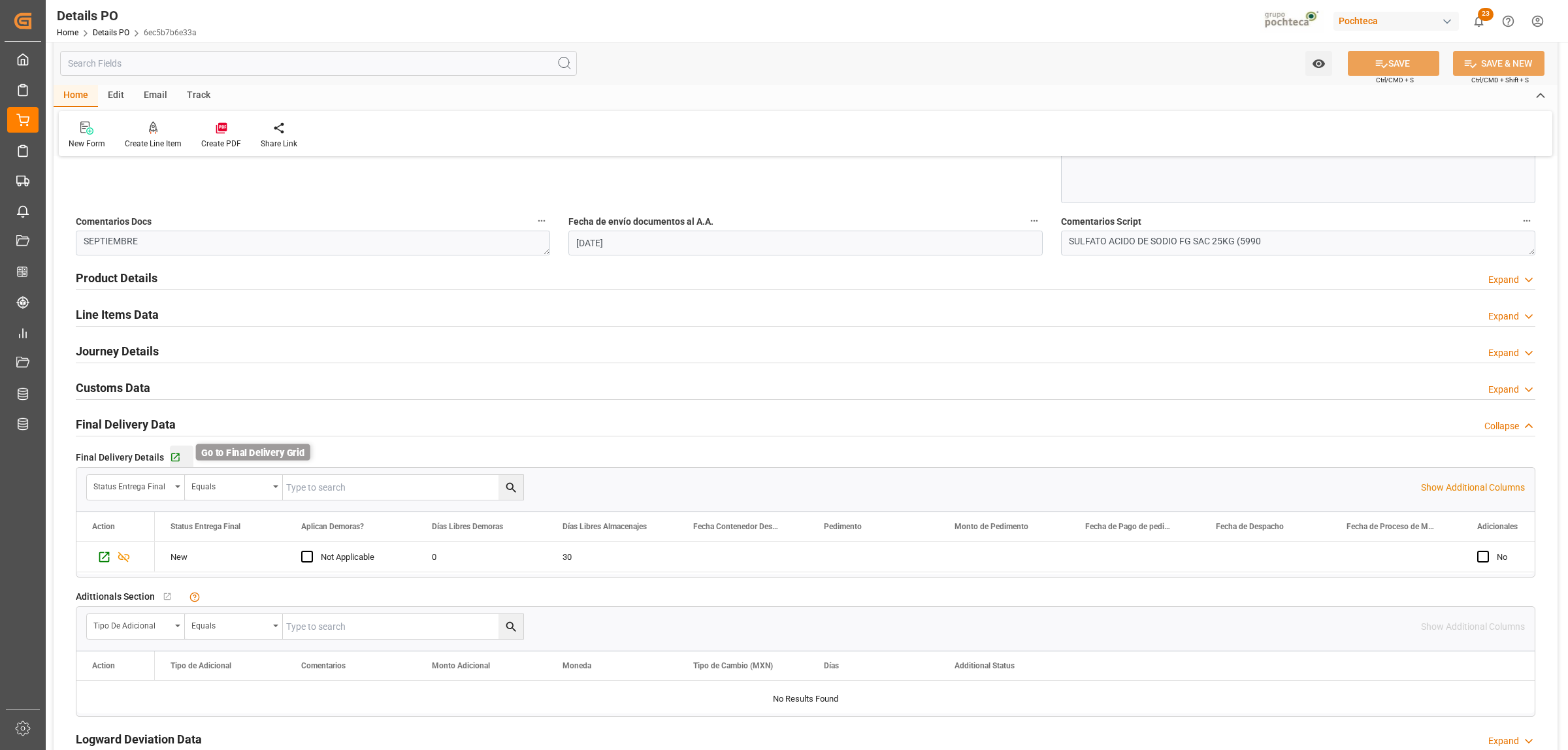
click at [176, 461] on icon "button" at bounding box center [175, 457] width 8 height 8
click at [111, 354] on h2 "Journey Details" at bounding box center [117, 352] width 83 height 18
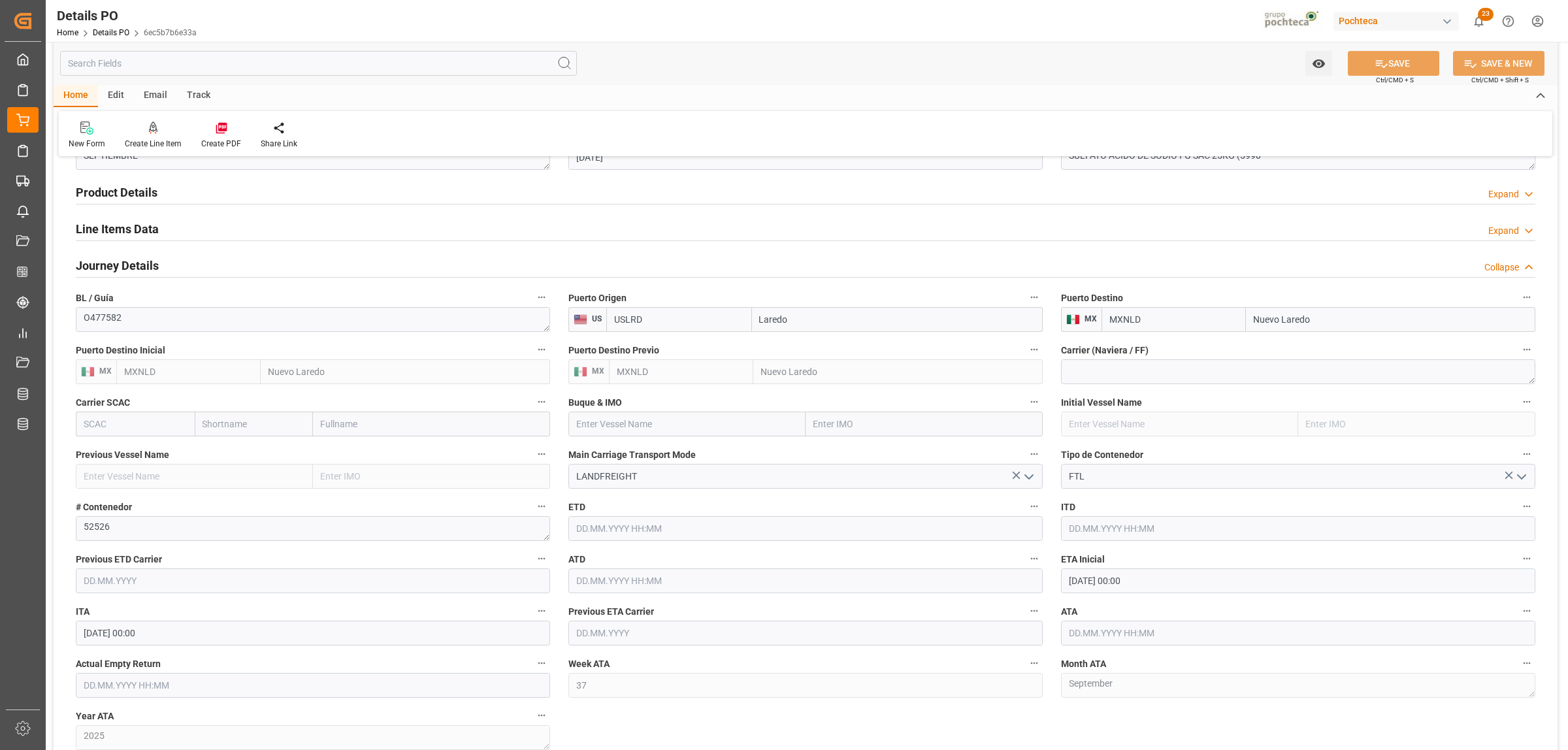
scroll to position [898, 0]
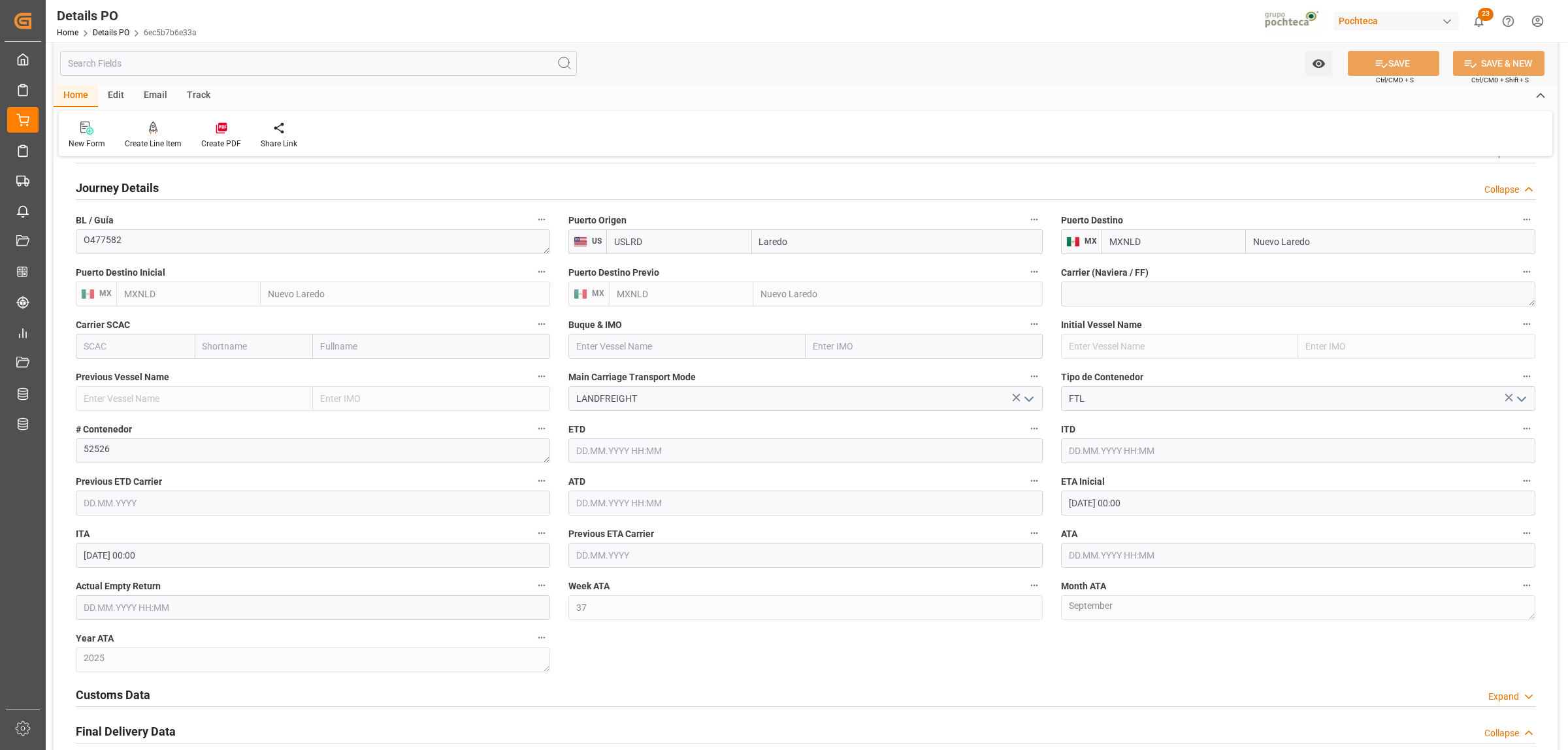
click at [1086, 510] on input "14.09.2025 00:00" at bounding box center [1298, 503] width 475 height 25
click at [1080, 618] on div "8 9 10 11 12 13 14" at bounding box center [1155, 609] width 178 height 26
click at [1078, 613] on span "8" at bounding box center [1078, 608] width 5 height 9
type input "08.09.2025 00:00"
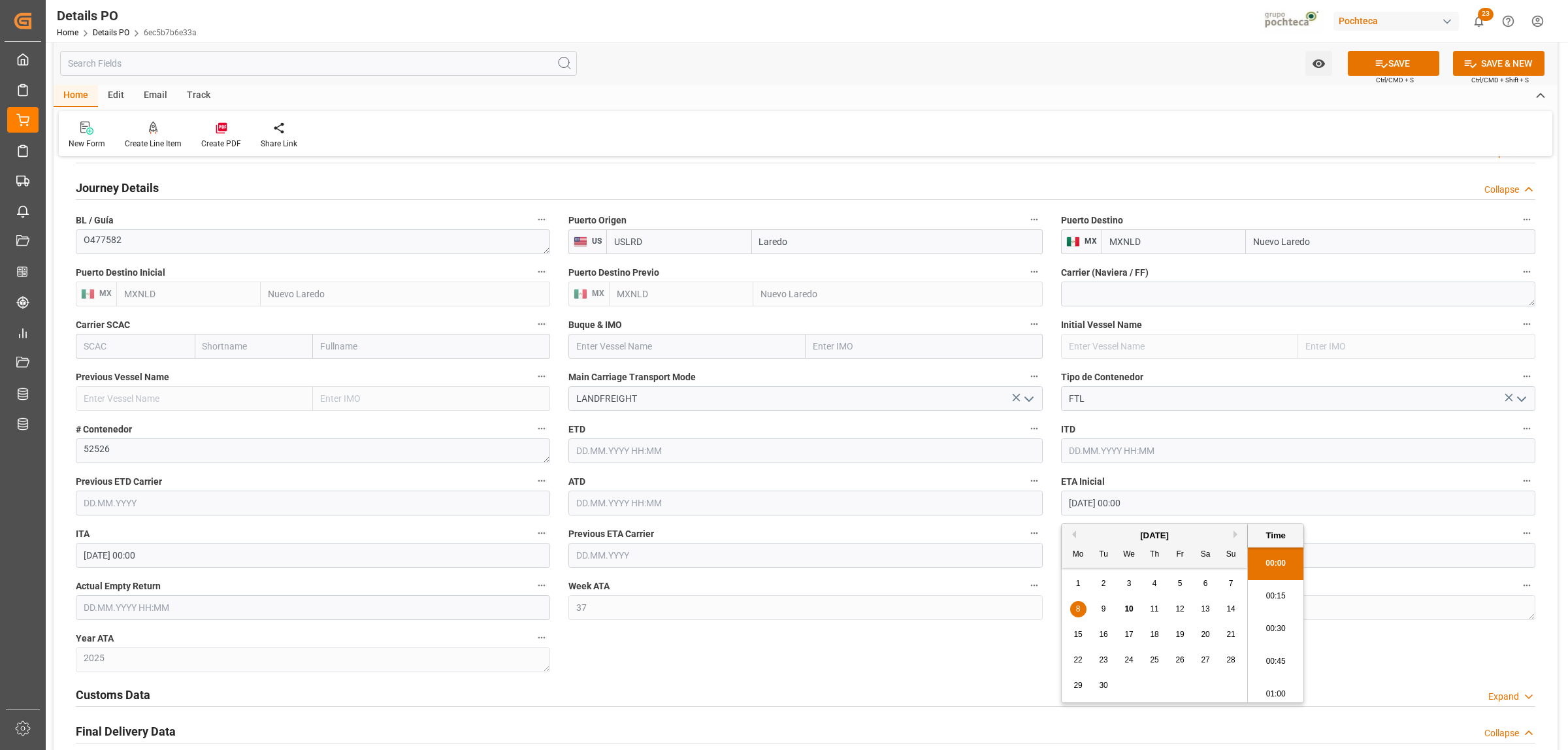
click at [1032, 669] on div "Nuevas Ordenes Details   No child Object linked Nuevas Ordenes Click Edit to ad…" at bounding box center [805, 247] width 1504 height 1954
click at [1128, 549] on input "text" at bounding box center [1298, 555] width 475 height 25
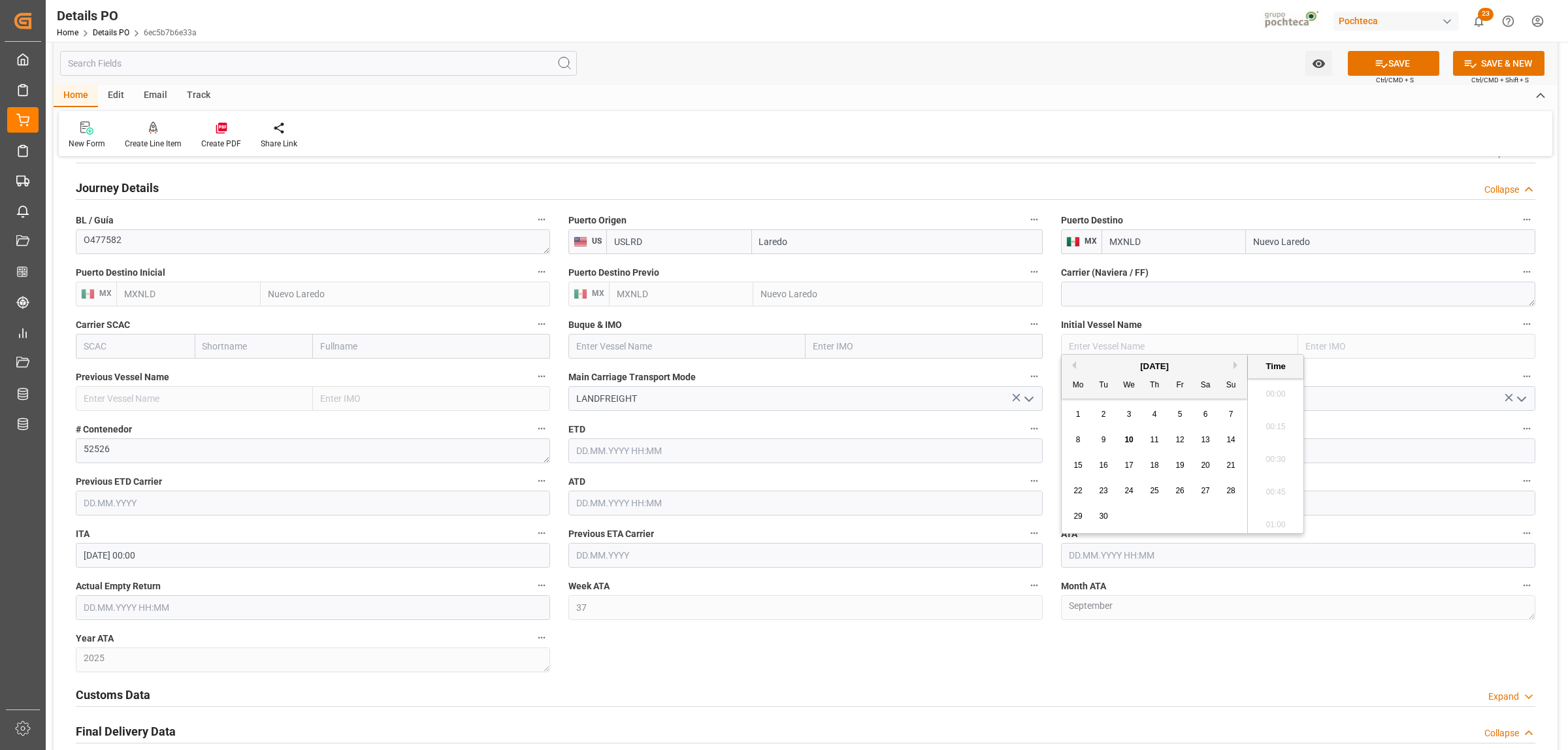
scroll to position [2094, 0]
click at [1080, 441] on span "8" at bounding box center [1078, 439] width 5 height 9
type input "08.09.2025 00:00"
click at [1364, 126] on div "New Form Create Line Item Create PDF Share Link" at bounding box center [805, 133] width 1493 height 45
click at [1384, 66] on icon at bounding box center [1381, 64] width 14 height 14
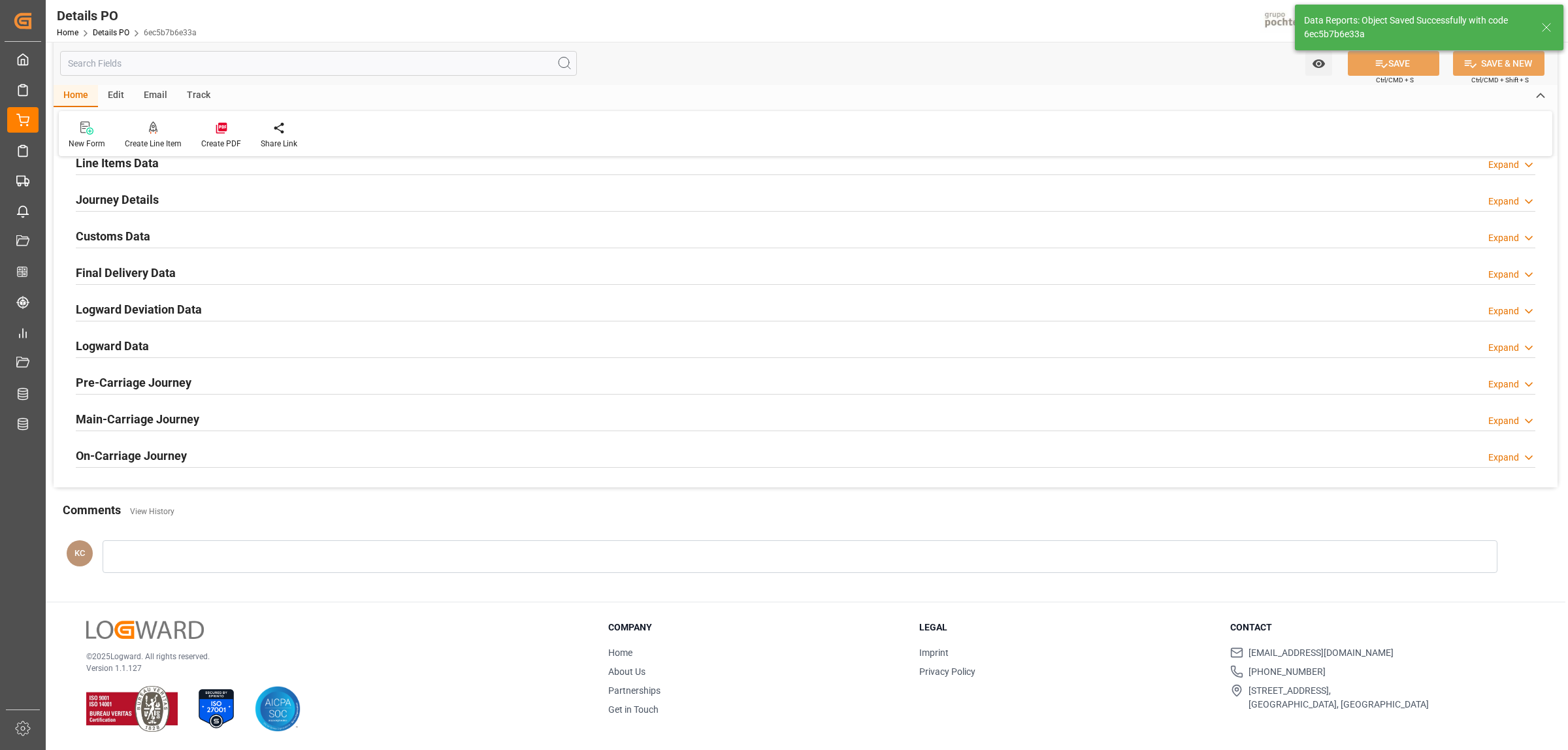
scroll to position [888, 0]
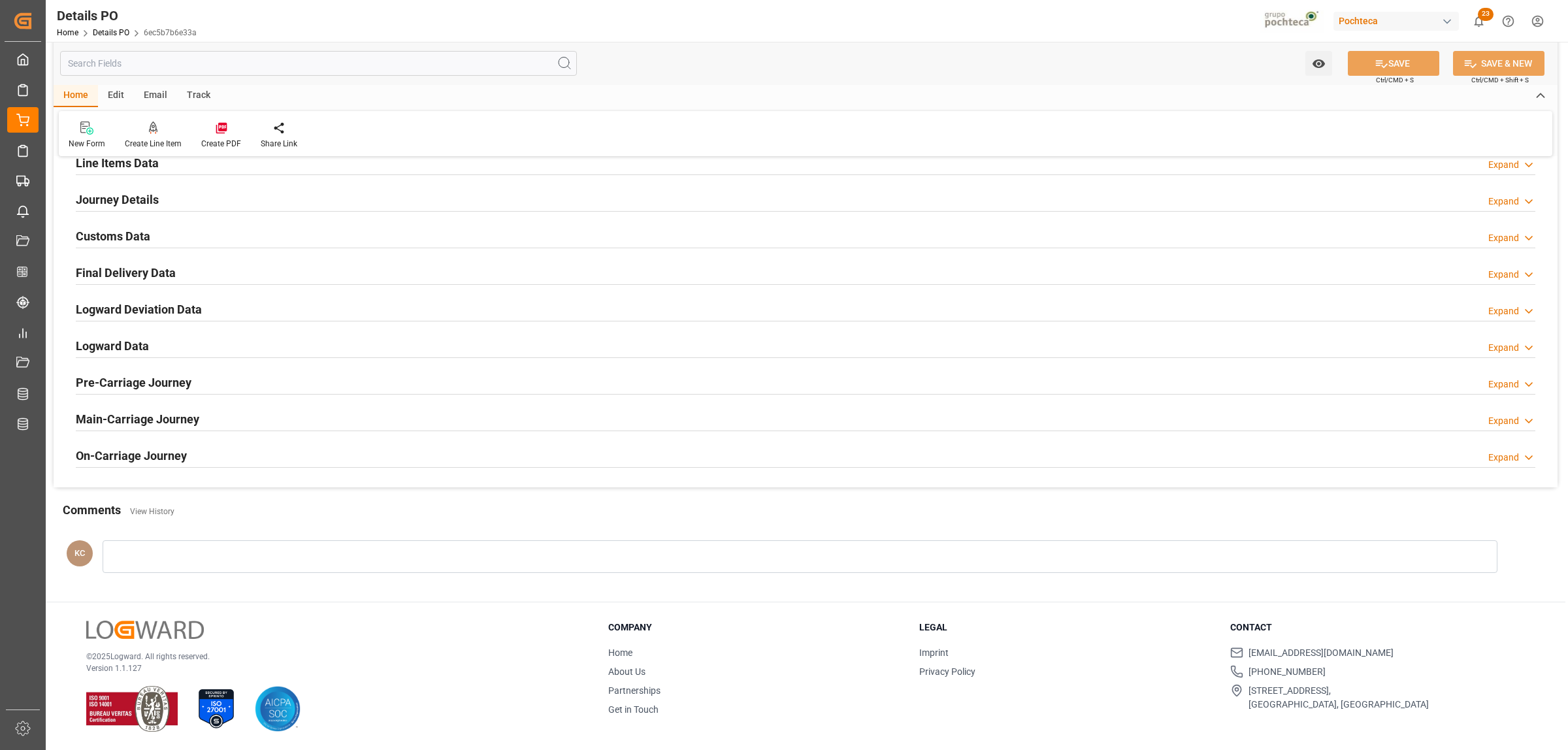
click at [111, 235] on h2 "Customs Data" at bounding box center [113, 236] width 75 height 18
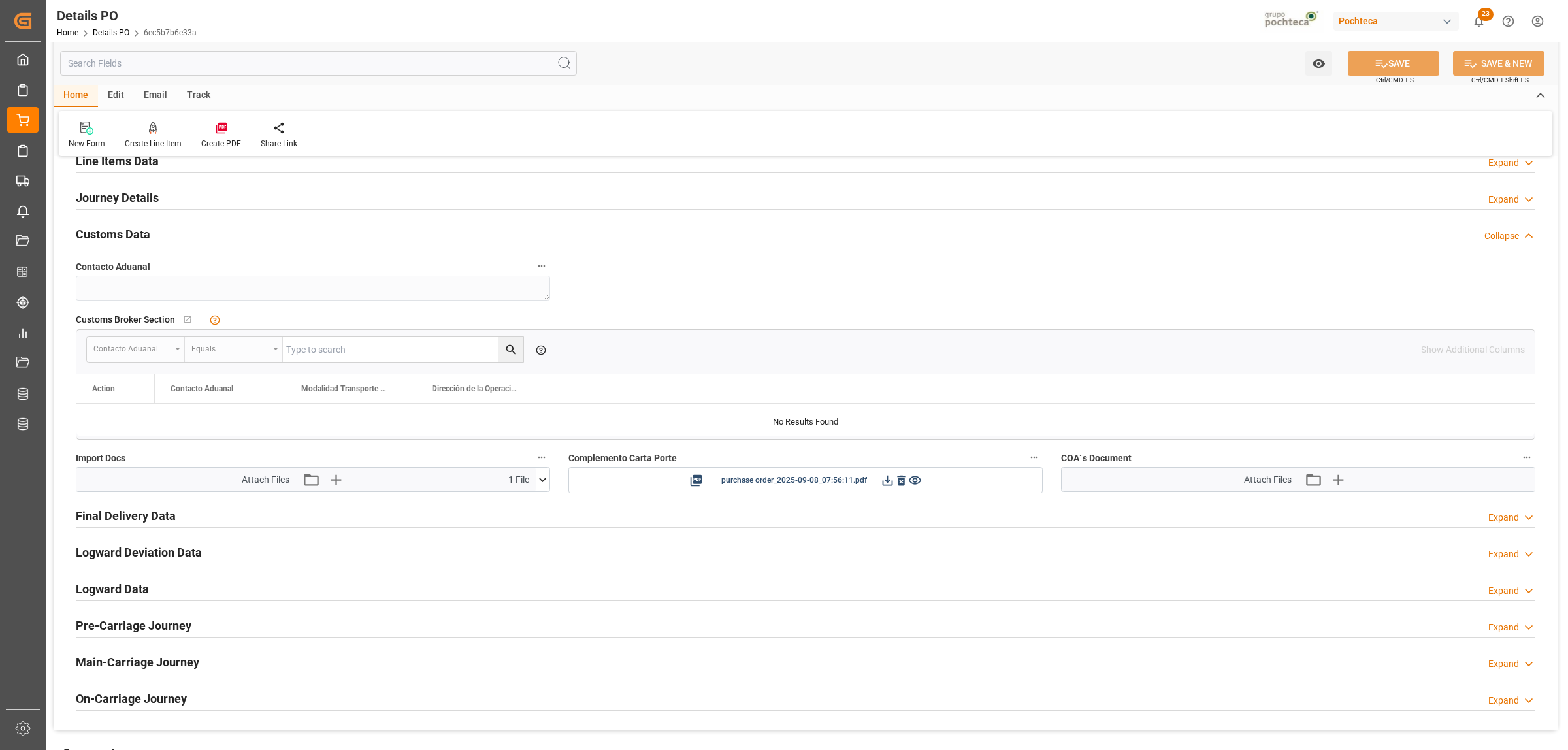
scroll to position [898, 0]
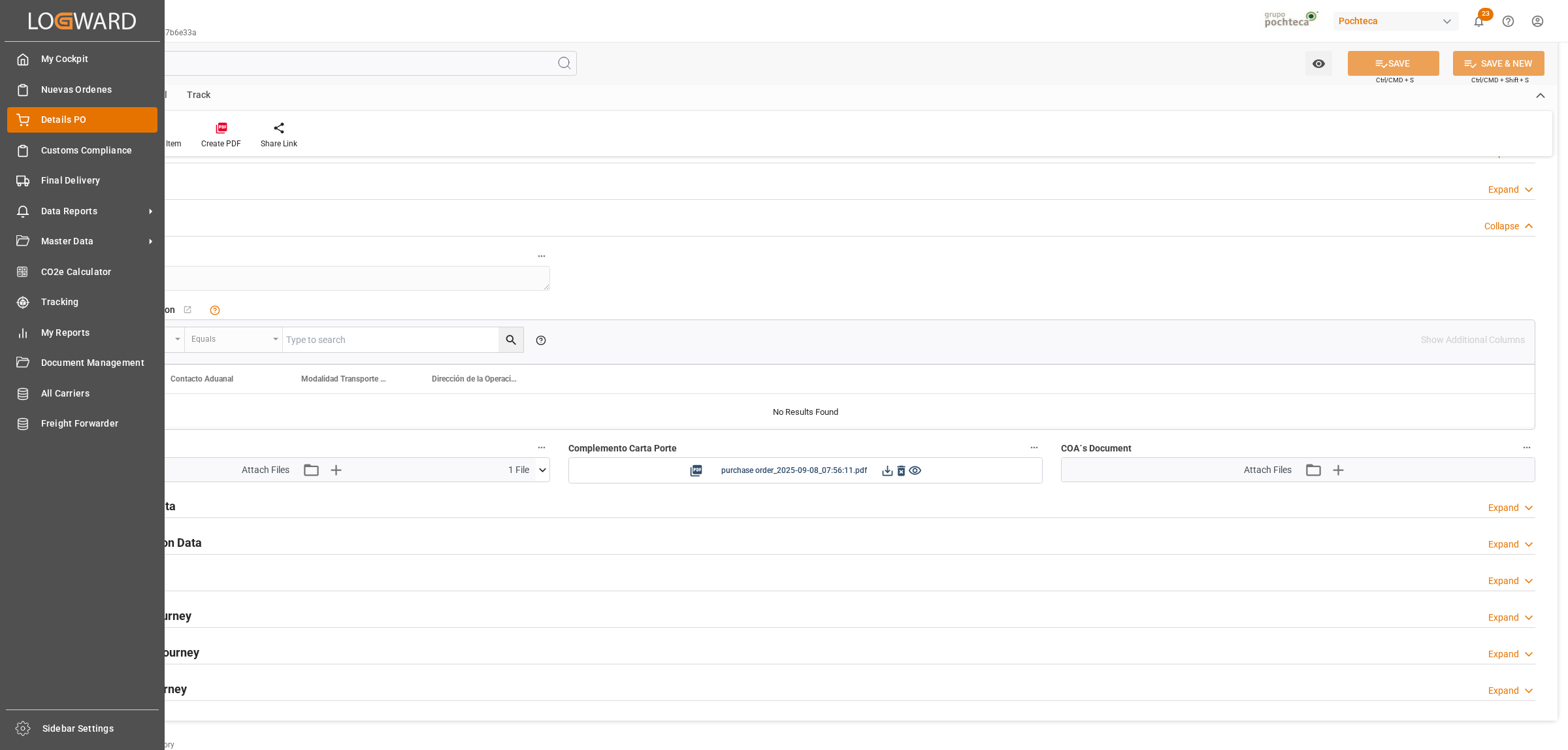
click at [37, 119] on div "Details PO Details PO" at bounding box center [82, 119] width 151 height 26
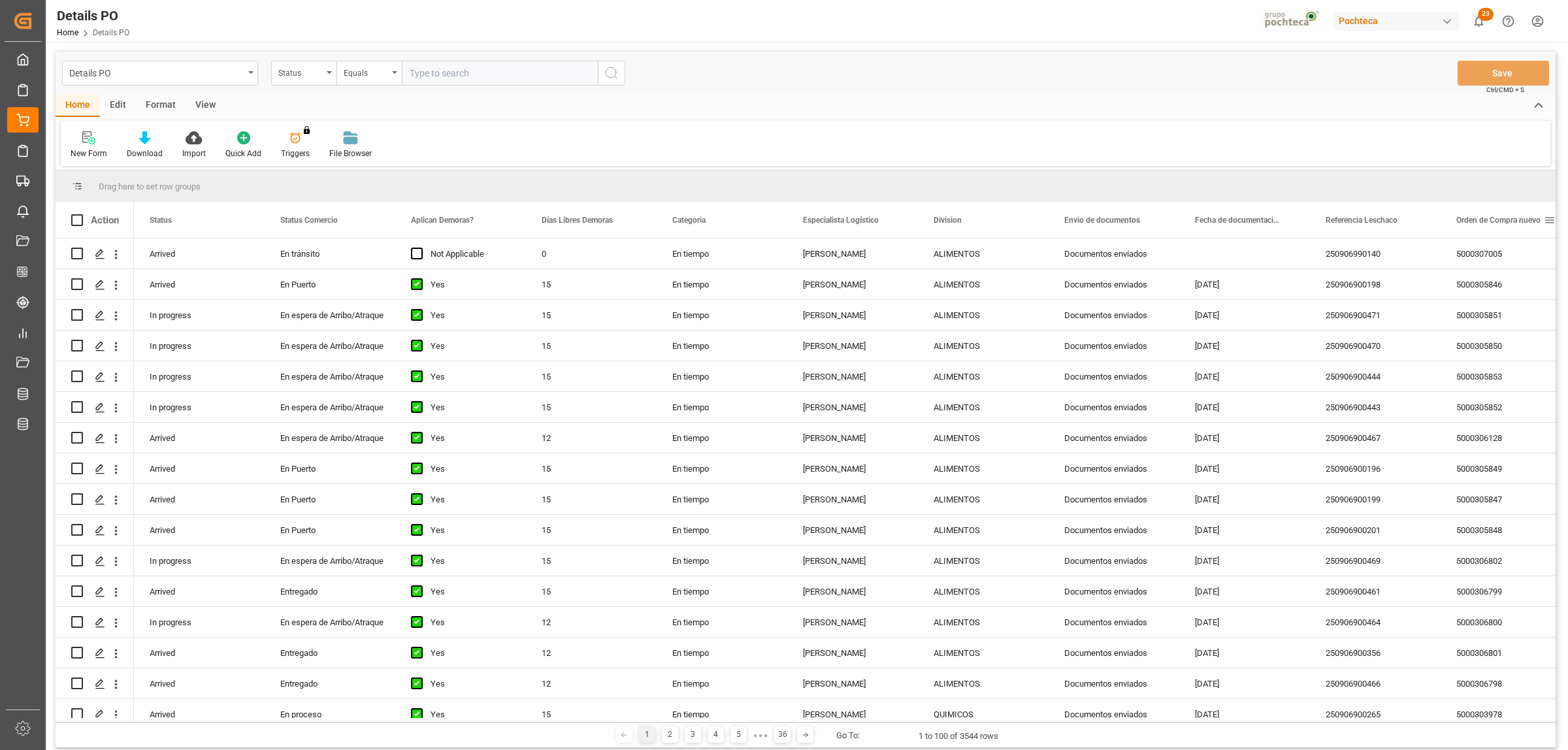
click at [1549, 218] on span at bounding box center [1549, 220] width 12 height 12
click at [1511, 218] on span "filter" at bounding box center [1506, 222] width 12 height 12
type input "5000306780"
click at [1491, 331] on button "Apply" at bounding box center [1500, 331] width 24 height 13
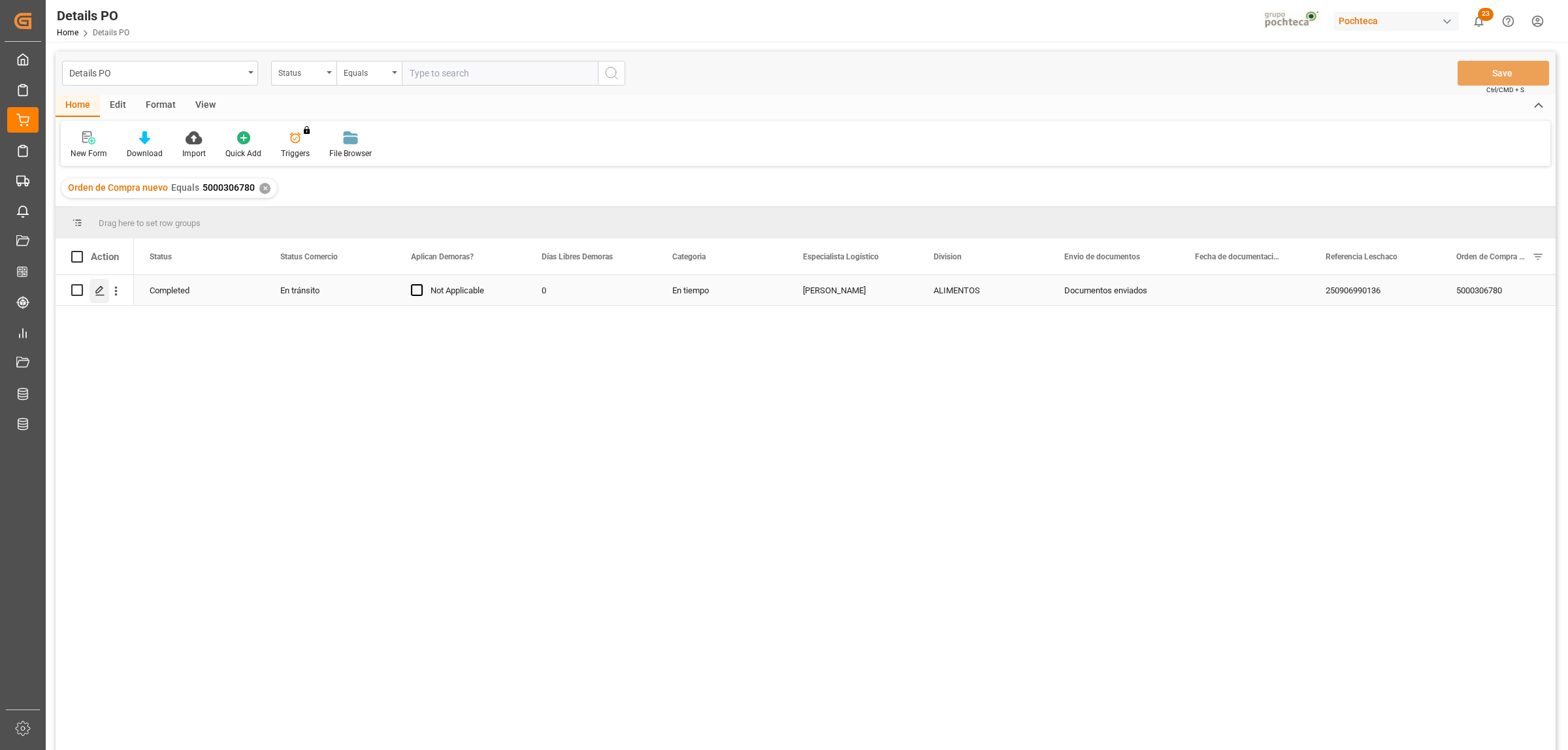
click at [99, 286] on icon "Press SPACE to select this row." at bounding box center [99, 290] width 10 height 10
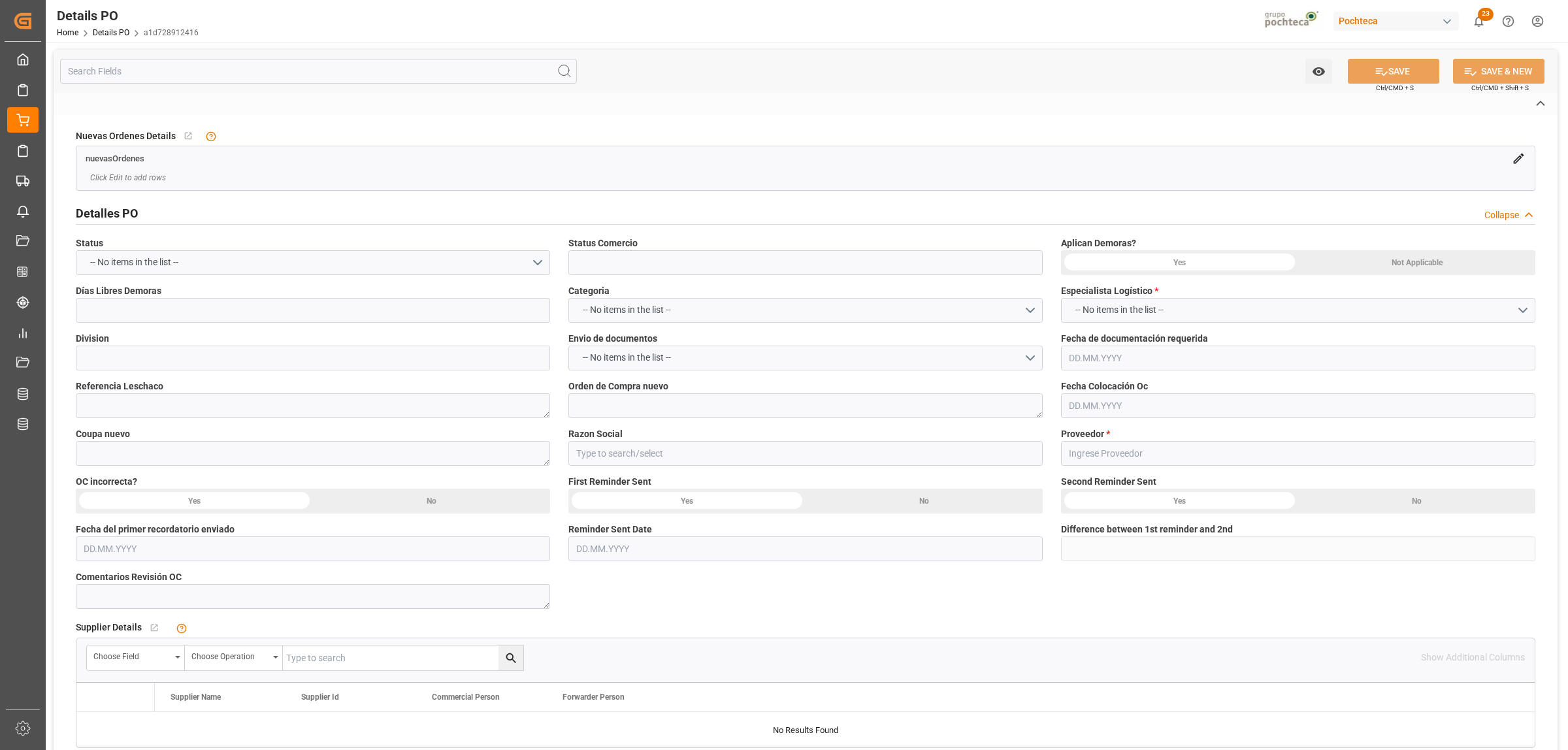
type input "En tránsito"
type input "ALIMENTOS"
type textarea "250906990136"
type textarea "5000306780"
type textarea "194857"
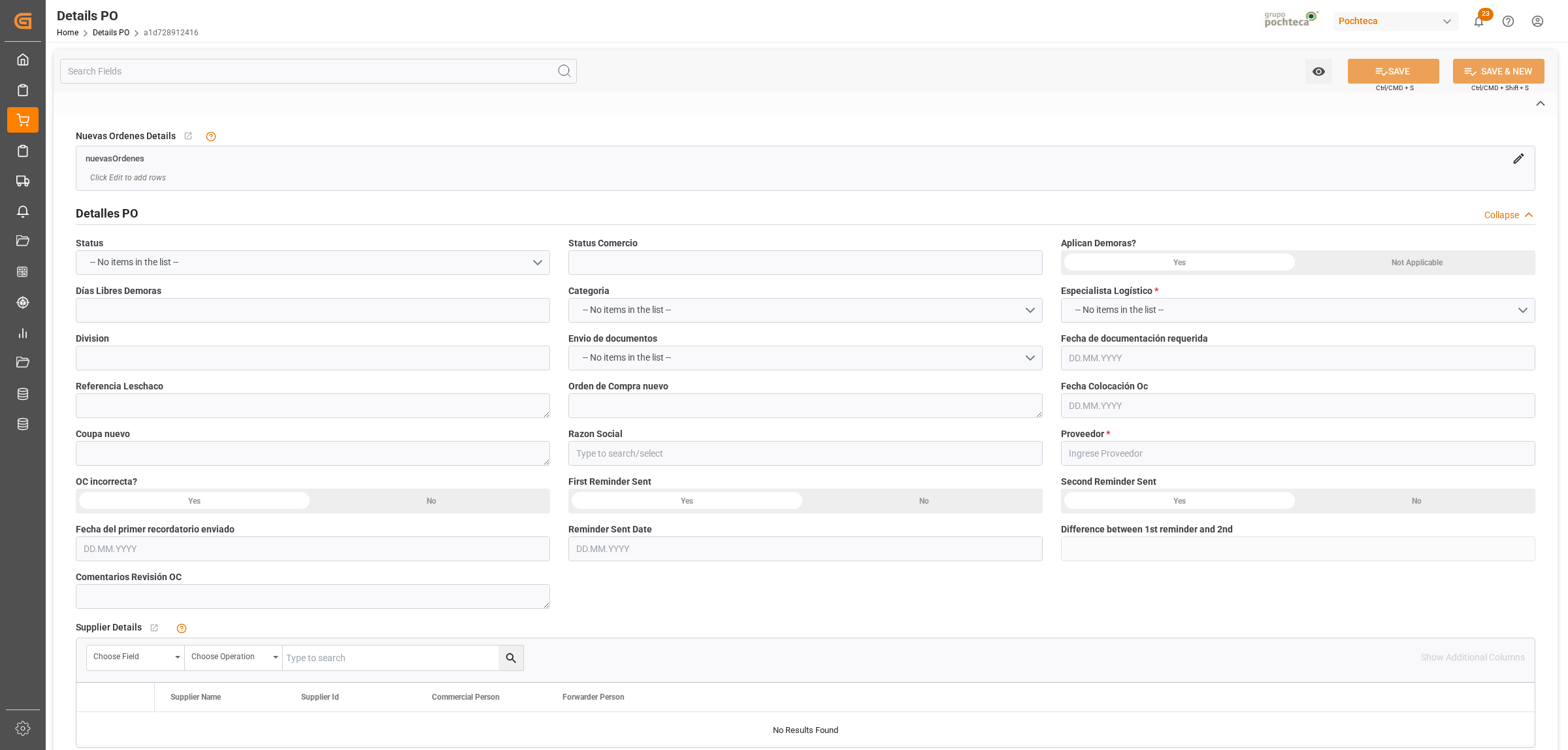
type input "Materias Primas"
type input "MORTON SALT"
type textarea "5403688861"
type textarea "RECOLECCIÓN 02/09 - GDL"
type textarea "CLORURO DE SODIO USP GS 22.68 KG SAC TR"
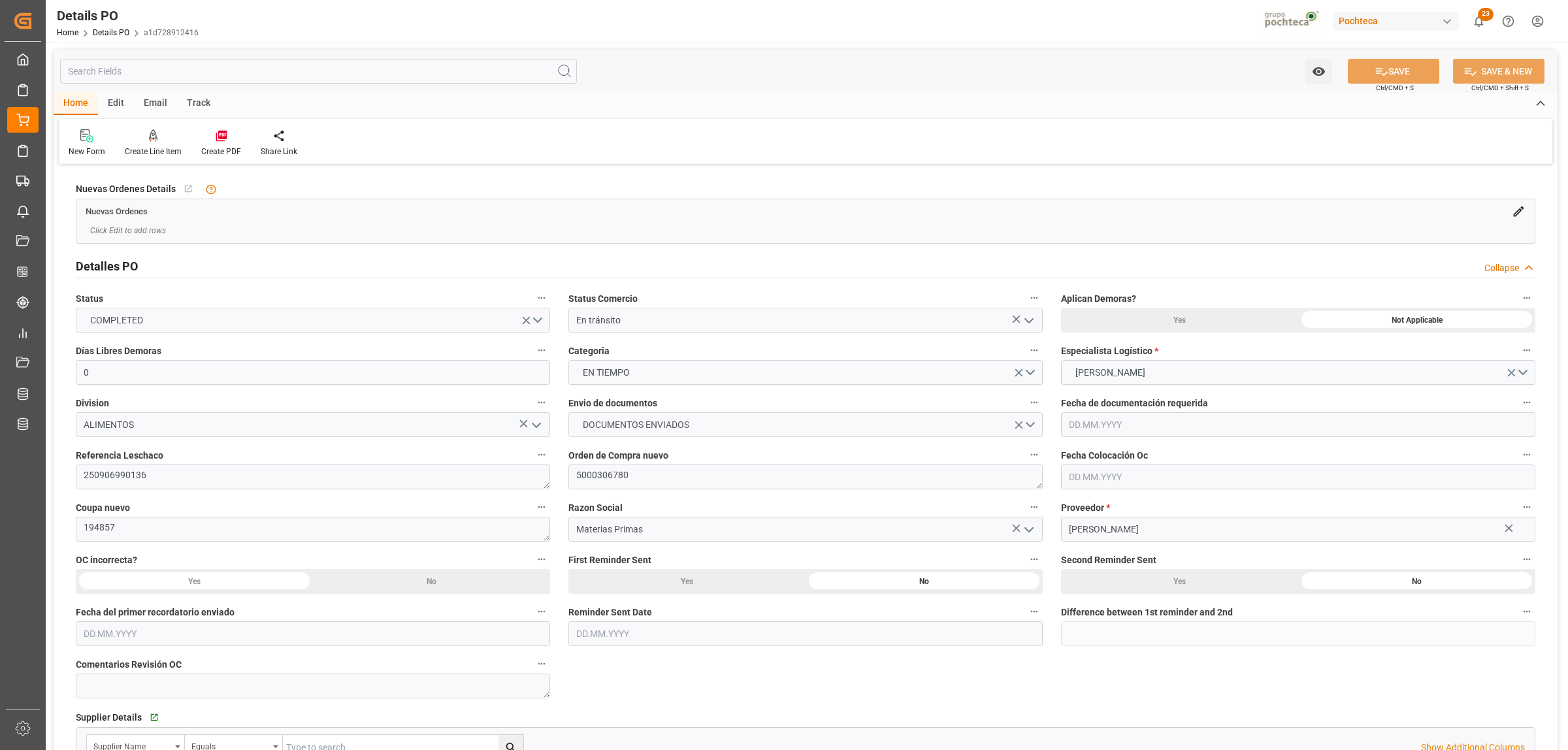
type input "0"
type input "19000"
type input "05.09.2025"
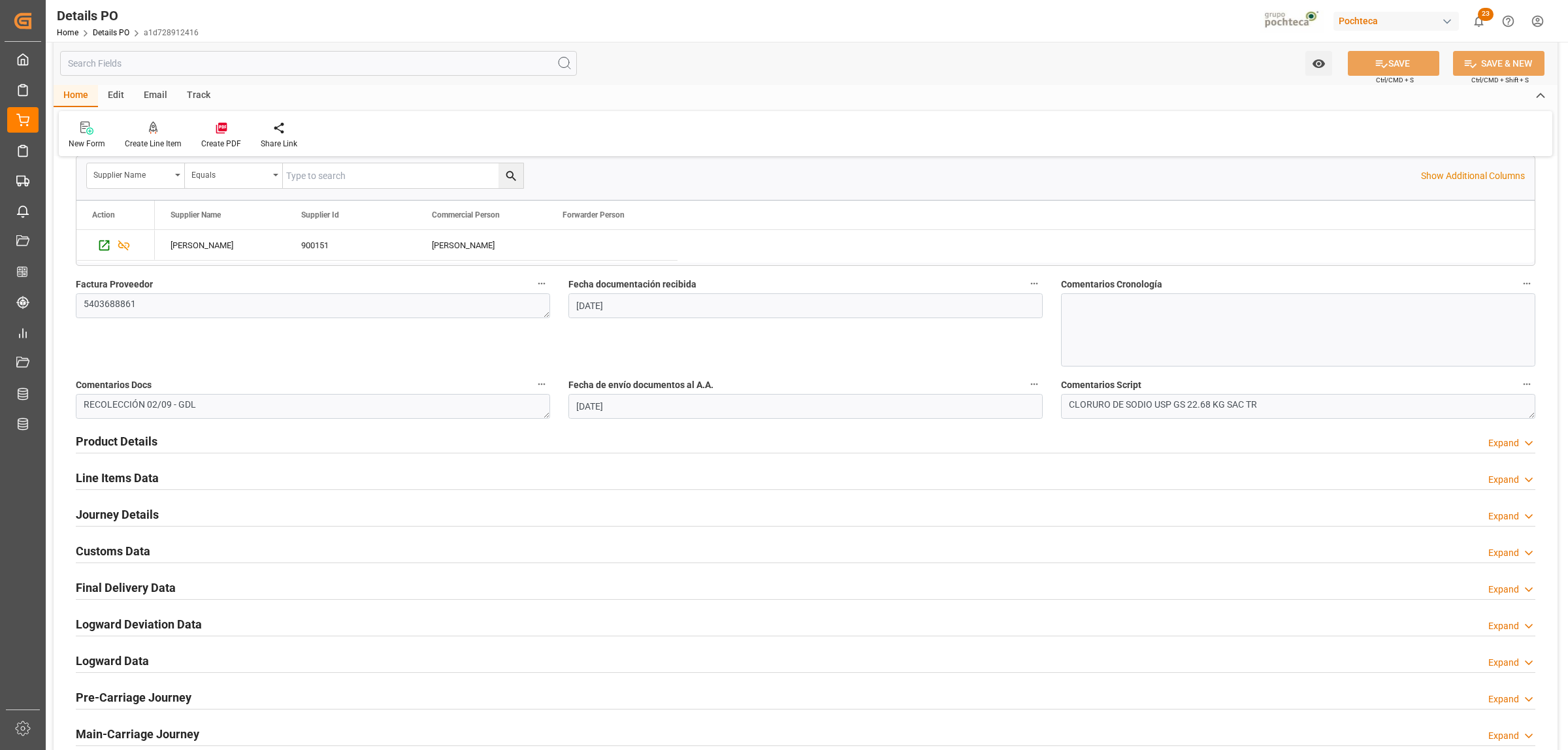
scroll to position [653, 0]
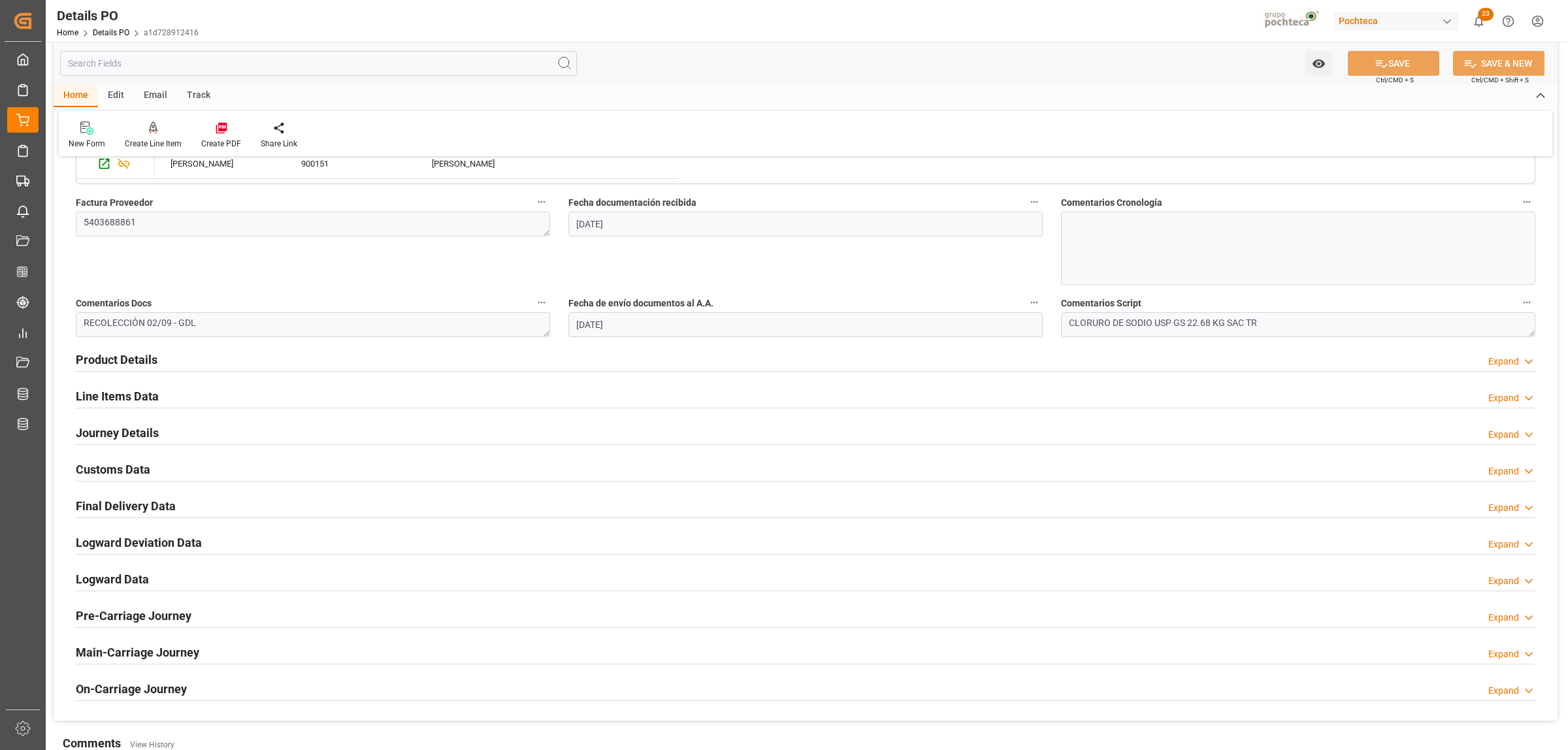
click at [135, 364] on h2 "Product Details" at bounding box center [117, 360] width 82 height 18
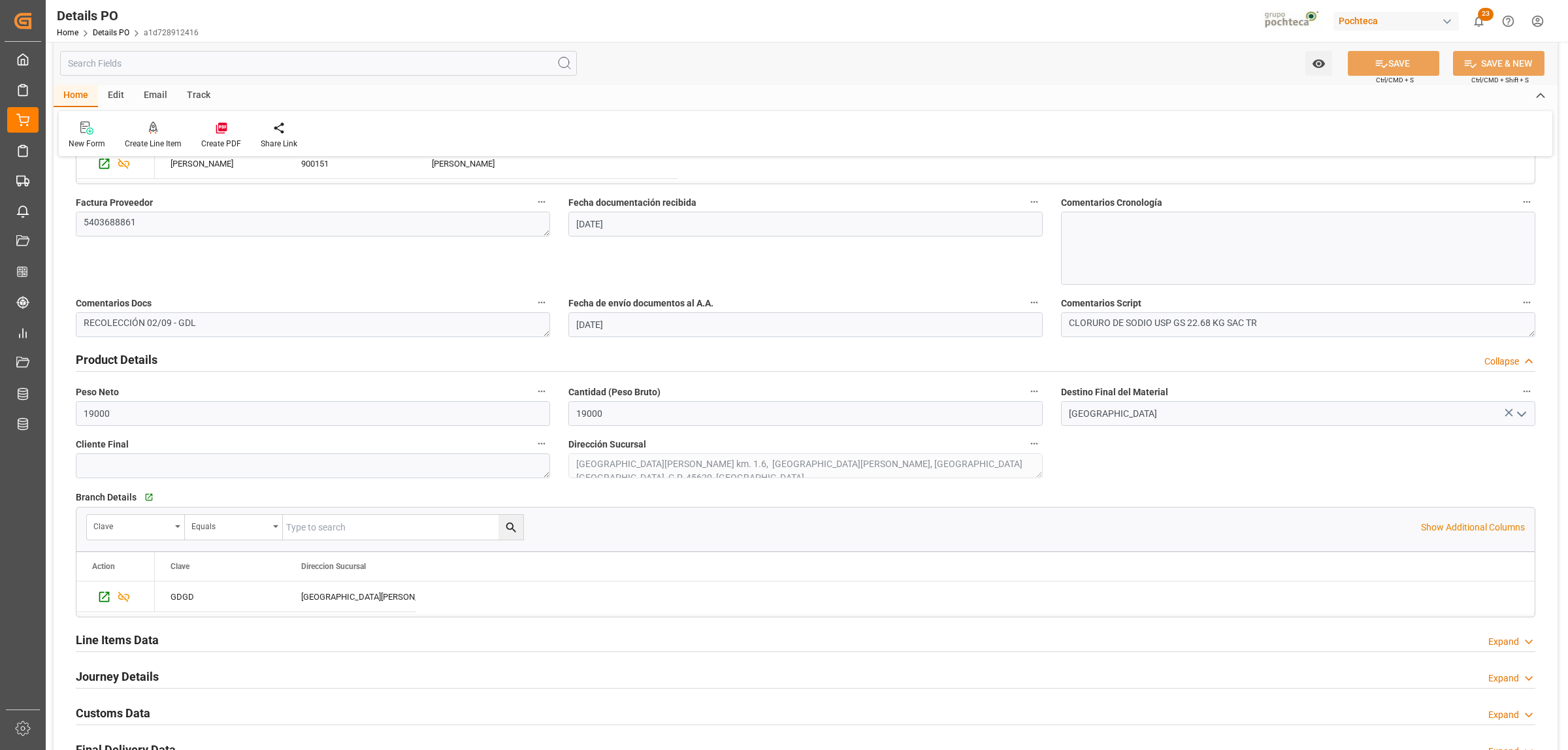
scroll to position [735, 0]
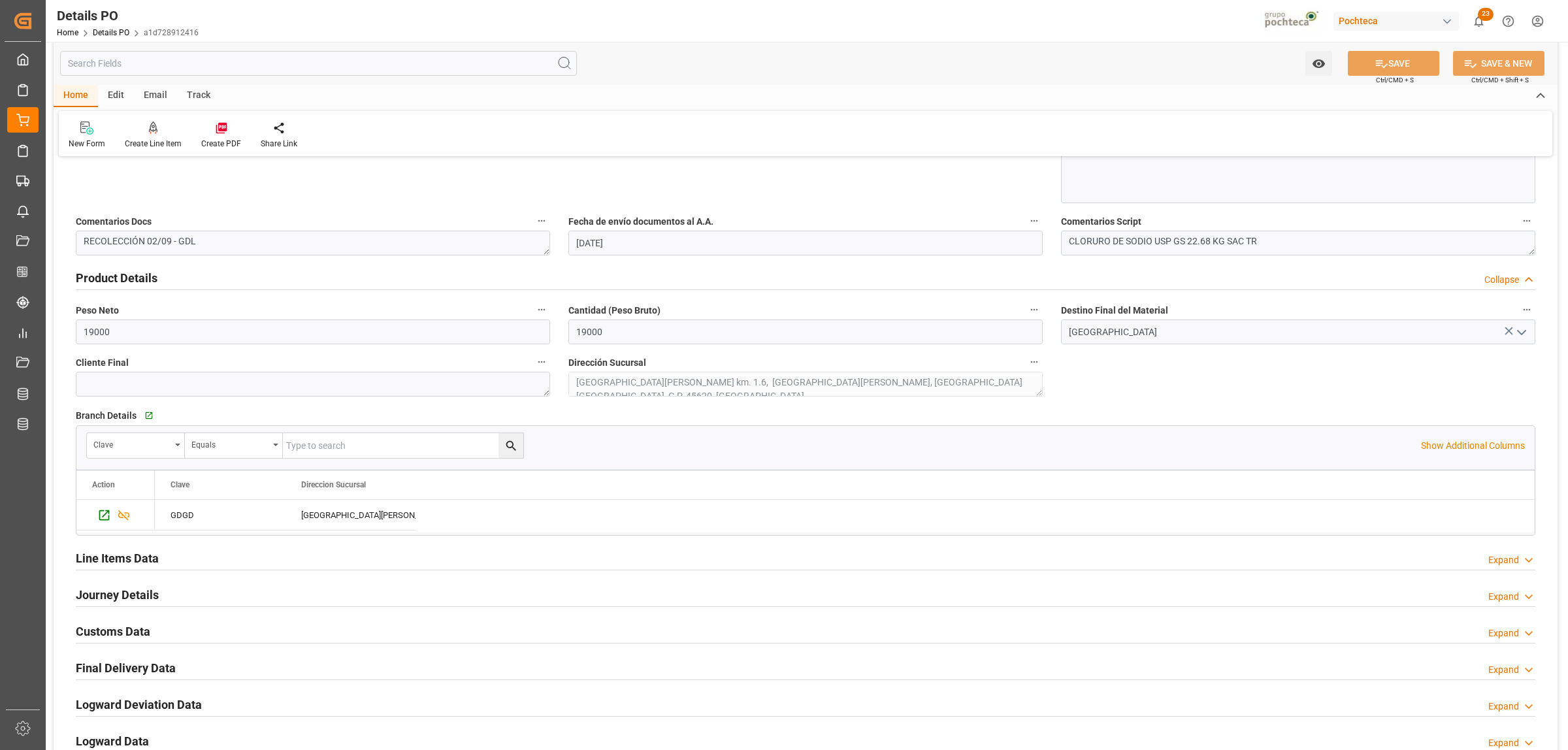
click at [133, 673] on h2 "Final Delivery Data" at bounding box center [126, 668] width 100 height 18
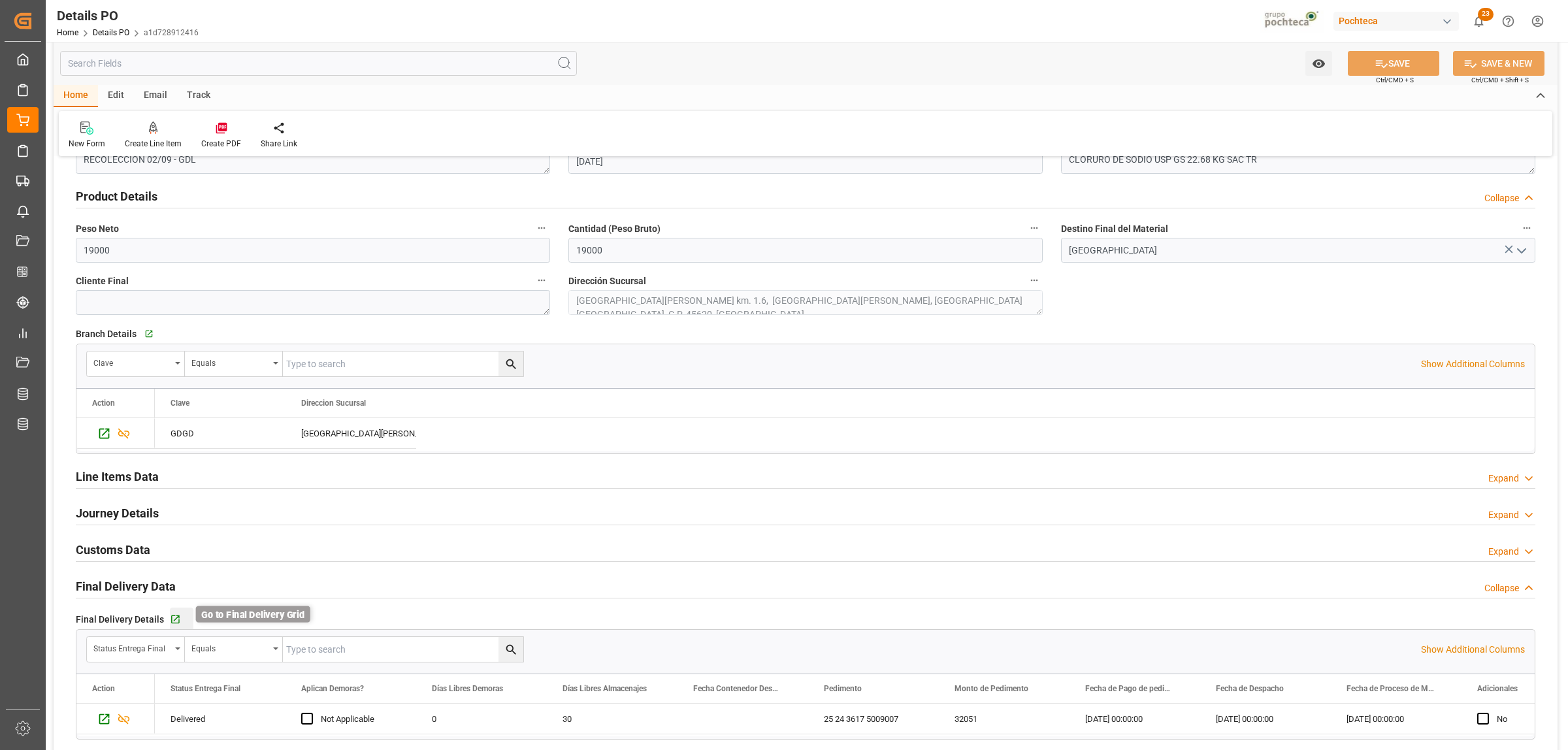
click at [173, 622] on icon "button" at bounding box center [175, 619] width 11 height 11
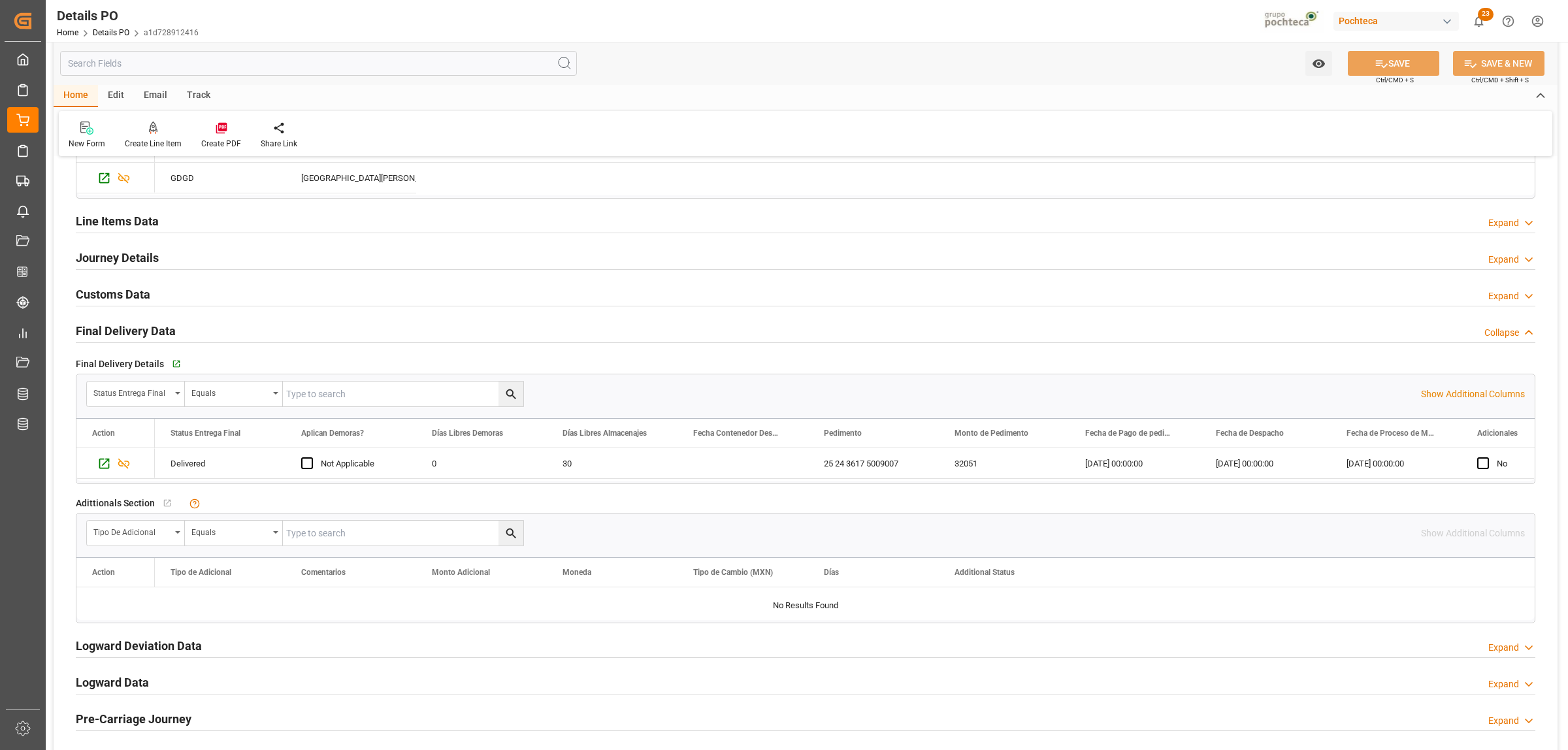
scroll to position [1061, 0]
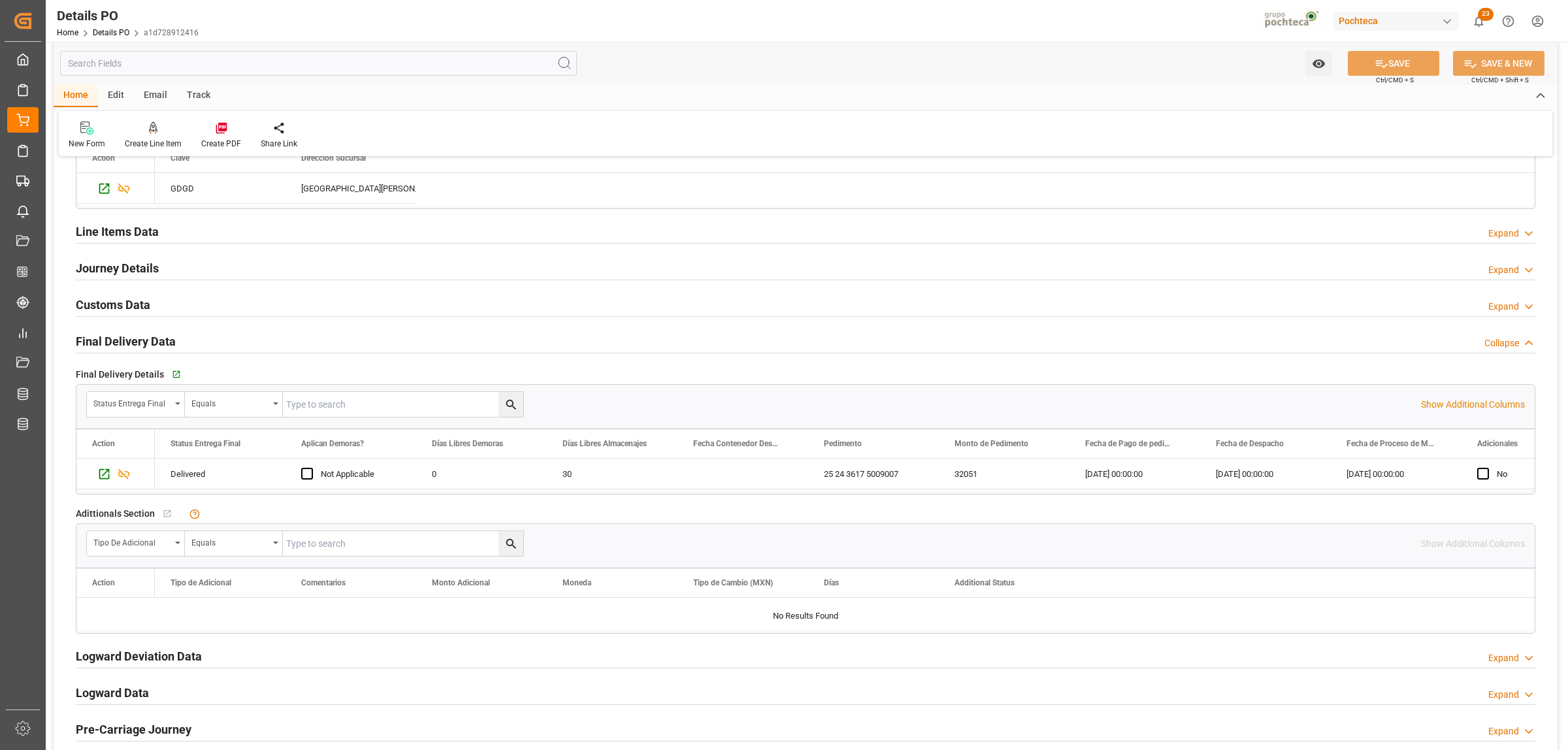
click at [151, 230] on h2 "Line Items Data" at bounding box center [117, 232] width 83 height 18
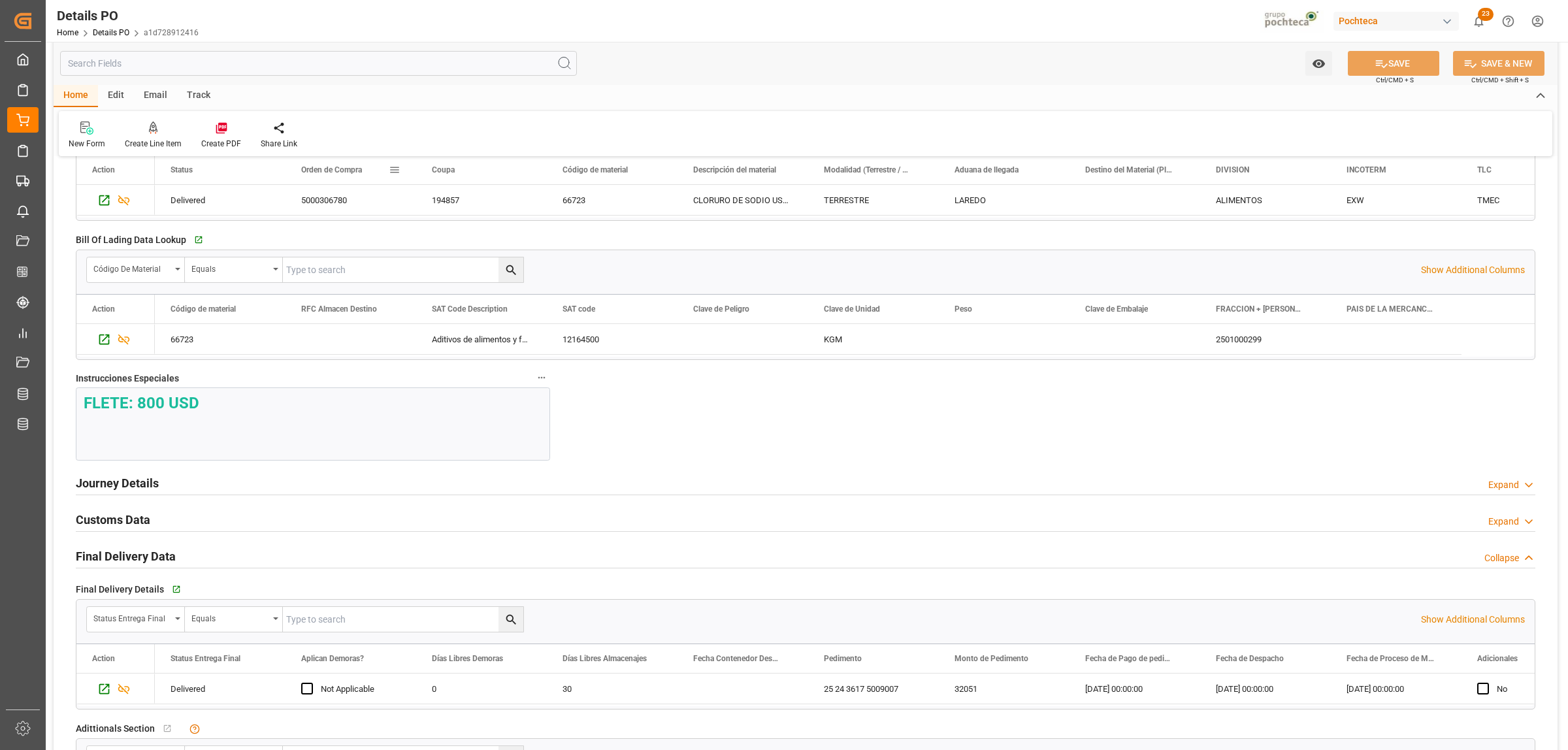
scroll to position [1388, 0]
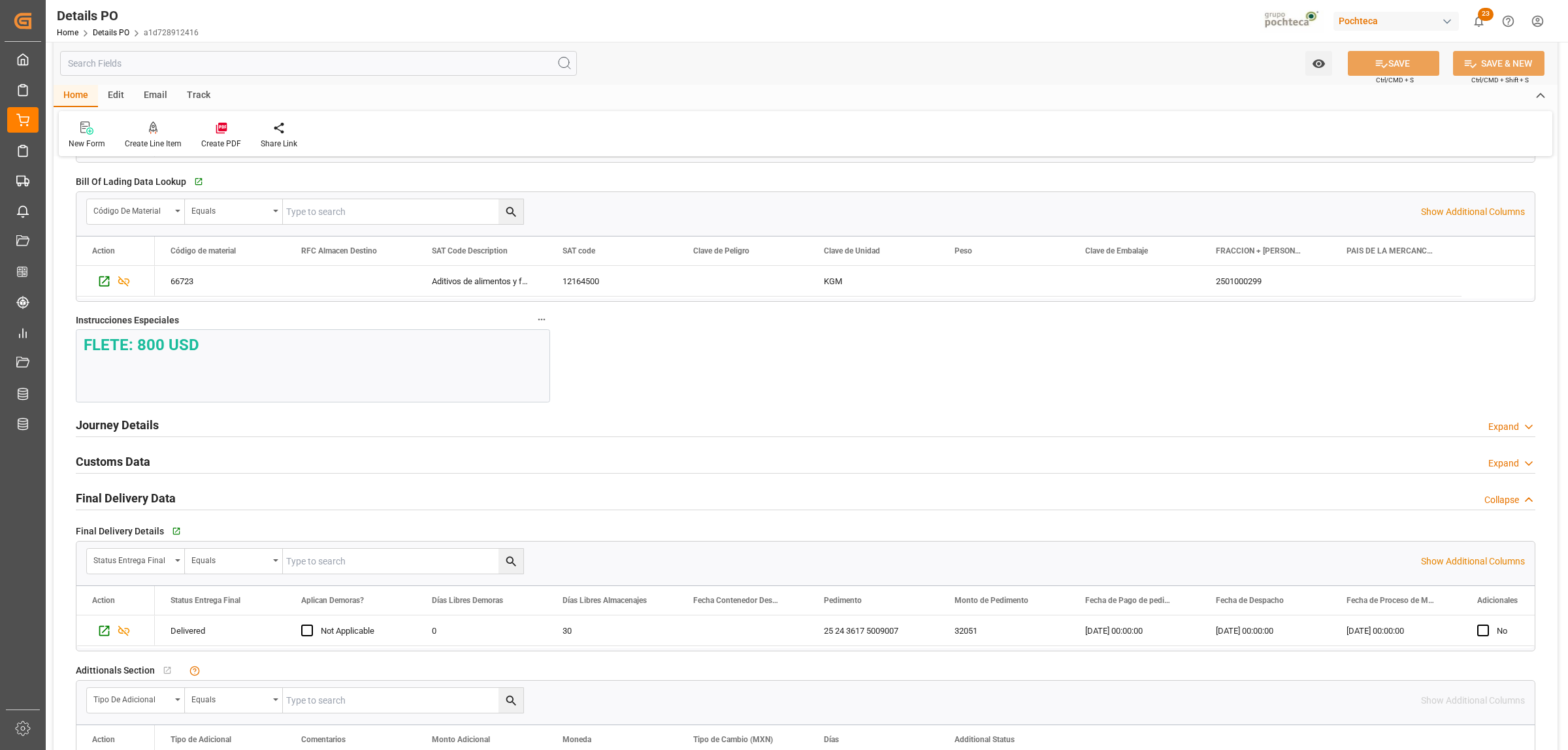
click at [157, 501] on h2 "Final Delivery Data" at bounding box center [126, 498] width 100 height 18
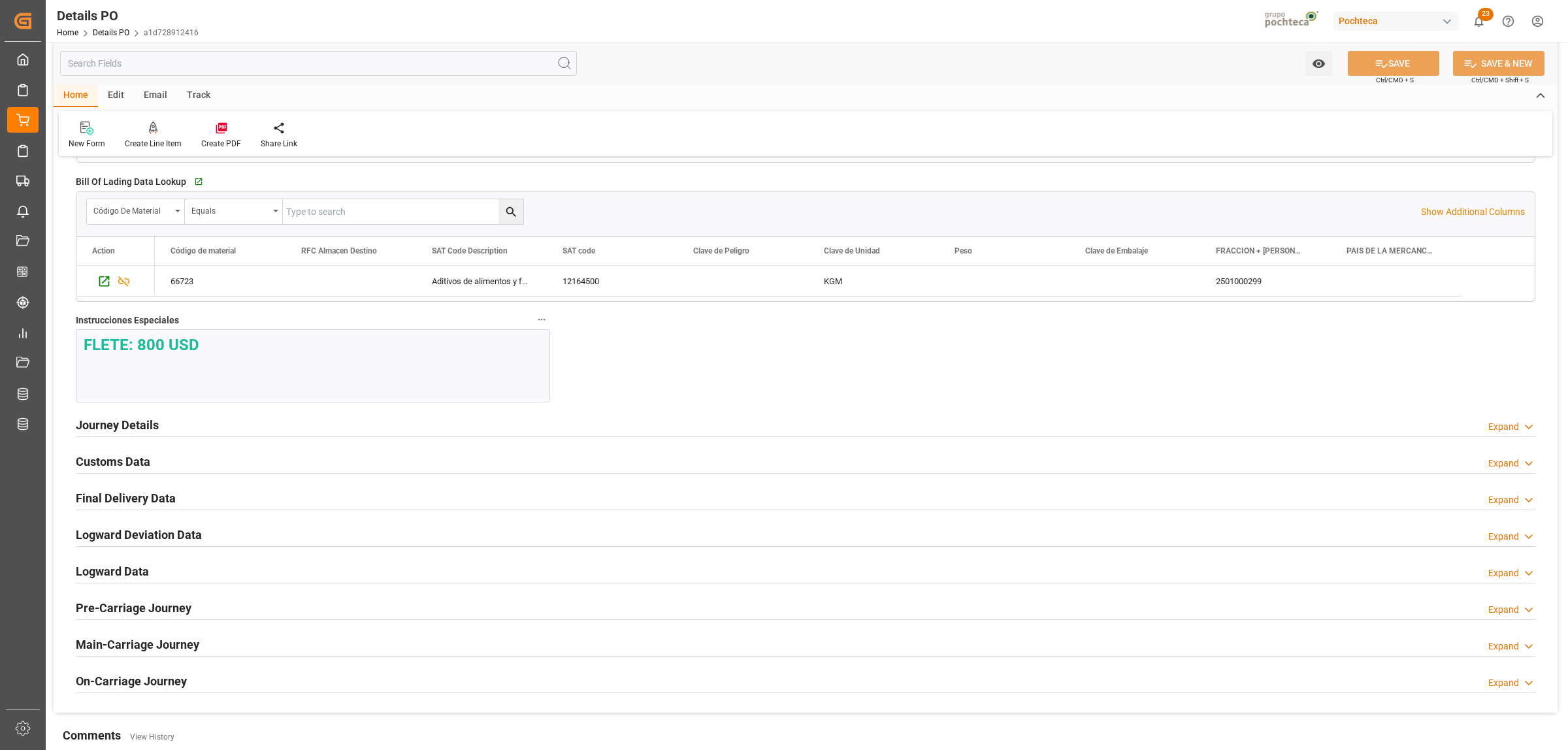
click at [157, 501] on h2 "Final Delivery Data" at bounding box center [126, 498] width 100 height 18
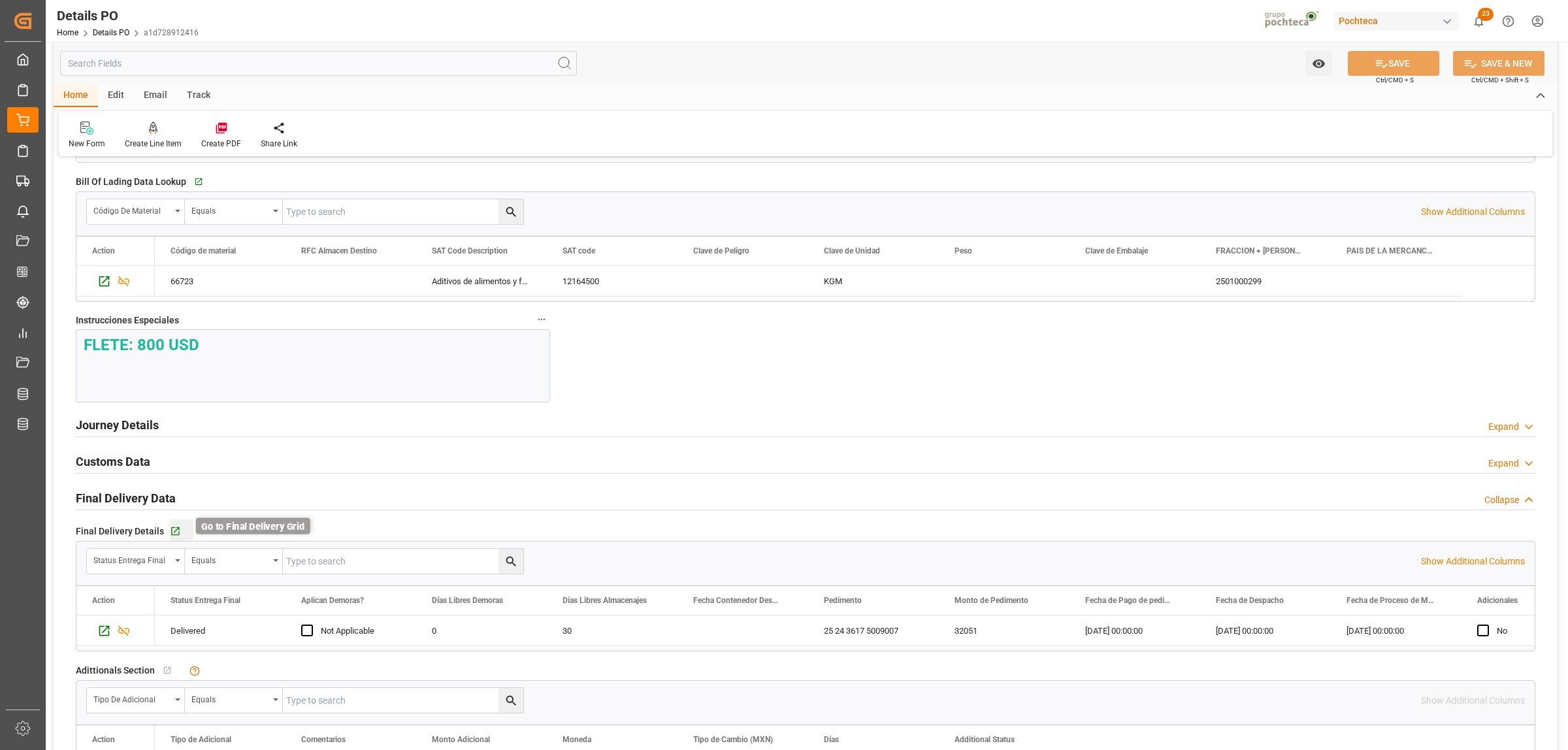
click at [170, 530] on icon "button" at bounding box center [175, 531] width 11 height 11
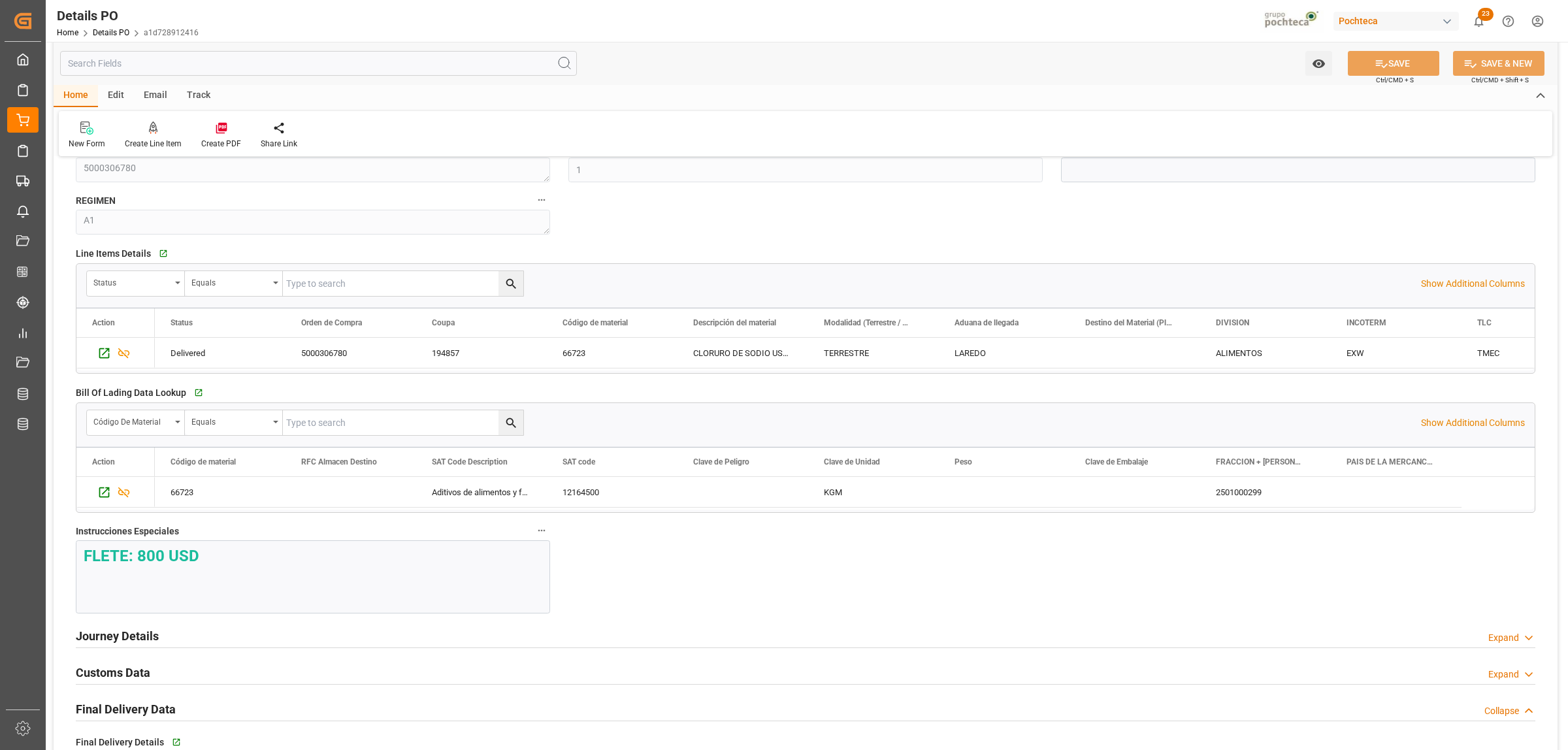
scroll to position [1143, 0]
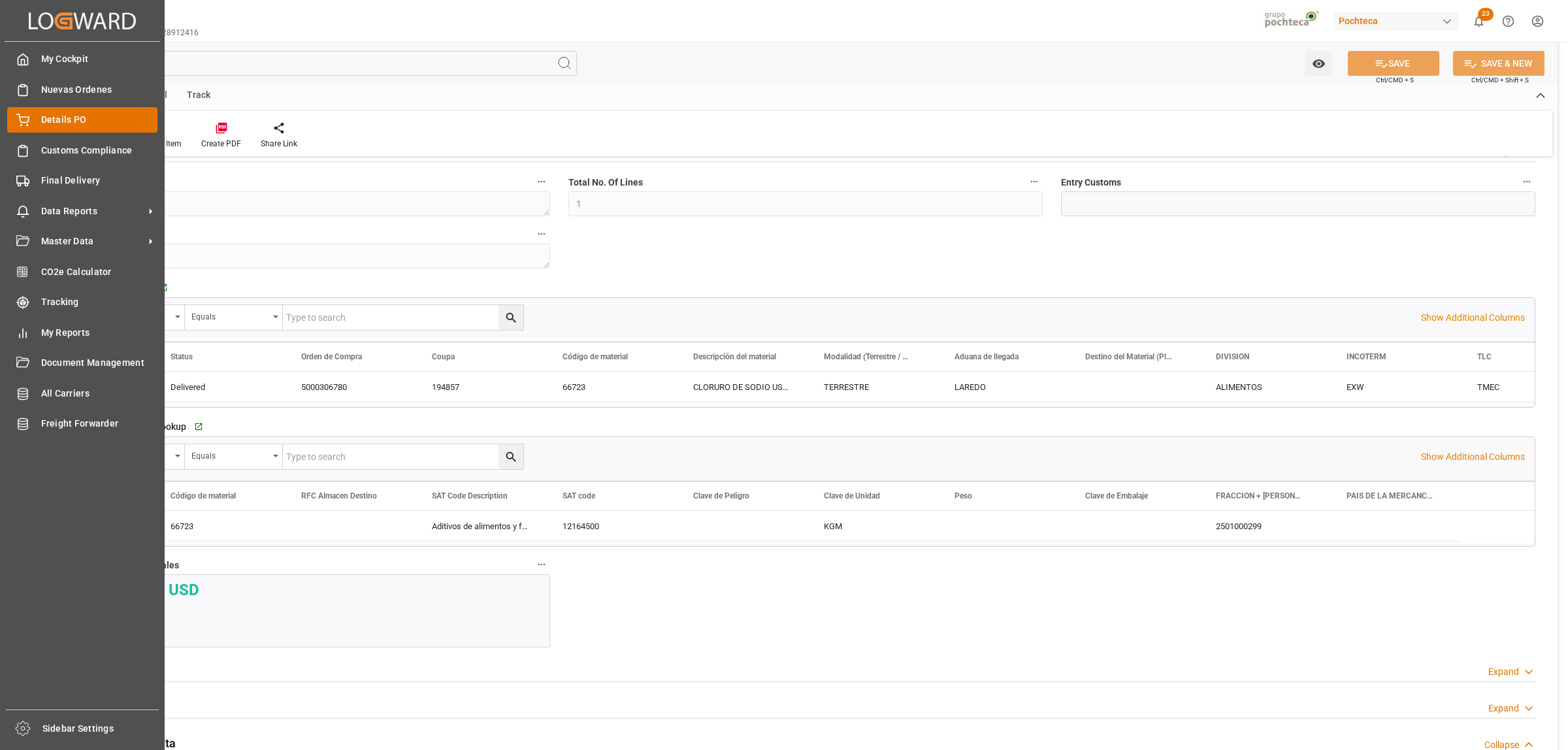
click at [64, 119] on span "Details PO" at bounding box center [99, 120] width 117 height 14
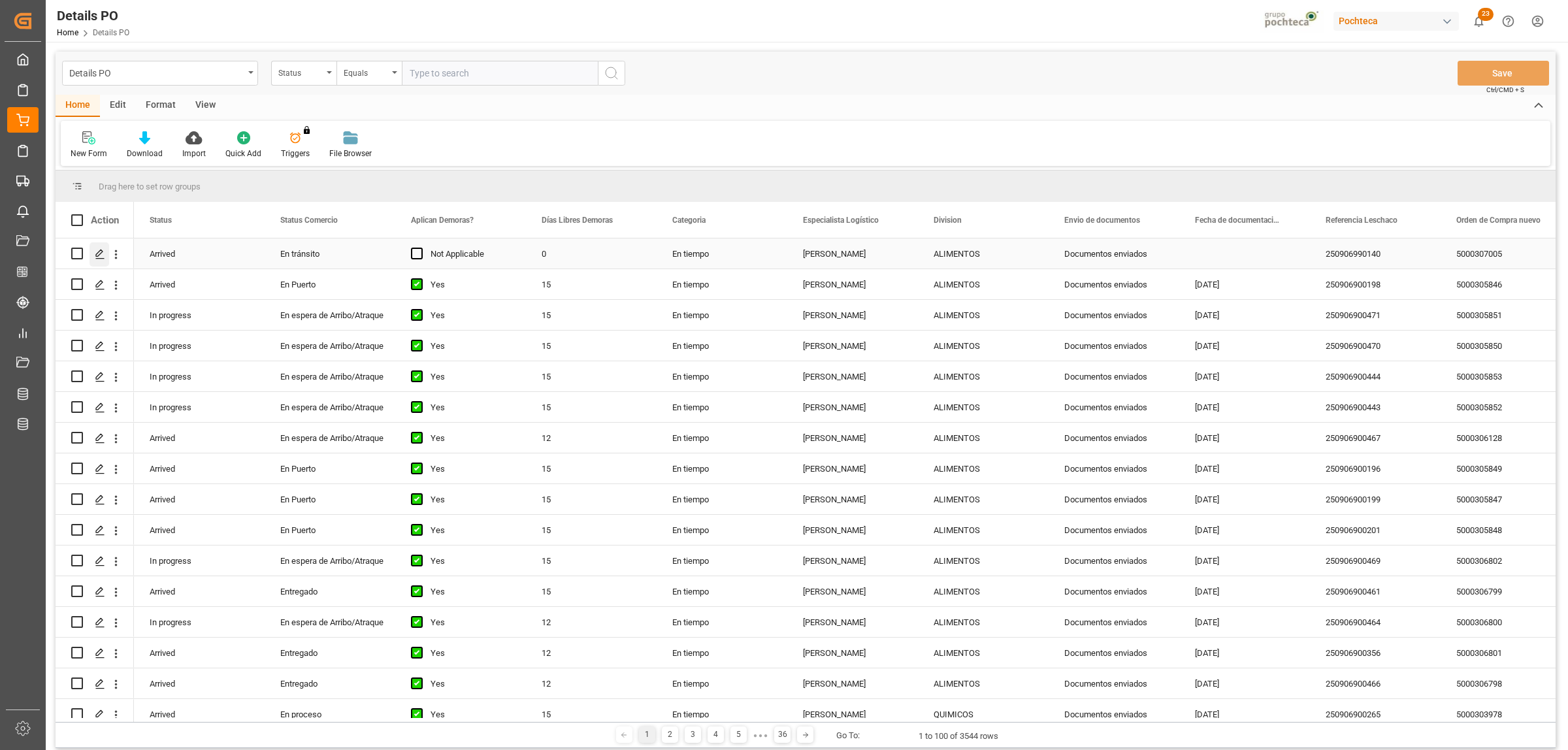
click at [99, 249] on icon "Press SPACE to select this row." at bounding box center [99, 253] width 10 height 10
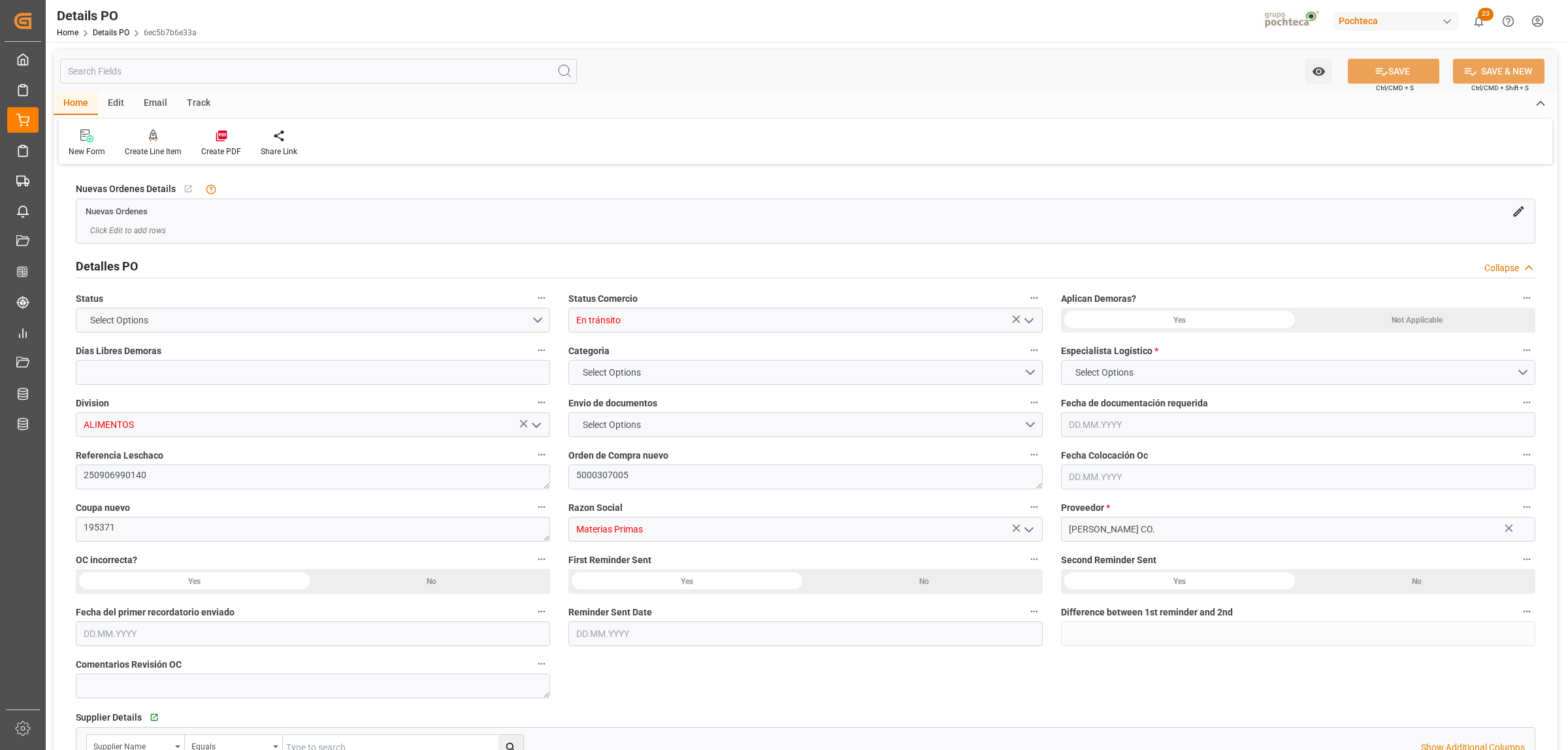
type input "0"
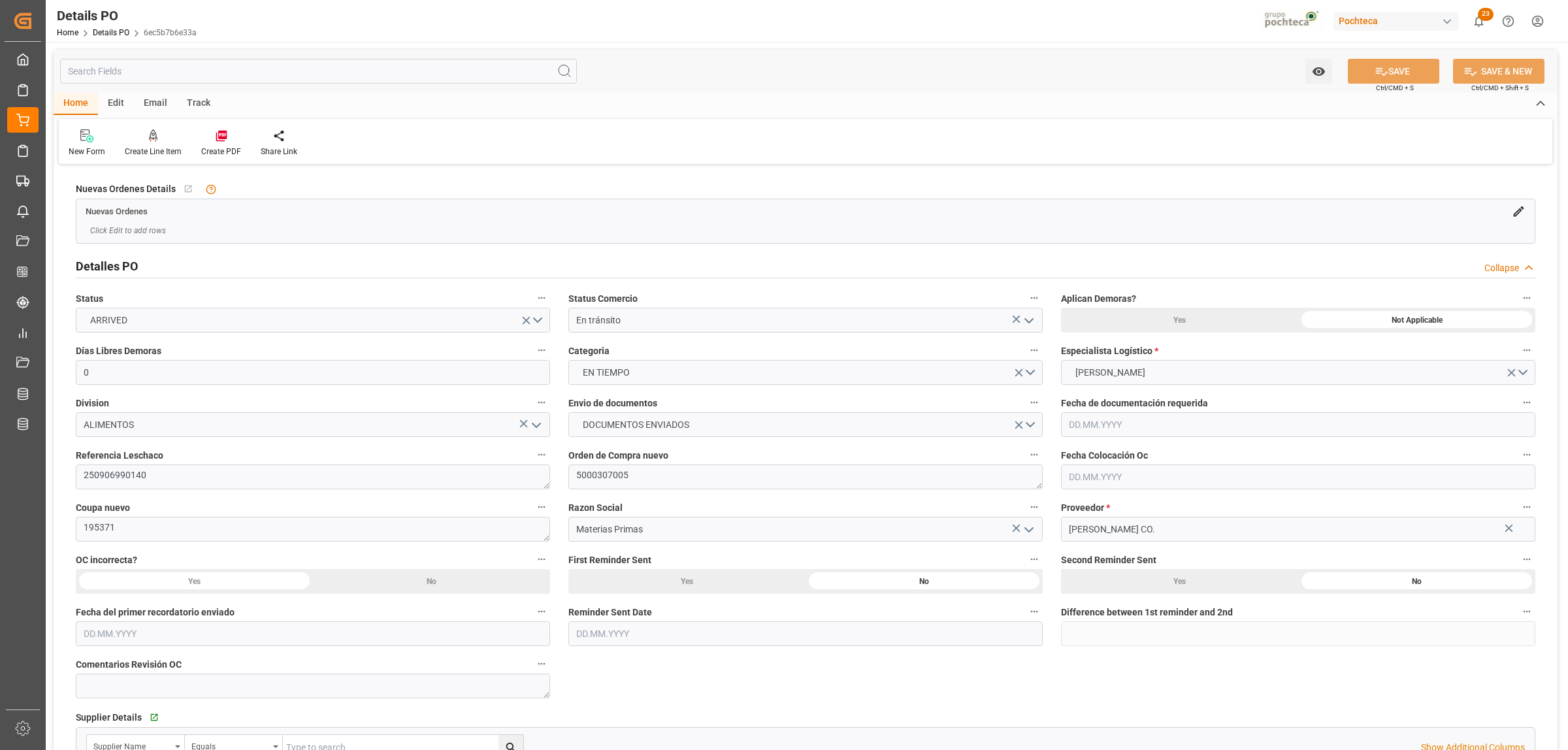
type input "08.09.2025"
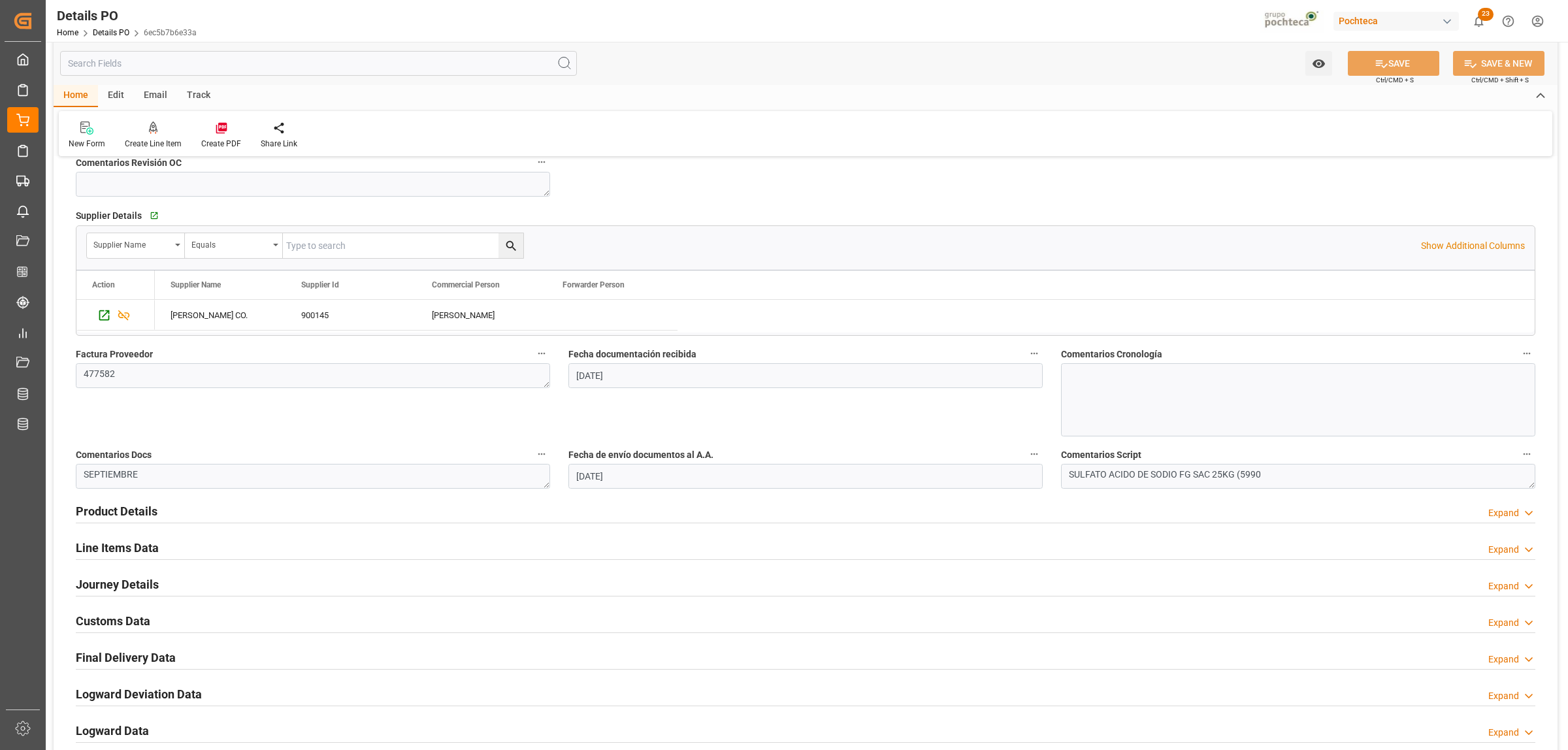
scroll to position [653, 0]
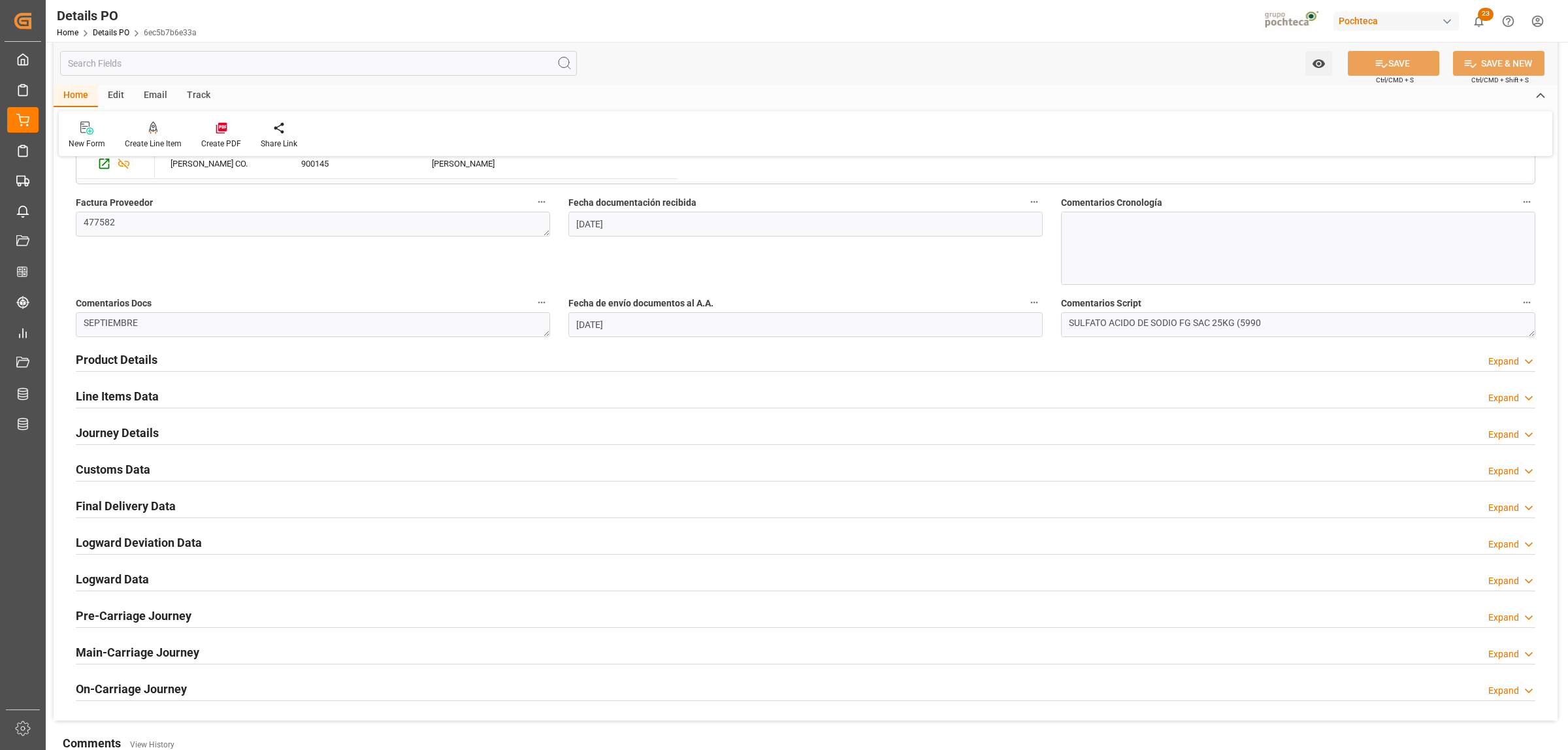
click at [85, 506] on h2 "Final Delivery Data" at bounding box center [126, 506] width 100 height 18
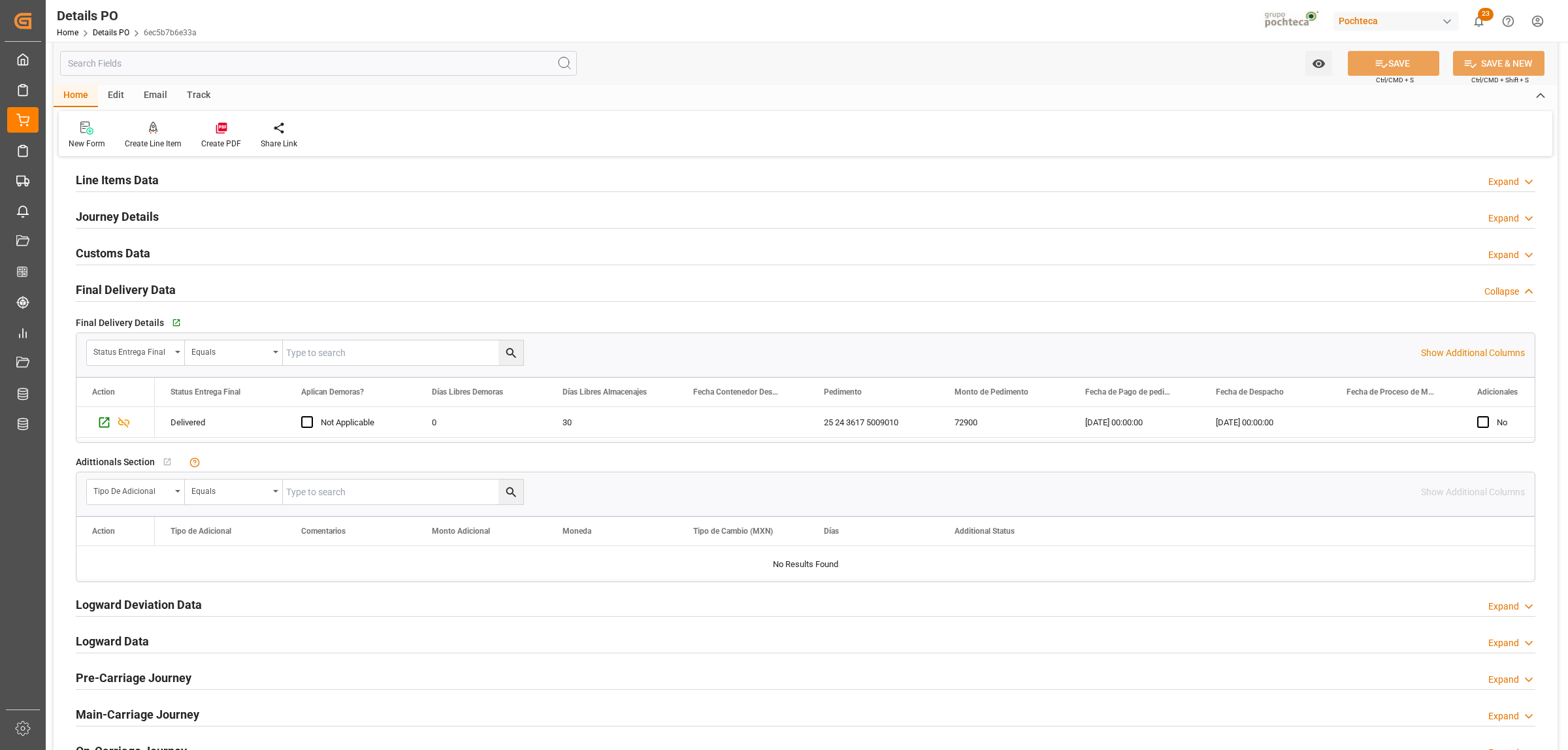
scroll to position [898, 0]
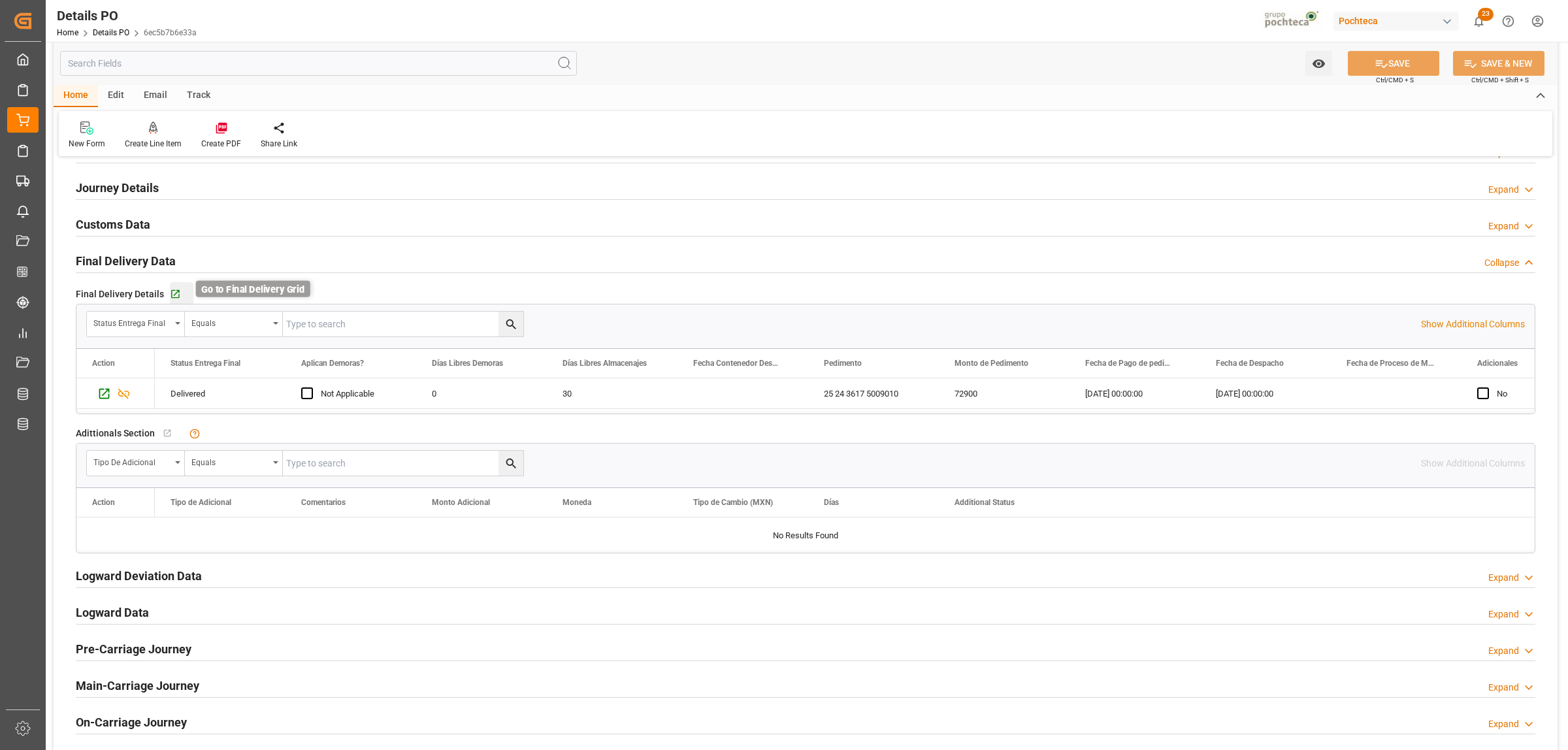
click at [172, 294] on icon "button" at bounding box center [175, 294] width 11 height 11
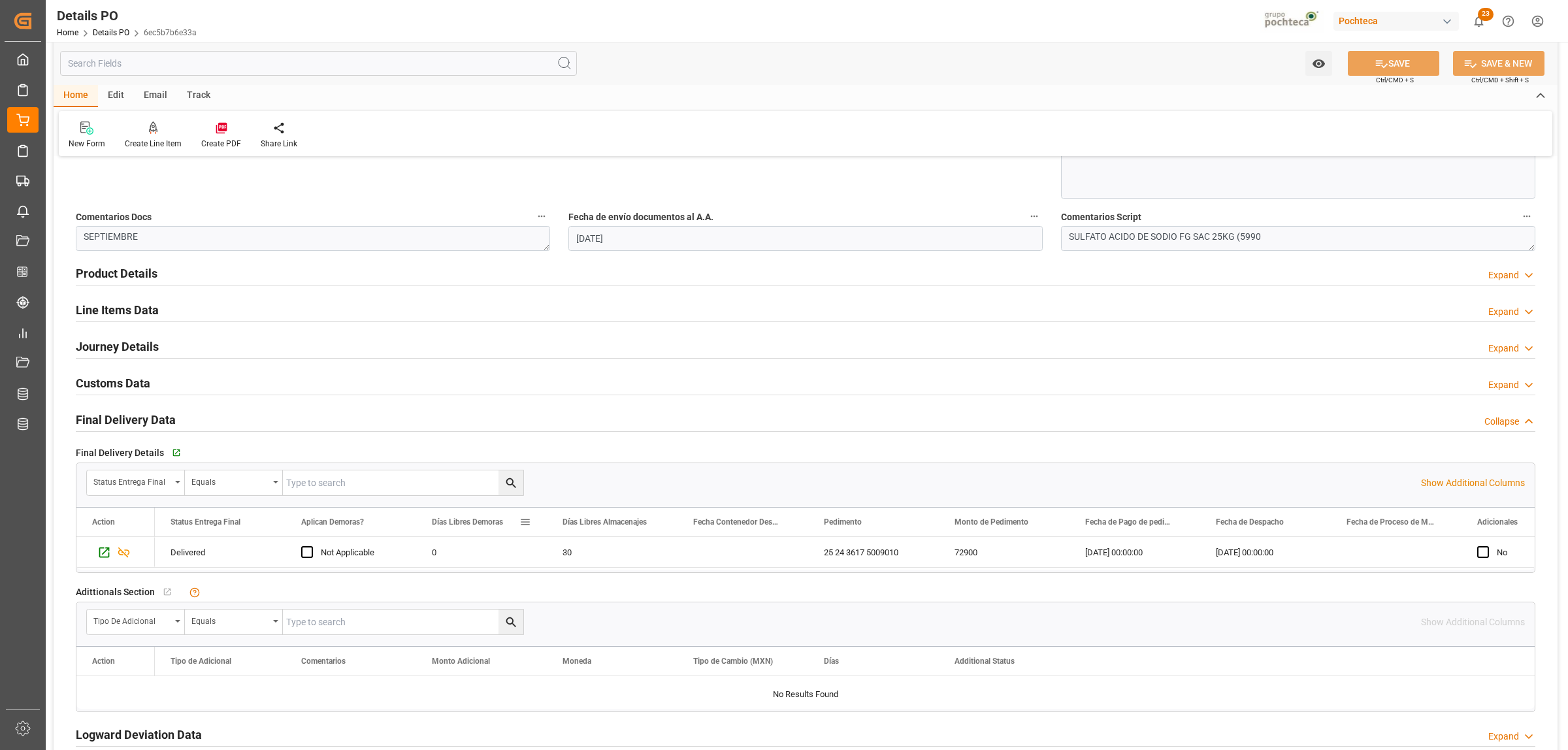
scroll to position [735, 0]
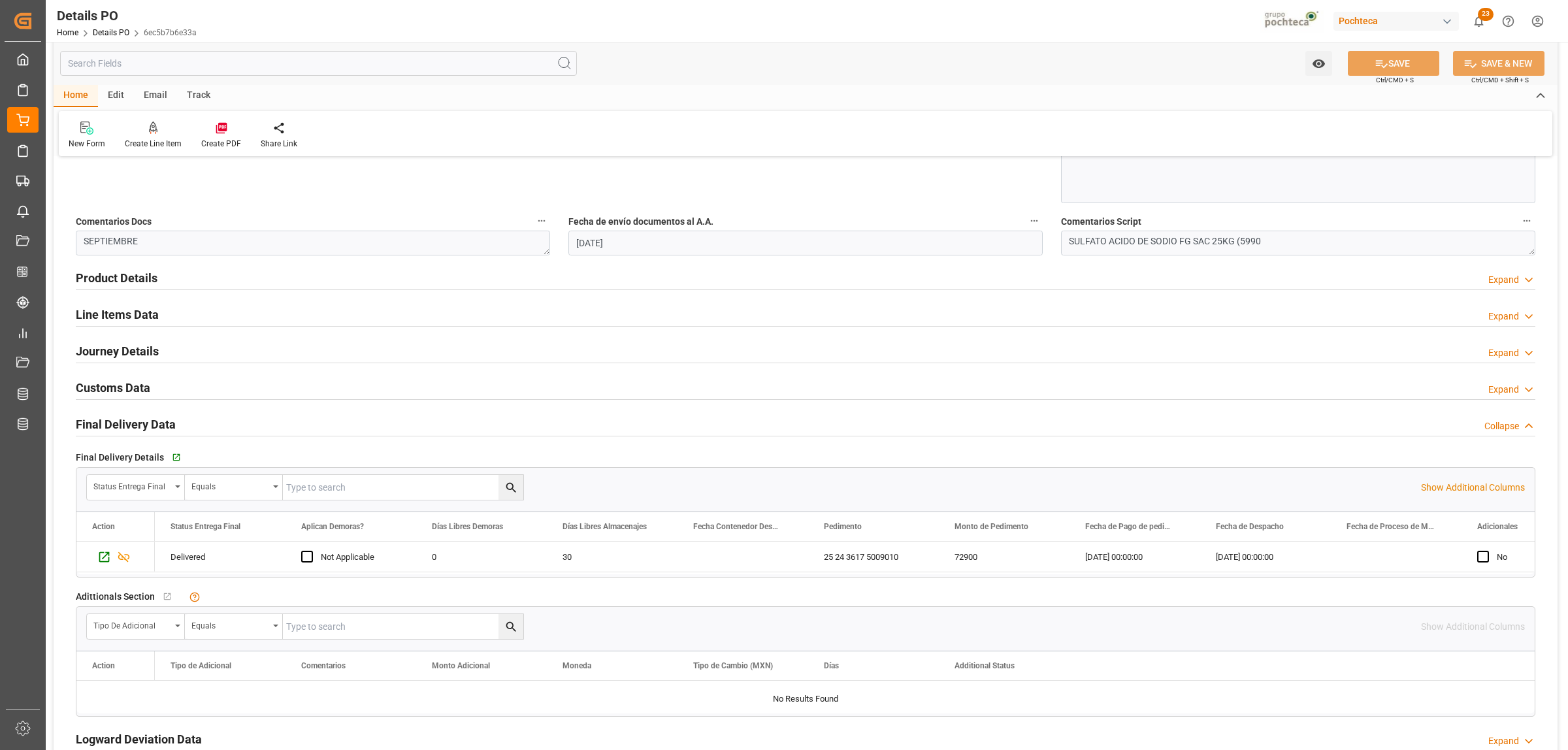
click at [113, 352] on h2 "Journey Details" at bounding box center [117, 352] width 83 height 18
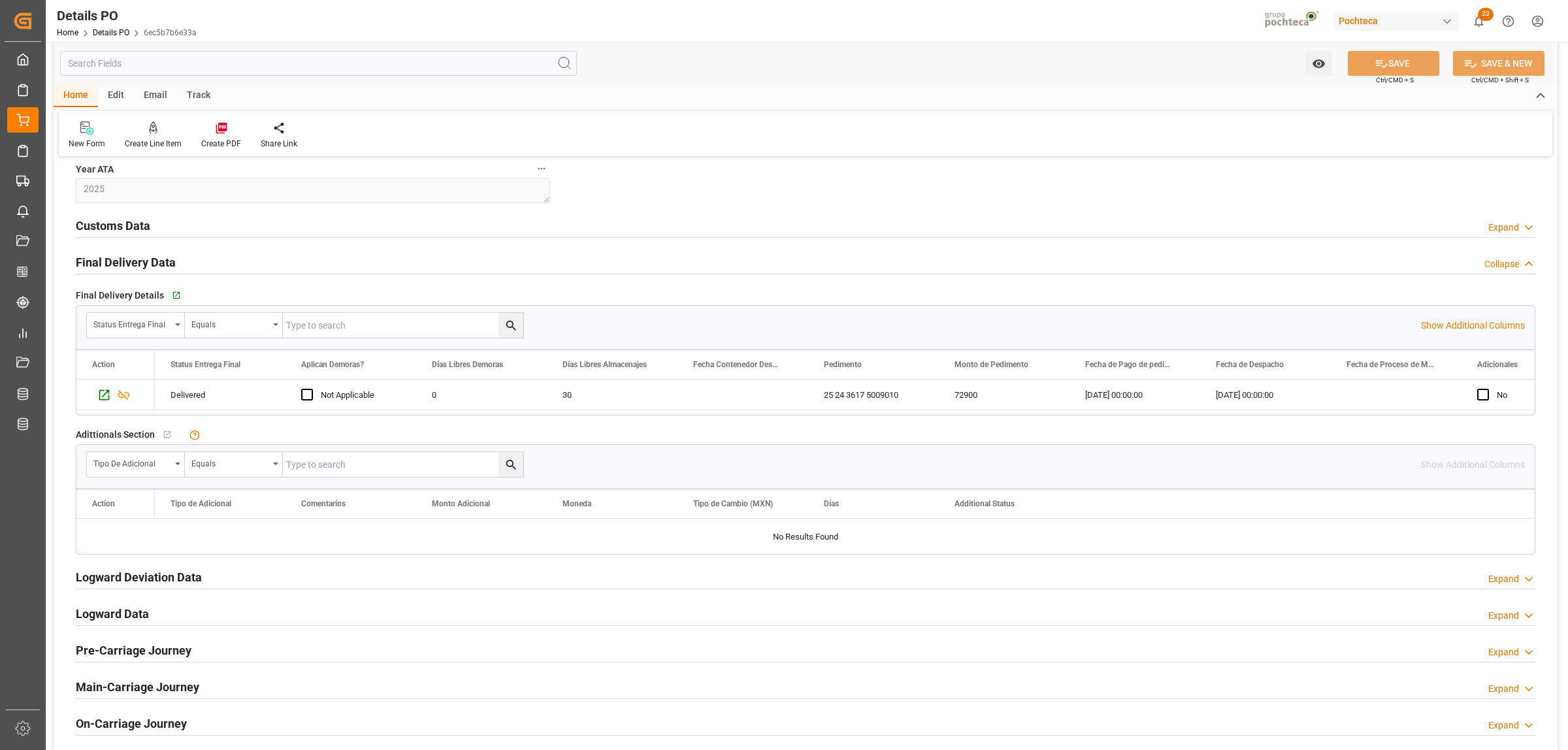
scroll to position [1388, 0]
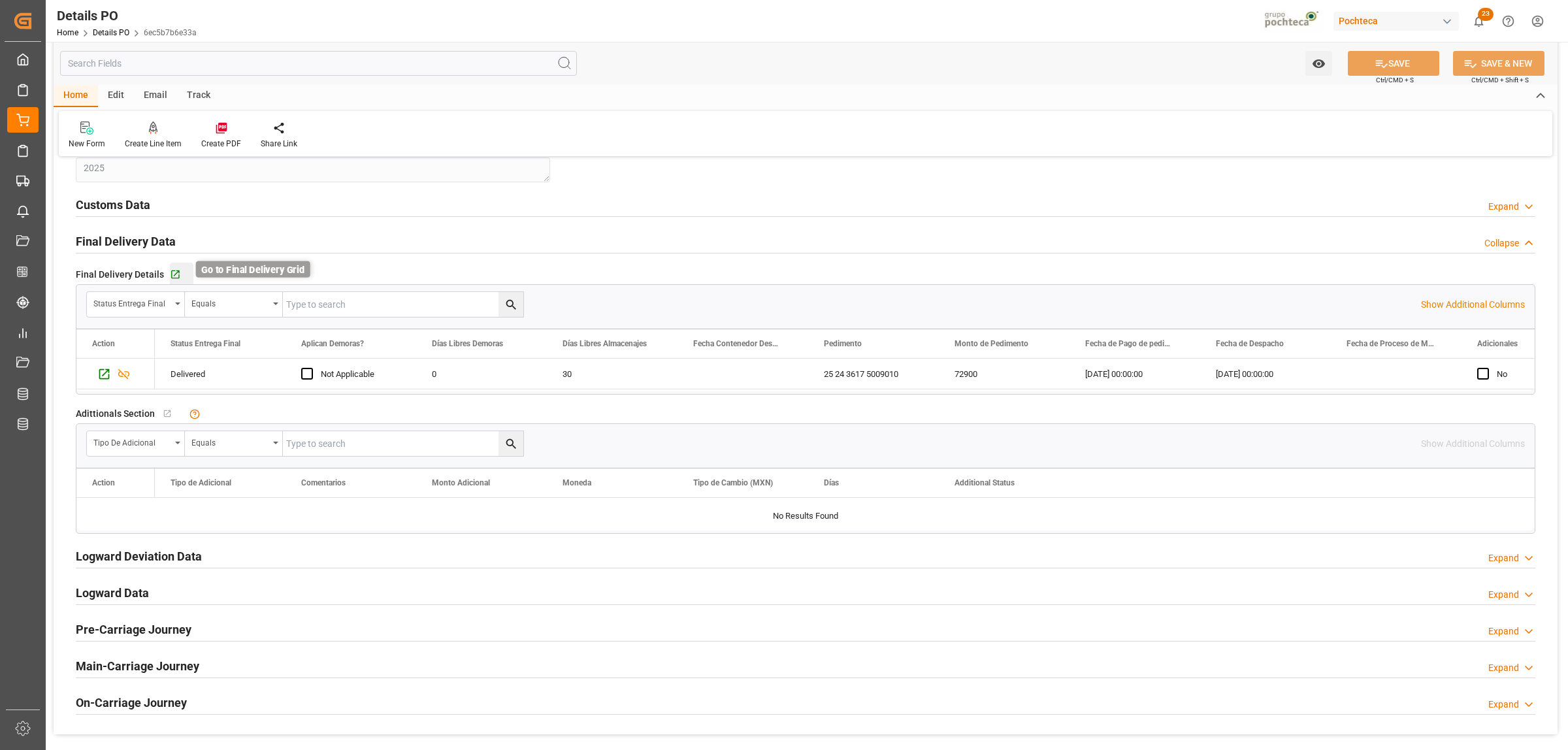
click at [170, 275] on icon "button" at bounding box center [175, 275] width 11 height 11
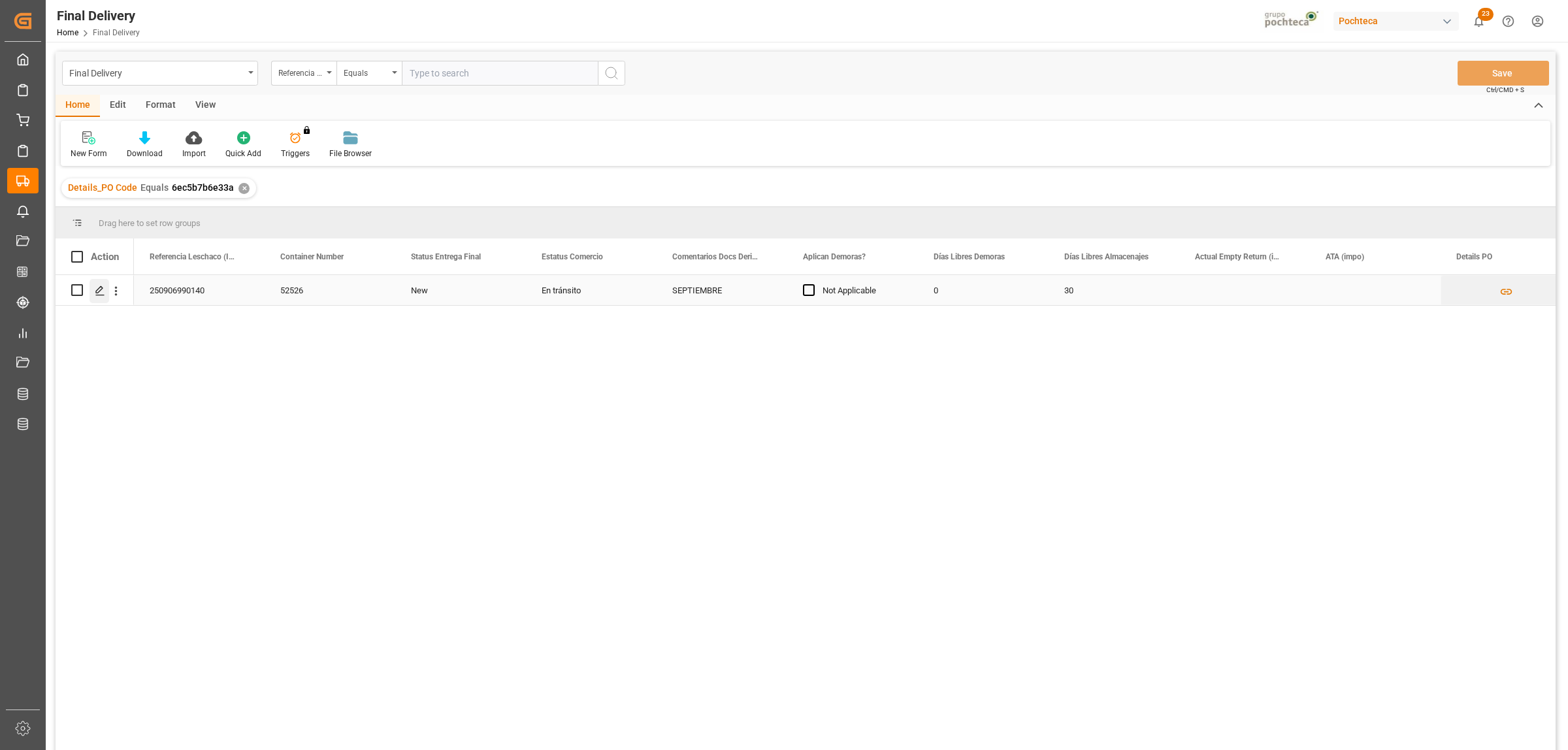
click at [98, 296] on div "Press SPACE to select this row." at bounding box center [99, 291] width 19 height 24
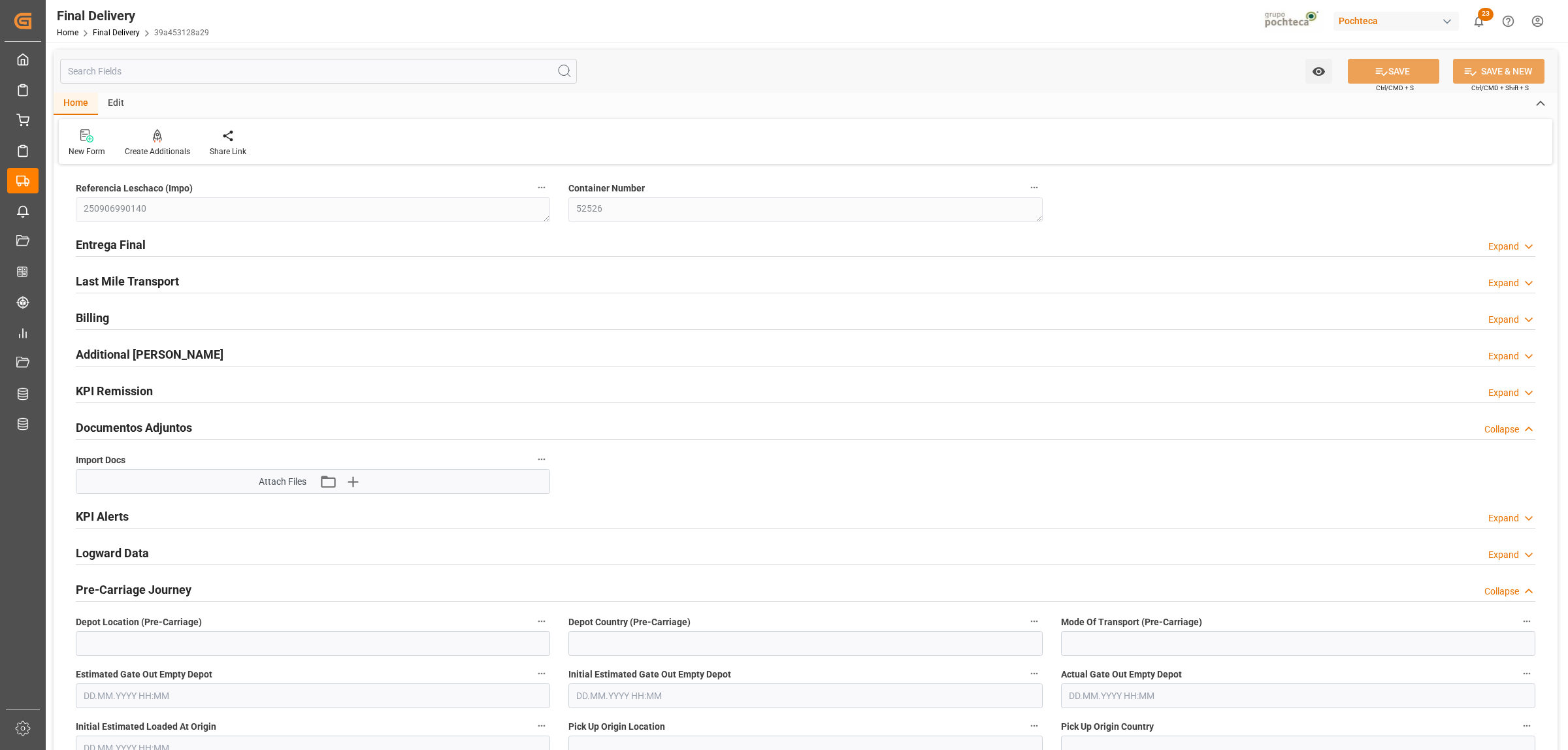
click at [119, 238] on h2 "Entrega Final" at bounding box center [111, 244] width 70 height 18
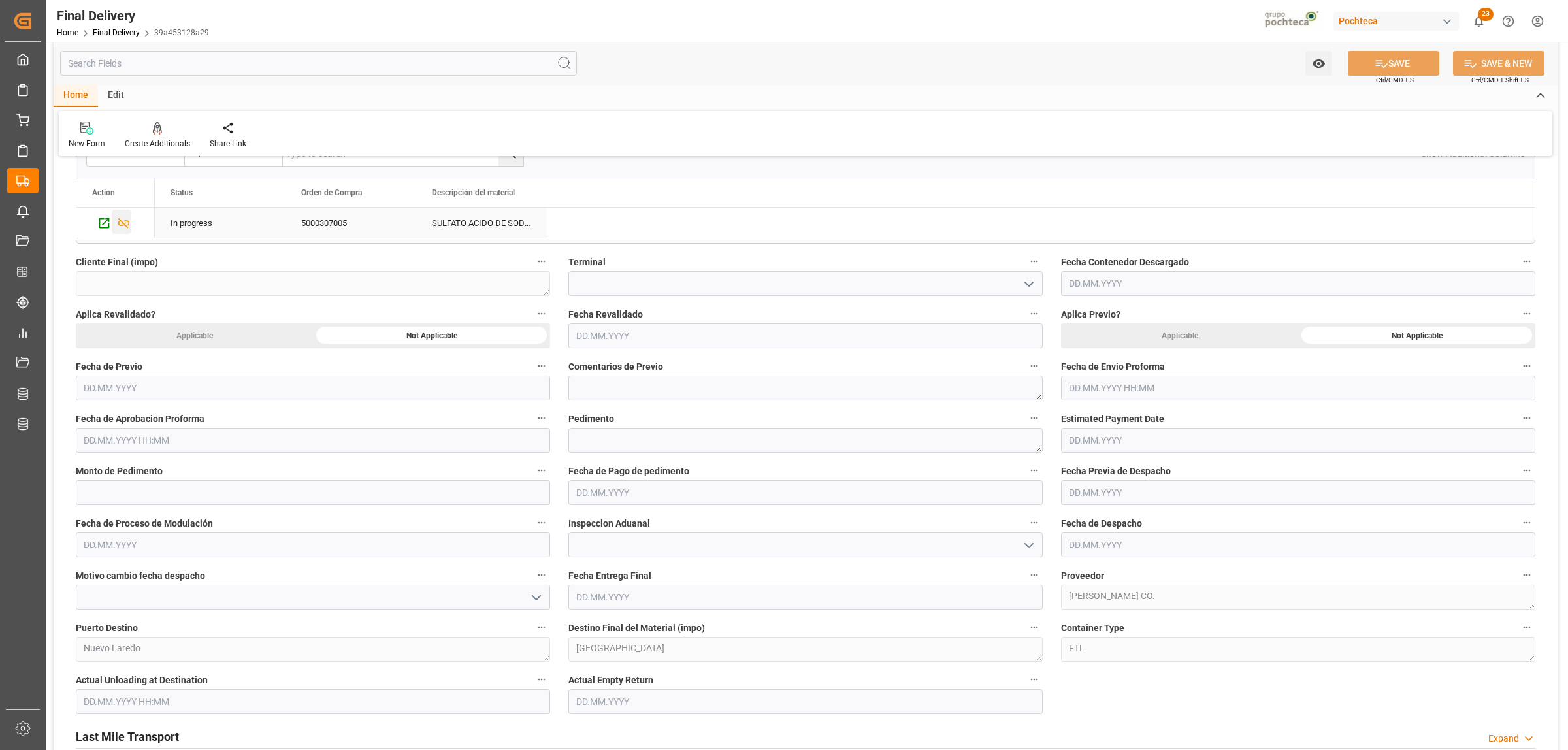
scroll to position [572, 0]
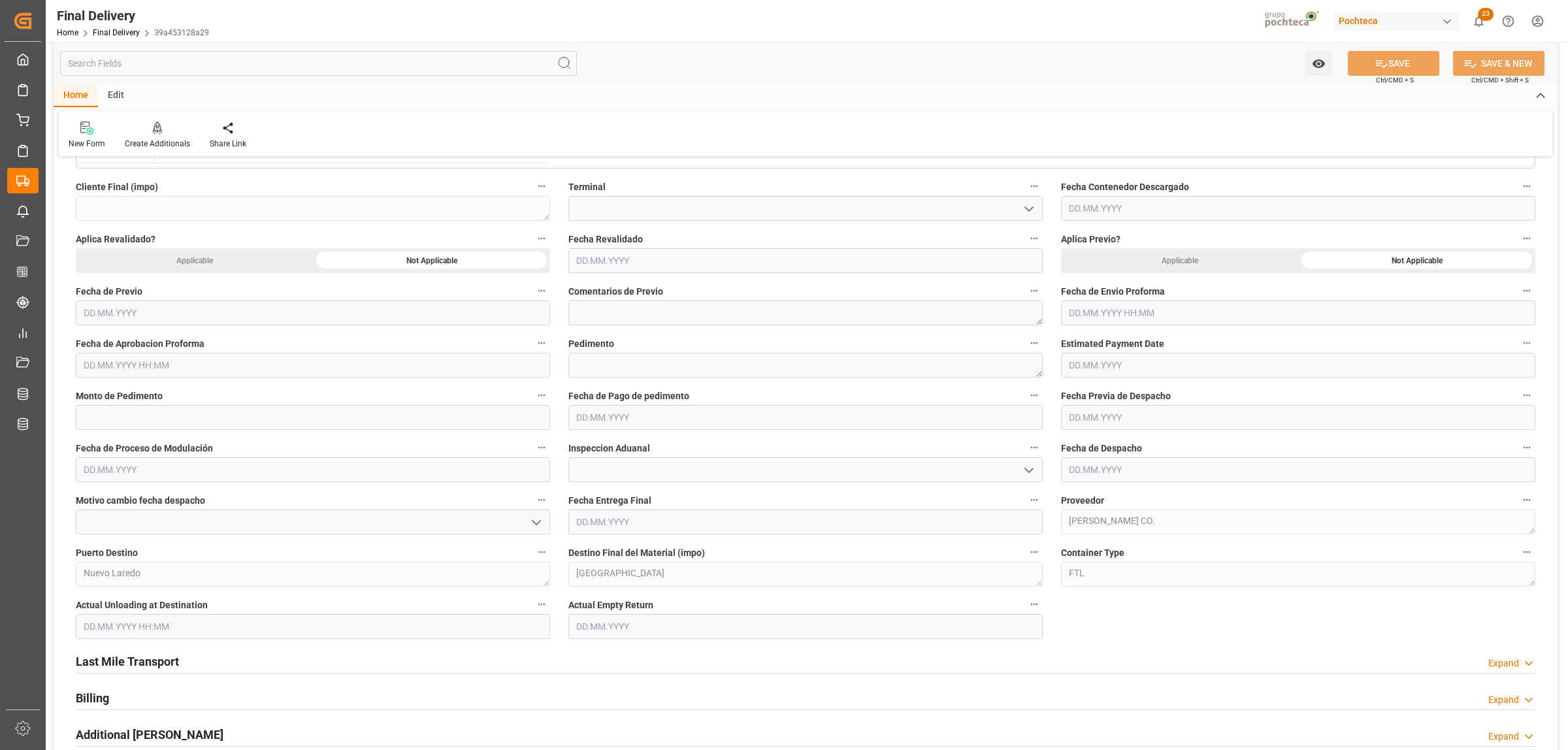
click at [1081, 307] on input "text" at bounding box center [1298, 313] width 475 height 25
click at [1103, 422] on span "9" at bounding box center [1104, 419] width 5 height 9
type input "[DATE] 00:00"
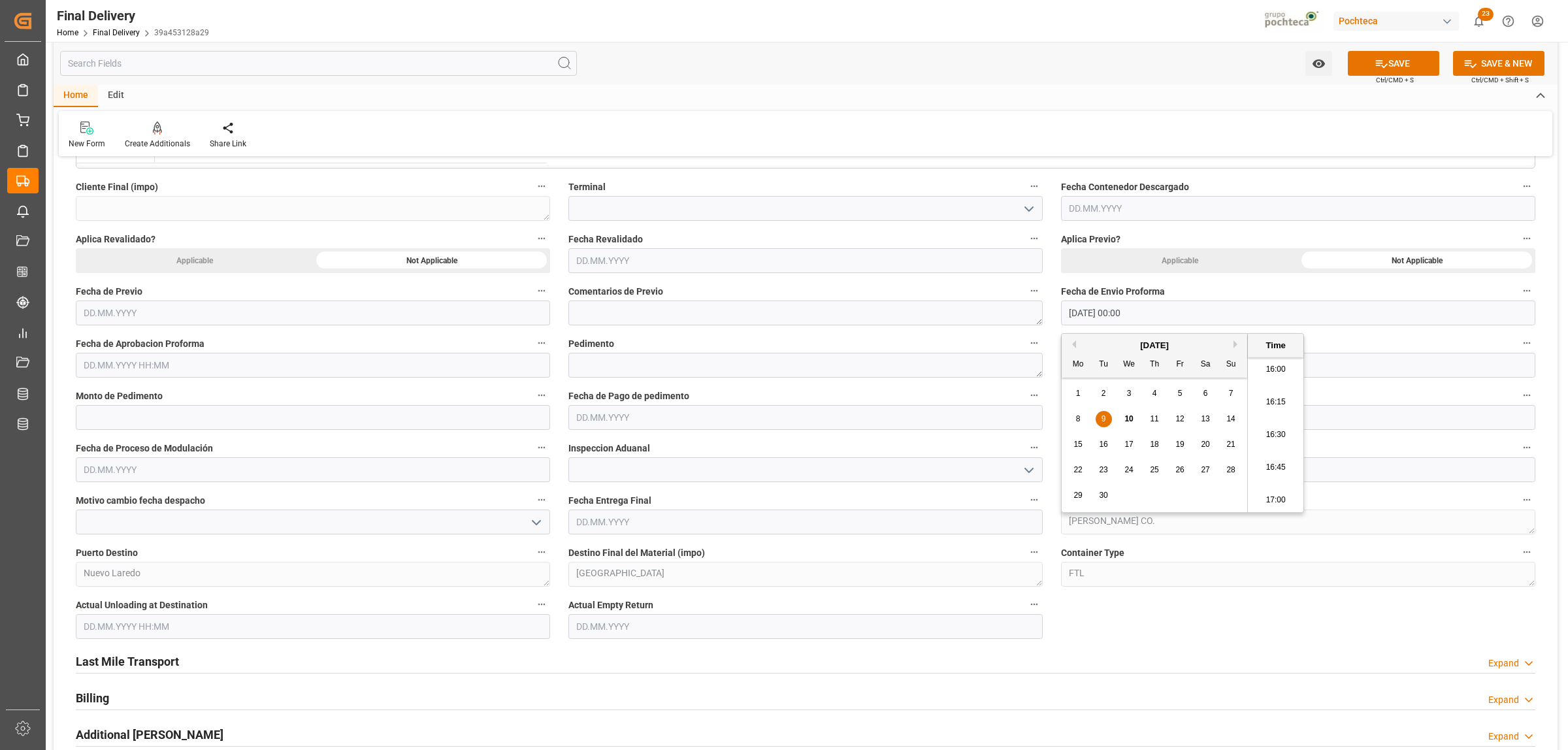
click at [270, 373] on input "text" at bounding box center [313, 365] width 475 height 25
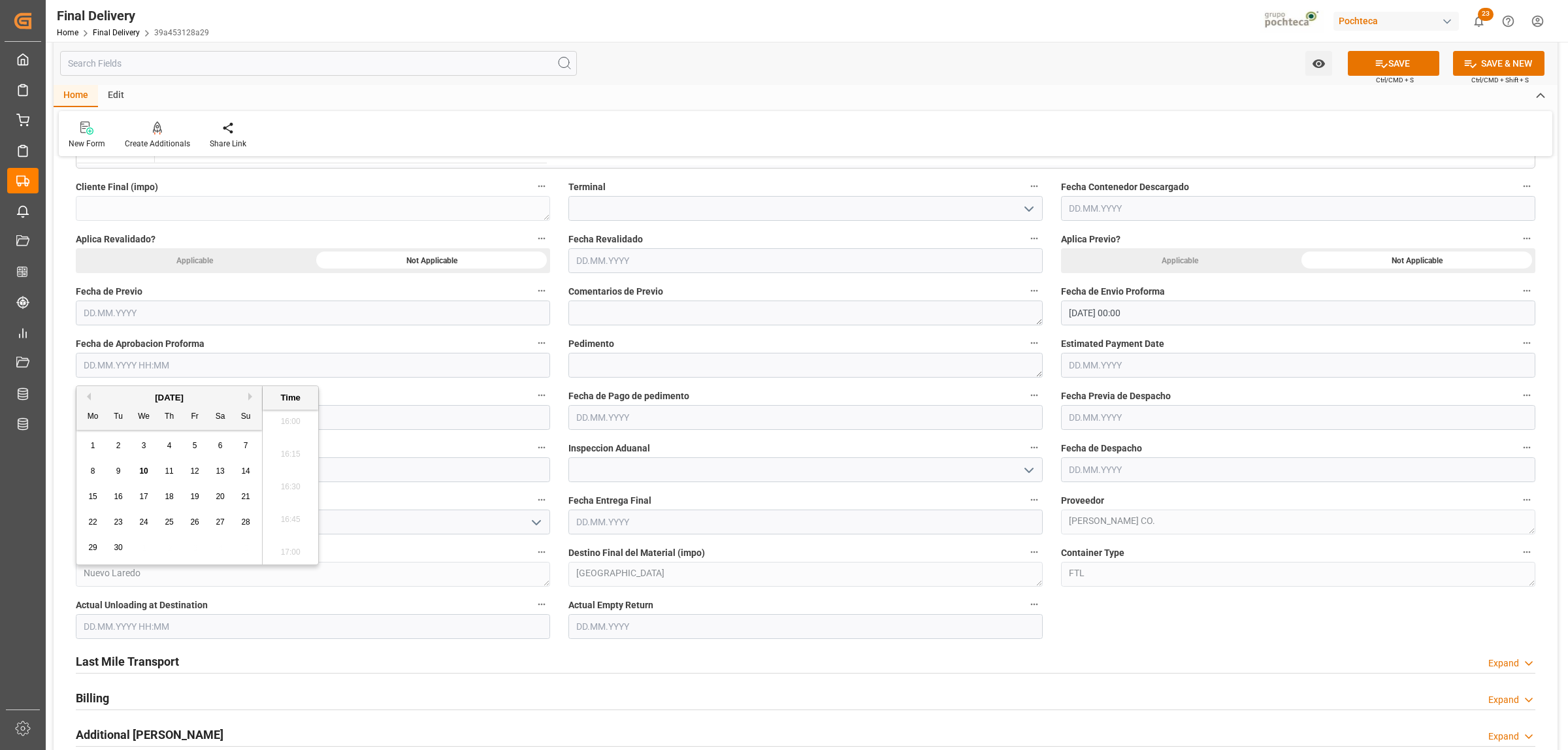
click at [119, 464] on div "9" at bounding box center [119, 472] width 17 height 16
type input "[DATE] 00:00"
click at [133, 419] on input "text" at bounding box center [313, 417] width 475 height 25
paste input "text"
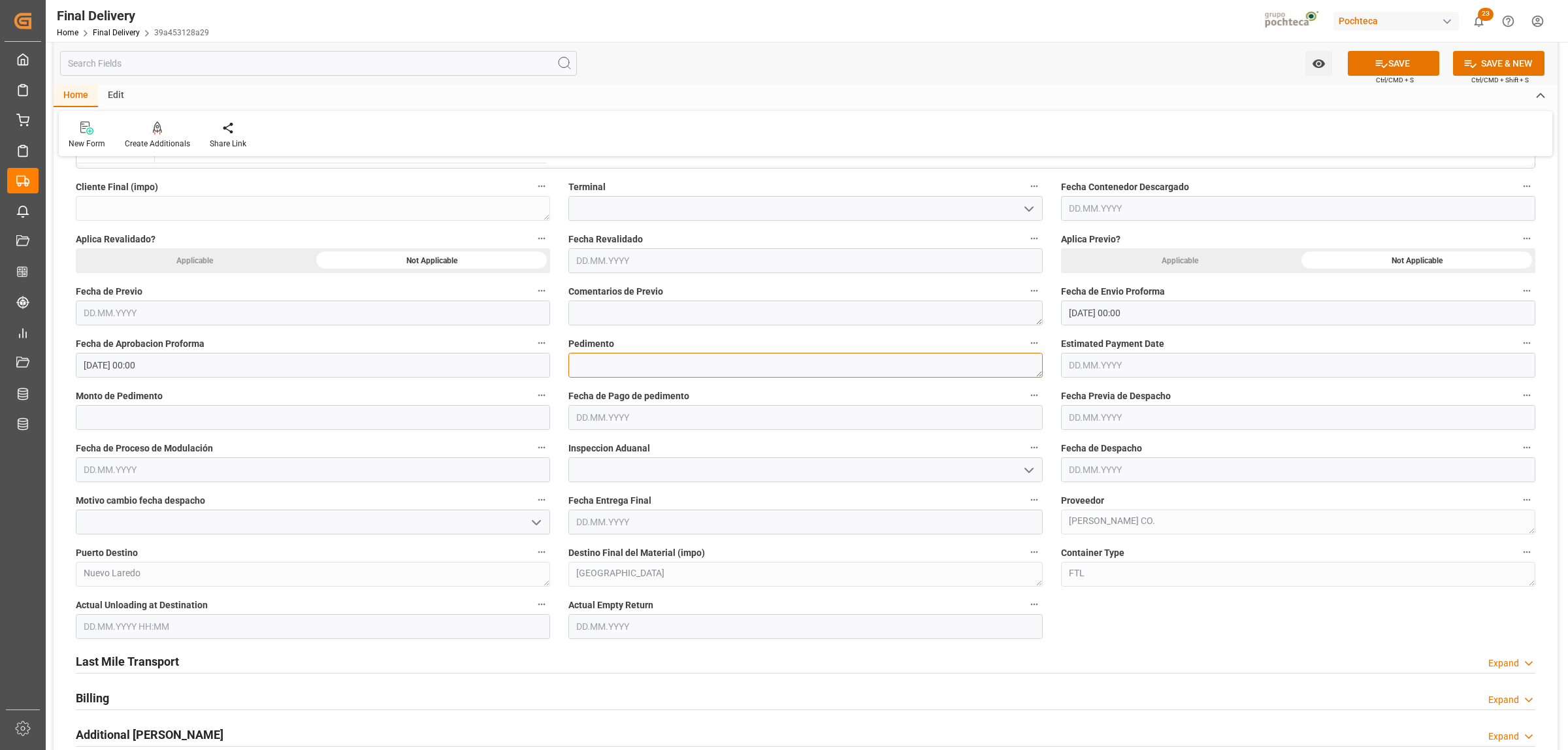
click at [815, 365] on textarea at bounding box center [805, 365] width 475 height 25
paste textarea "25 24 3617 5009010"
type textarea "25 24 3617 5009010"
click at [247, 416] on input "text" at bounding box center [313, 417] width 475 height 25
paste input "72900"
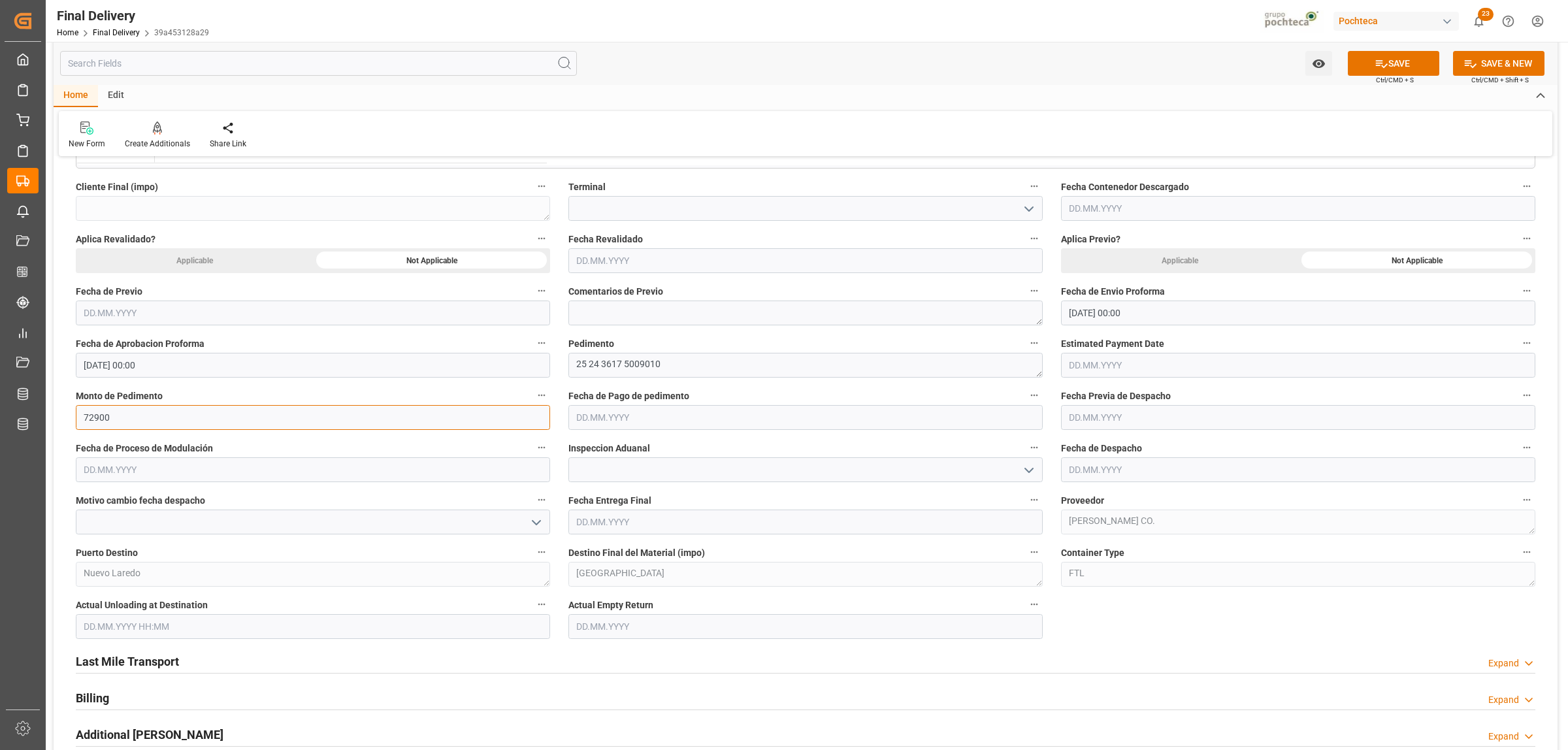
type input "72900"
click at [727, 425] on input "text" at bounding box center [805, 417] width 475 height 25
click at [638, 524] on span "10" at bounding box center [636, 523] width 8 height 9
type input "10.09.2025"
click at [1111, 418] on input "text" at bounding box center [1298, 417] width 475 height 25
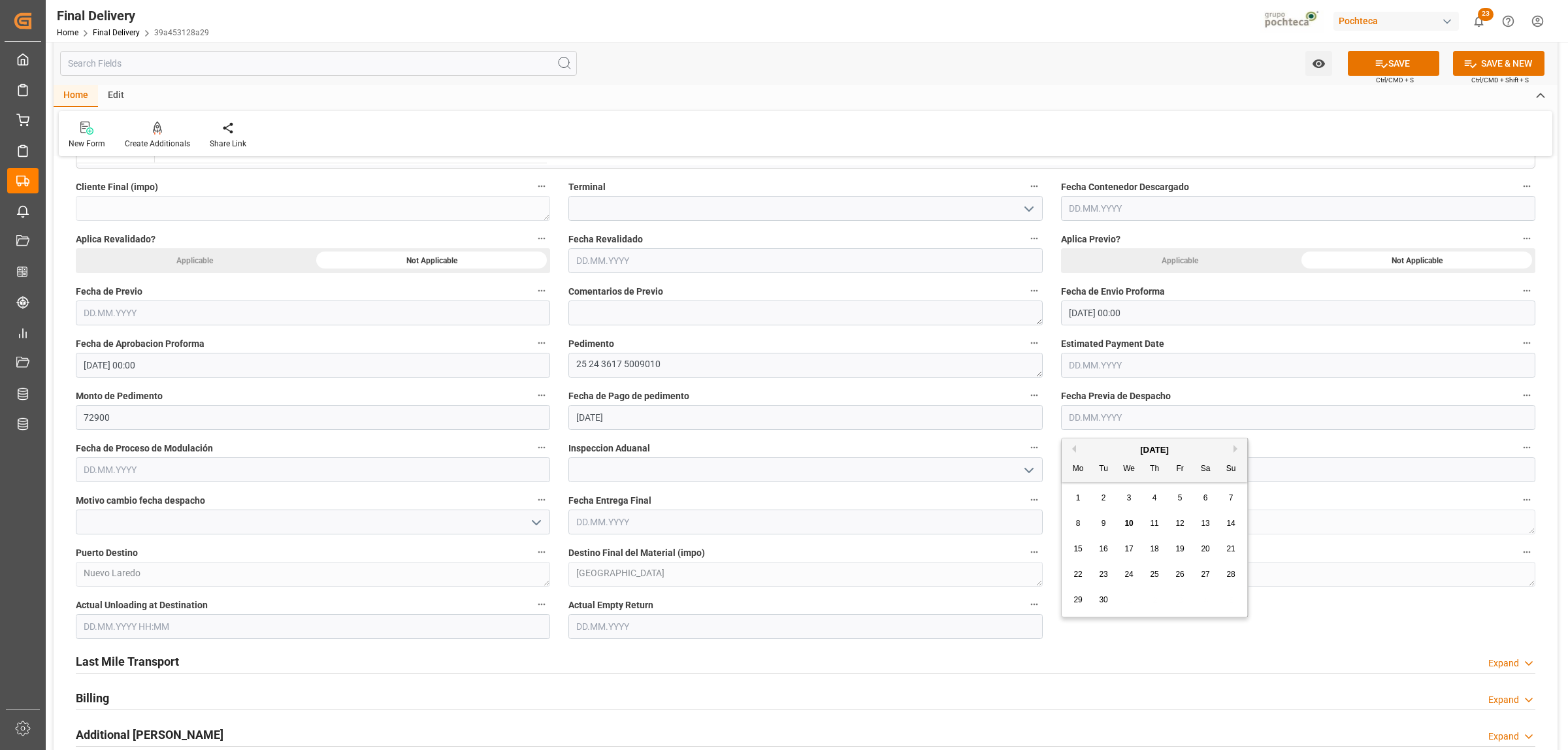
click at [1131, 519] on div "10" at bounding box center [1129, 523] width 17 height 16
type input "10.09.2025"
click at [1033, 474] on icon "open menu" at bounding box center [1029, 470] width 16 height 16
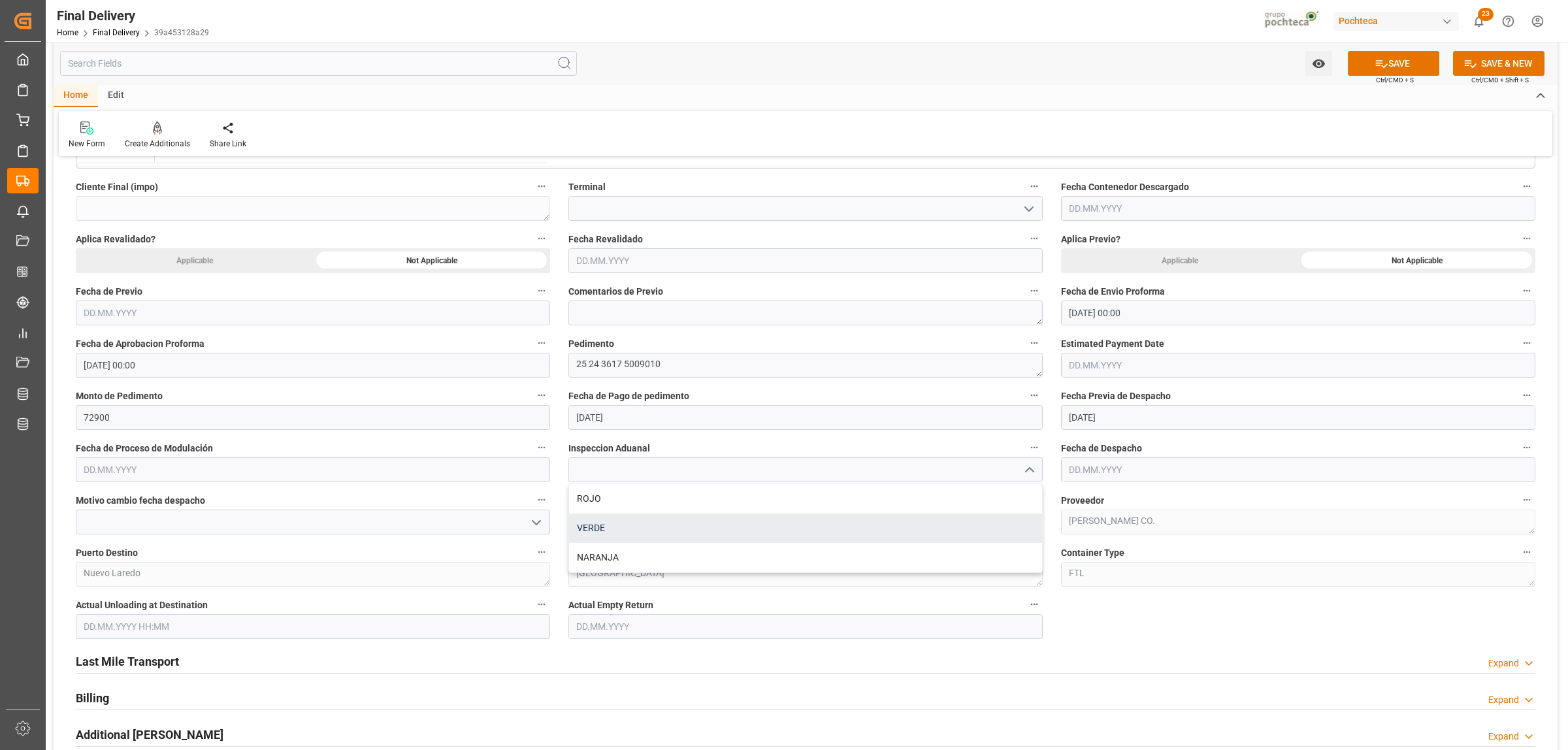
click at [585, 526] on div "VERDE" at bounding box center [805, 528] width 473 height 30
type input "VERDE"
click at [1092, 465] on input "text" at bounding box center [1298, 470] width 475 height 25
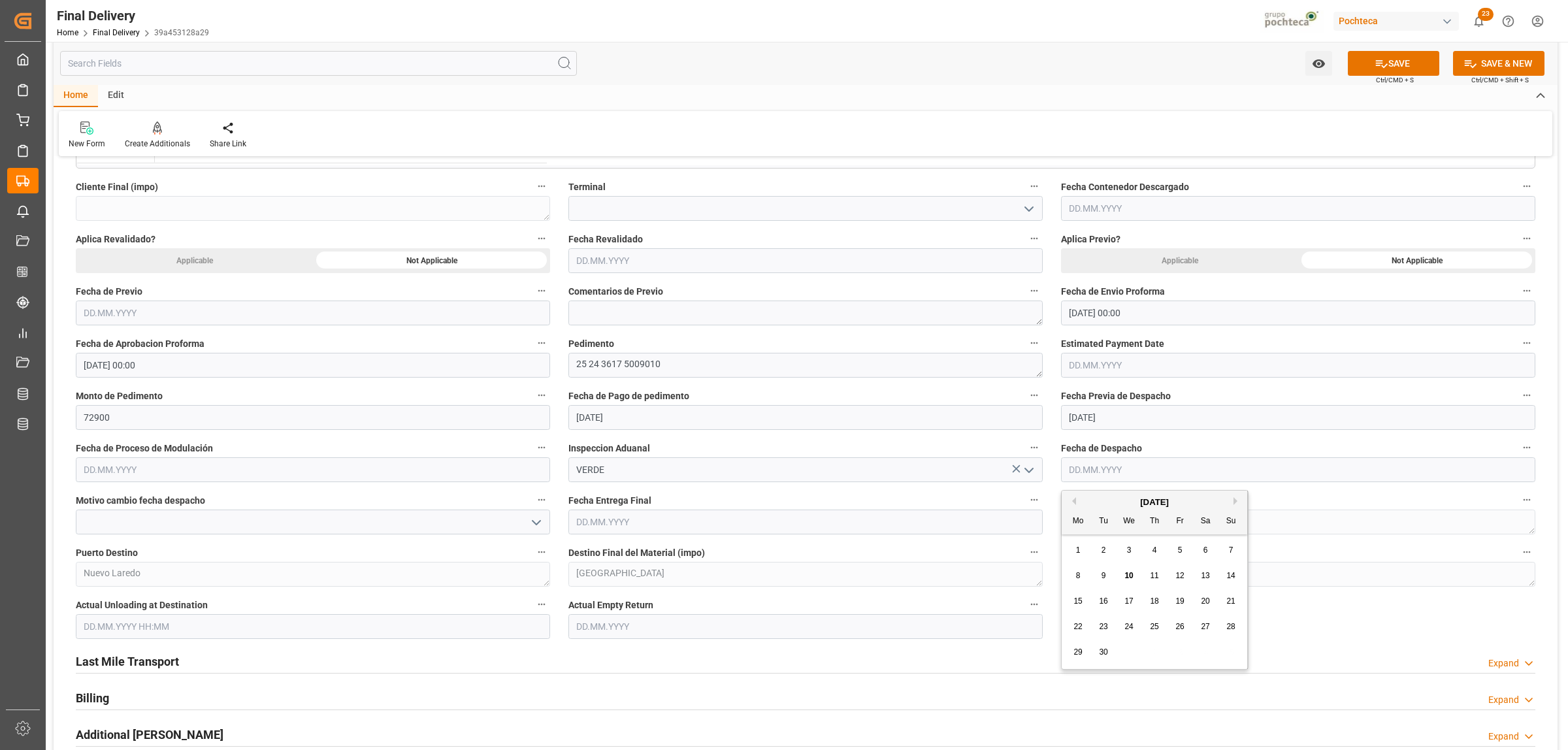
click at [1128, 575] on span "10" at bounding box center [1129, 575] width 8 height 9
type input "10.09.2025"
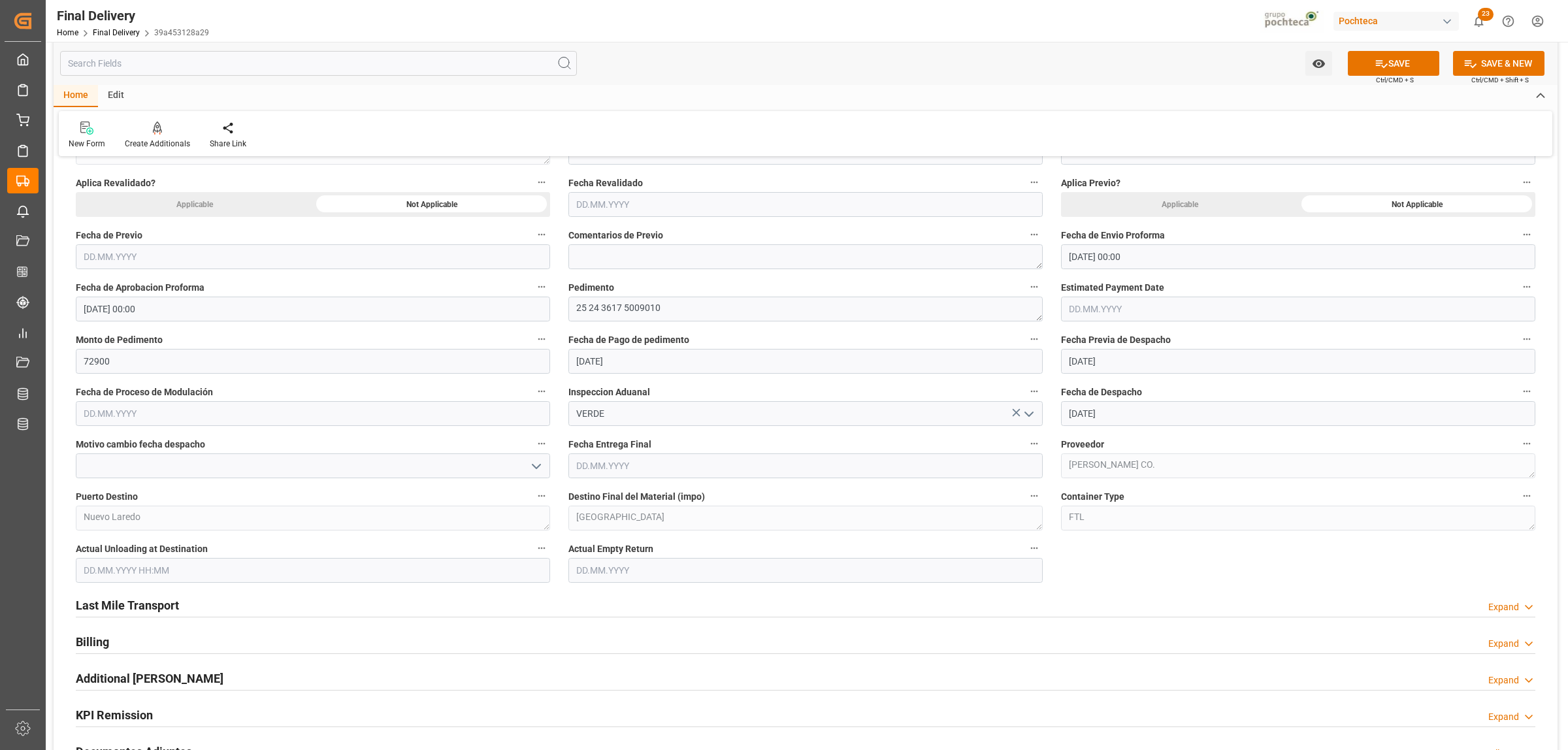
scroll to position [653, 0]
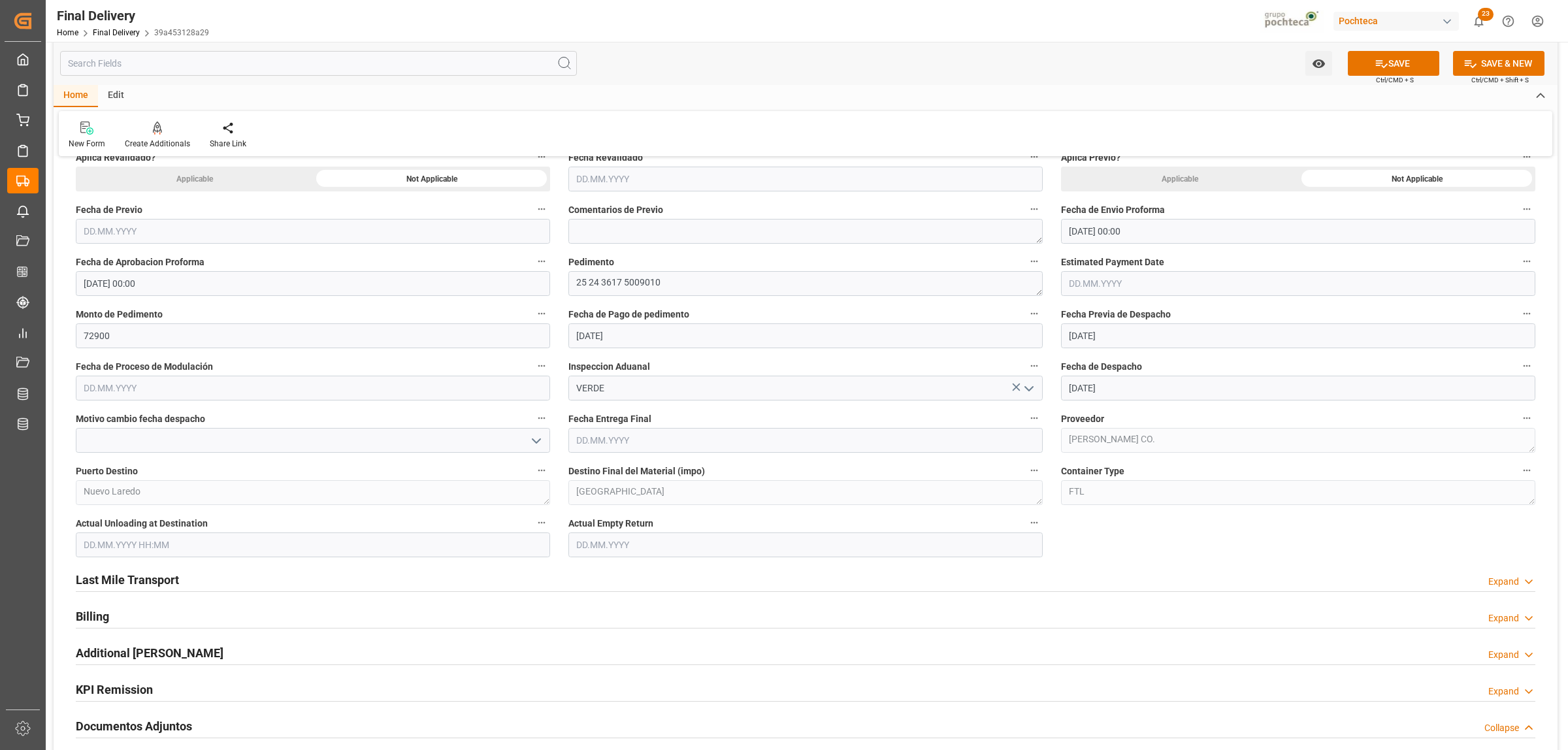
click at [634, 435] on input "text" at bounding box center [805, 441] width 475 height 25
click at [603, 468] on div "September 2025" at bounding box center [662, 472] width 186 height 13
click at [662, 549] on span "11" at bounding box center [662, 546] width 8 height 9
type input "[DATE]"
click at [635, 543] on input "text" at bounding box center [805, 545] width 475 height 25
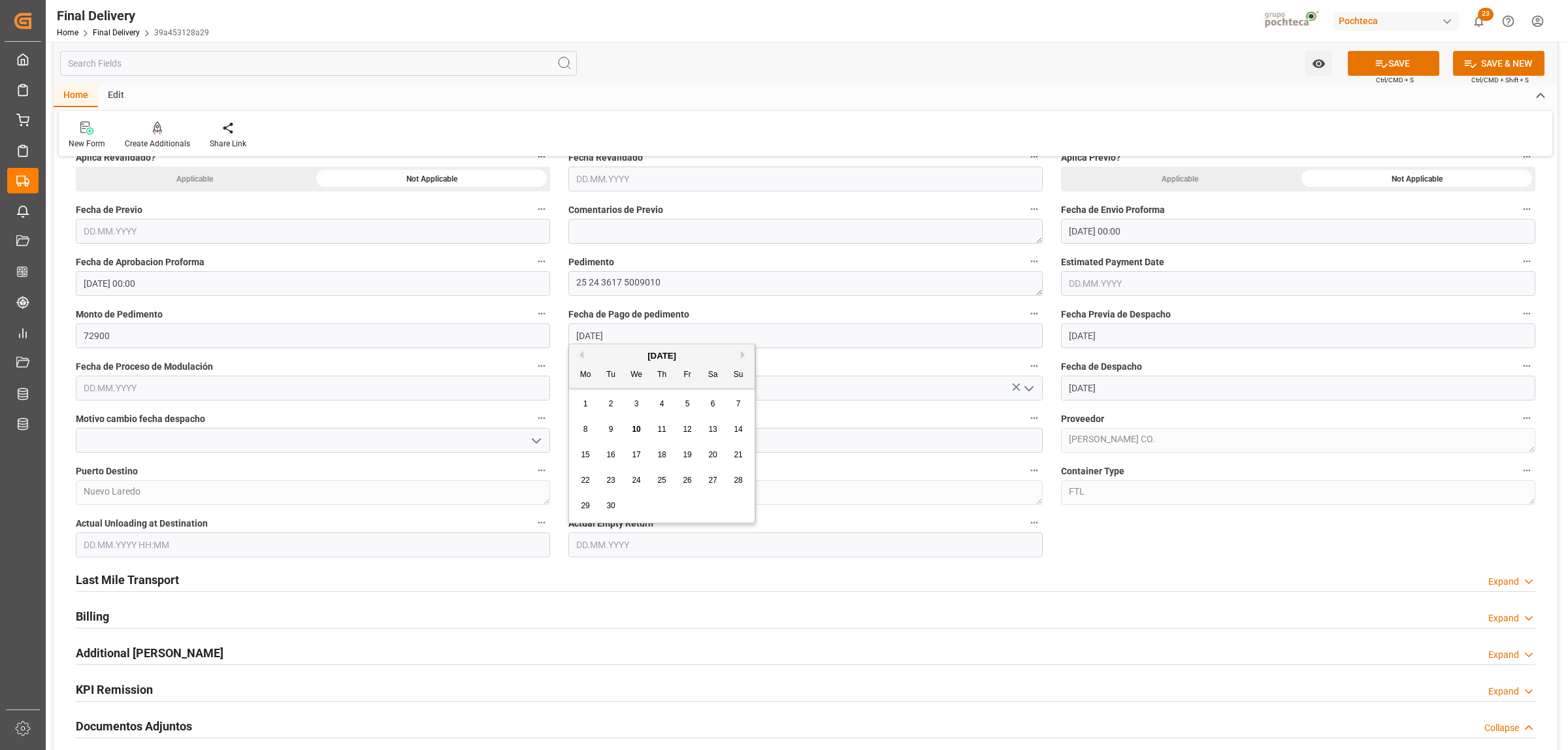
click at [663, 435] on div "11" at bounding box center [662, 430] width 17 height 16
type input "[DATE]"
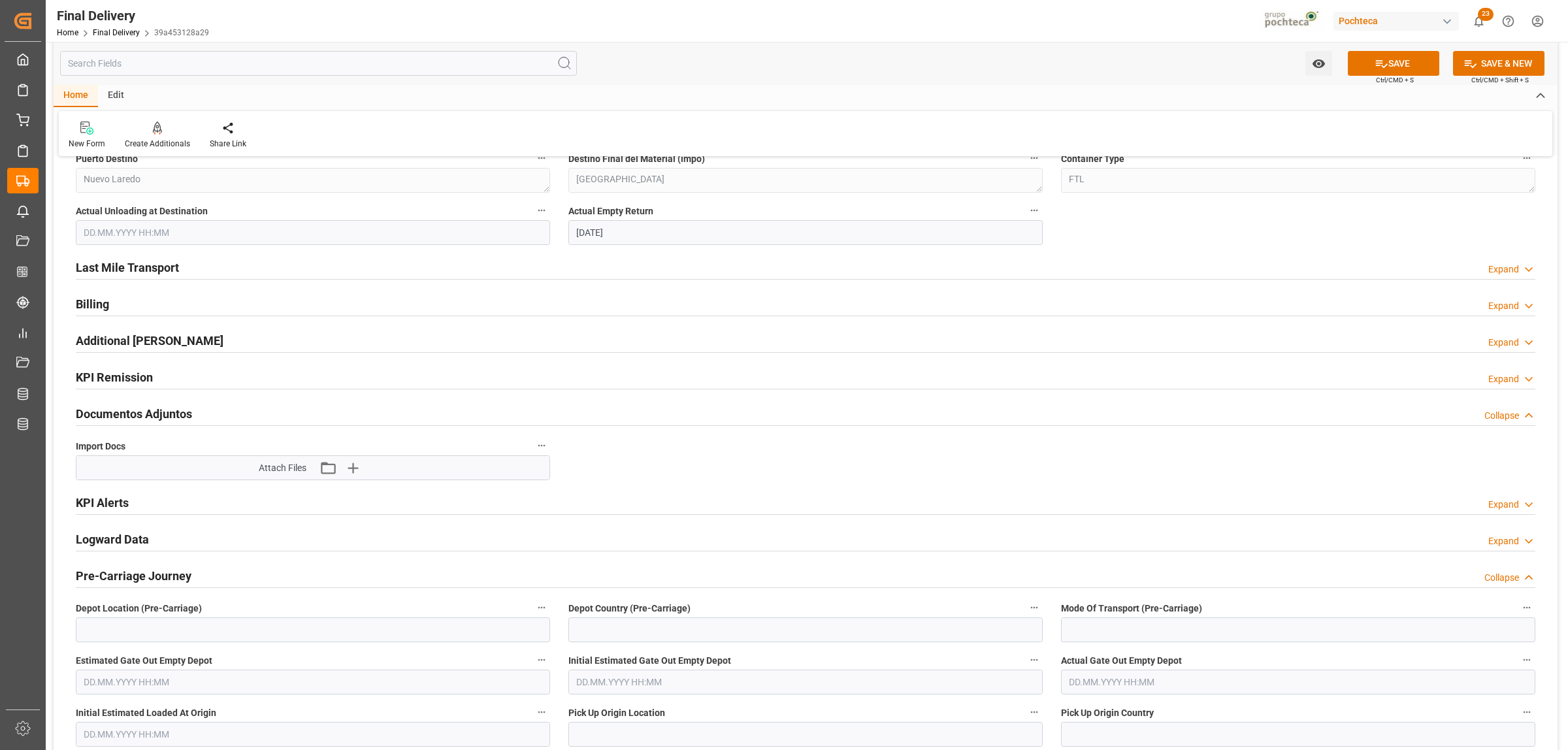
scroll to position [980, 0]
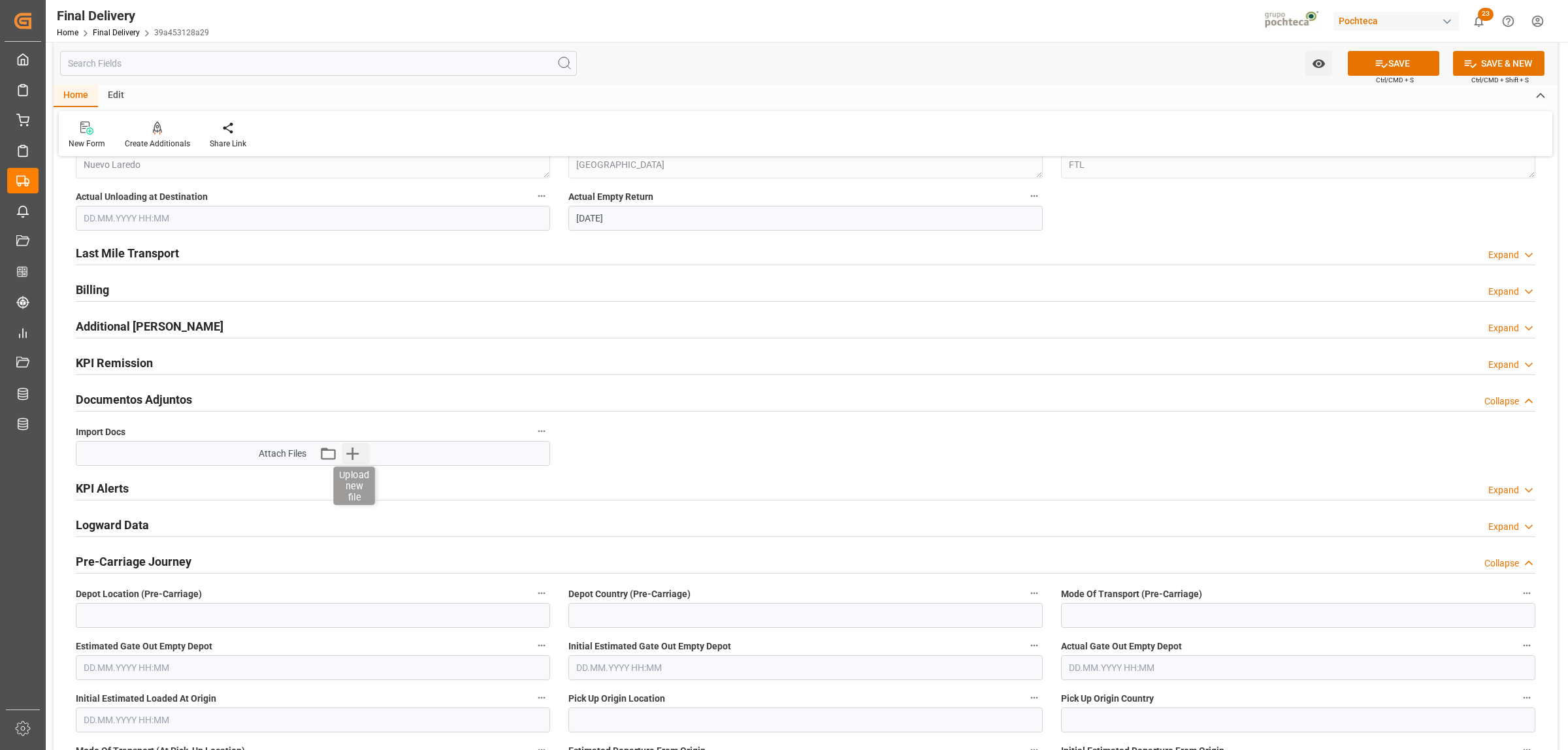
click at [358, 456] on icon "button" at bounding box center [353, 453] width 21 height 21
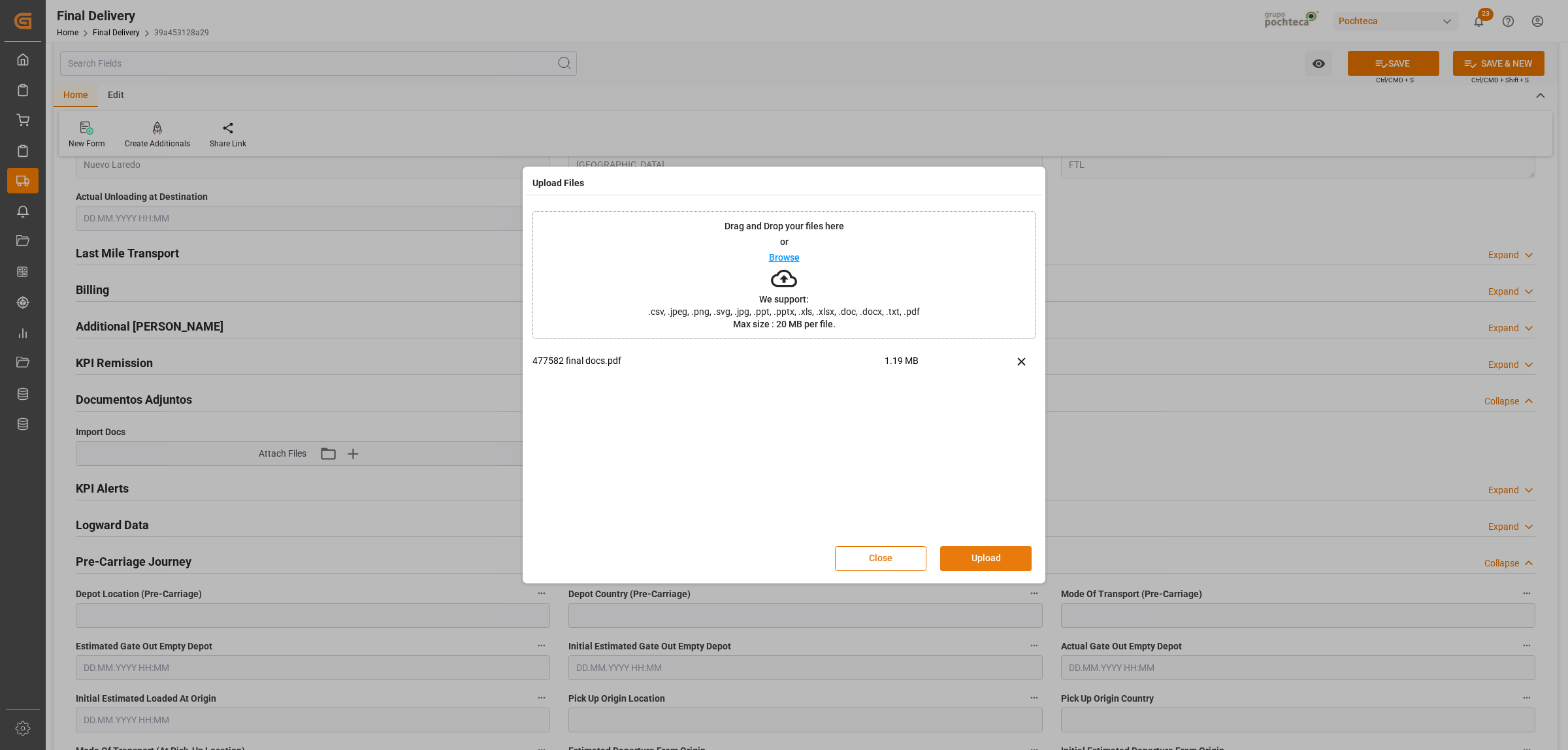
click at [979, 563] on button "Upload" at bounding box center [986, 559] width 91 height 25
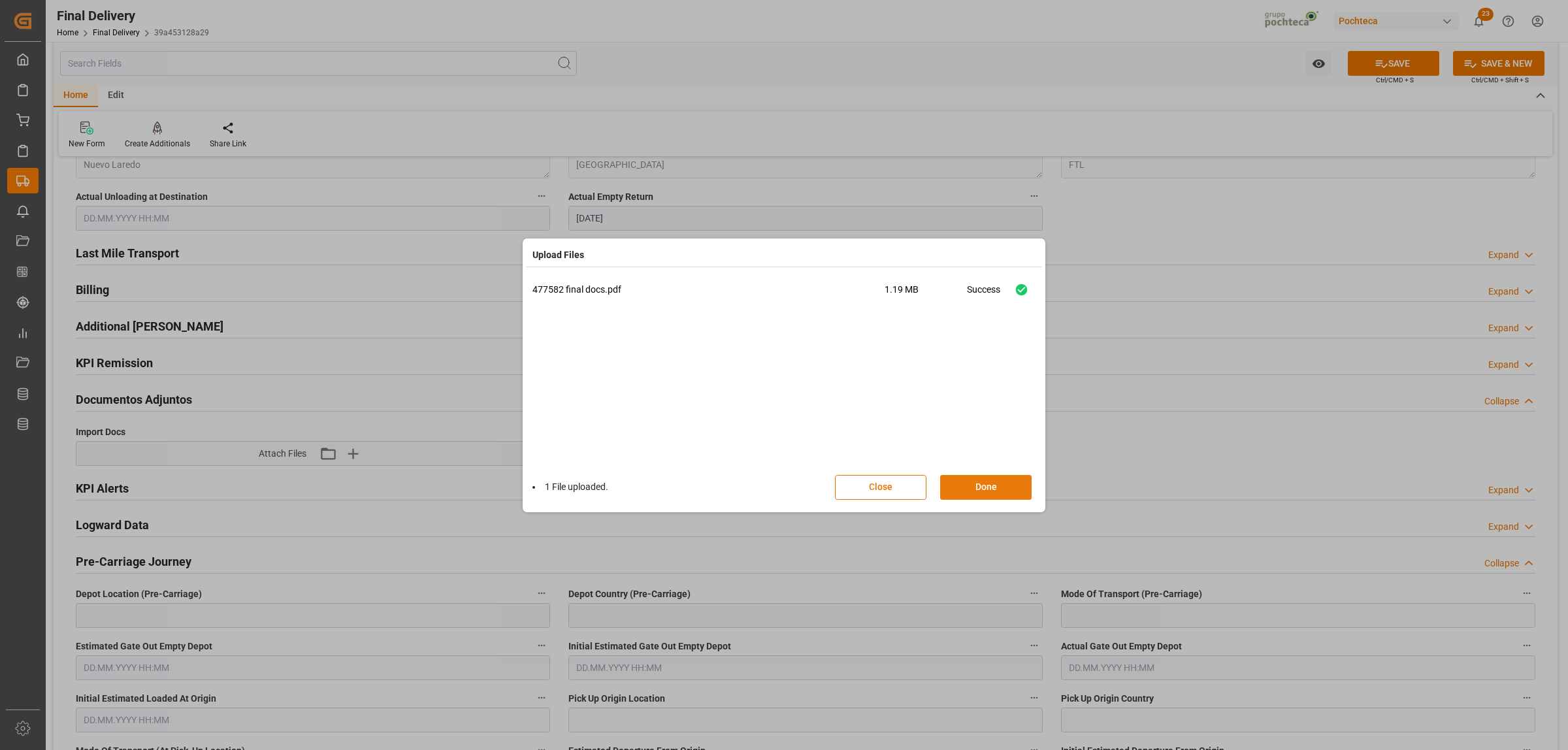
click at [995, 493] on button "Done" at bounding box center [986, 488] width 91 height 25
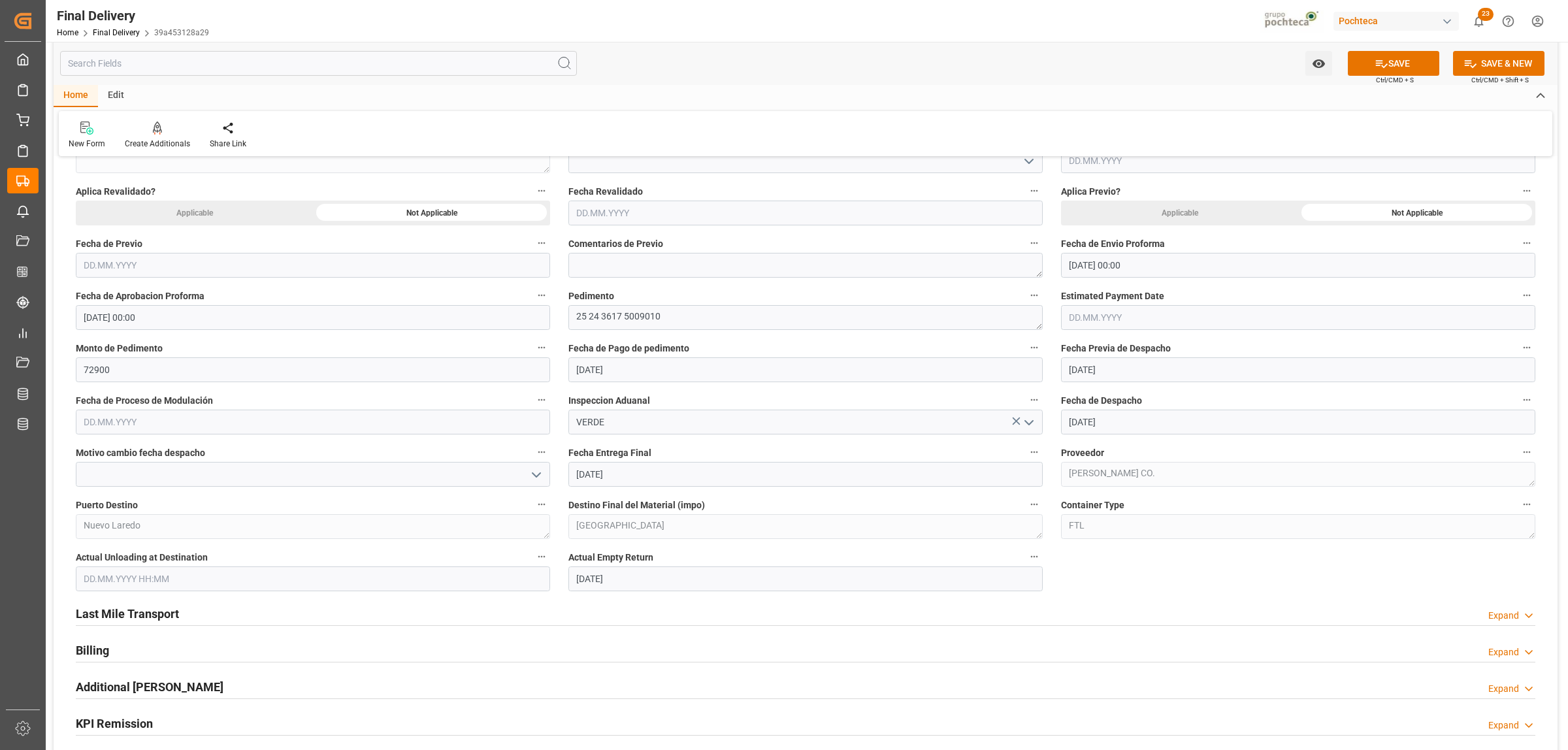
scroll to position [572, 0]
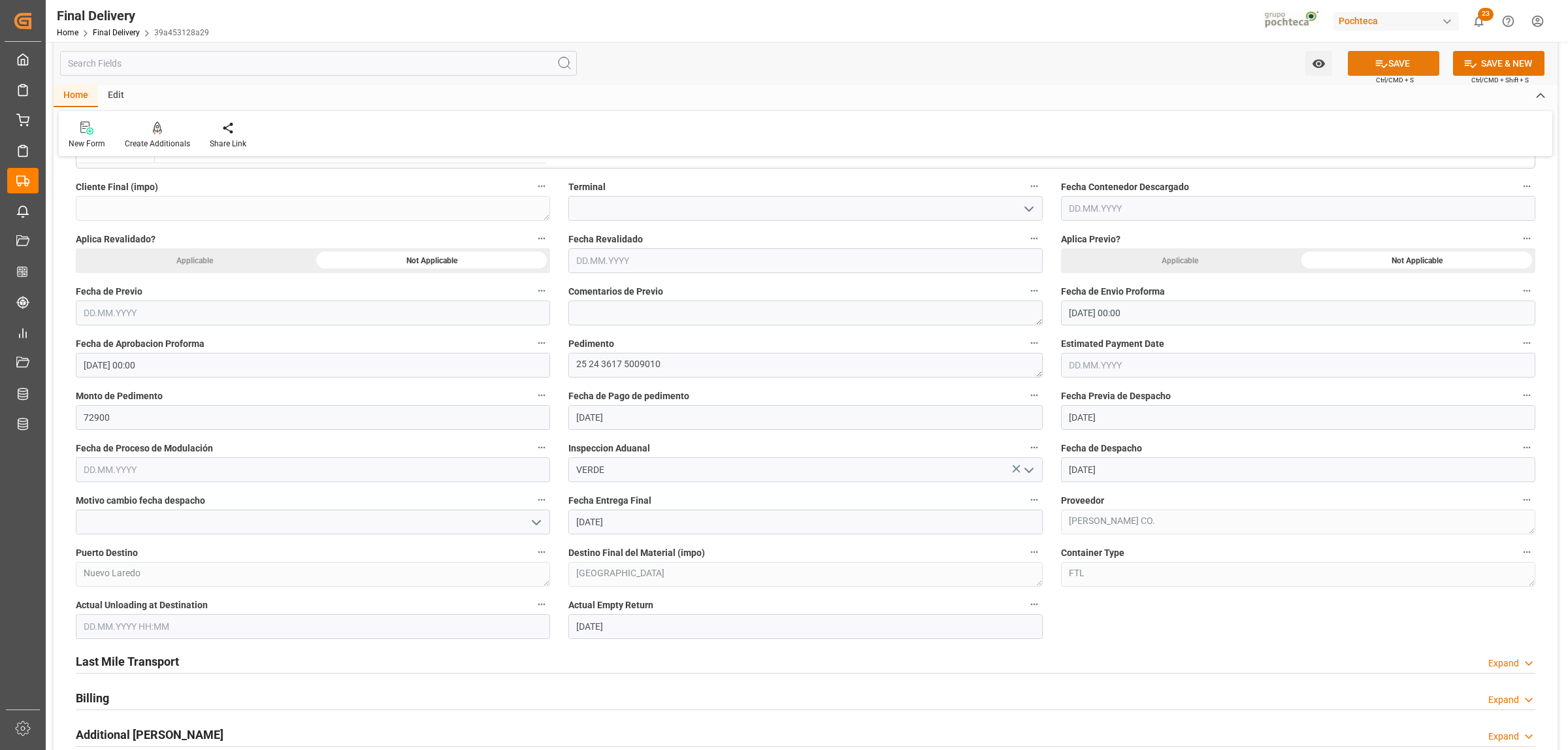
click at [1375, 69] on icon at bounding box center [1381, 64] width 14 height 14
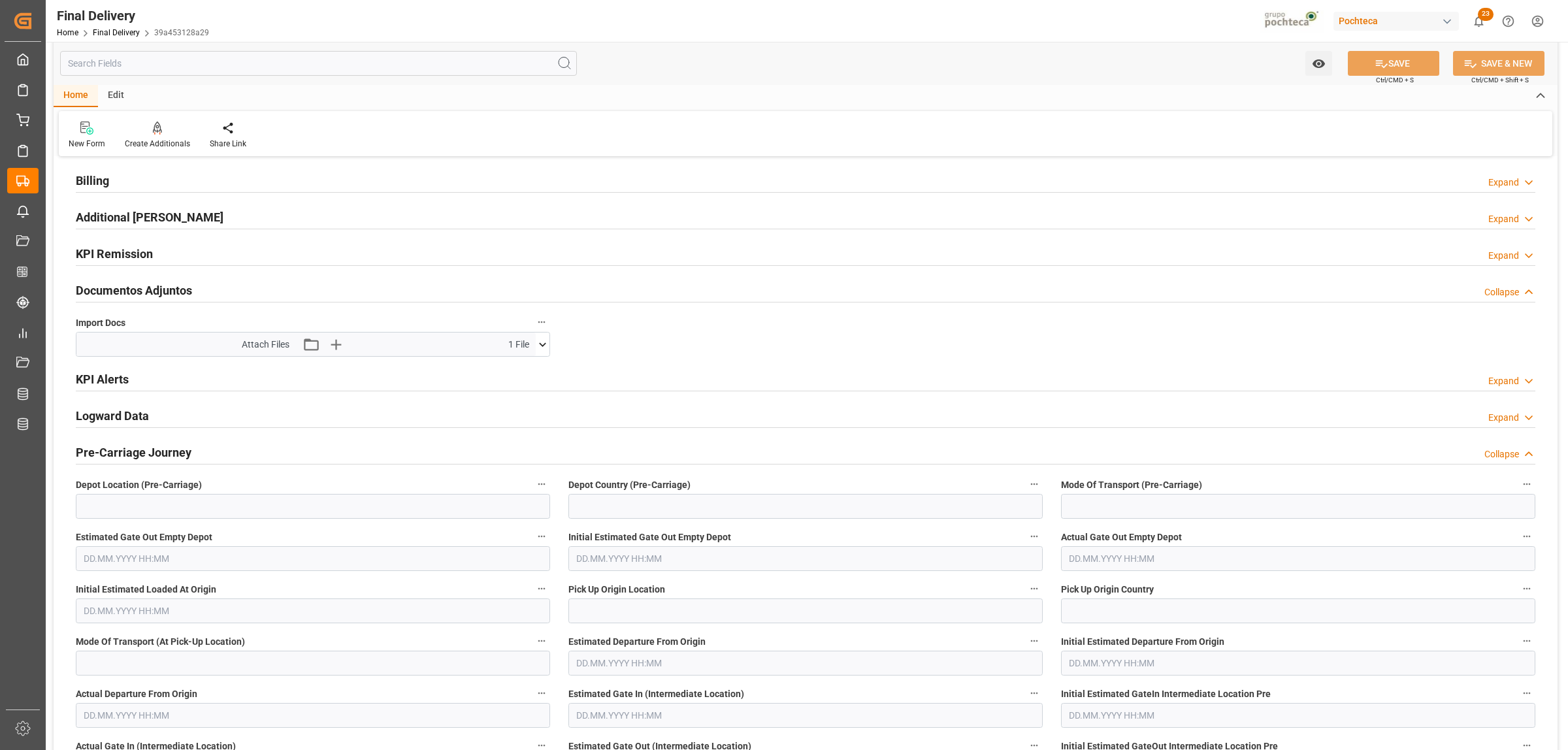
scroll to position [0, 0]
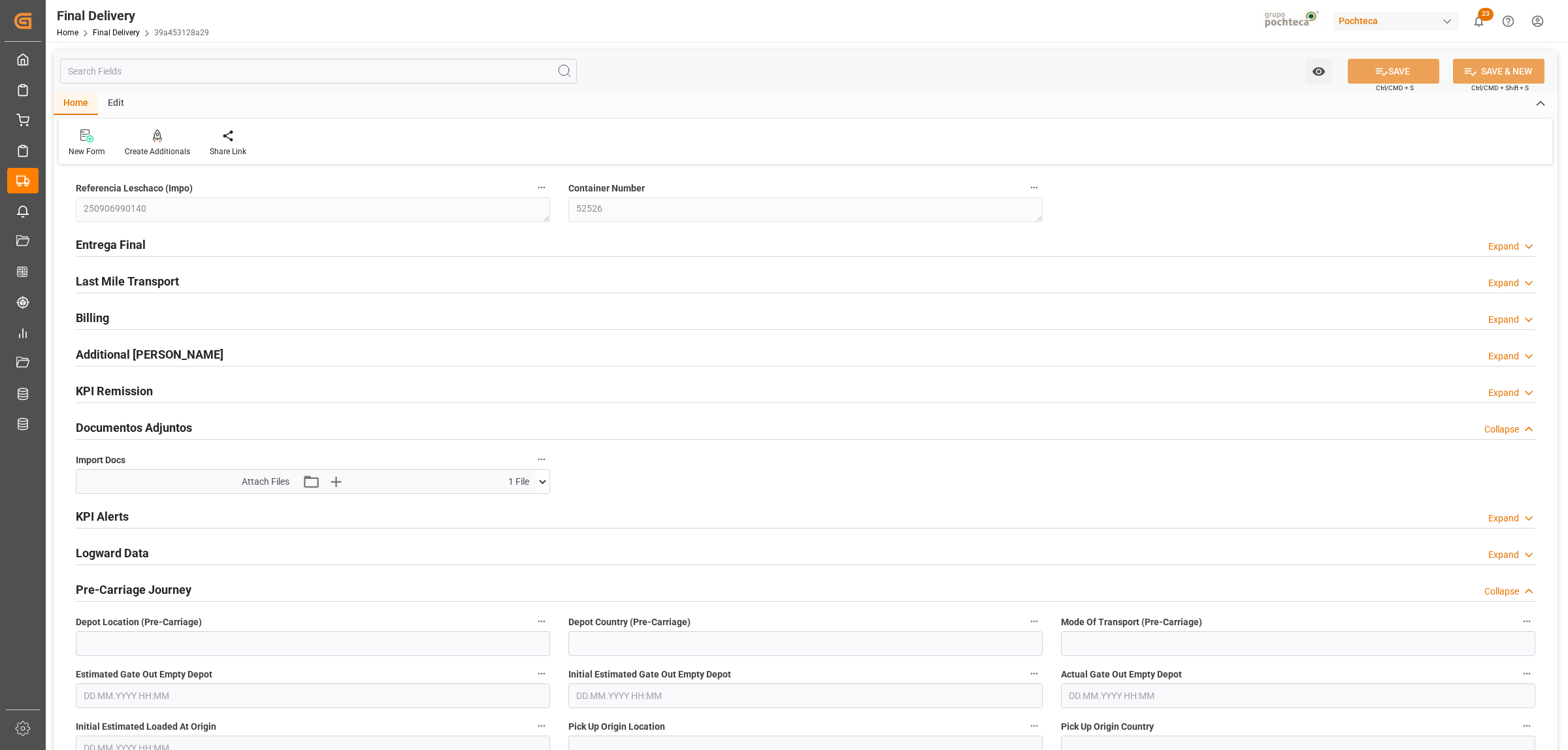
click at [122, 248] on h2 "Entrega Final" at bounding box center [111, 244] width 70 height 18
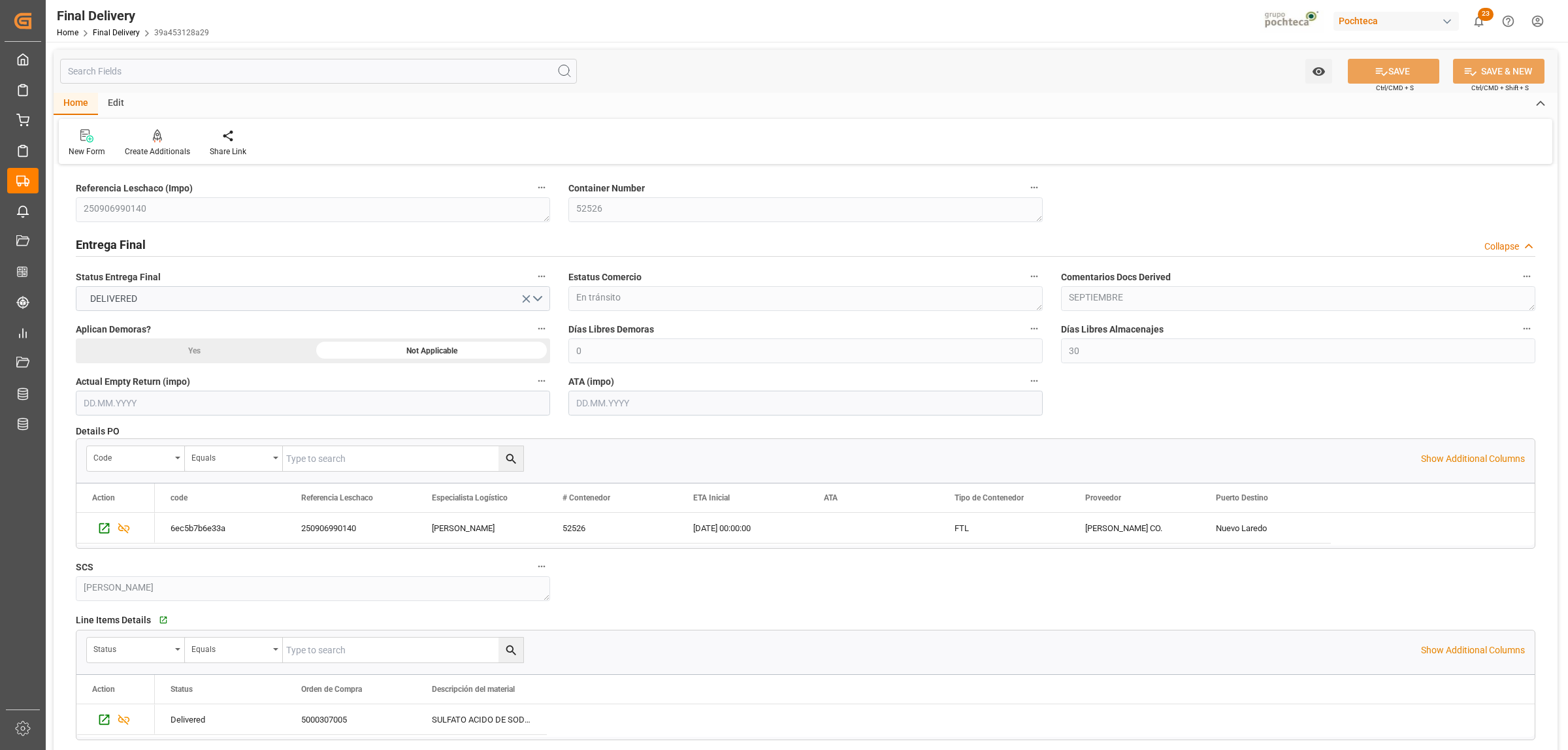
click at [122, 247] on h2 "Entrega Final" at bounding box center [111, 244] width 70 height 18
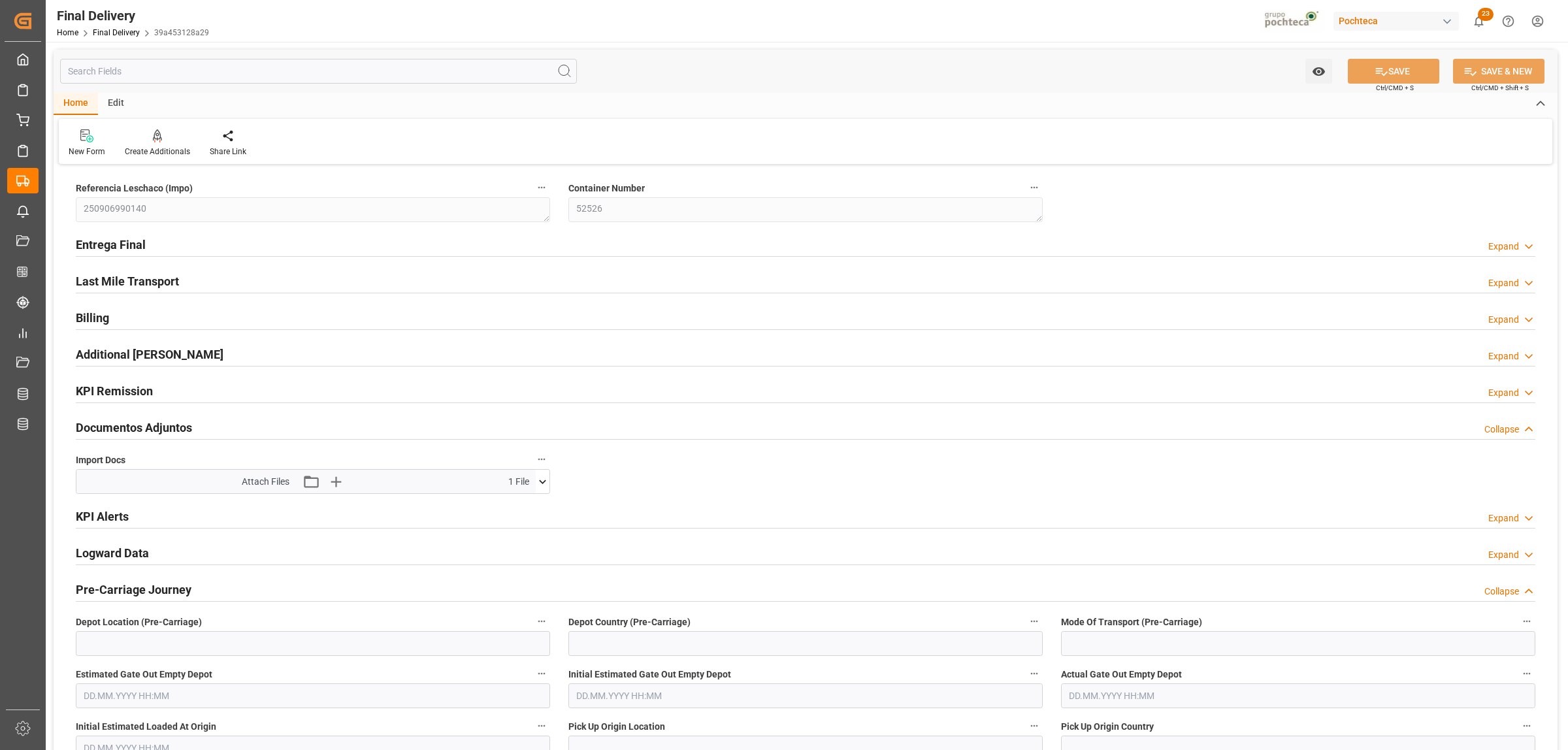
click at [116, 278] on h2 "Last Mile Transport" at bounding box center [127, 281] width 103 height 18
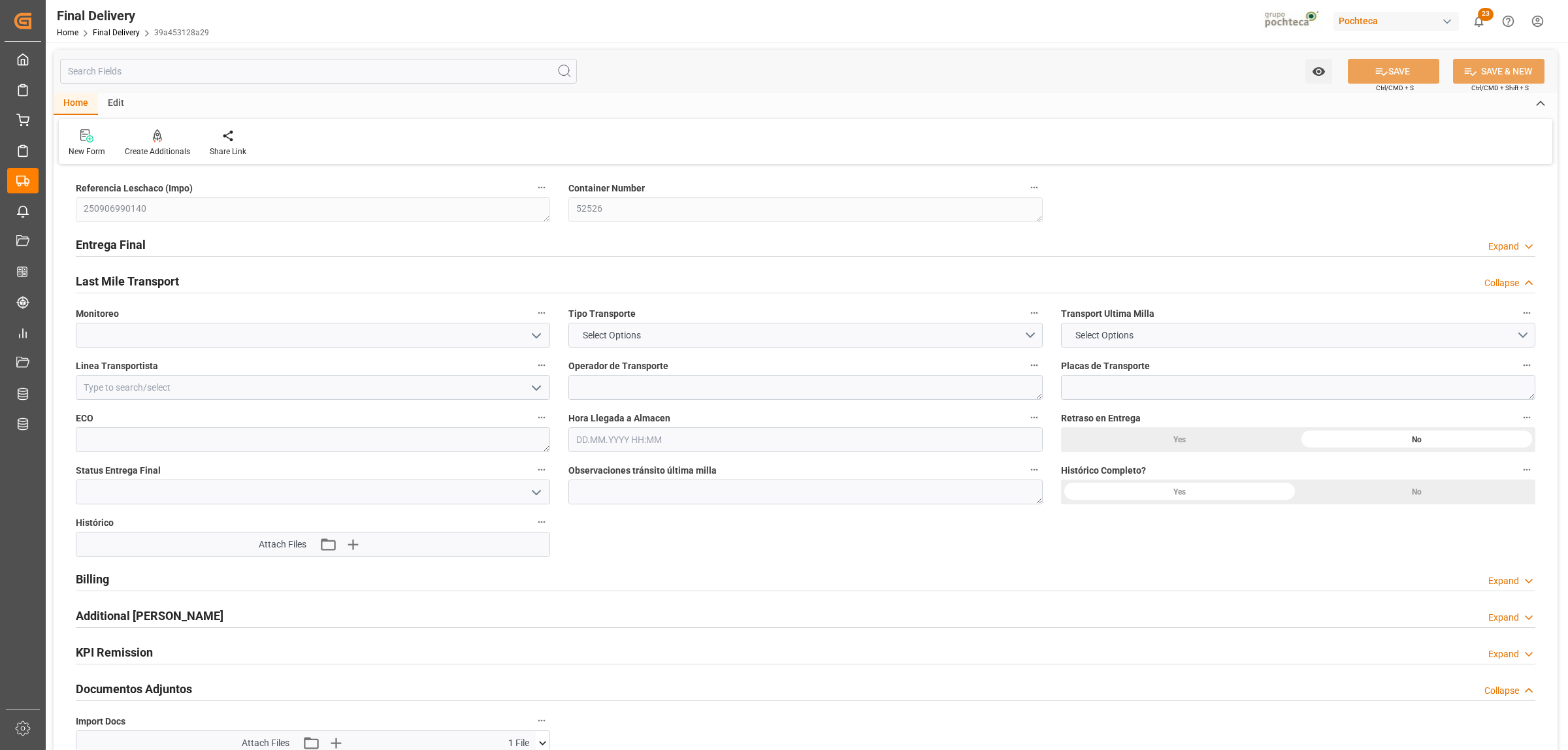
click at [115, 245] on h2 "Entrega Final" at bounding box center [111, 244] width 70 height 18
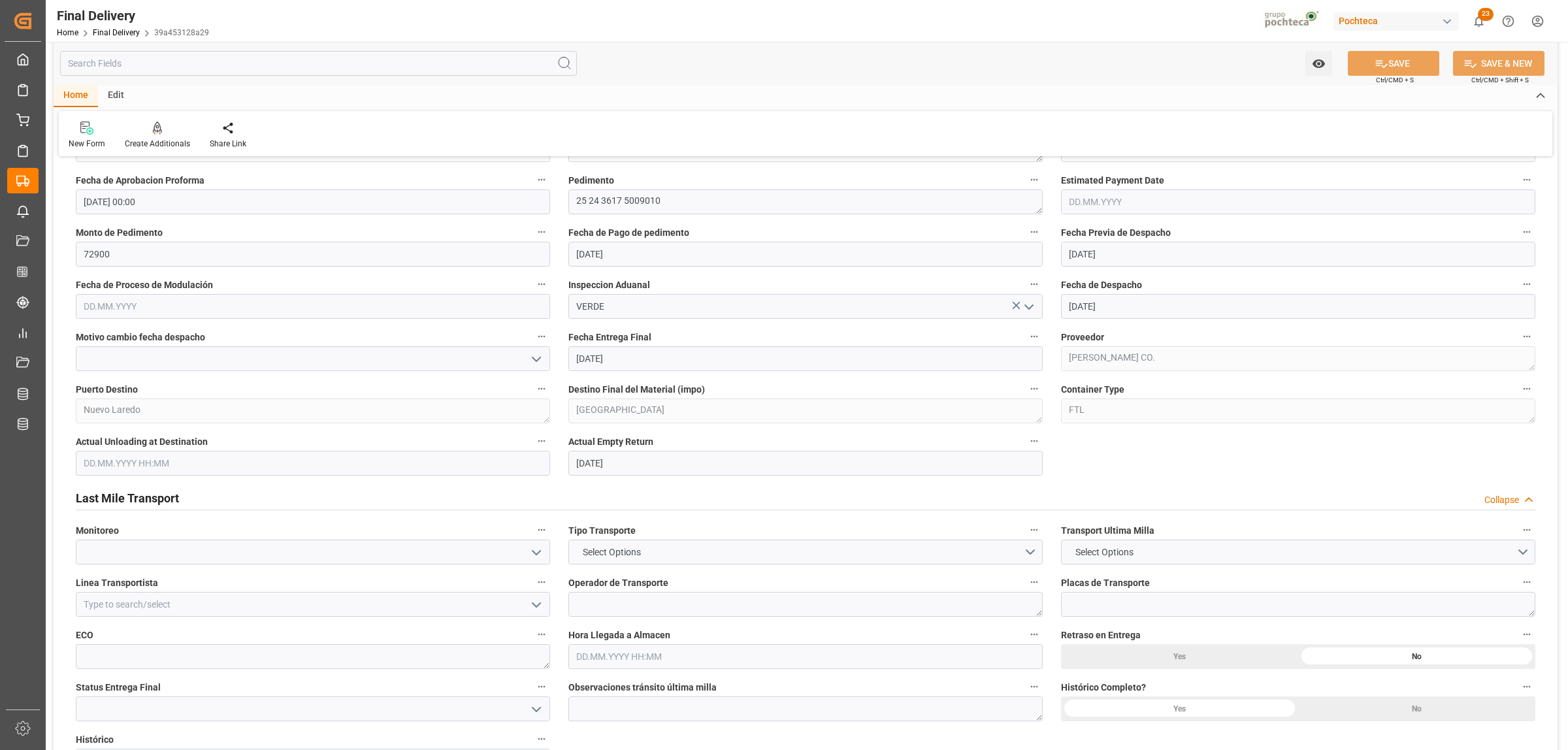
scroll to position [816, 0]
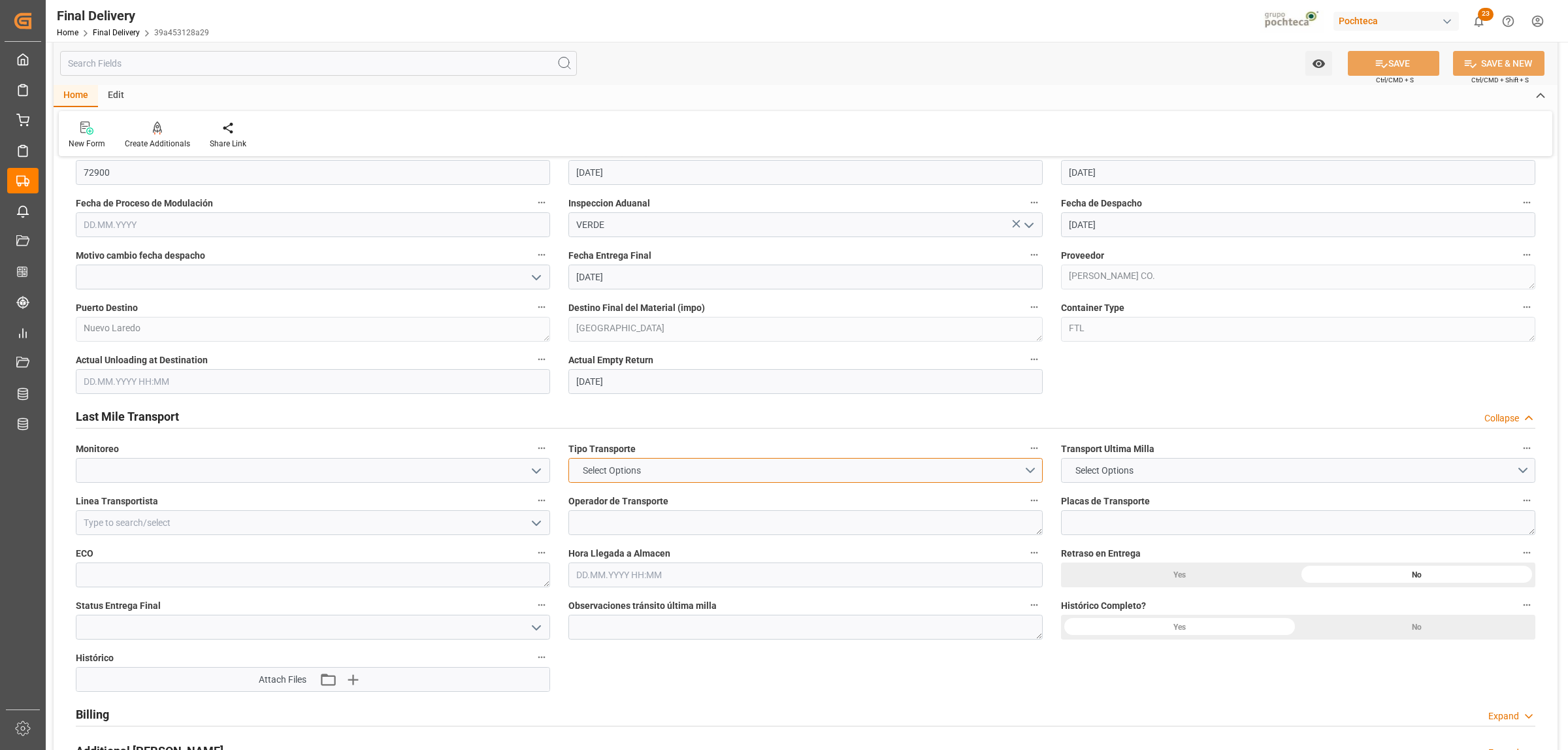
click at [1033, 474] on button "Select Options" at bounding box center [805, 470] width 475 height 25
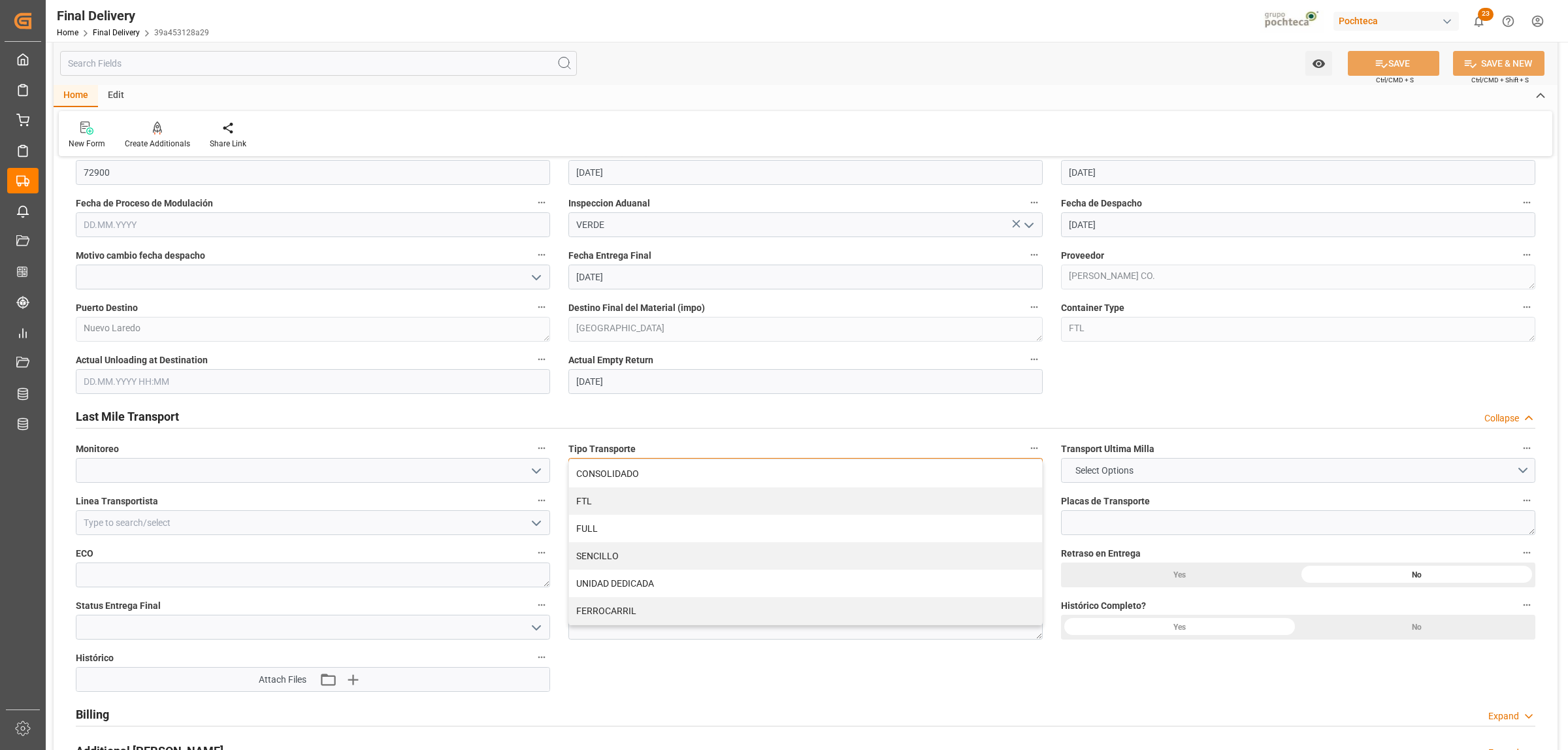
click at [633, 507] on div "FTL" at bounding box center [805, 501] width 473 height 28
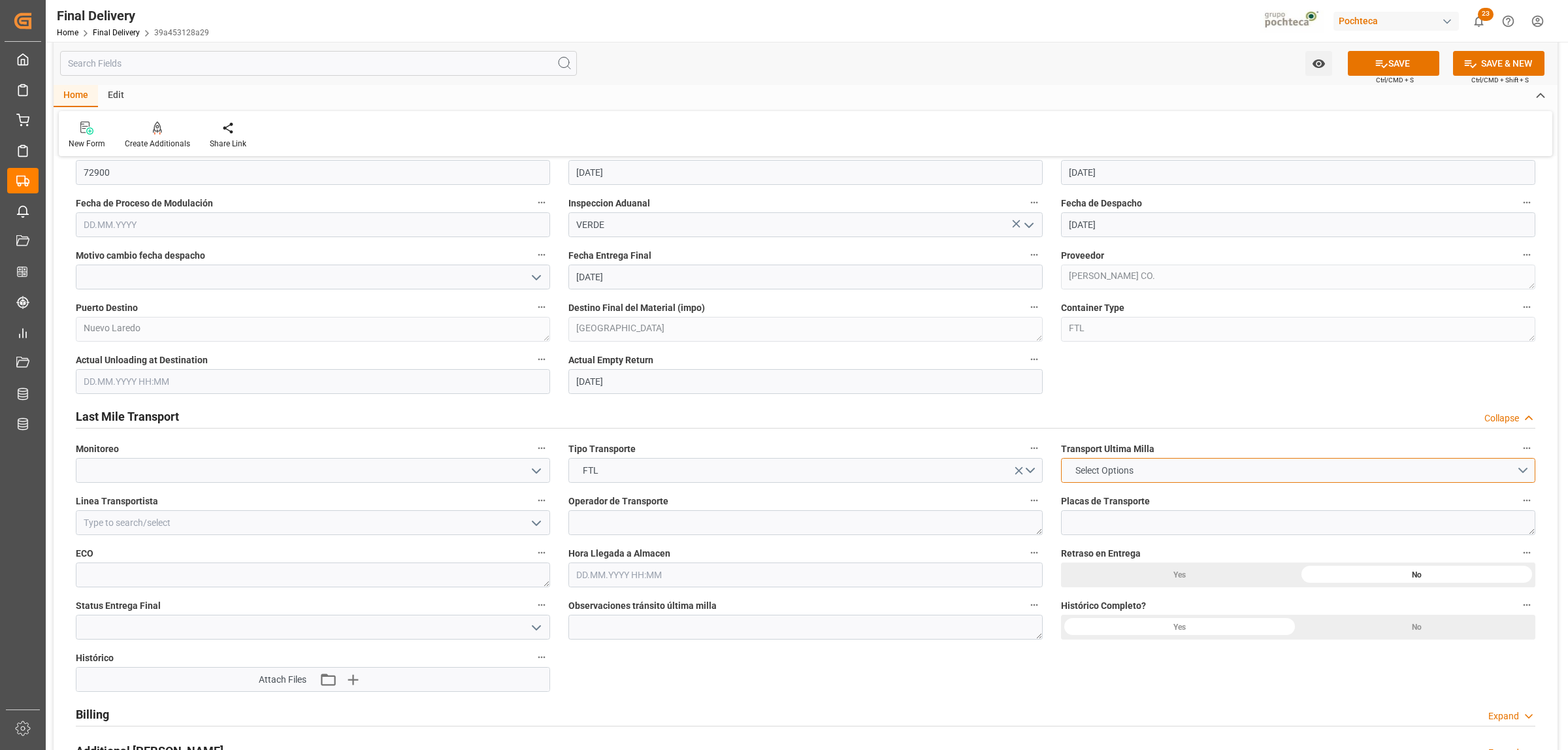
click at [1526, 474] on button "Select Options" at bounding box center [1298, 470] width 475 height 25
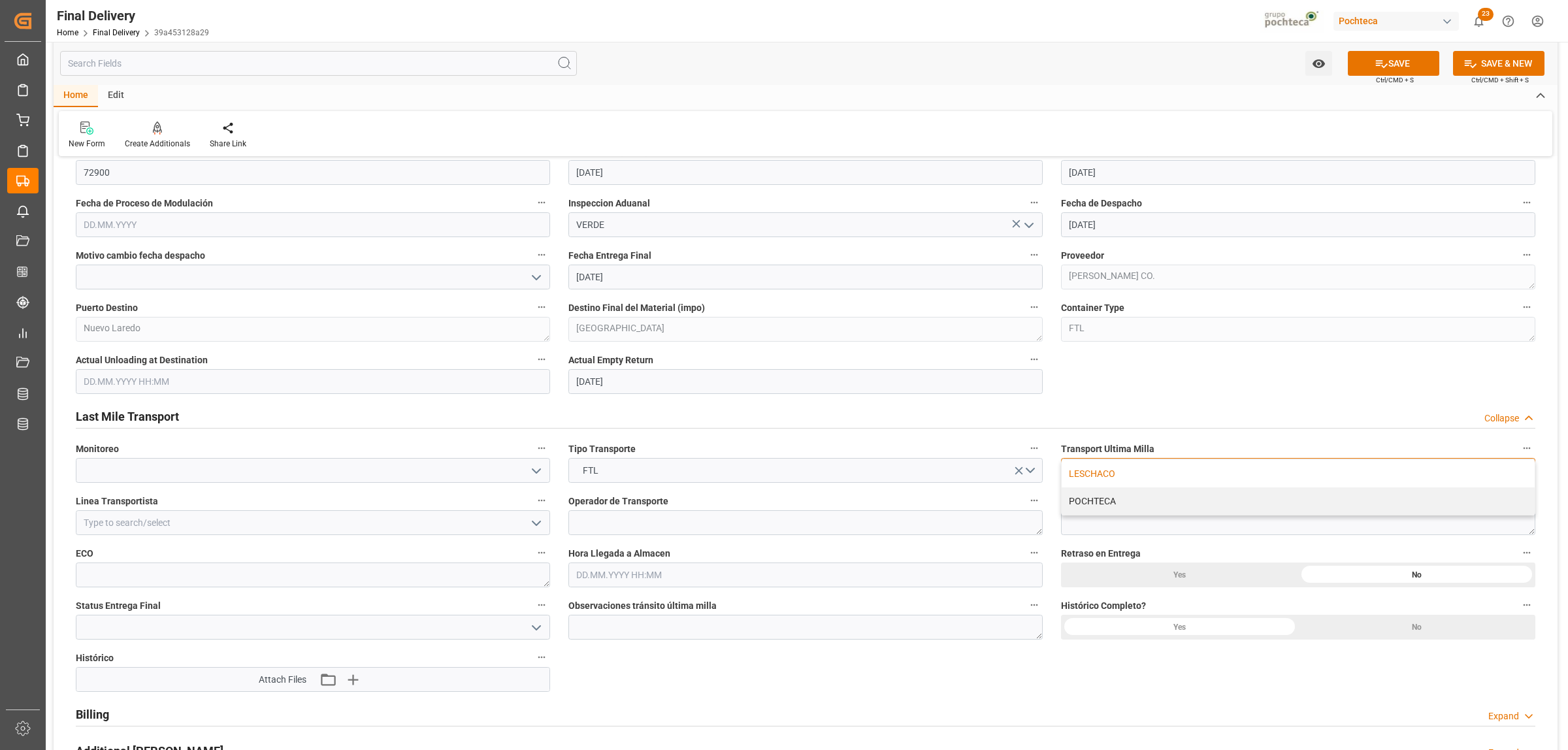
click at [1093, 478] on div "LESCHACO" at bounding box center [1298, 474] width 473 height 28
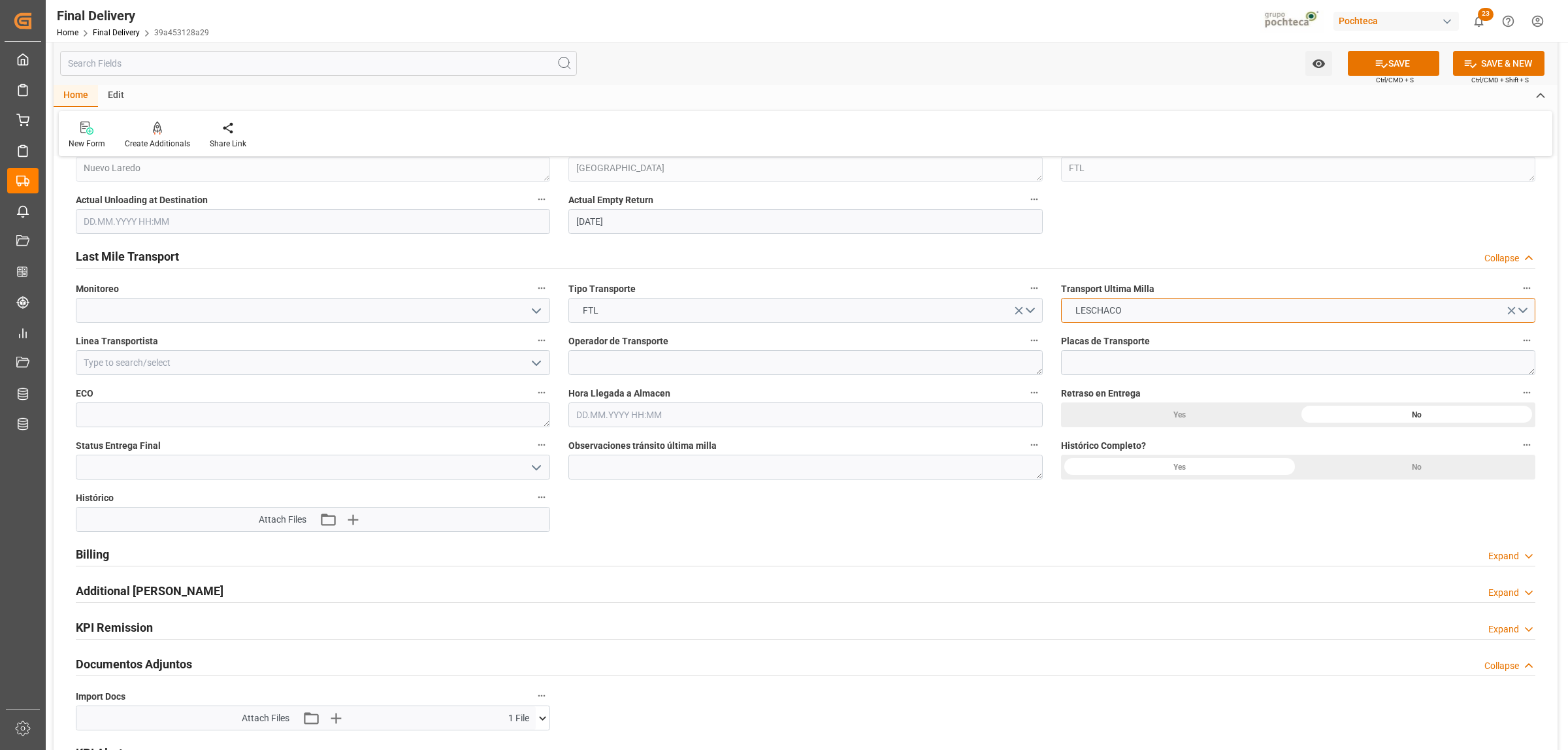
scroll to position [980, 0]
click at [534, 363] on icon "open menu" at bounding box center [536, 360] width 16 height 16
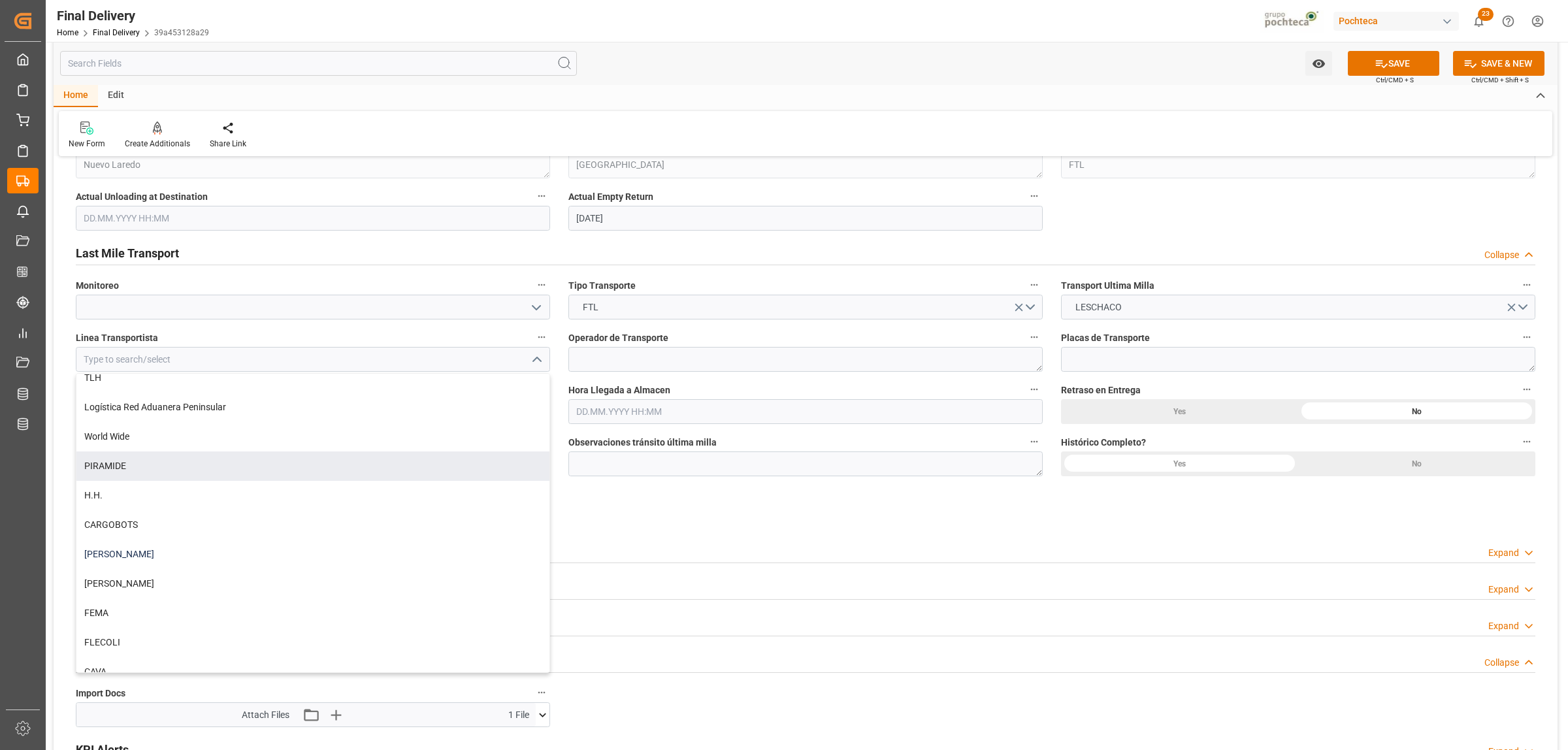
scroll to position [245, 0]
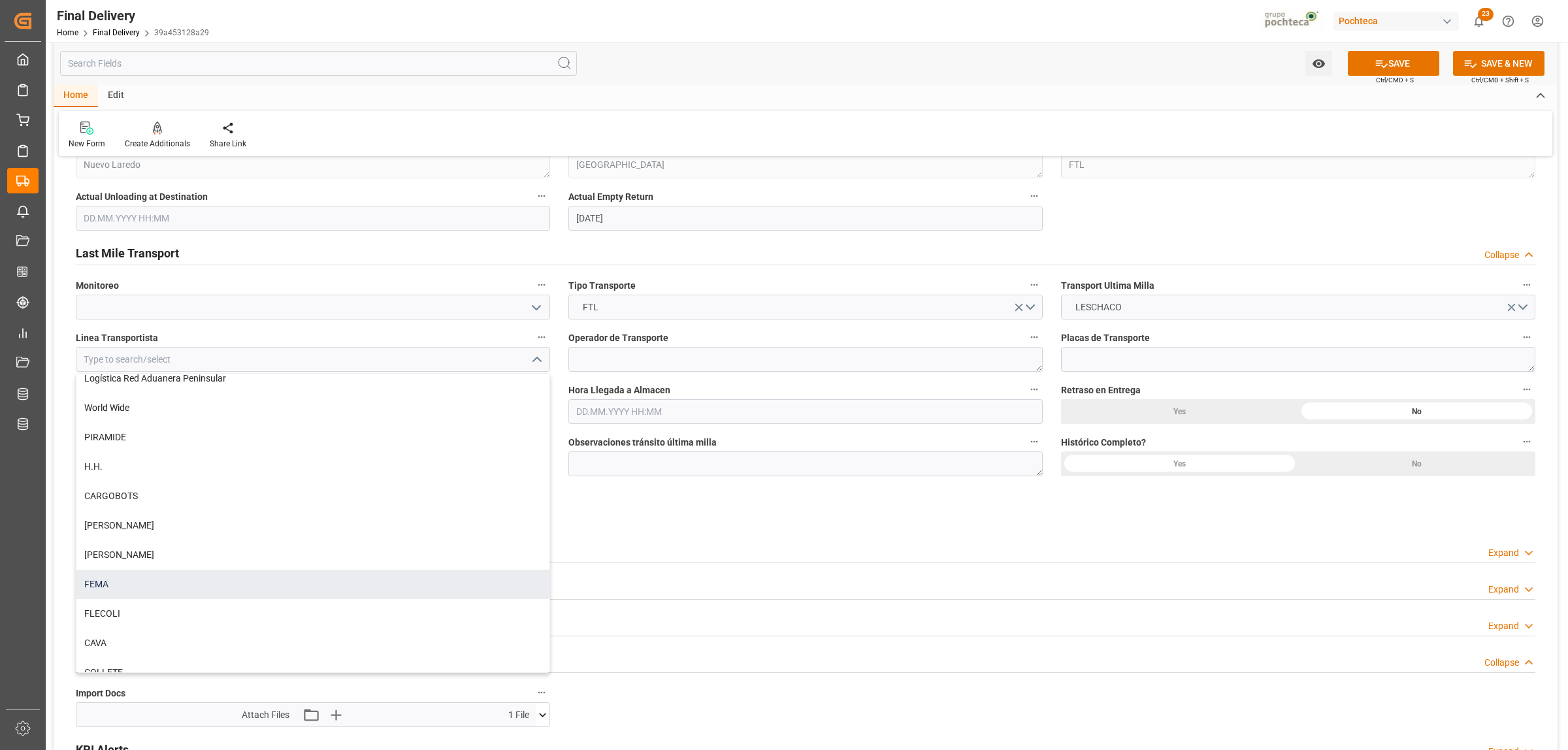
click at [89, 585] on div "FEMA" at bounding box center [313, 584] width 473 height 30
type input "FEMA"
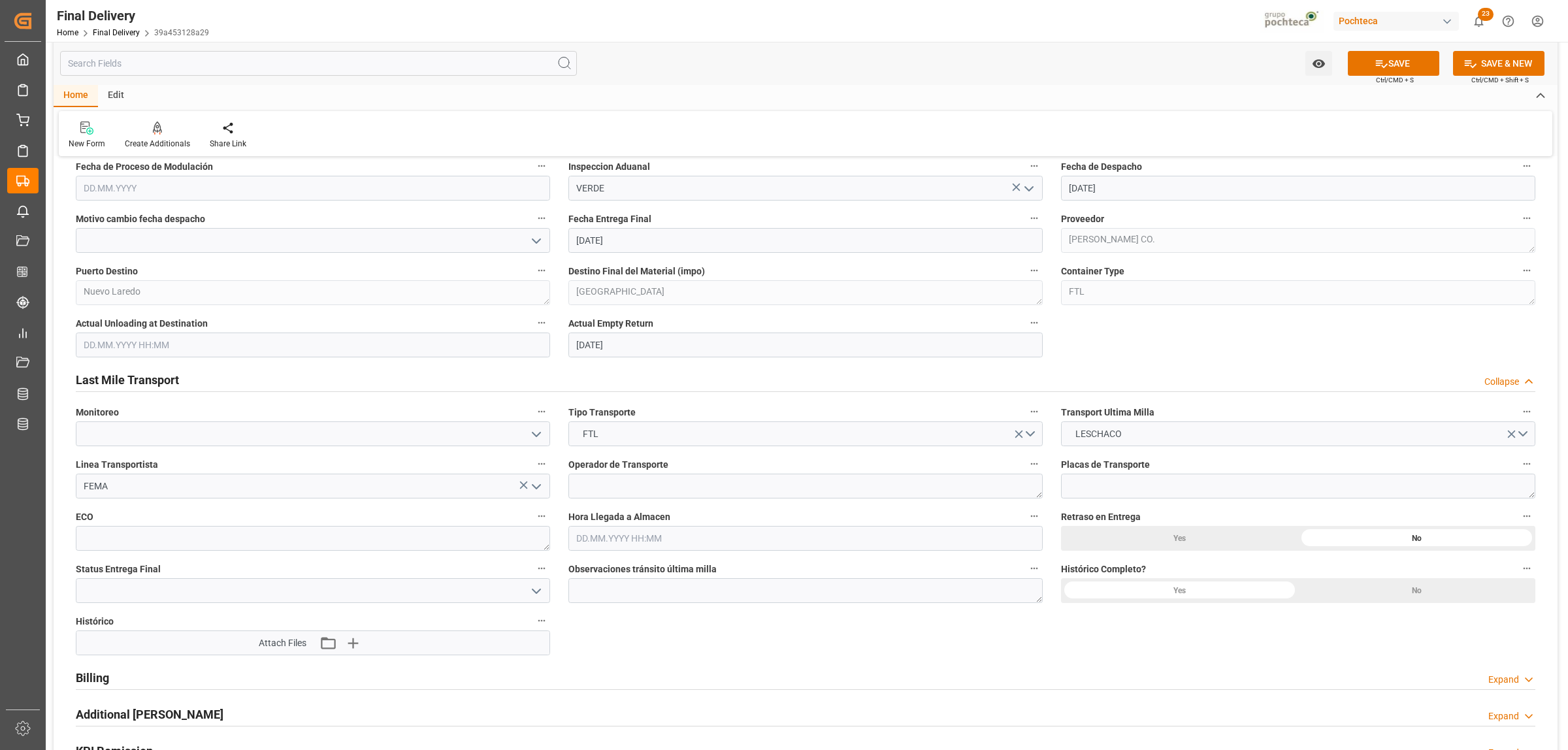
scroll to position [816, 0]
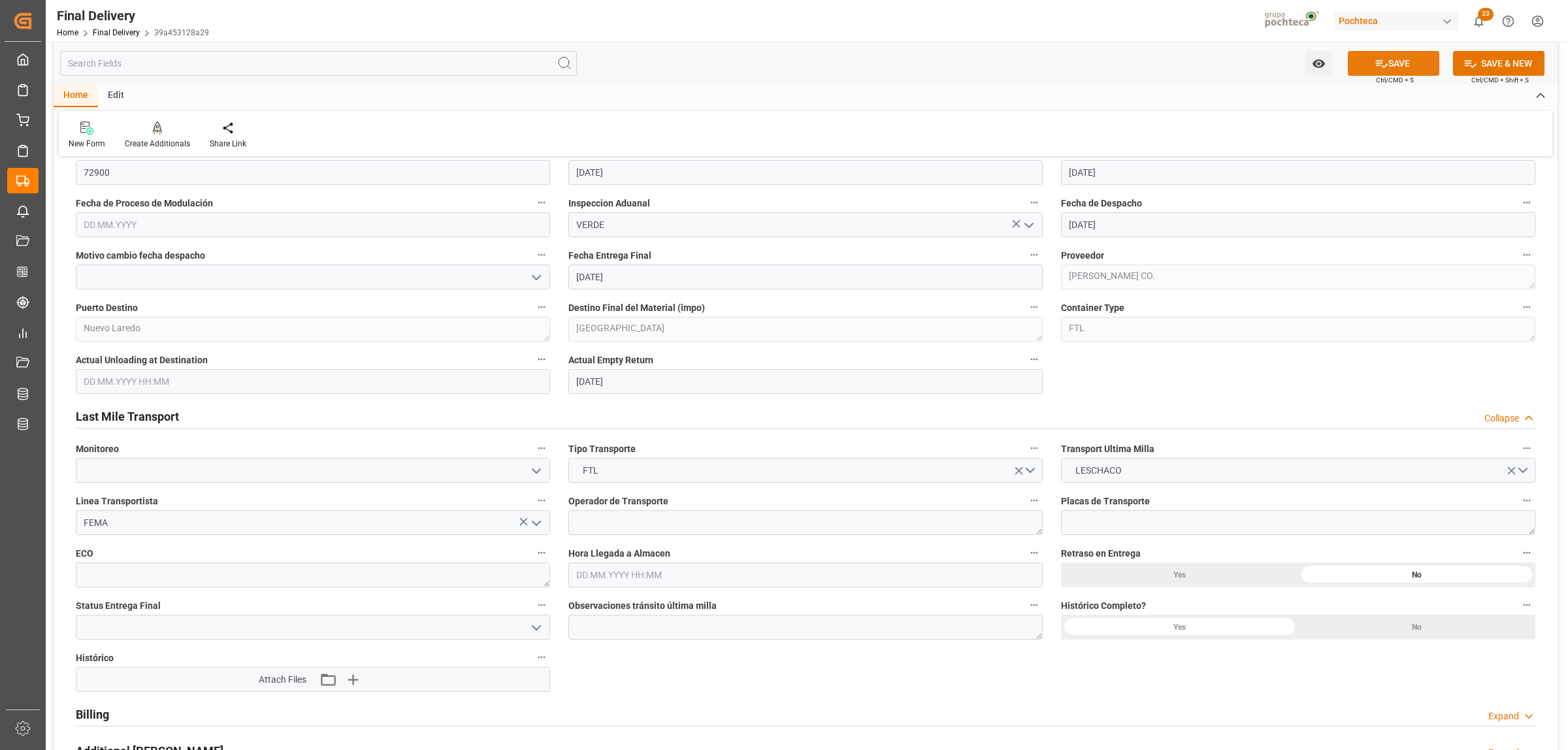
click at [1395, 62] on button "SAVE" at bounding box center [1393, 64] width 91 height 25
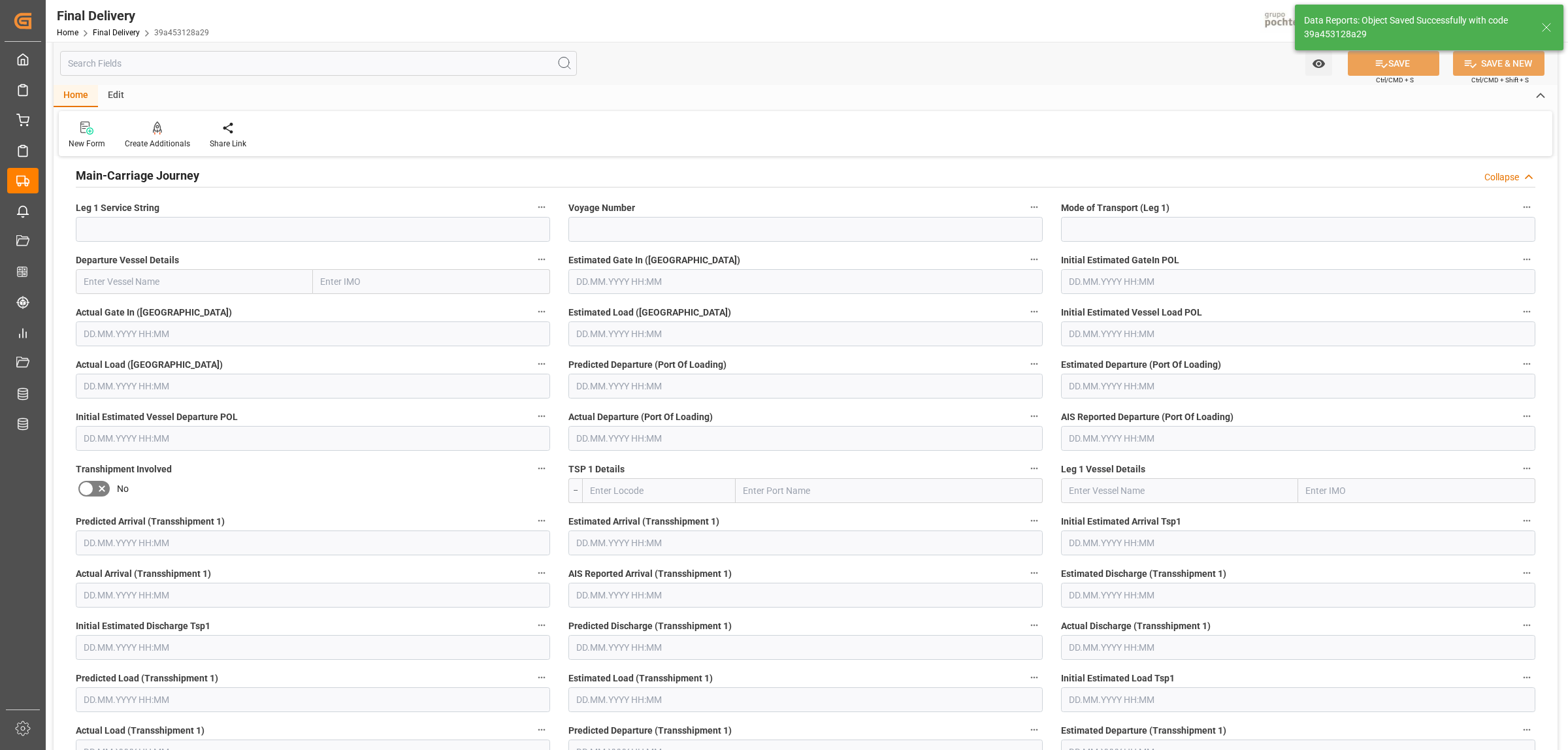
scroll to position [0, 0]
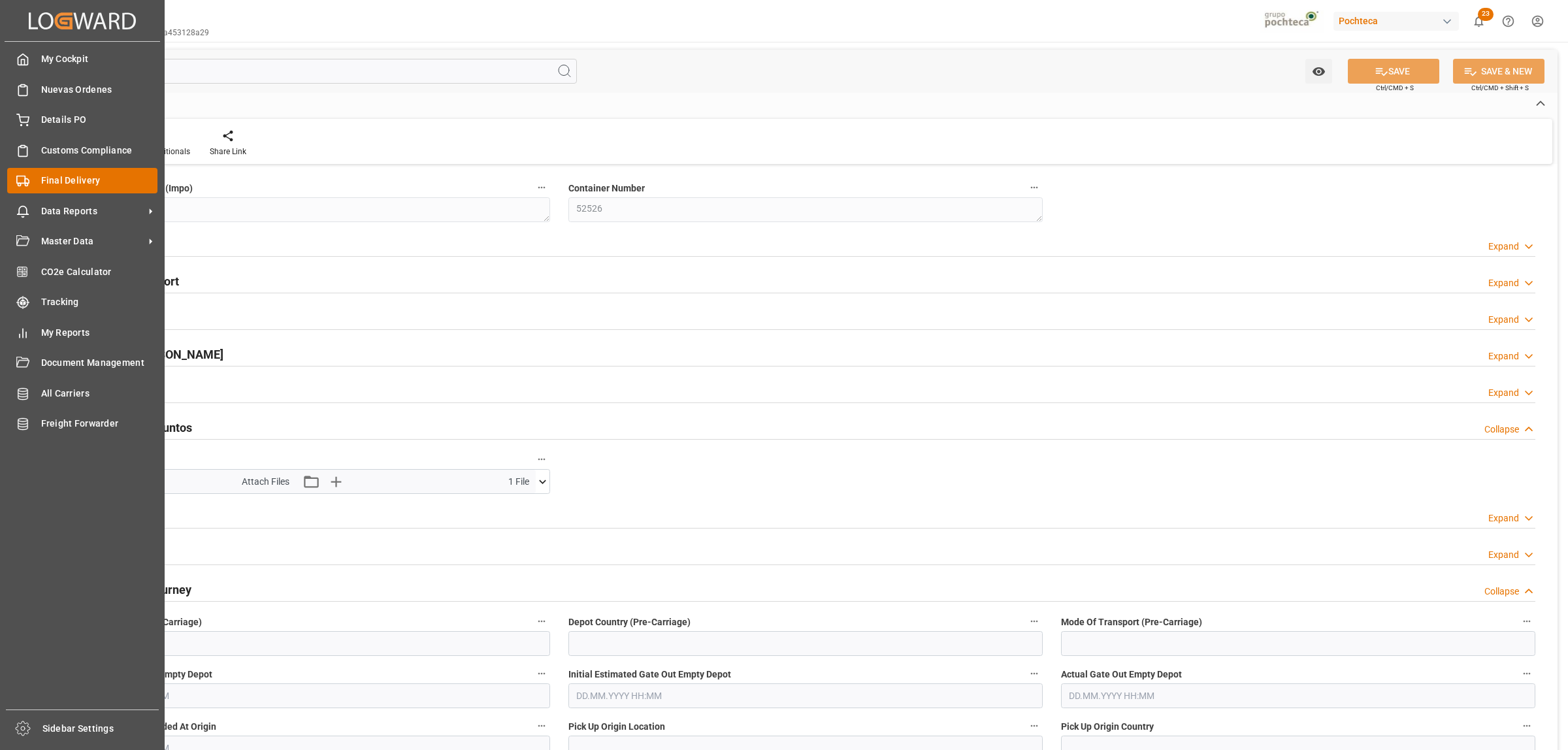
click at [57, 182] on span "Final Delivery" at bounding box center [99, 181] width 117 height 14
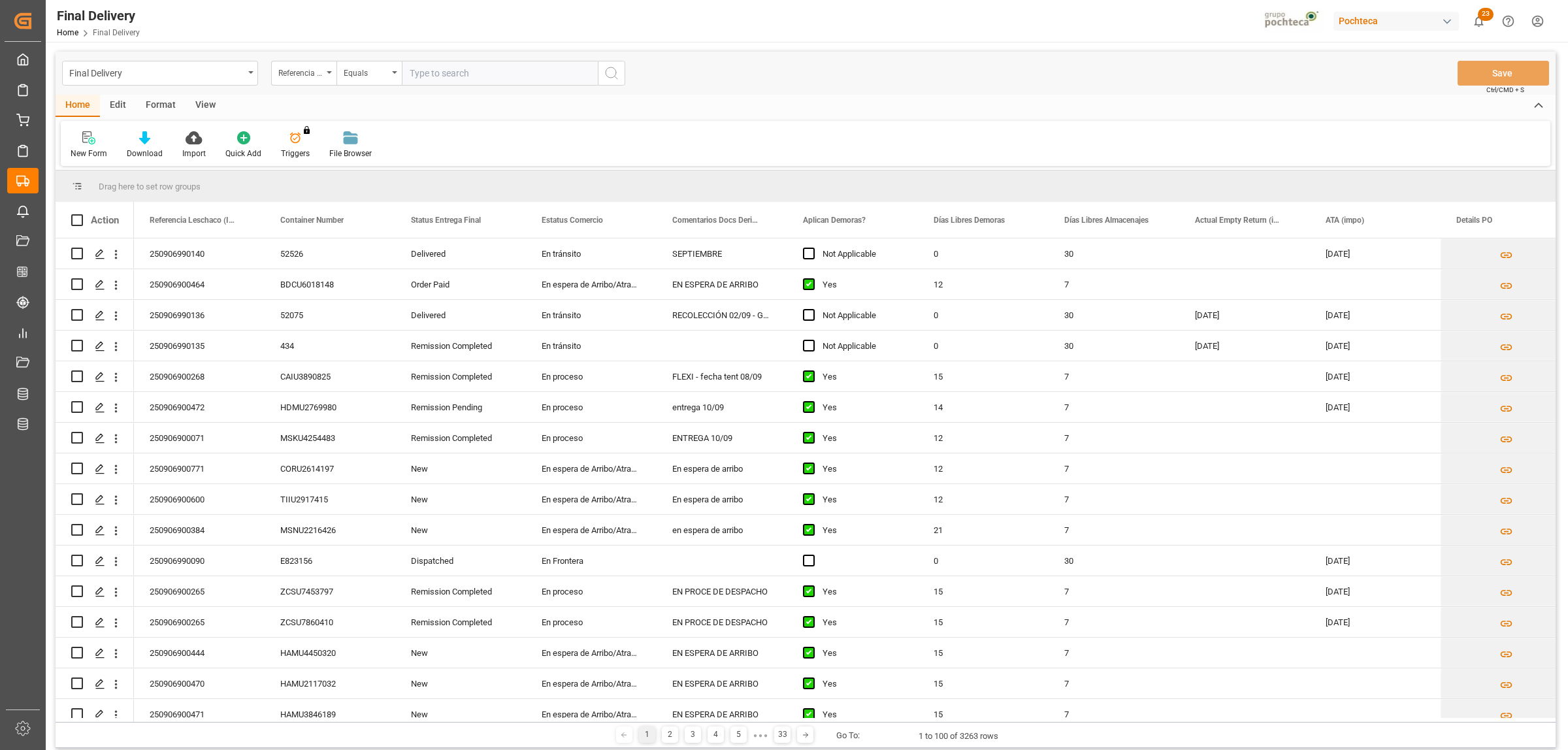
click at [162, 102] on div "Format" at bounding box center [161, 106] width 50 height 22
click at [119, 102] on div "Edit" at bounding box center [118, 106] width 36 height 22
click at [151, 105] on div "Format" at bounding box center [161, 106] width 50 height 22
click at [1290, 219] on span at bounding box center [1288, 220] width 12 height 12
click at [1321, 193] on div "Drag here to set row groups" at bounding box center [805, 186] width 1500 height 31
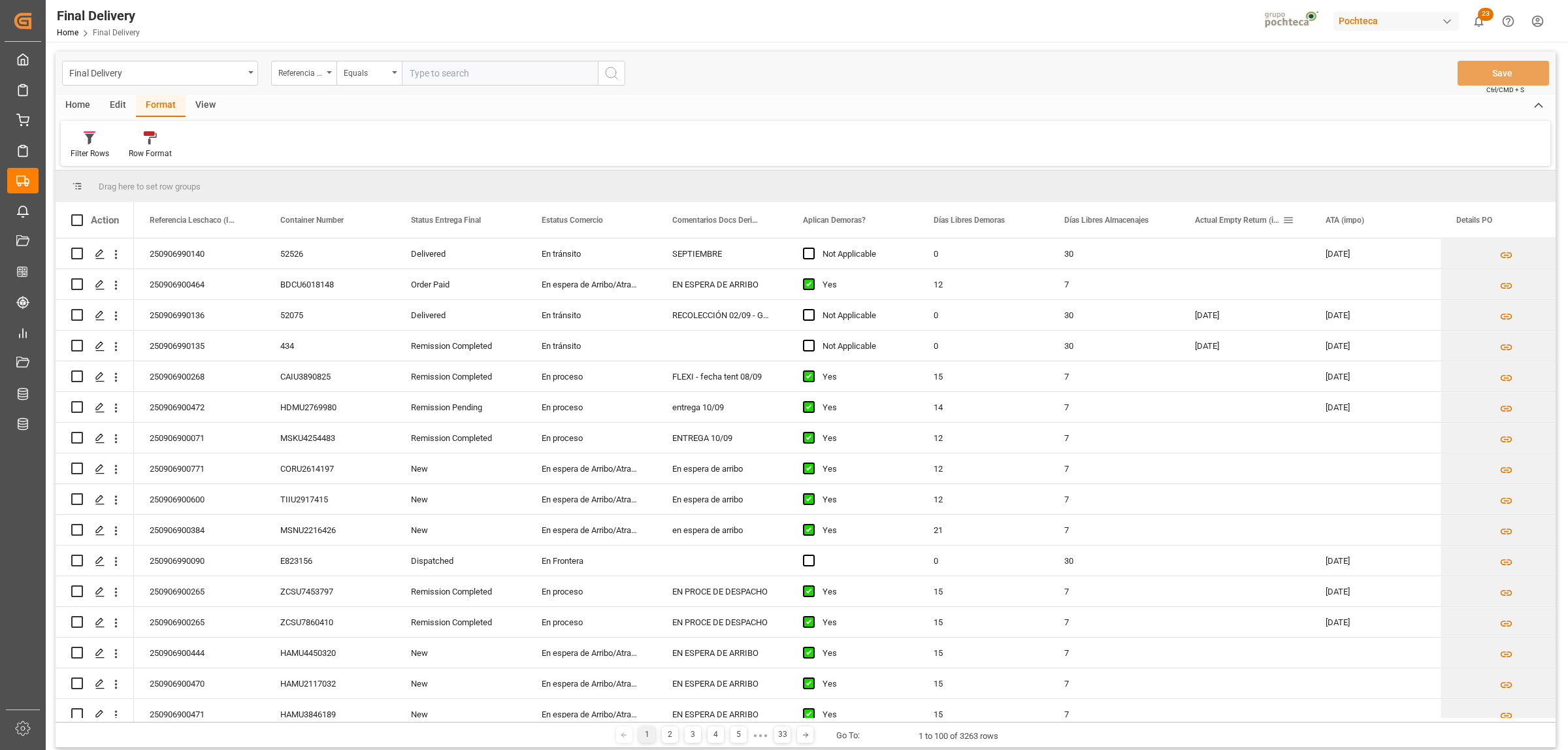
click at [1292, 218] on span at bounding box center [1288, 220] width 12 height 12
click at [1373, 223] on span "filter" at bounding box center [1376, 222] width 12 height 12
click at [1406, 291] on input "date" at bounding box center [1348, 291] width 128 height 26
type input "2025-09-11"
click at [1361, 333] on button "Apply" at bounding box center [1365, 331] width 24 height 13
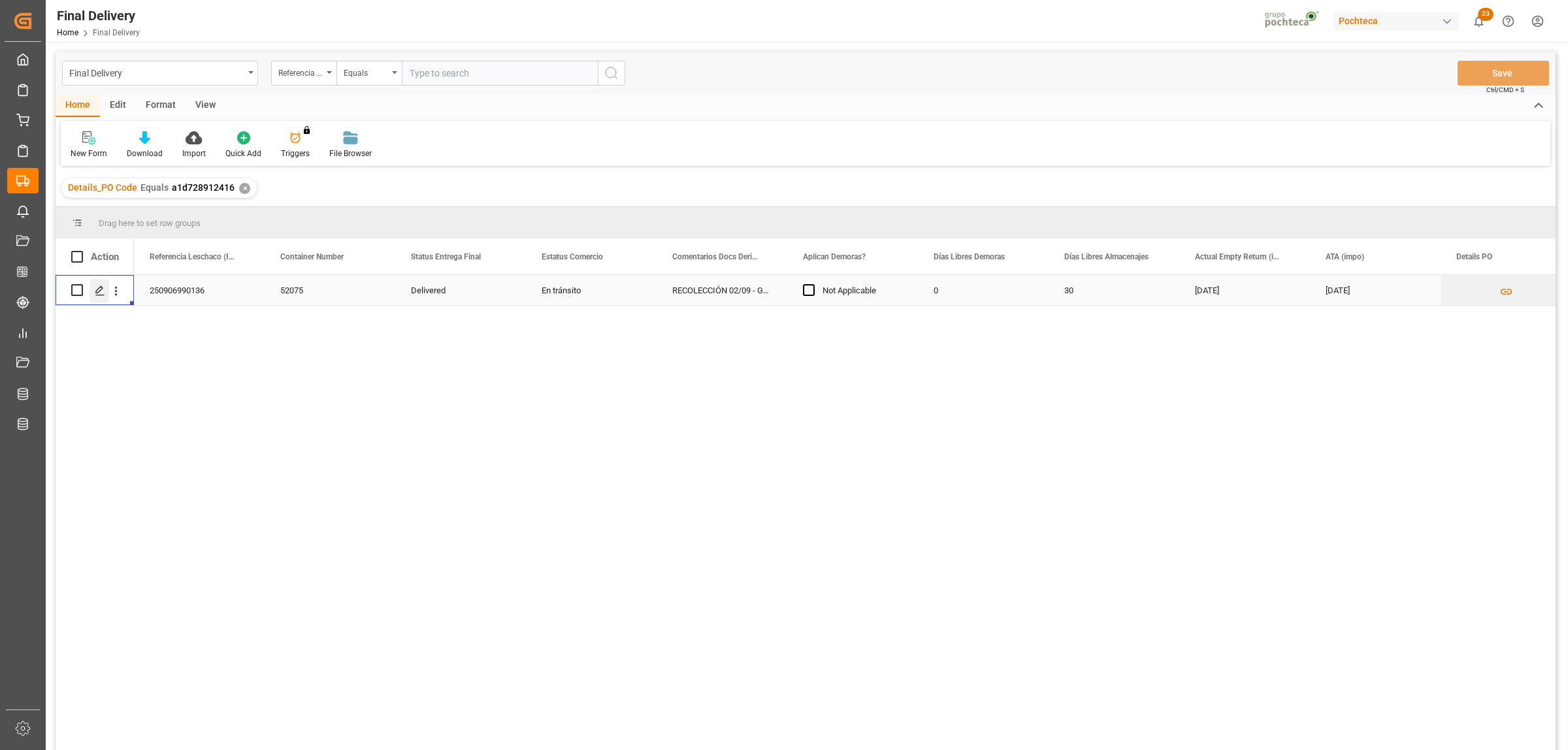
click at [93, 296] on div "Press SPACE to select this row." at bounding box center [99, 291] width 19 height 24
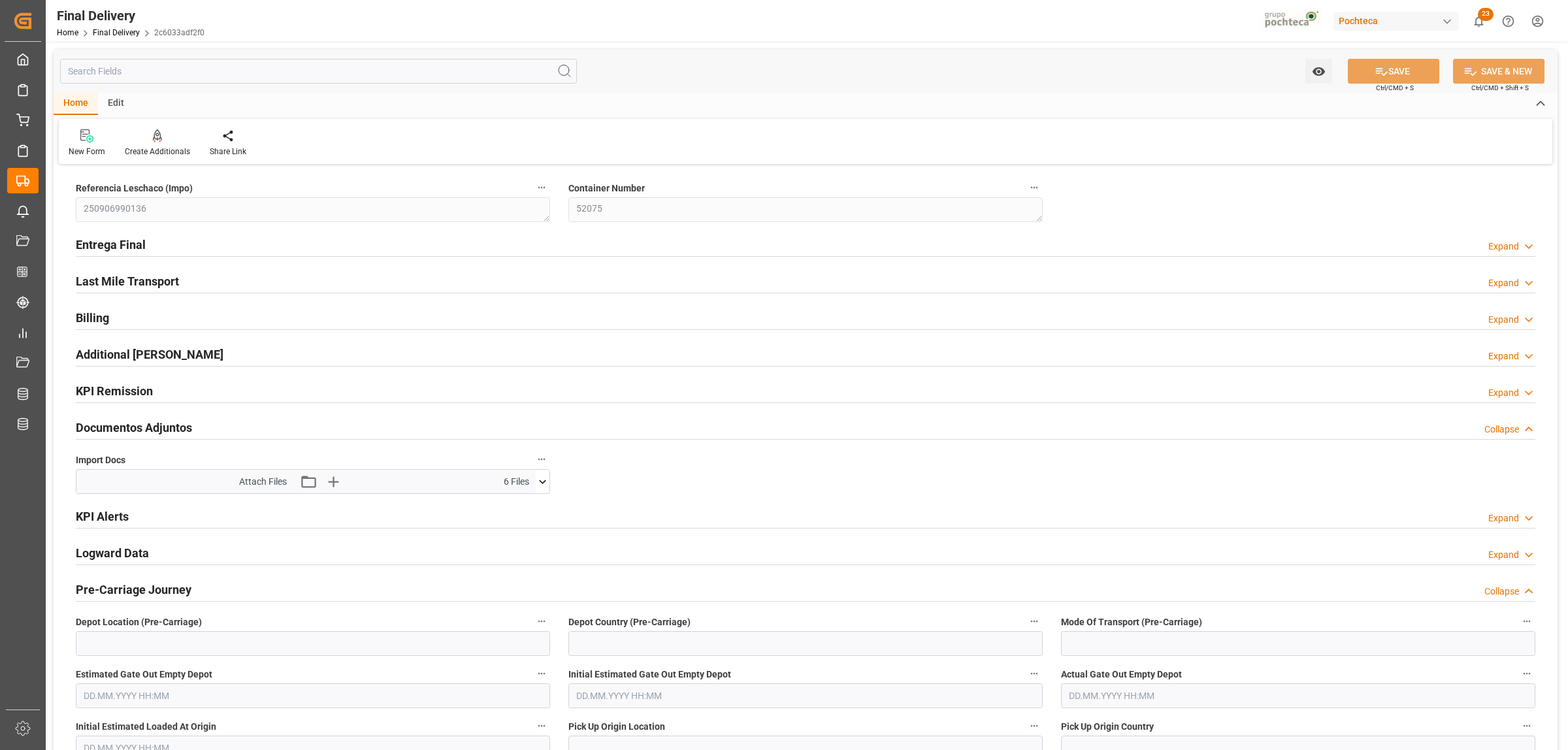
type input "0"
type input "30"
type input "32051"
type input "[DATE]"
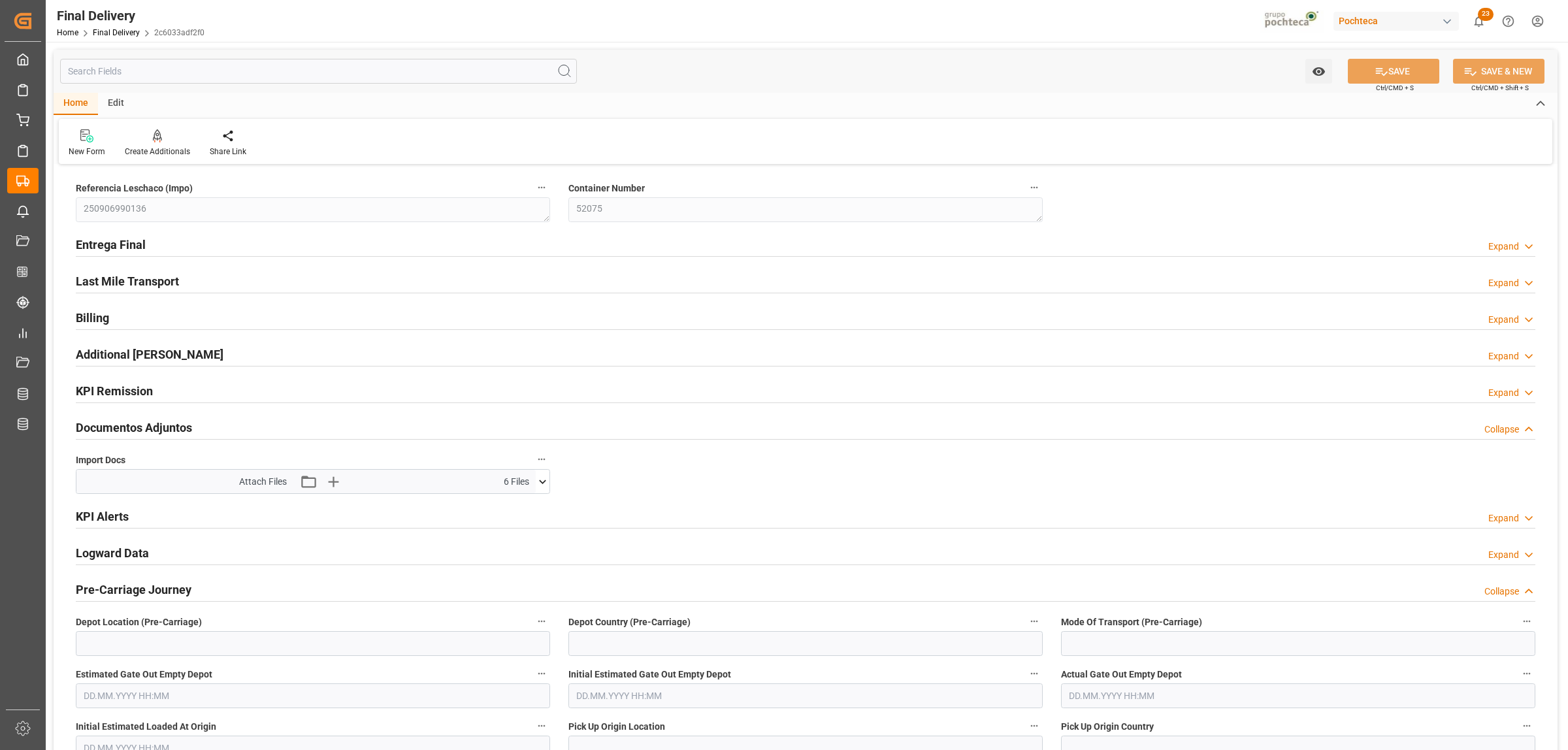
type input "[DATE] 00:00"
type input "[DATE]"
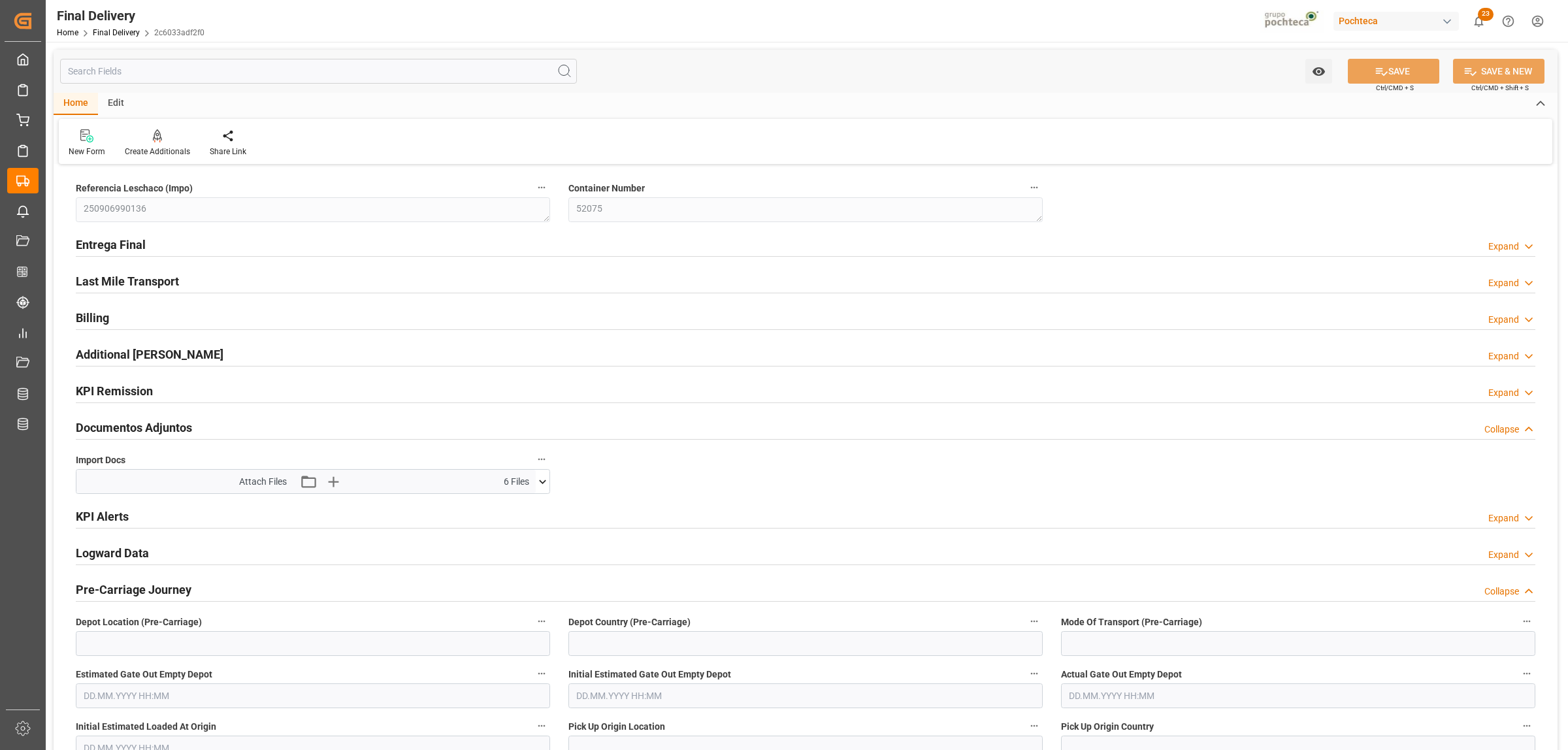
type input "[DATE]"
click at [85, 242] on h2 "Entrega Final" at bounding box center [111, 244] width 70 height 18
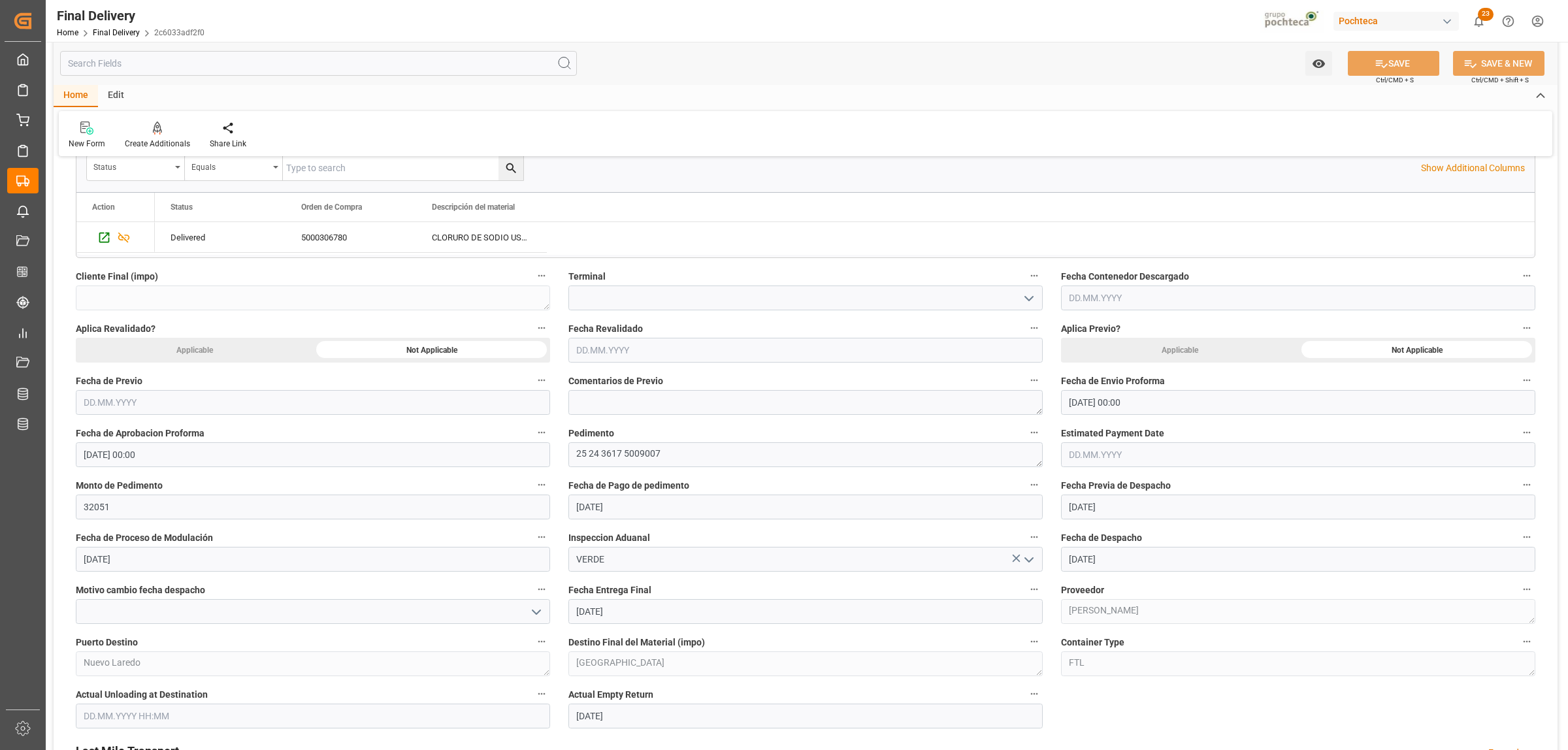
scroll to position [490, 0]
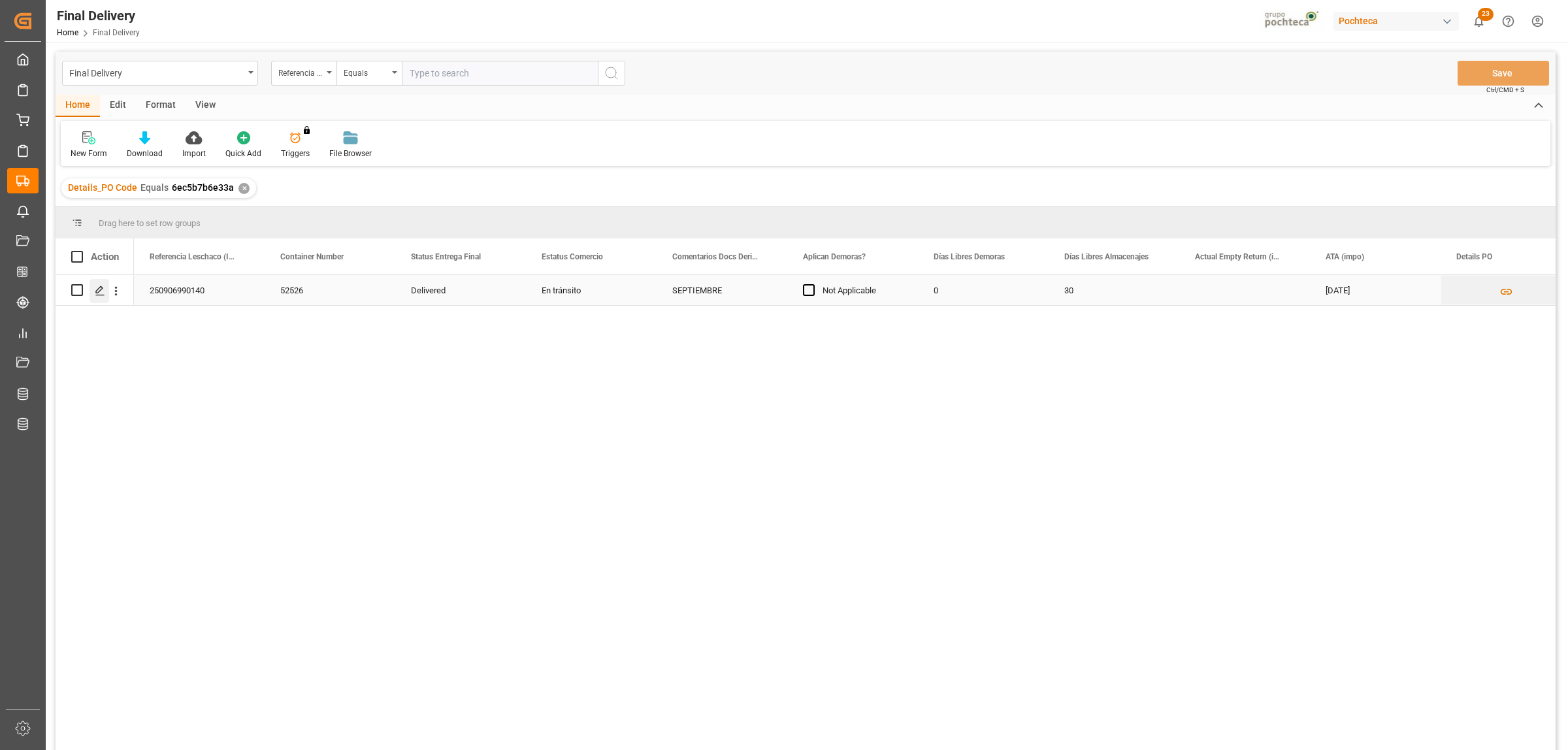
click at [102, 295] on line "Press SPACE to select this row." at bounding box center [99, 295] width 8 height 0
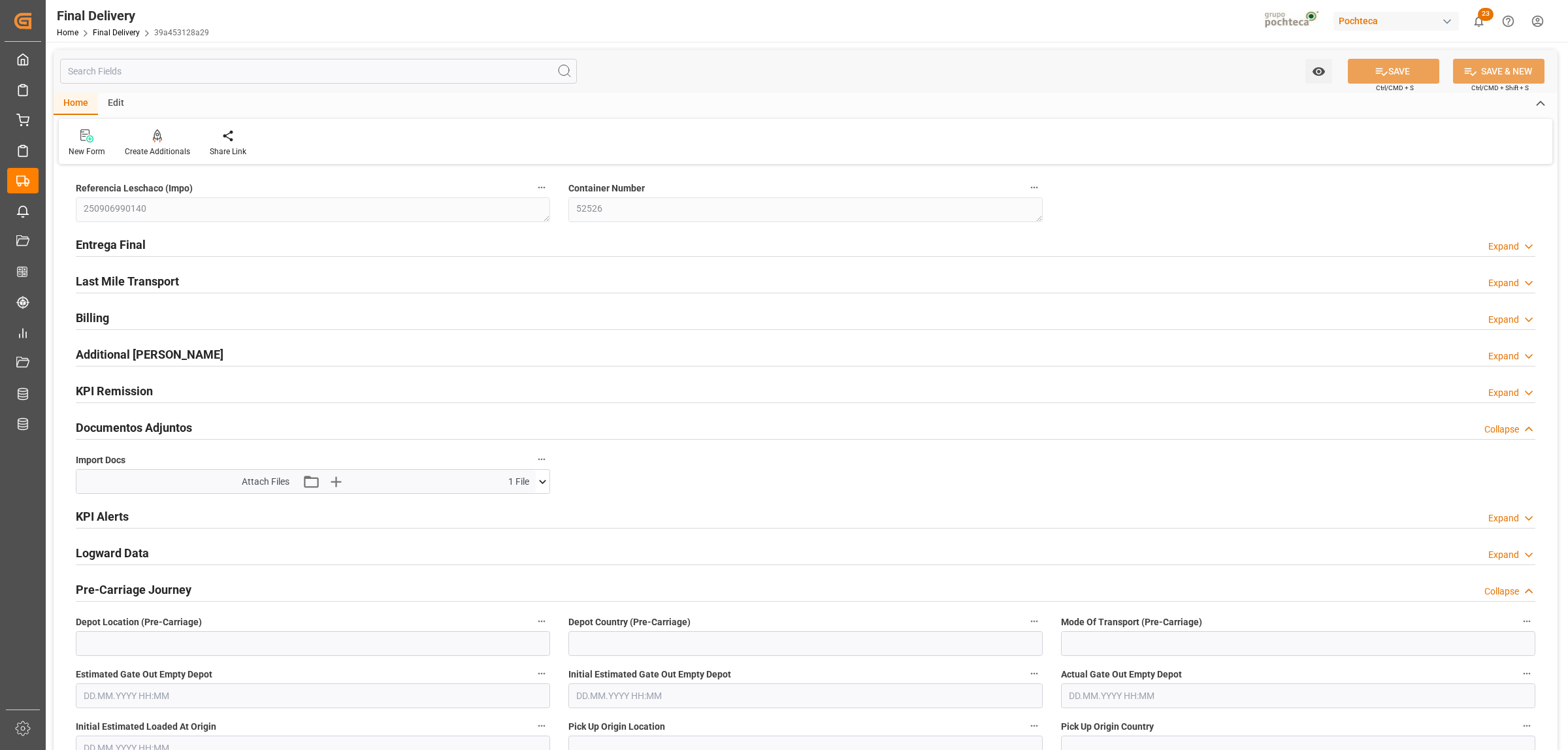
type input "0"
type input "30"
type input "72900"
type input "[DATE]"
type input "[DATE] 00:00"
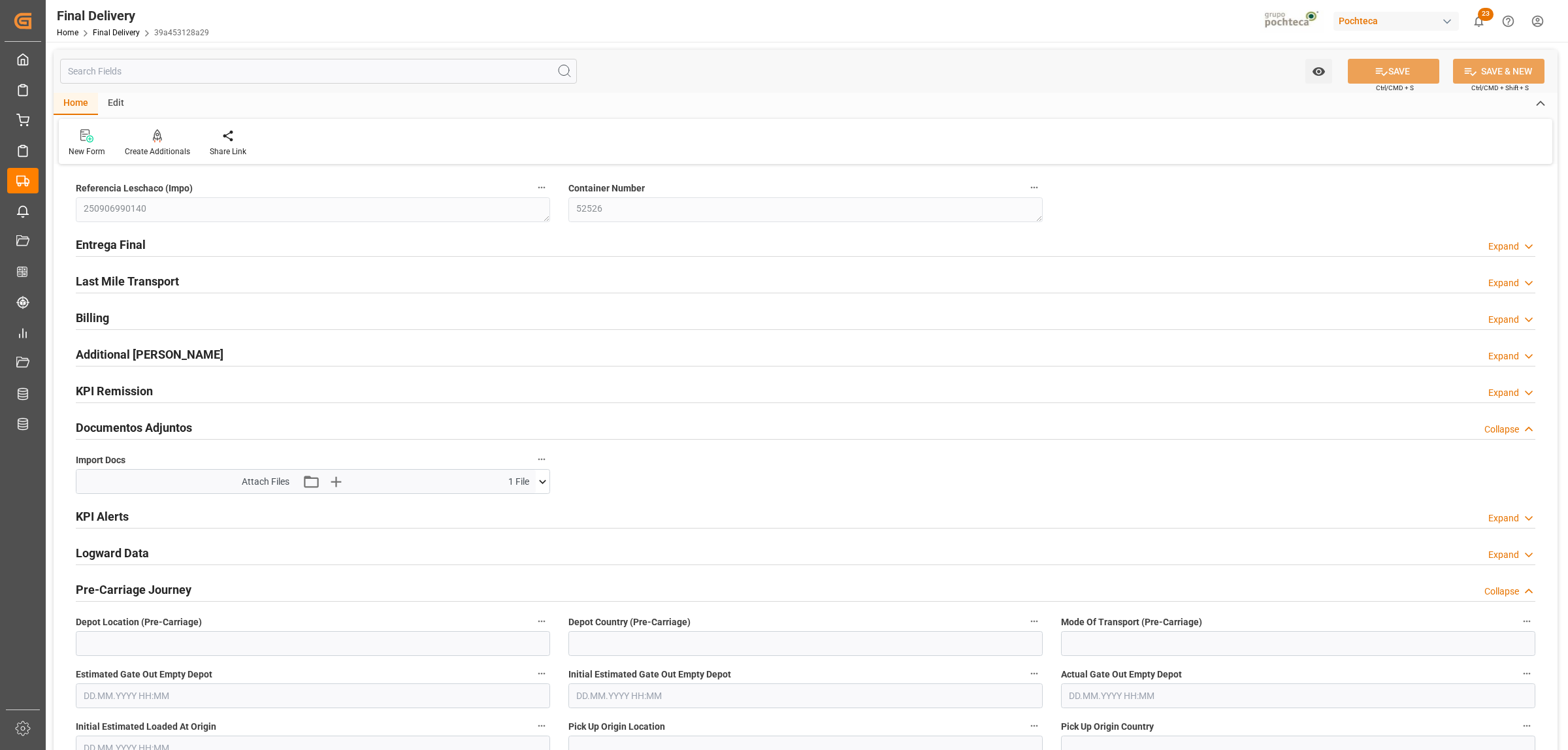
type input "[DATE] 00:00"
type input "[DATE]"
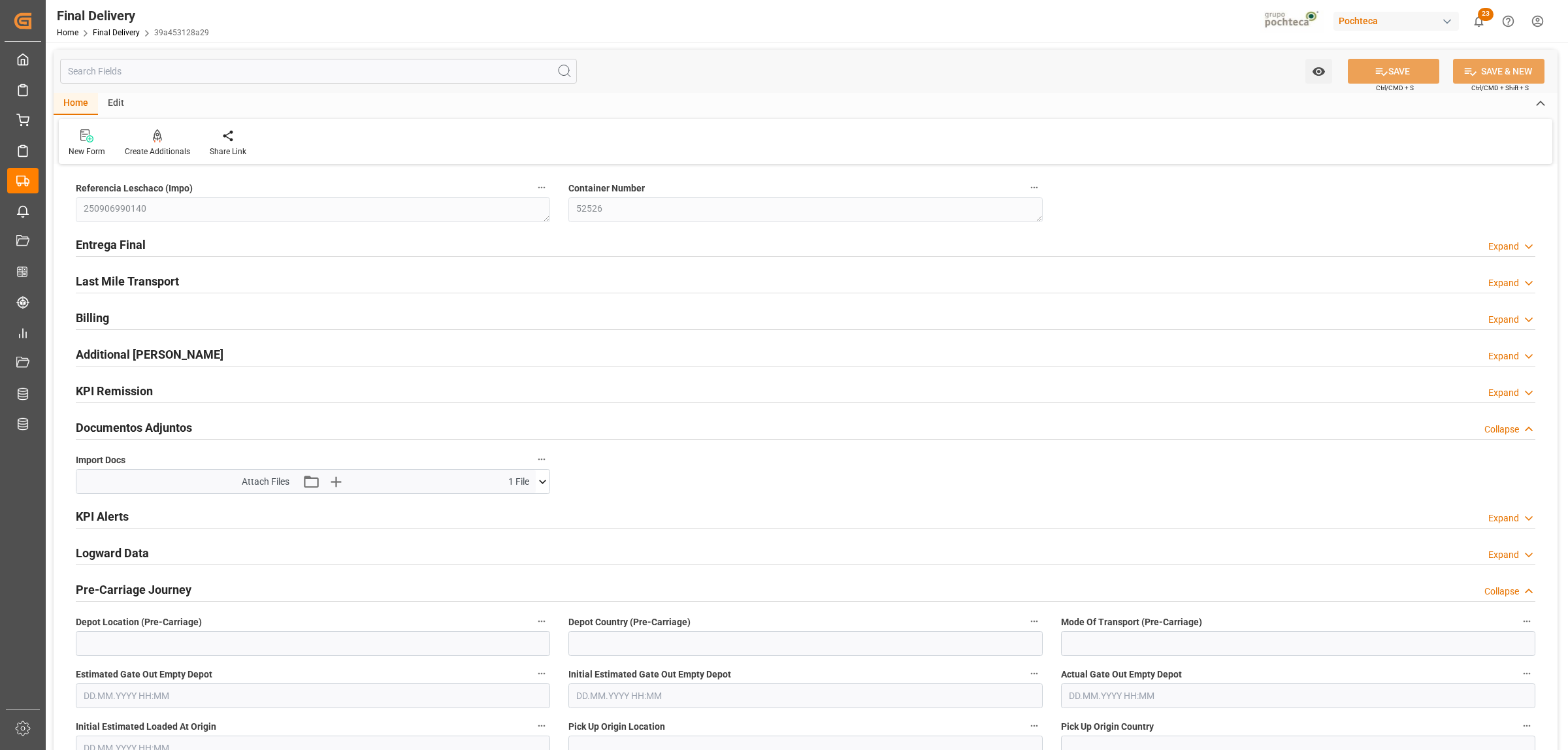
type input "[DATE]"
click at [126, 245] on h2 "Entrega Final" at bounding box center [111, 244] width 70 height 18
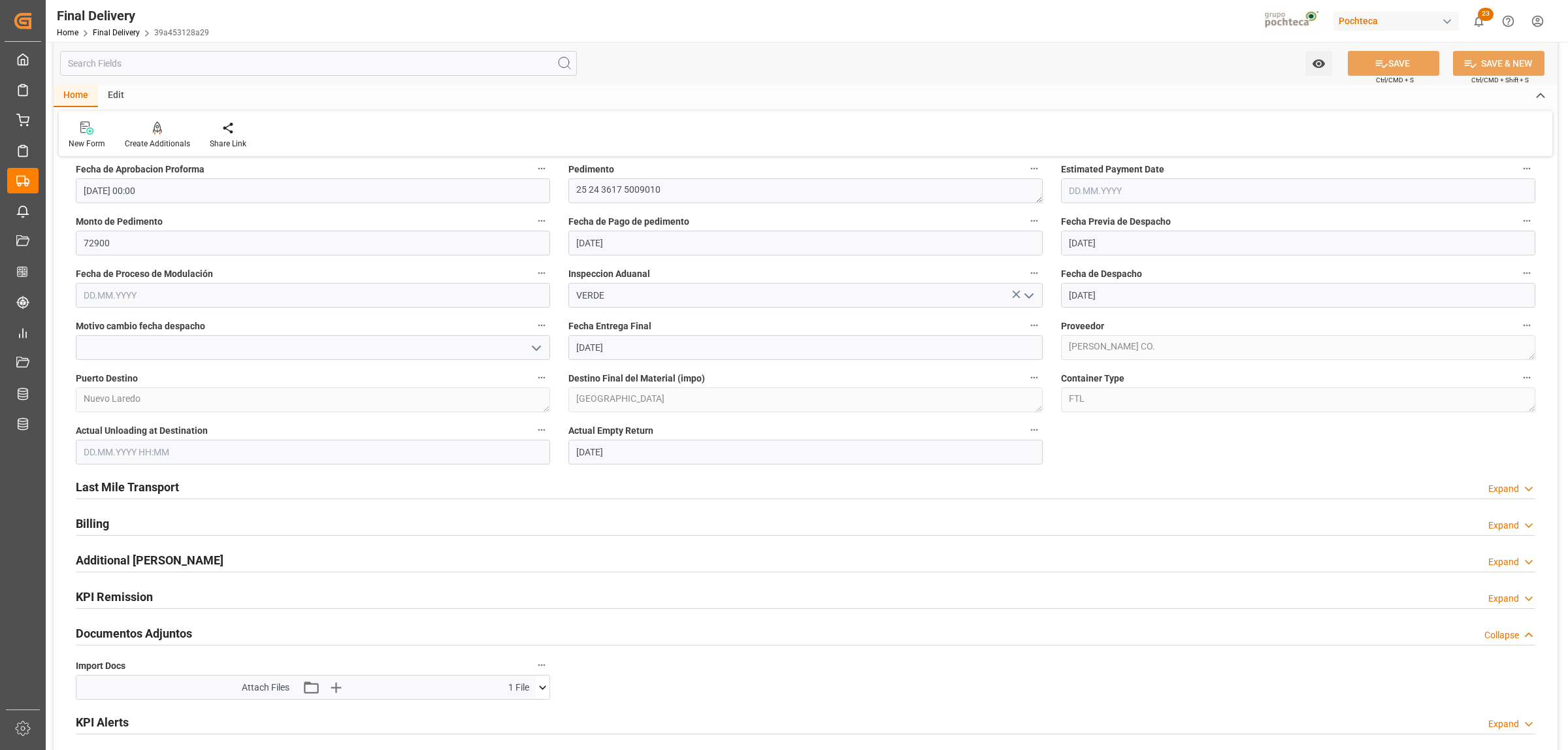
scroll to position [735, 0]
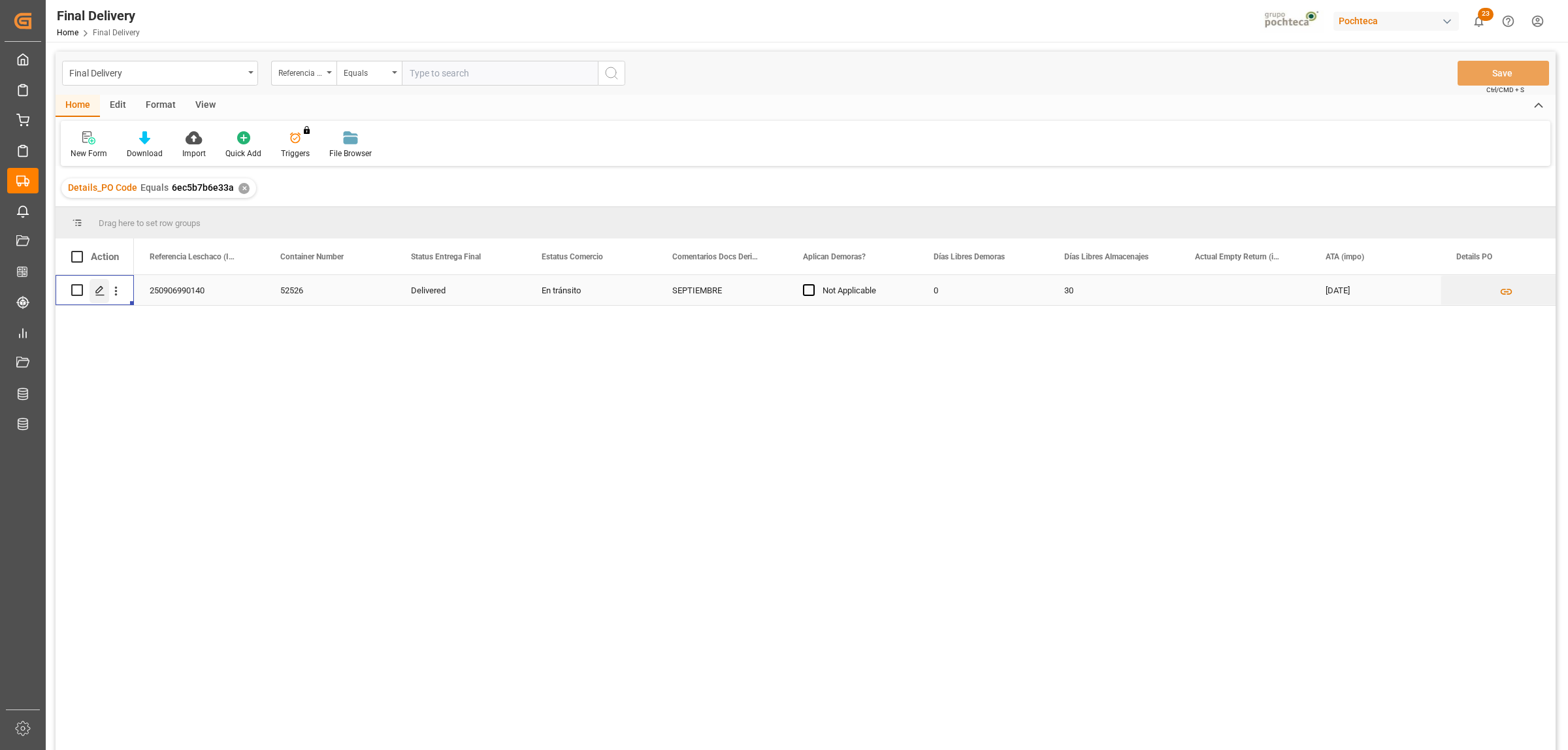
click at [102, 295] on line "Press SPACE to select this row." at bounding box center [99, 295] width 8 height 0
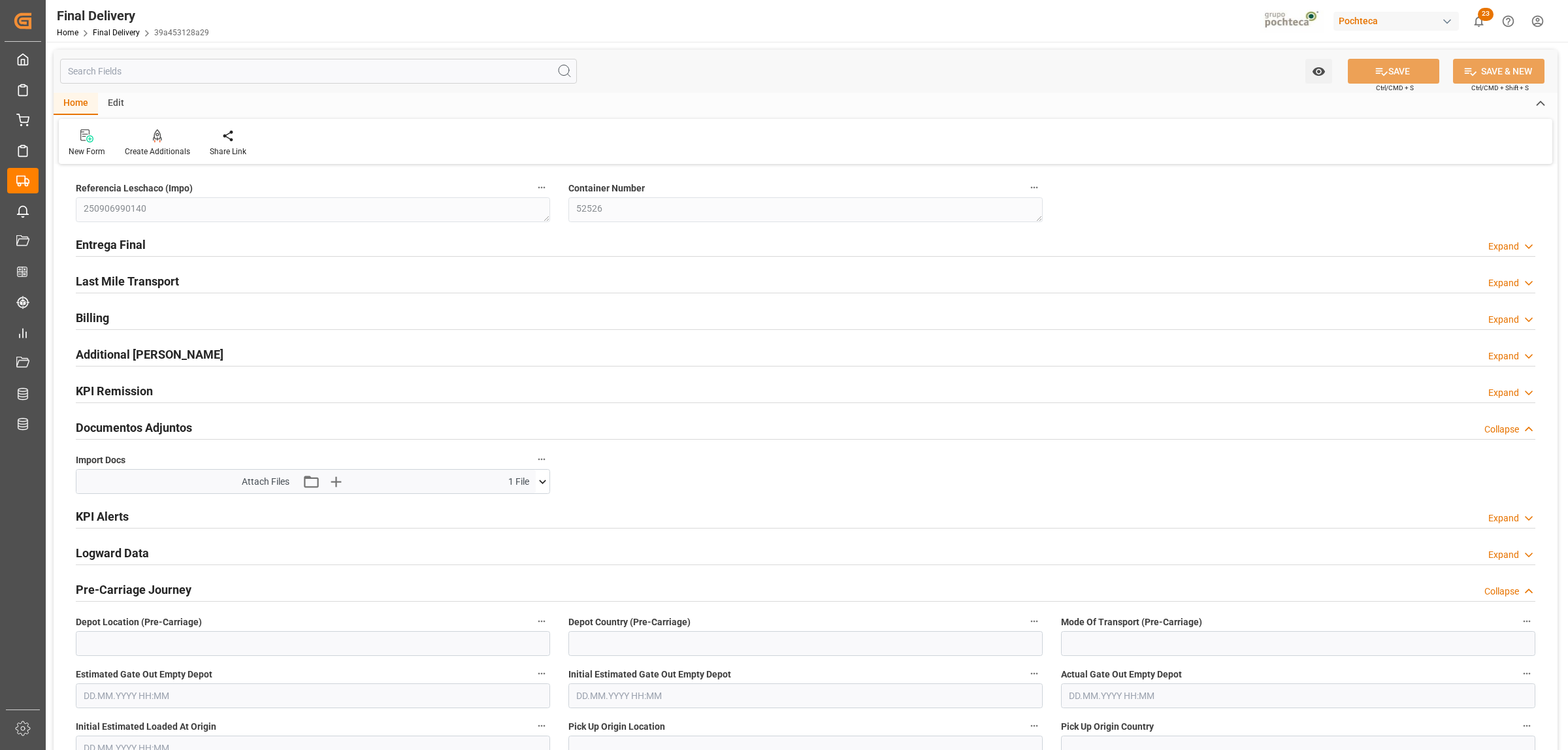
click at [129, 245] on h2 "Entrega Final" at bounding box center [111, 244] width 70 height 18
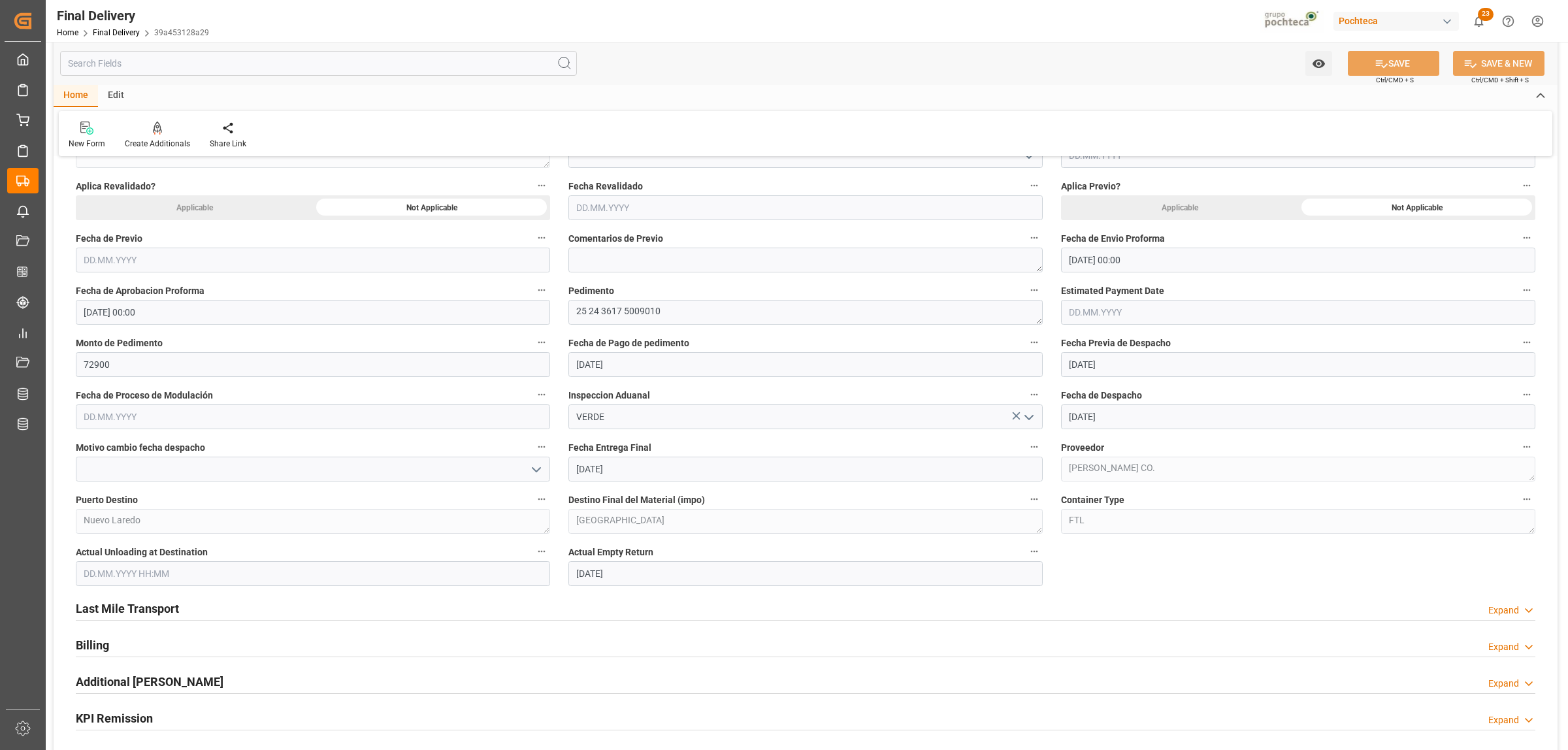
scroll to position [653, 0]
